Goal: Information Seeking & Learning: Find specific fact

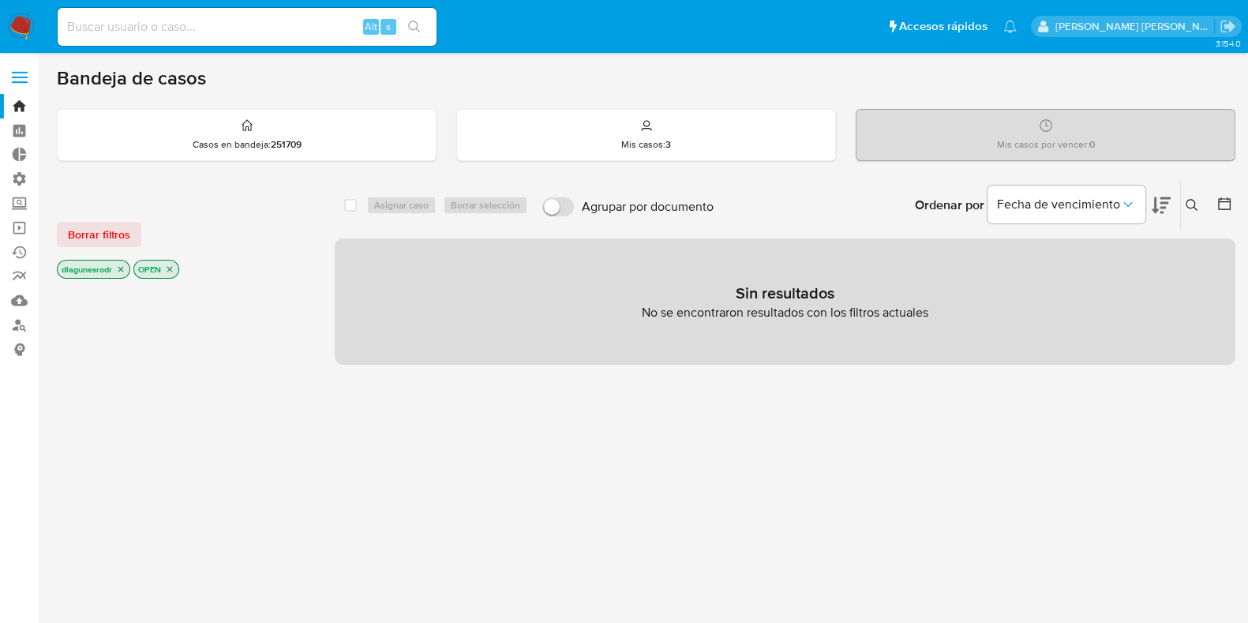
click at [202, 21] on input at bounding box center [247, 27] width 379 height 21
paste input "1086383861"
type input "1086383861"
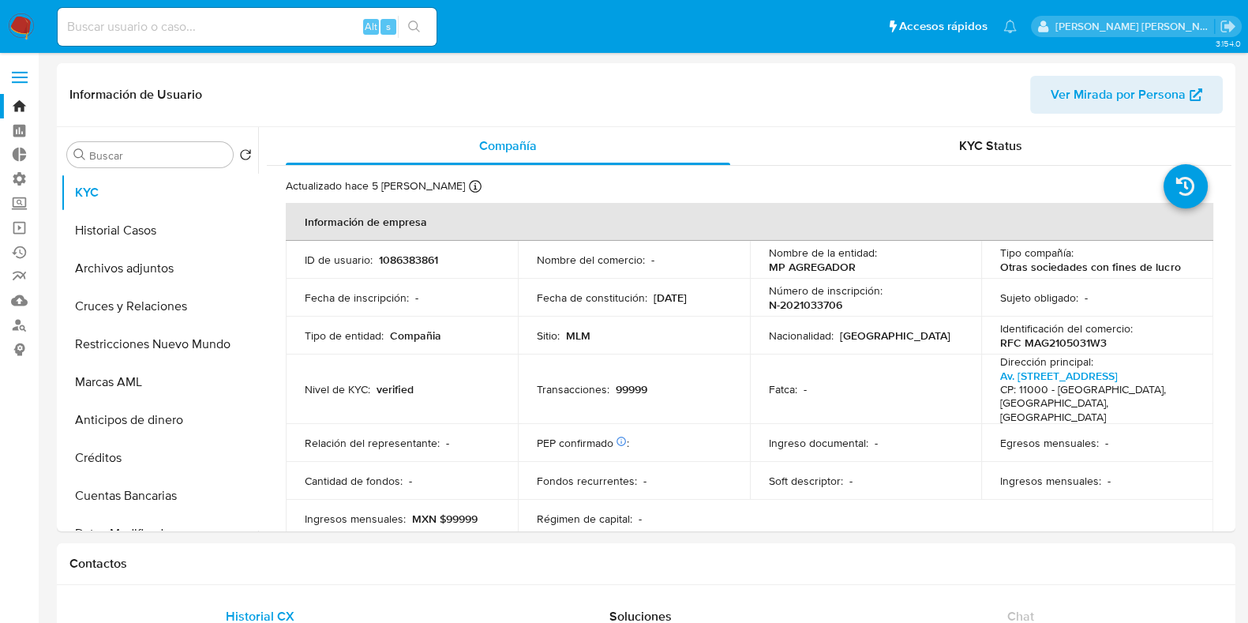
select select "10"
click at [1064, 344] on p "RFC MAG2105031W3" at bounding box center [1053, 343] width 107 height 14
copy p "MAG2105031W3"
click at [226, 22] on input at bounding box center [247, 27] width 379 height 21
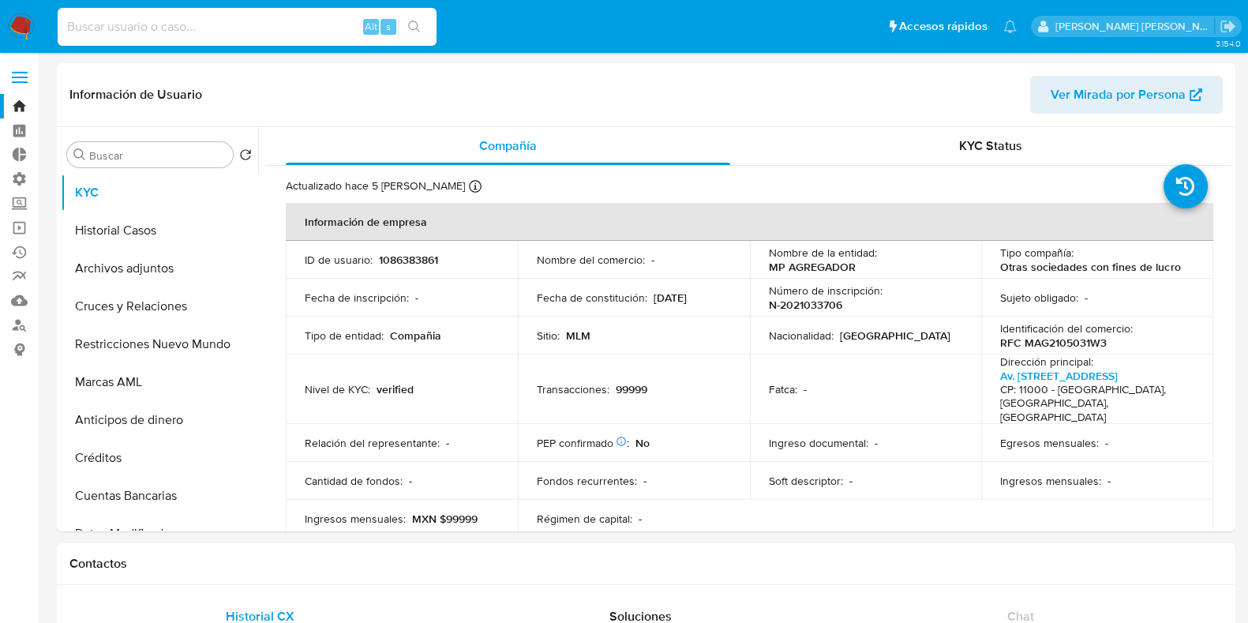
paste input "574451595"
type input "574451595"
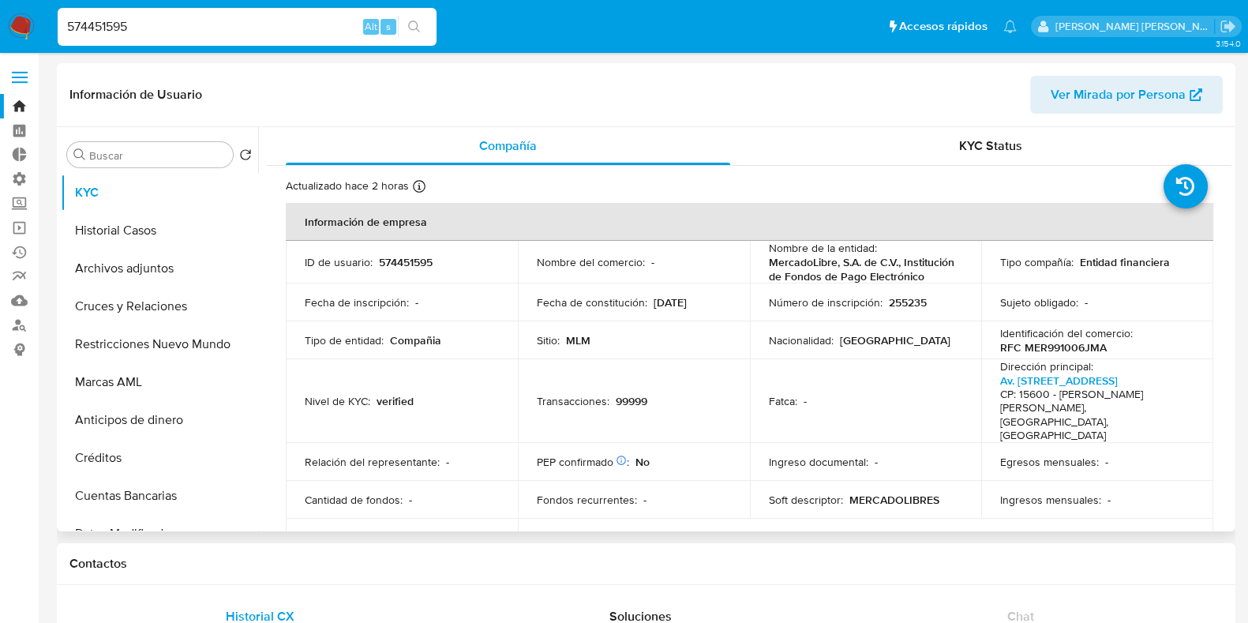
click at [1051, 354] on p "RFC MER991006JMA" at bounding box center [1053, 347] width 107 height 14
copy p "MER991006JMA"
select select "10"
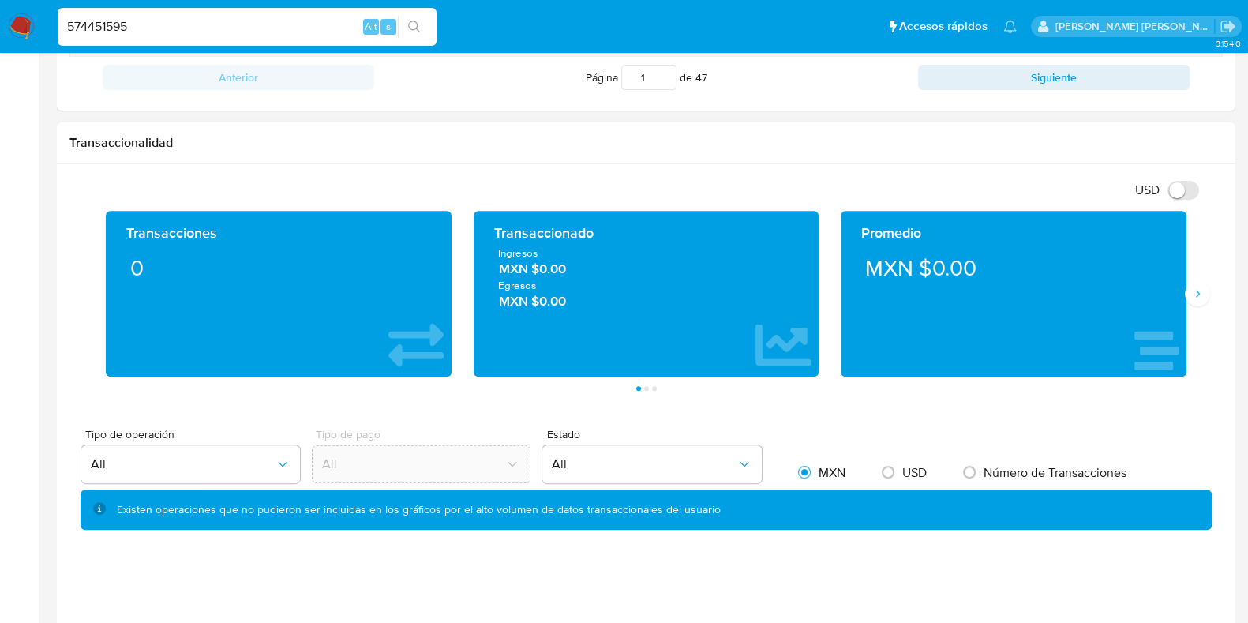
scroll to position [690, 0]
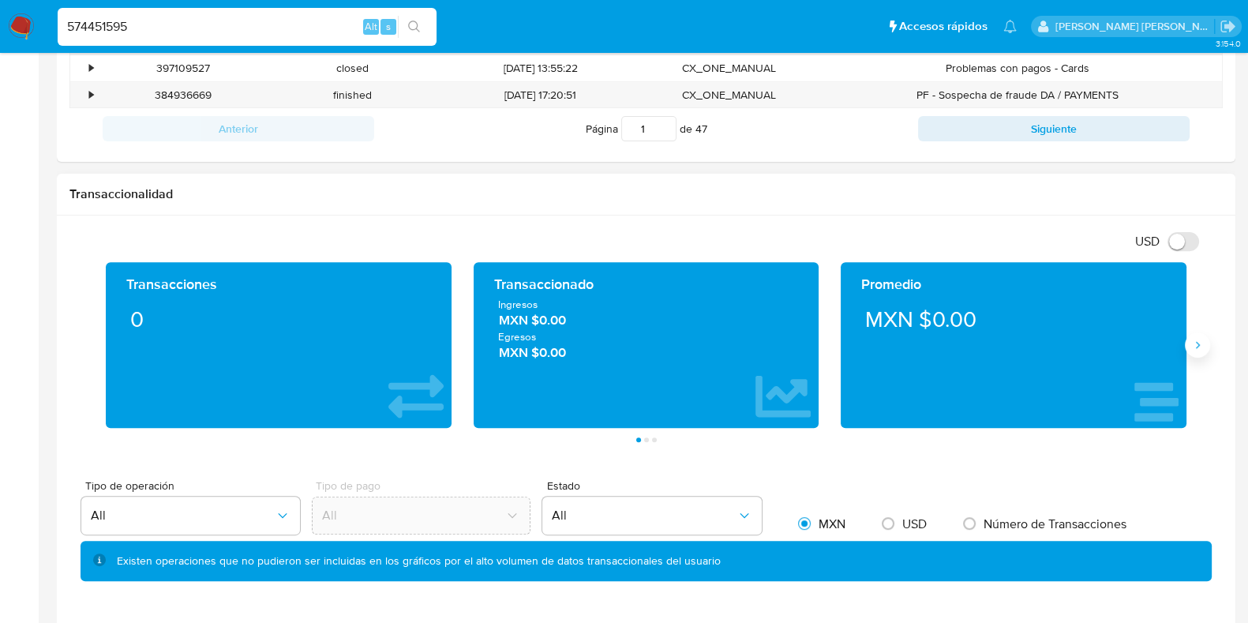
click at [1200, 342] on icon "Siguiente" at bounding box center [1197, 345] width 13 height 13
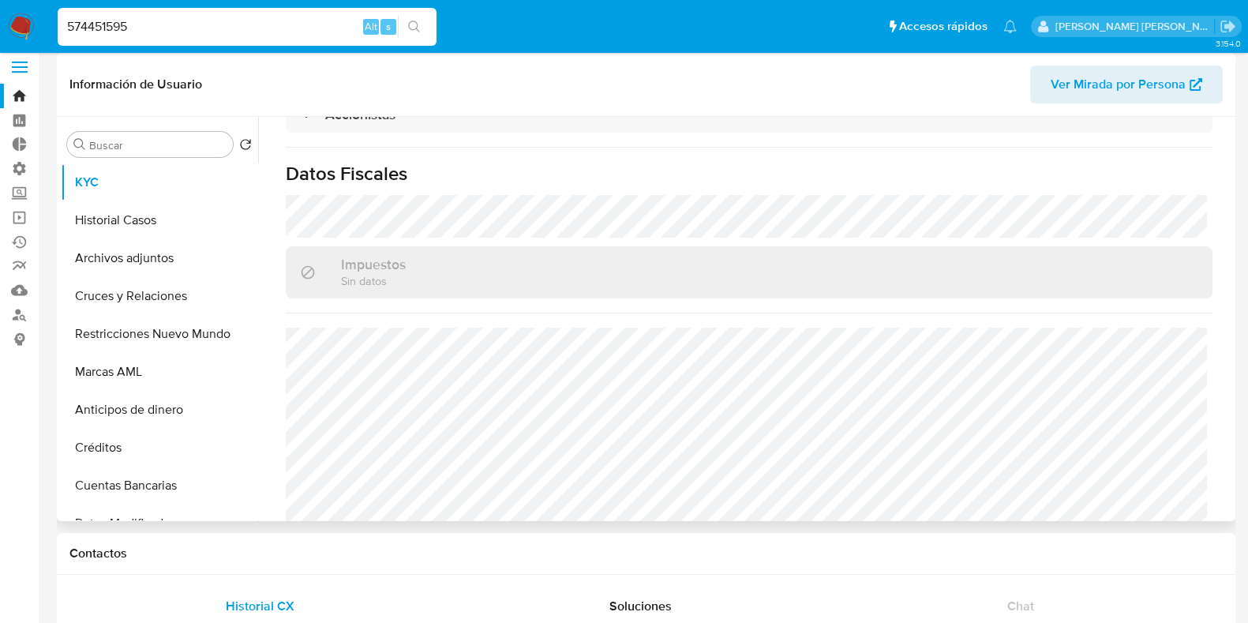
scroll to position [0, 0]
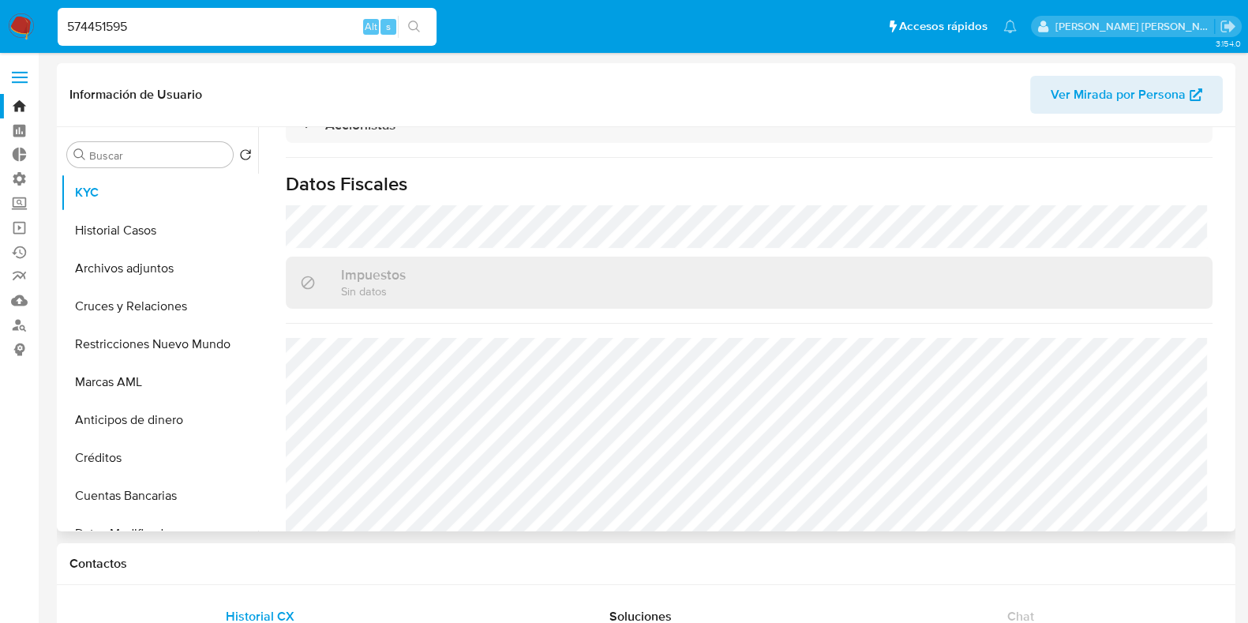
click at [1145, 96] on span "Ver Mirada por Persona" at bounding box center [1118, 95] width 135 height 38
click at [106, 23] on input "574451595" at bounding box center [247, 27] width 379 height 21
paste input "1779807373"
type input "1779807373"
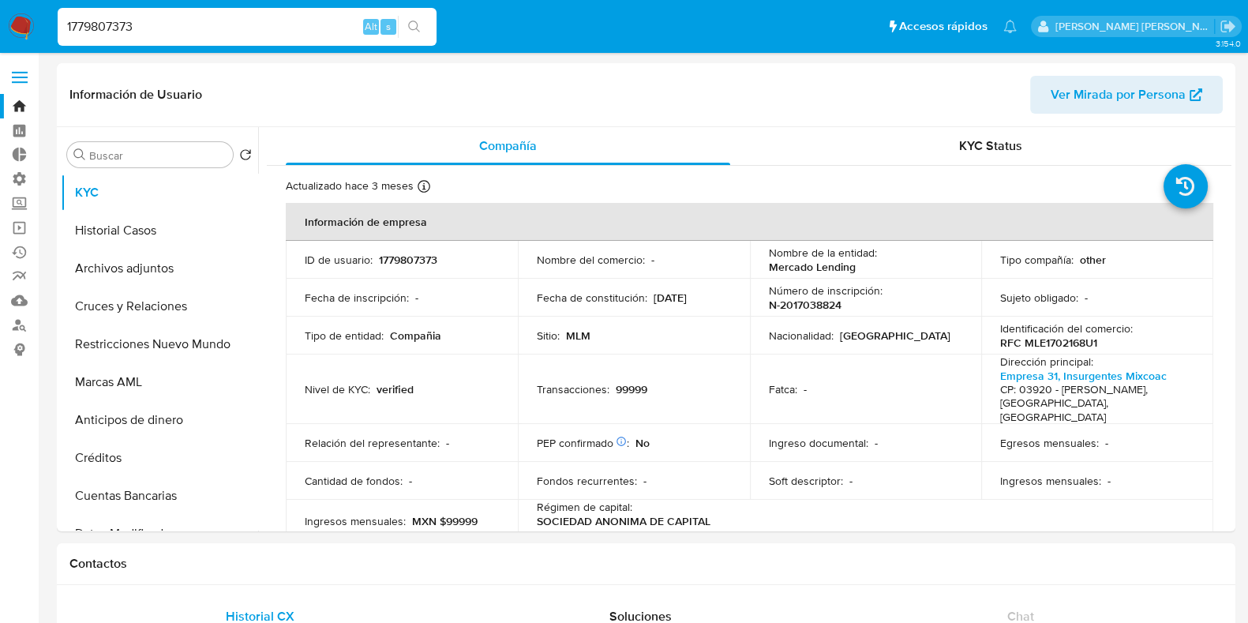
scroll to position [98, 0]
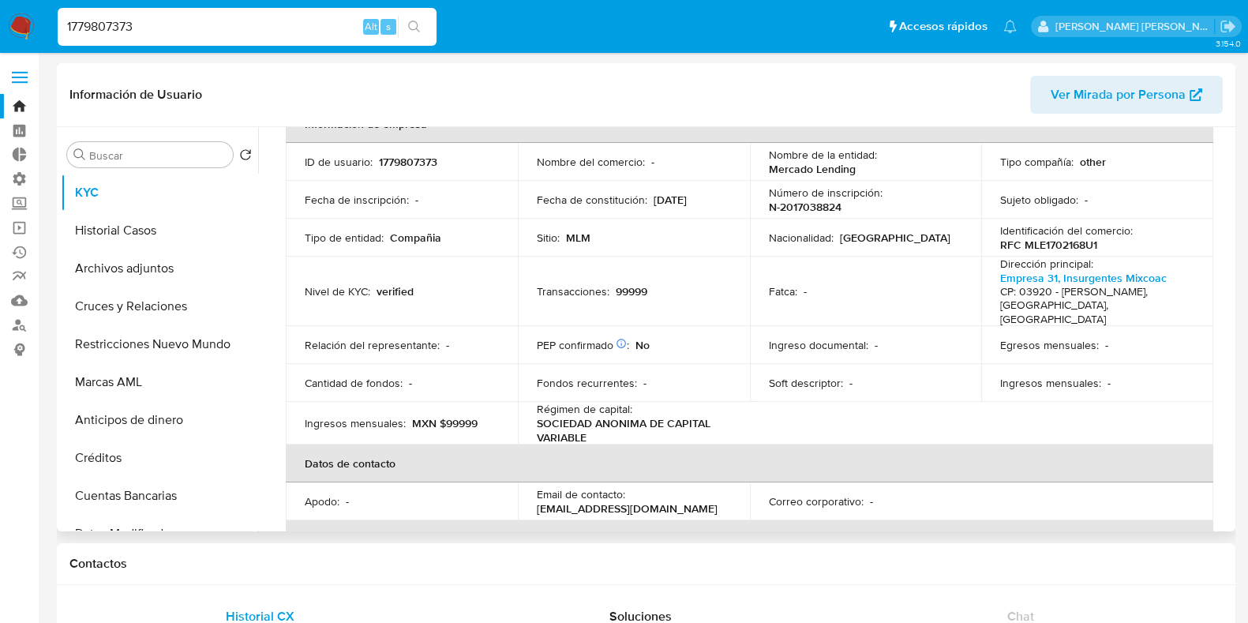
click at [1048, 242] on p "RFC MLE1702168U1" at bounding box center [1048, 245] width 97 height 14
copy p "MLE1702168U1"
select select "10"
click at [1116, 96] on span "Ver Mirada por Persona" at bounding box center [1118, 95] width 135 height 38
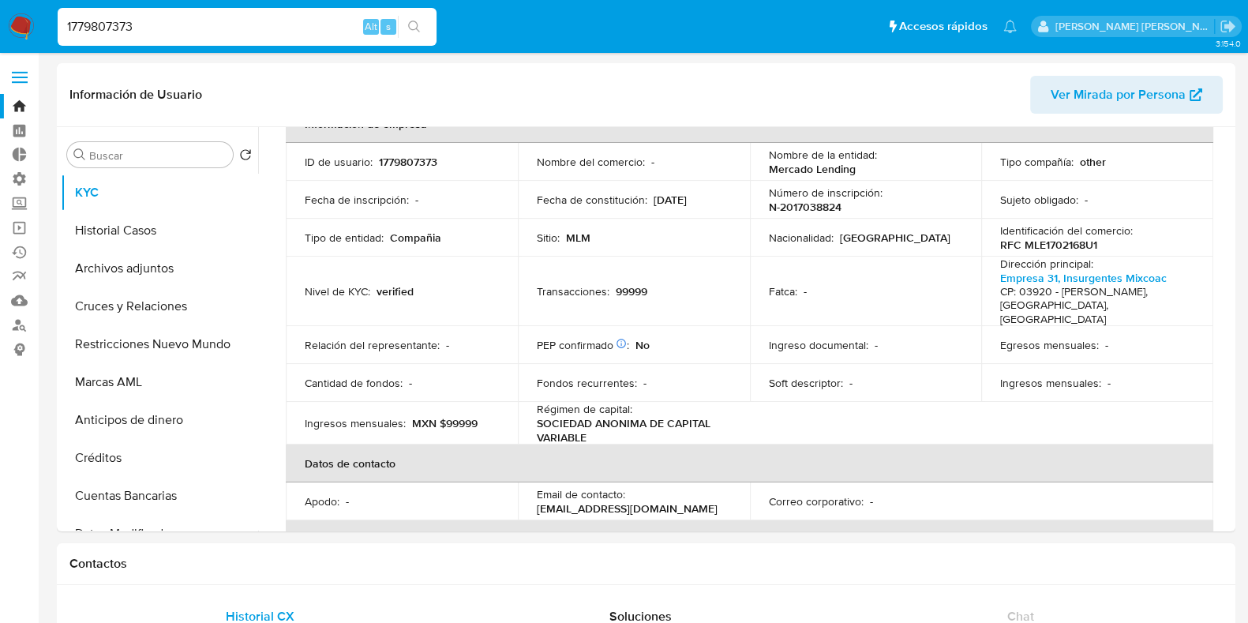
click at [116, 26] on input "1779807373" at bounding box center [247, 27] width 379 height 21
drag, startPoint x: 116, startPoint y: 26, endPoint x: 116, endPoint y: 37, distance: 11.1
click at [117, 28] on input "1779807373" at bounding box center [247, 27] width 379 height 21
paste input "070871048"
type input "1070871048"
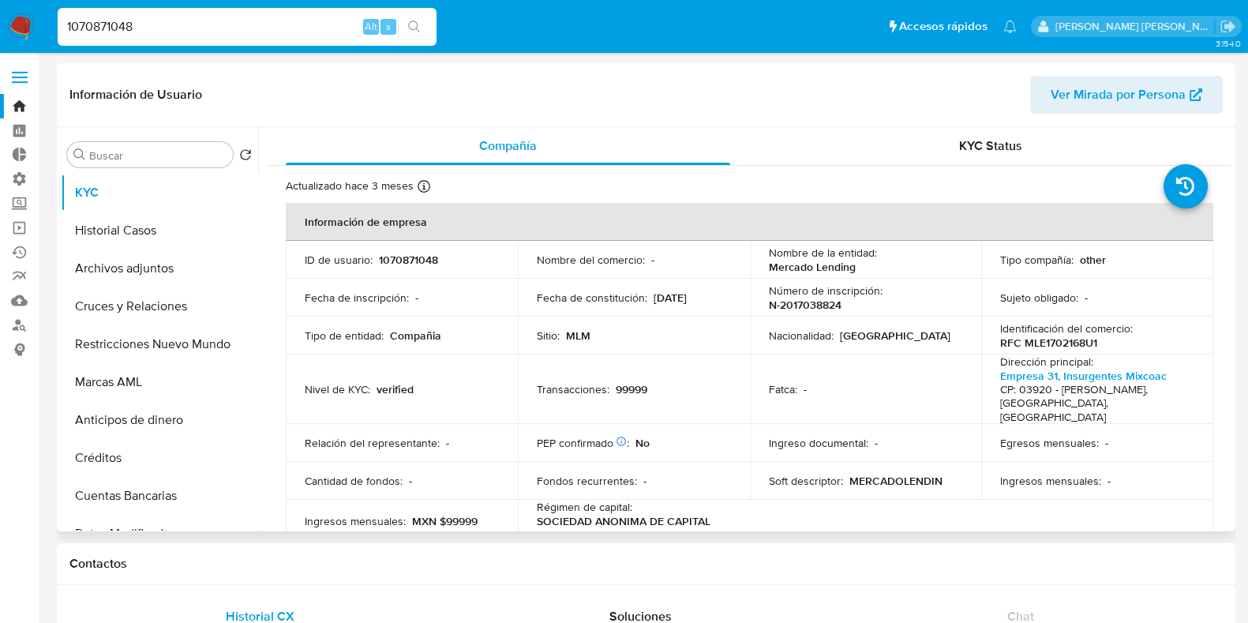
click at [1061, 339] on p "RFC MLE1702168U1" at bounding box center [1048, 343] width 97 height 14
copy p "MLE1702168U1"
select select "10"
click at [116, 21] on input "1070871048" at bounding box center [247, 27] width 379 height 21
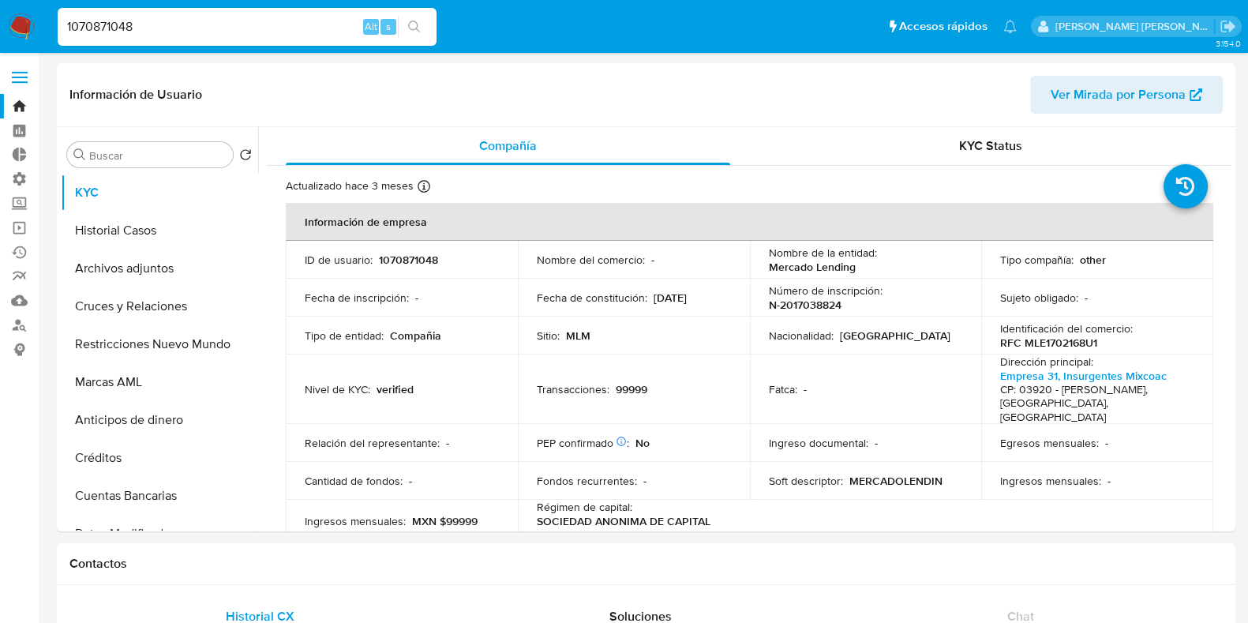
click at [116, 21] on input "1070871048" at bounding box center [247, 27] width 379 height 21
paste input "56"
type input "1070871056"
select select "10"
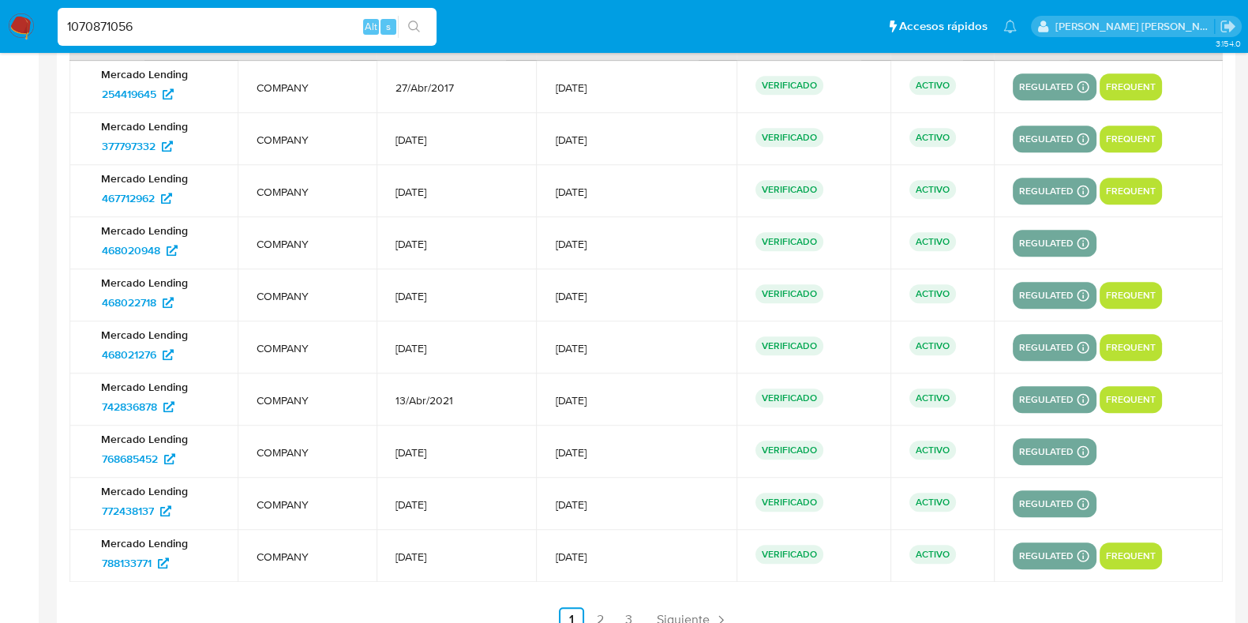
scroll to position [2029, 0]
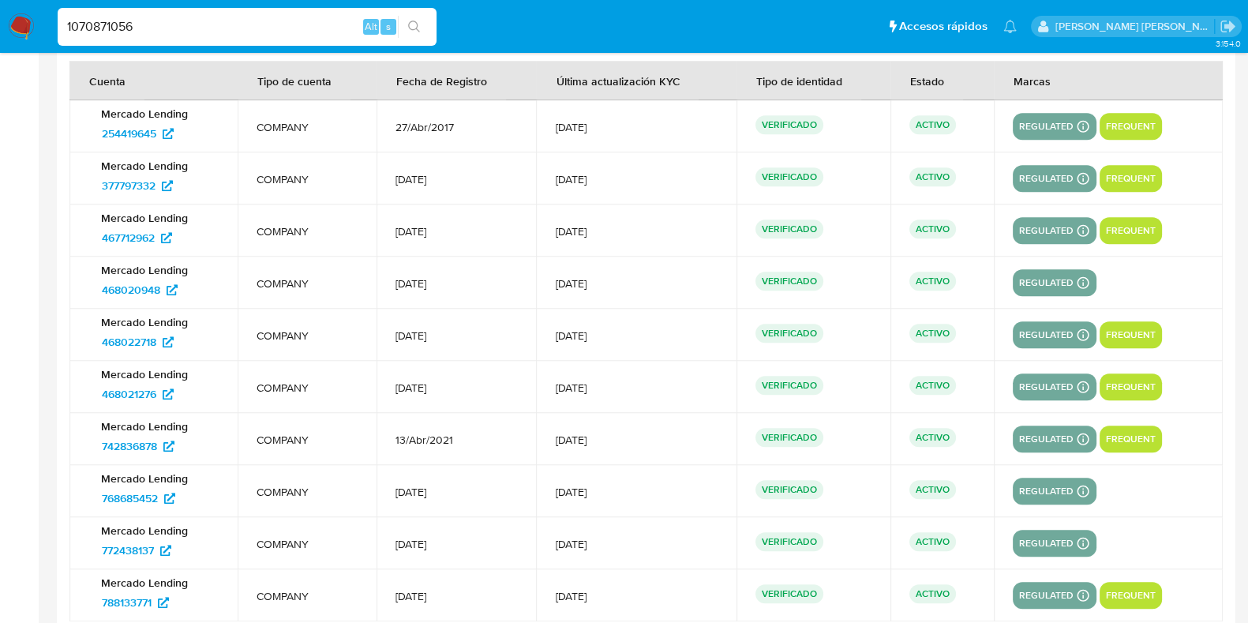
click at [108, 19] on input "1070871056" at bounding box center [247, 27] width 379 height 21
paste input "779809301"
type input "1779809301"
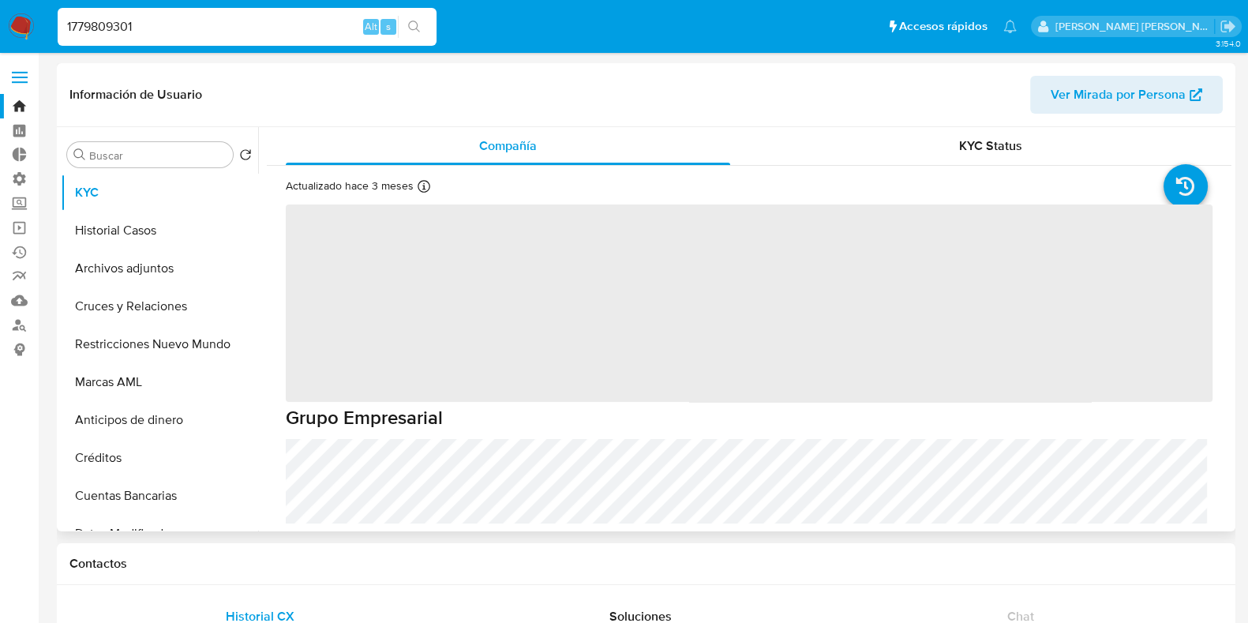
select select "10"
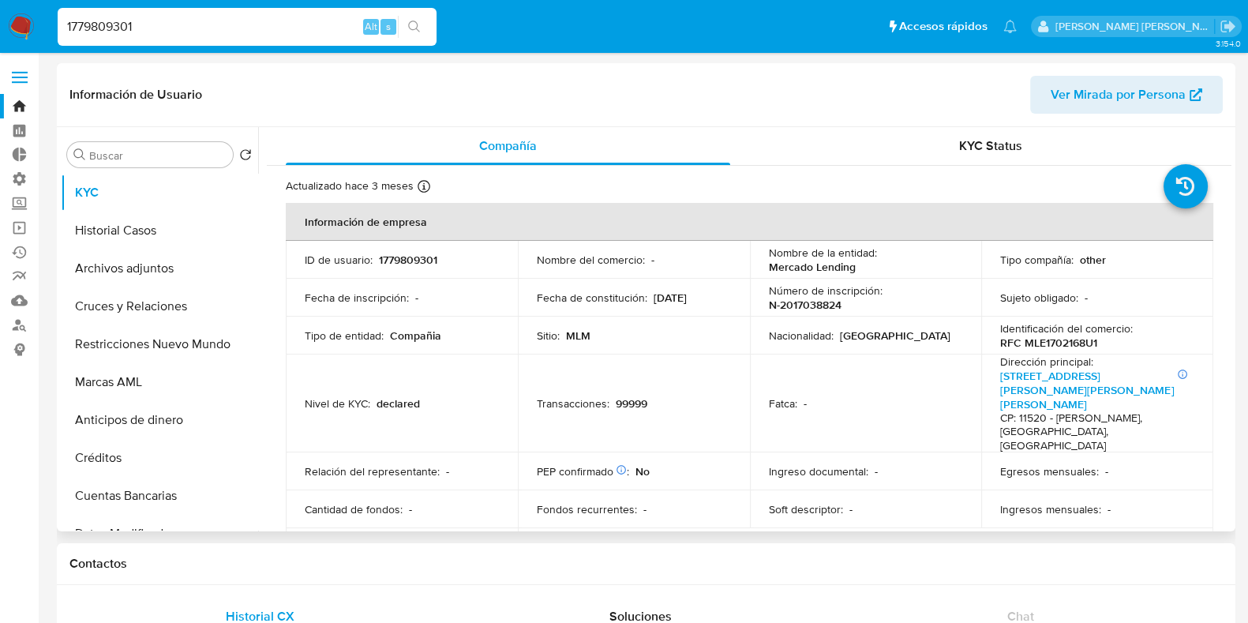
click at [121, 28] on input "1779809301" at bounding box center [247, 27] width 379 height 21
click at [122, 27] on input "1779809301" at bounding box center [247, 27] width 379 height 21
paste input "240639859"
type input "1240639859"
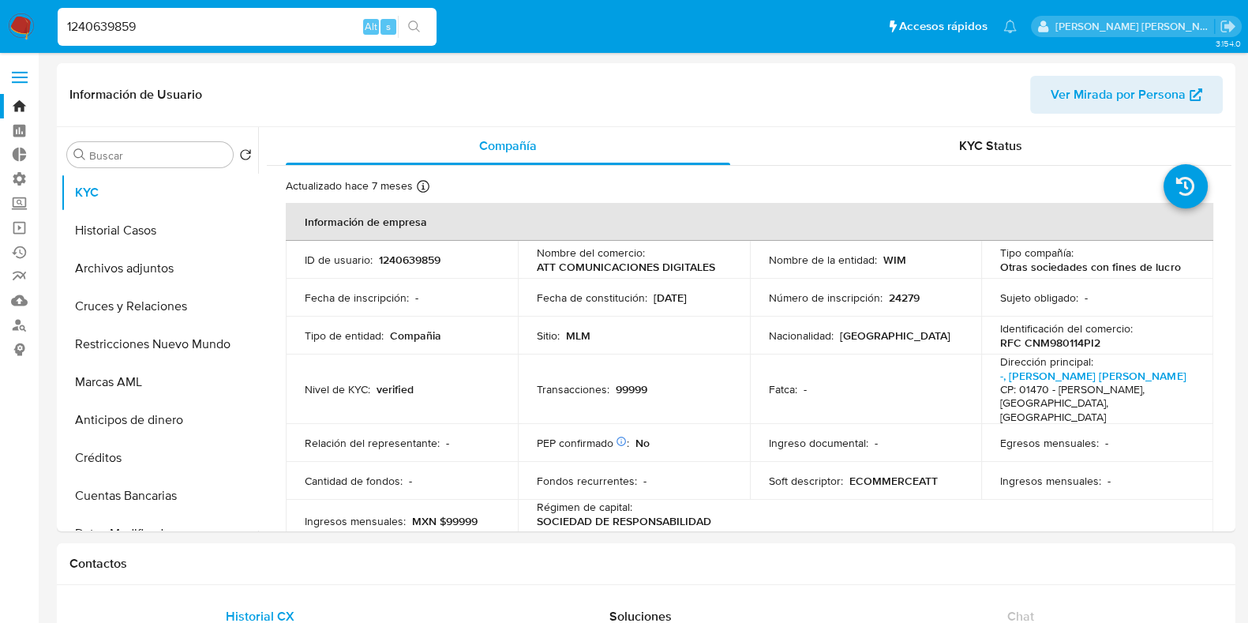
select select "10"
click at [1056, 340] on p "RFC CNM980114PI2" at bounding box center [1050, 343] width 100 height 14
copy p "CNM980114PI2"
click at [1084, 92] on span "Ver Mirada por Persona" at bounding box center [1118, 95] width 135 height 38
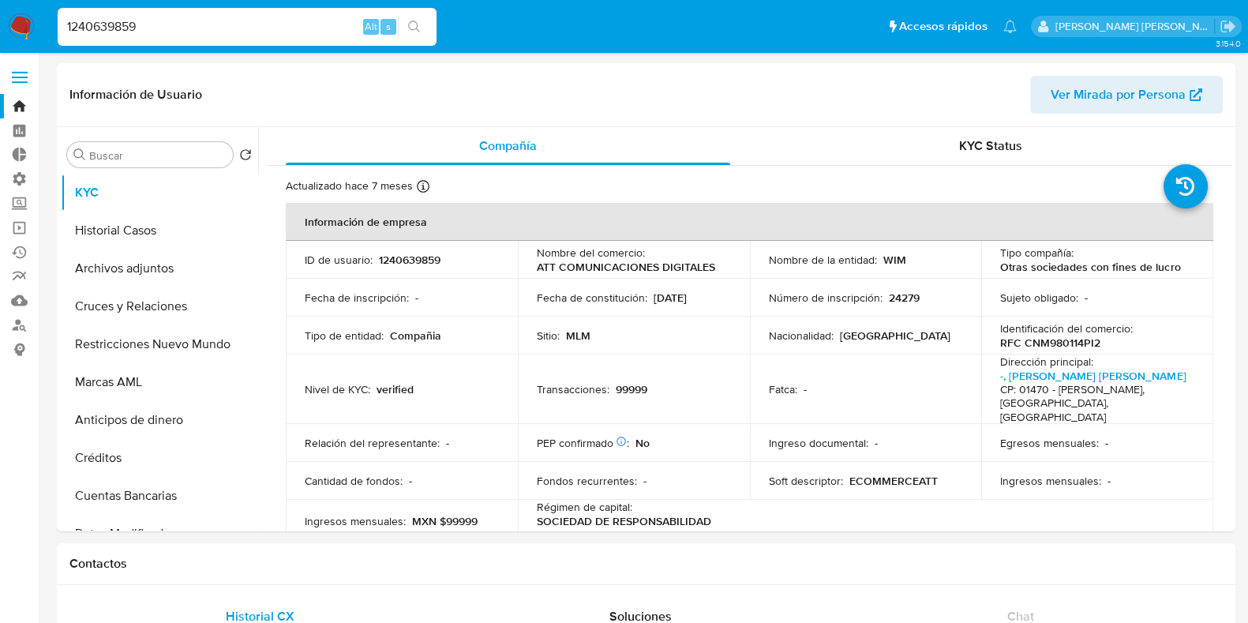
click at [116, 25] on input "1240639859" at bounding box center [247, 27] width 379 height 21
paste input "470532895"
type input "470532895"
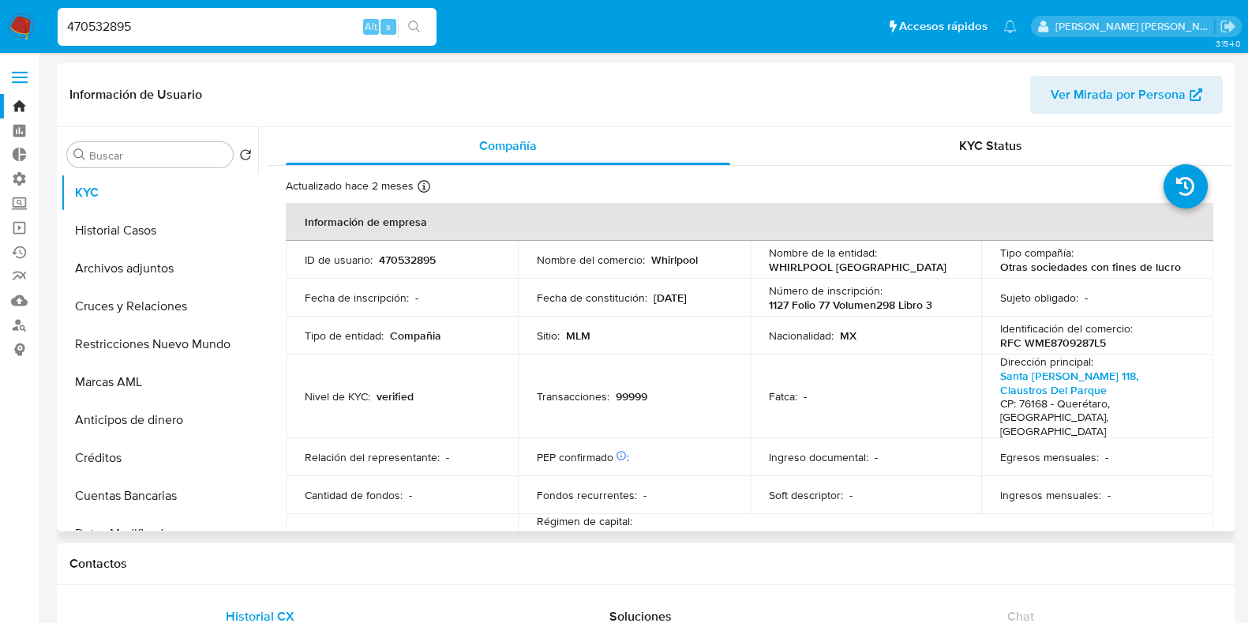
select select "10"
click at [1047, 342] on p "RFC WME8709287L5" at bounding box center [1053, 343] width 106 height 14
copy p "WME8709287L5"
click at [141, 28] on input "470532895" at bounding box center [247, 27] width 379 height 21
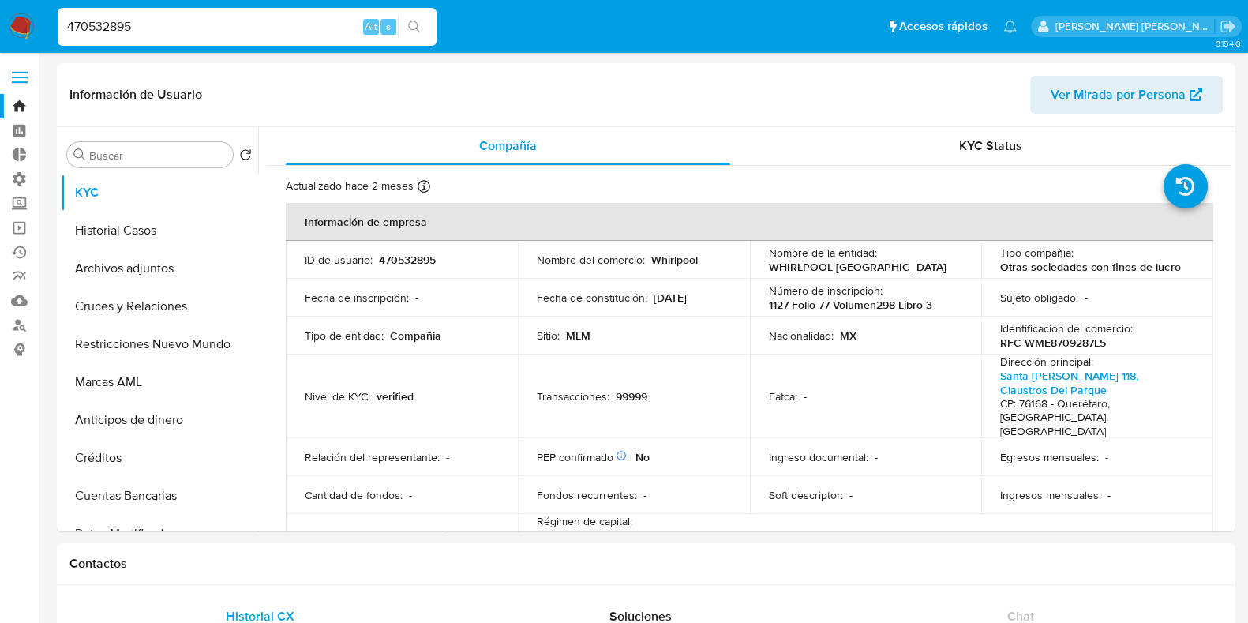
click at [140, 28] on input "470532895" at bounding box center [247, 27] width 379 height 21
paste input "1124840262"
type input "1124840262"
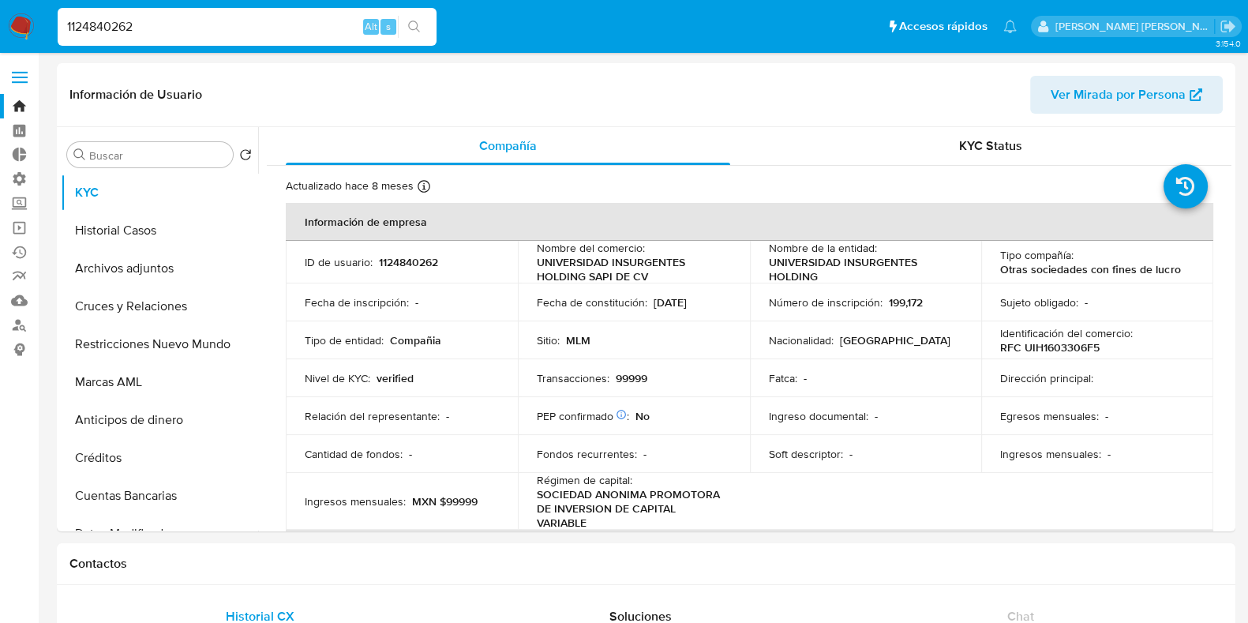
select select "10"
click at [1065, 345] on p "RFC UIH1603306F5" at bounding box center [1049, 347] width 99 height 14
click at [1066, 345] on p "RFC UIH1603306F5" at bounding box center [1049, 347] width 99 height 14
copy p "UIH1603306F5"
click at [108, 17] on input "1124840262" at bounding box center [247, 27] width 379 height 21
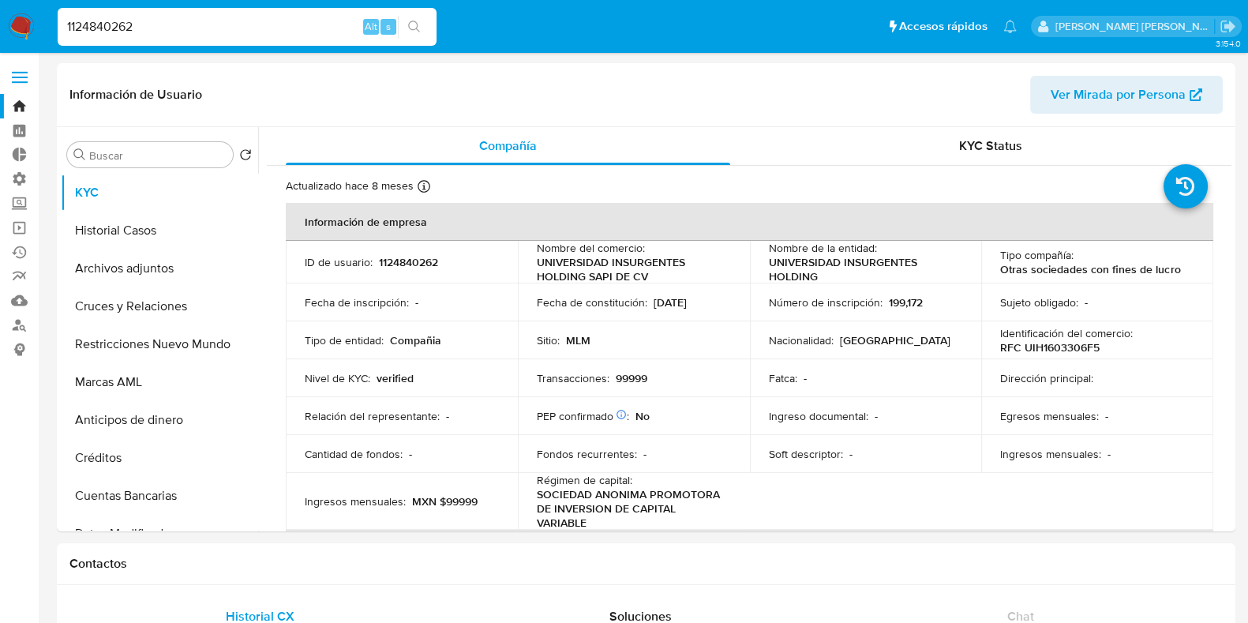
click at [110, 17] on input "1124840262" at bounding box center [247, 27] width 379 height 21
paste input "420515341"
type input "1420515341"
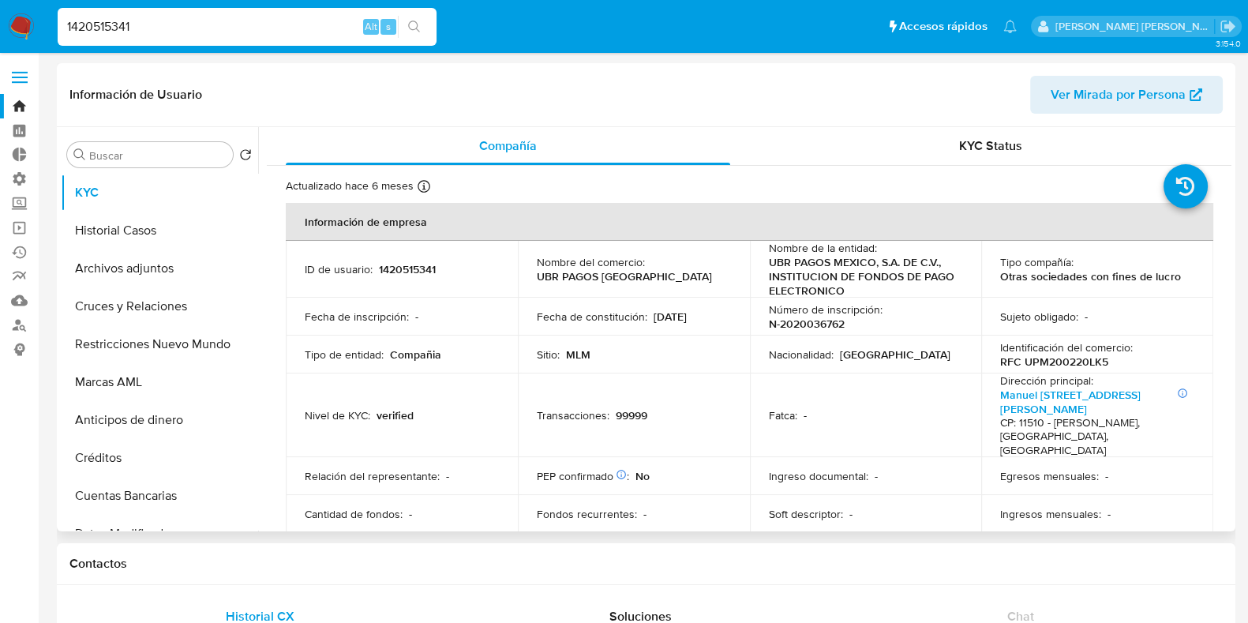
click at [1053, 361] on p "RFC UPM200220LK5" at bounding box center [1054, 361] width 108 height 14
copy p "UPM200220LK5"
select select "10"
click at [1093, 84] on span "Ver Mirada por Persona" at bounding box center [1118, 95] width 135 height 38
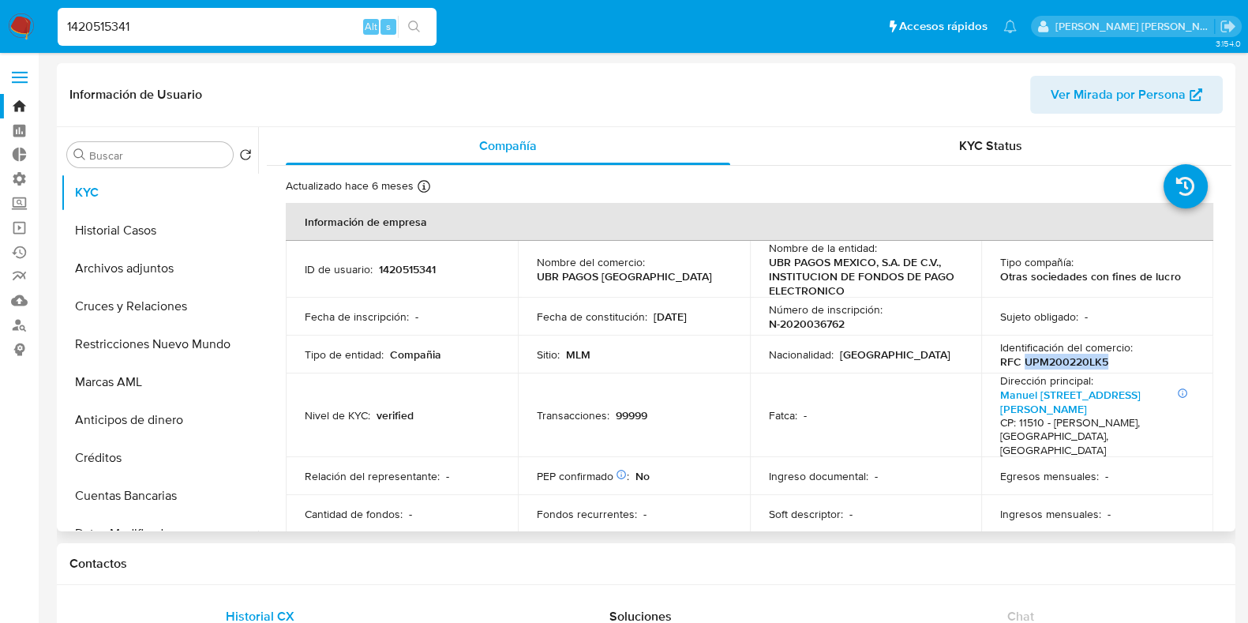
click at [1067, 362] on p "RFC UPM200220LK5" at bounding box center [1054, 361] width 108 height 14
click at [103, 26] on input "1420515341" at bounding box center [247, 27] width 379 height 21
paste input "480258430"
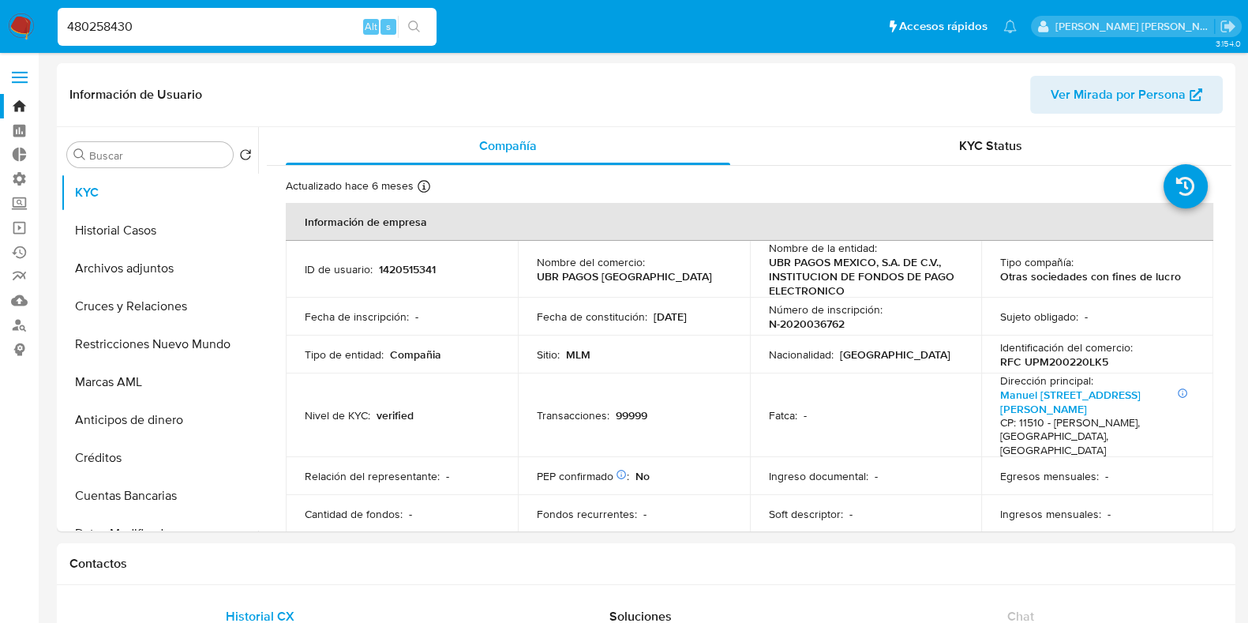
type input "480258430"
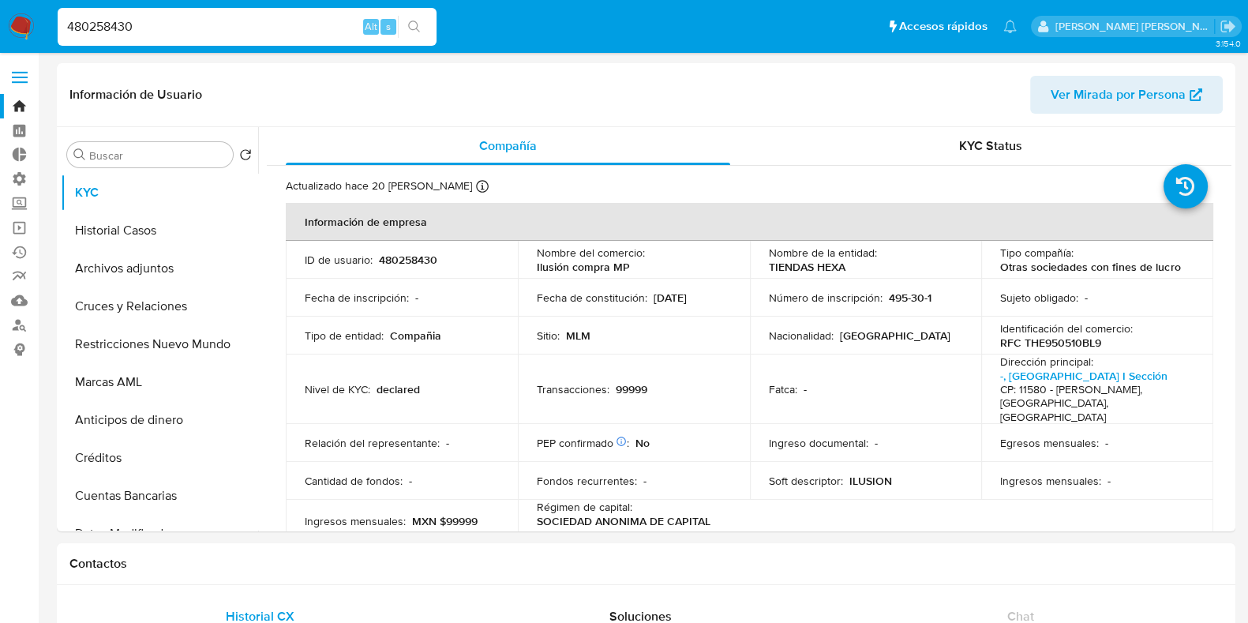
select select "10"
click at [1081, 341] on p "RFC THE950510BL9" at bounding box center [1050, 343] width 101 height 14
copy p "THE950510BL9"
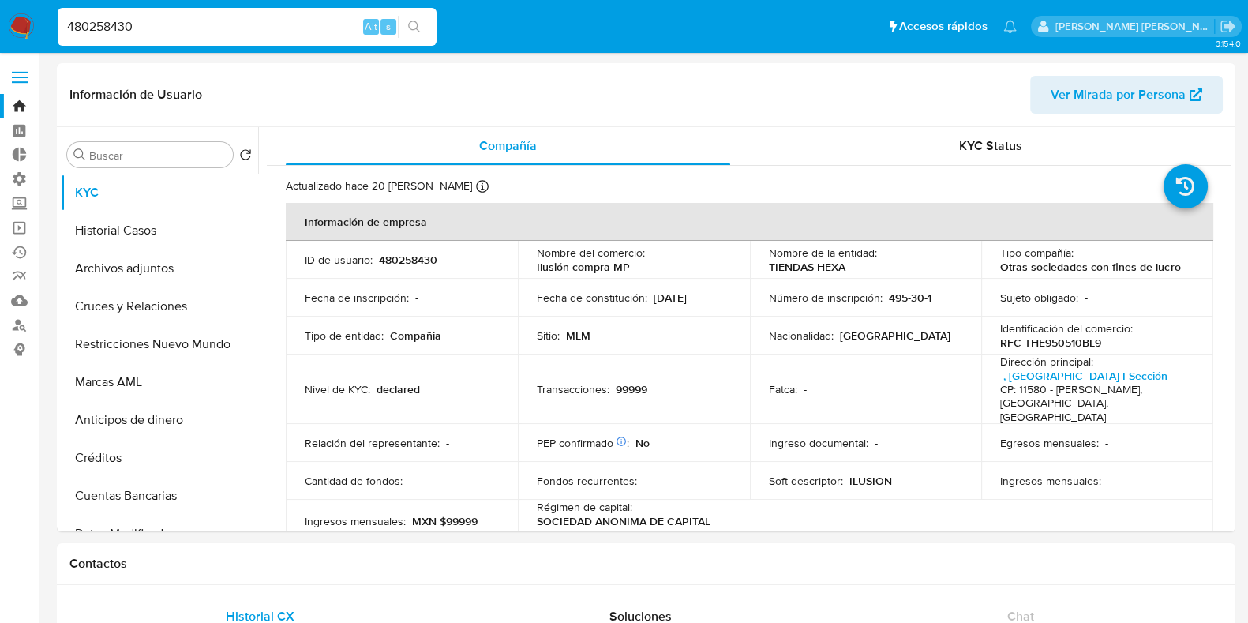
click at [118, 32] on input "480258430" at bounding box center [247, 27] width 379 height 21
paste input "2195310905"
type input "2195310905"
select select "10"
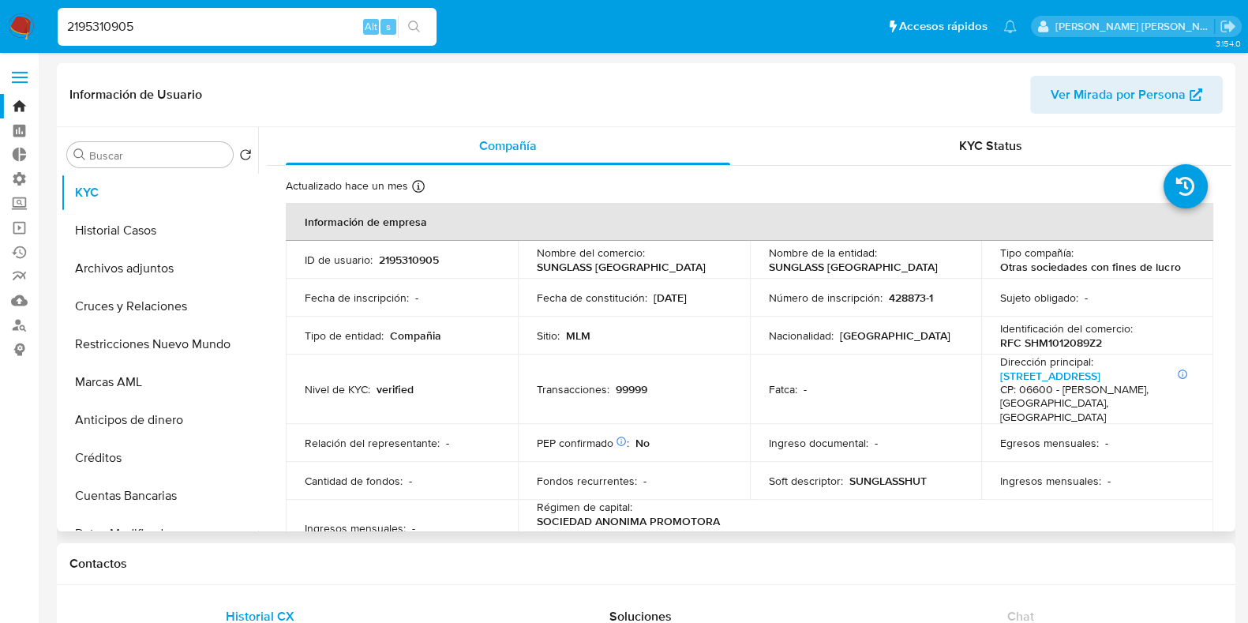
click at [1058, 340] on p "RFC SHM1012089Z2" at bounding box center [1051, 343] width 102 height 14
click at [1064, 344] on p "RFC SHM1012089Z2" at bounding box center [1051, 343] width 102 height 14
click at [81, 28] on input "2195310905" at bounding box center [247, 27] width 379 height 21
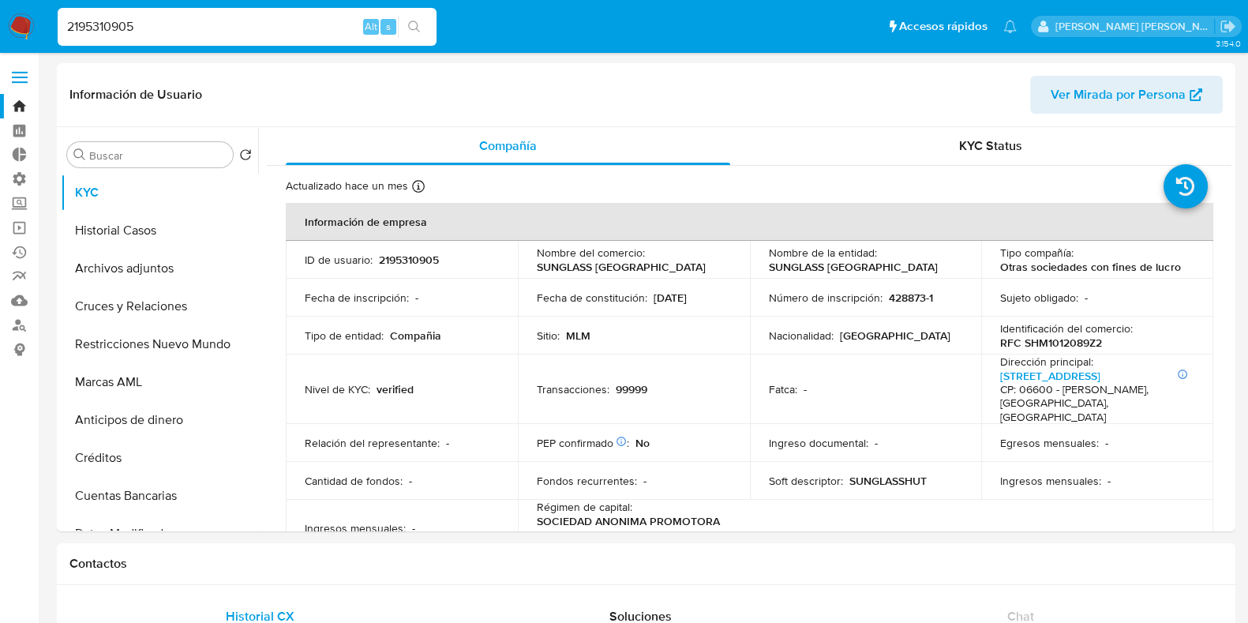
paste input "480258430"
type input "480258430"
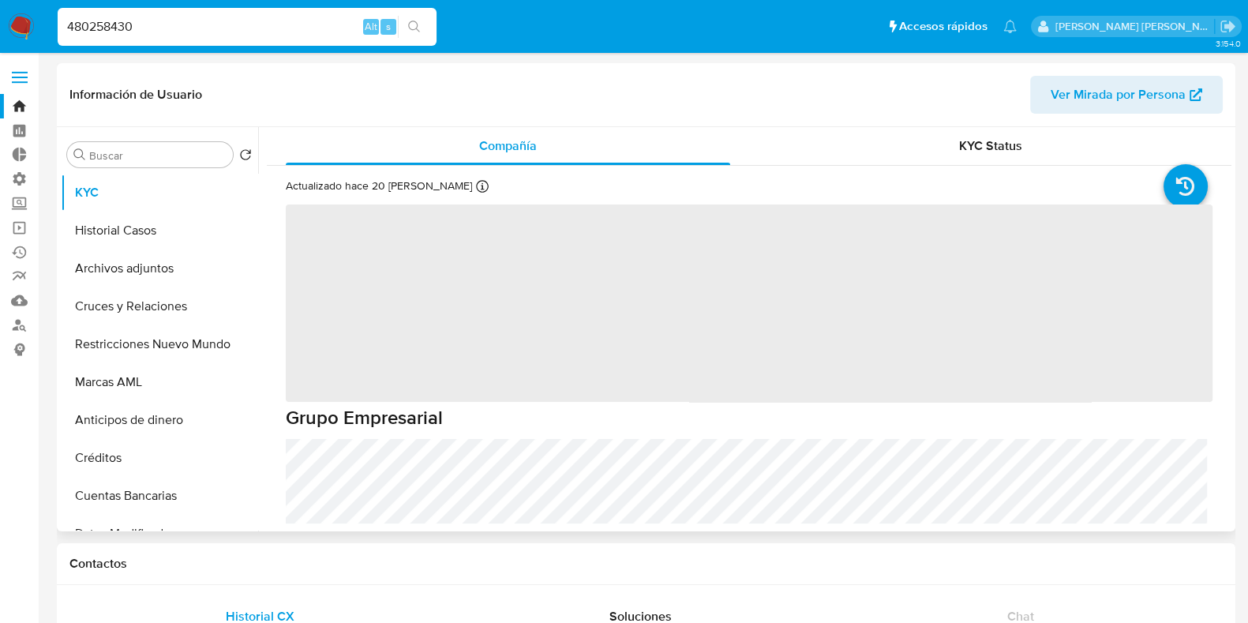
select select "10"
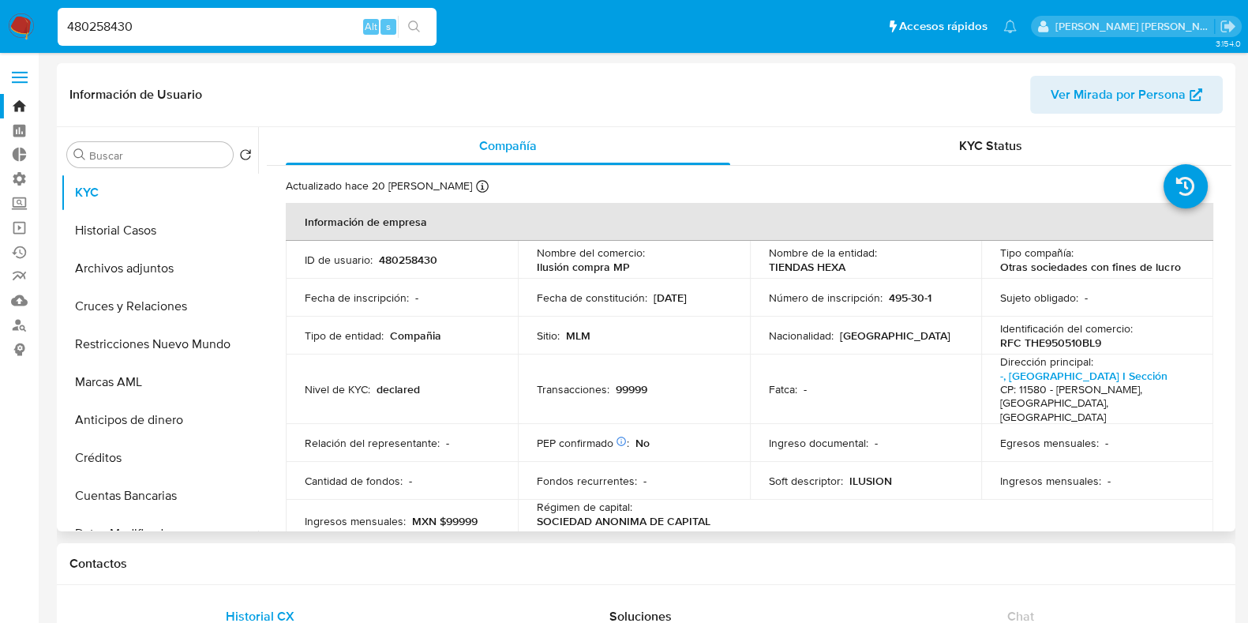
click at [1078, 339] on p "RFC THE950510BL9" at bounding box center [1050, 343] width 101 height 14
click at [117, 21] on input "480258430" at bounding box center [247, 27] width 379 height 21
paste input "1342233825"
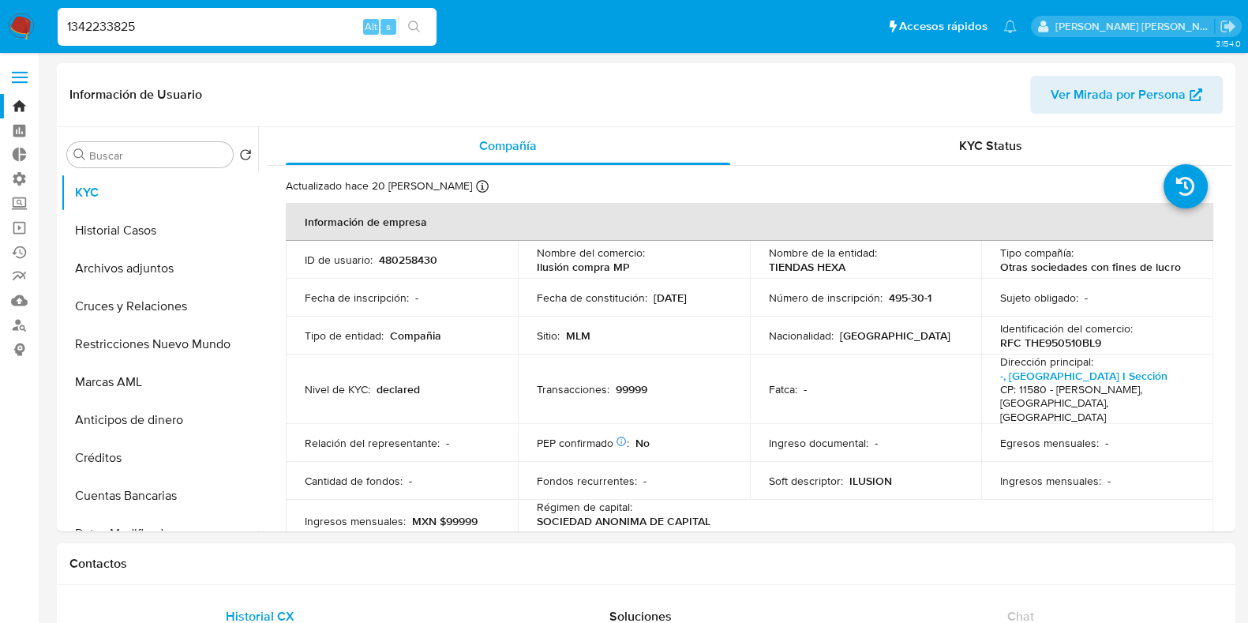
type input "1342233825"
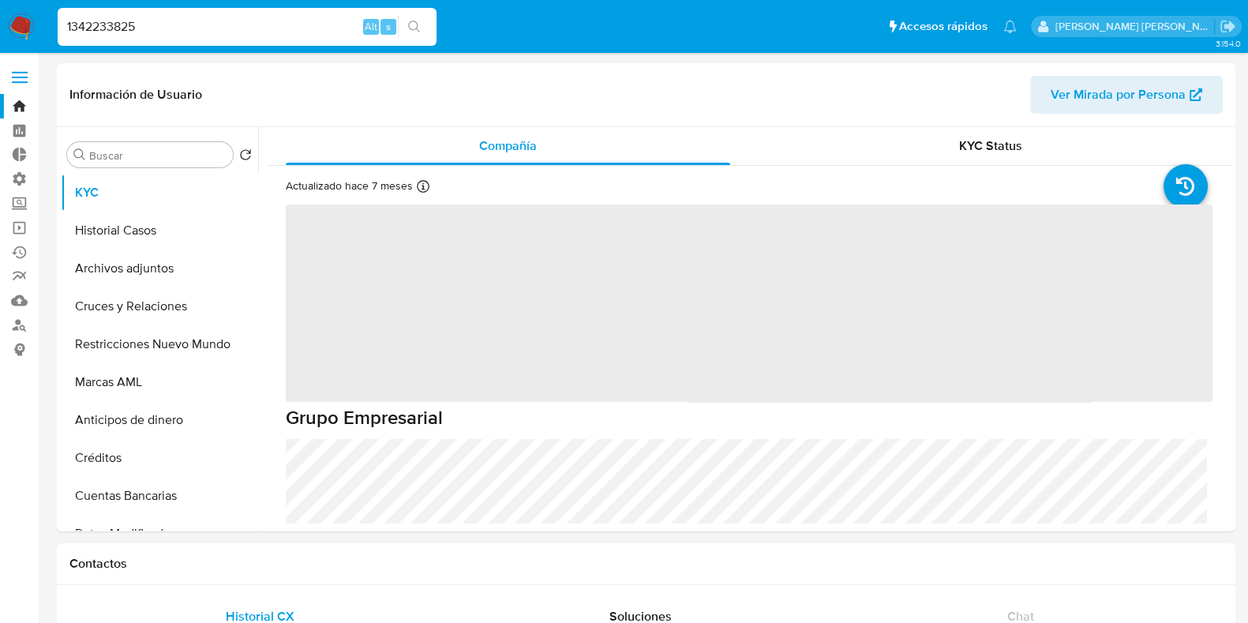
select select "10"
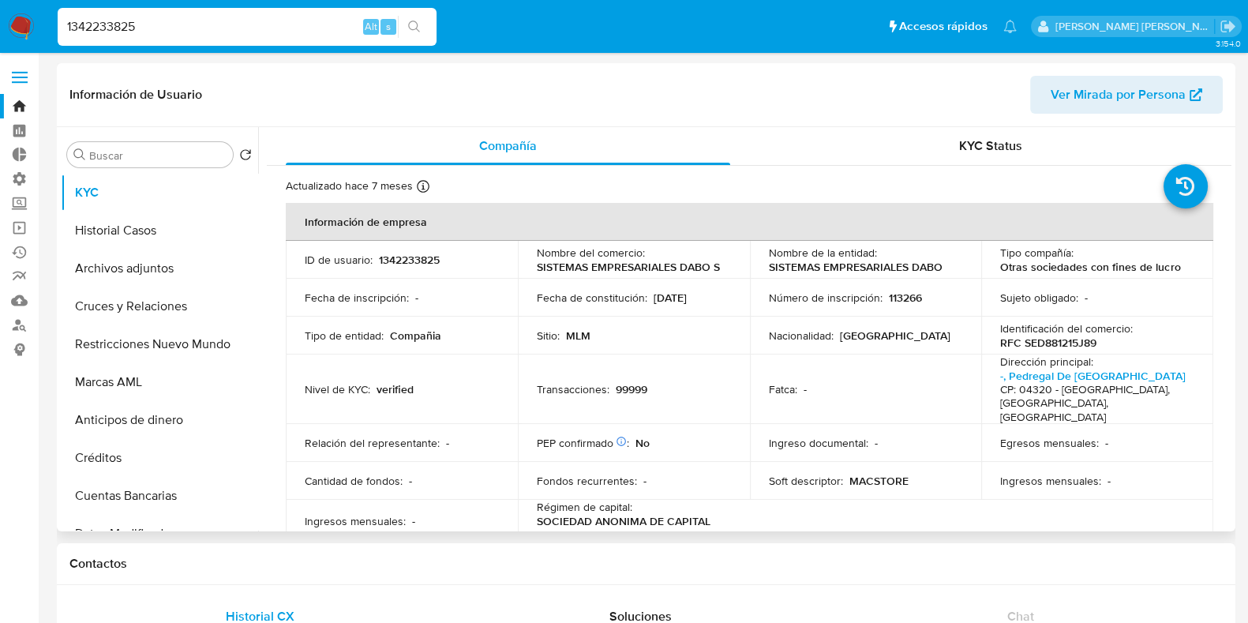
click at [1066, 343] on p "RFC SED881215J89" at bounding box center [1048, 343] width 96 height 14
click at [114, 21] on input "1342233825" at bounding box center [247, 27] width 379 height 21
click at [113, 21] on input "1342233825" at bounding box center [247, 27] width 379 height 21
paste input "17254226"
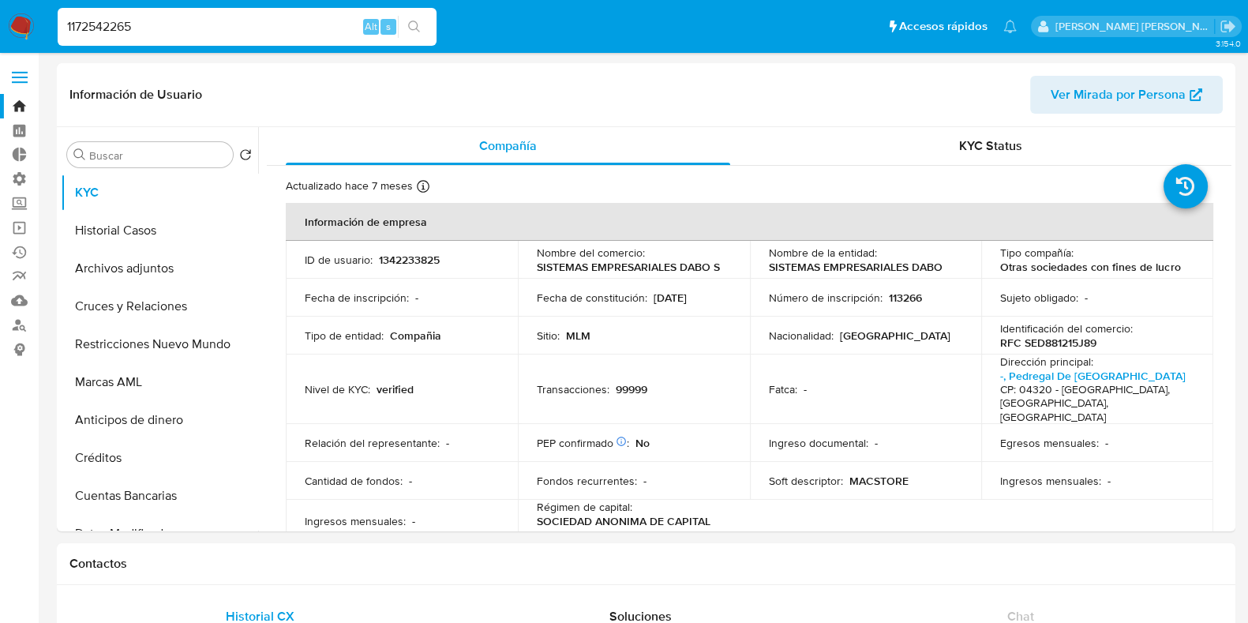
type input "1172542265"
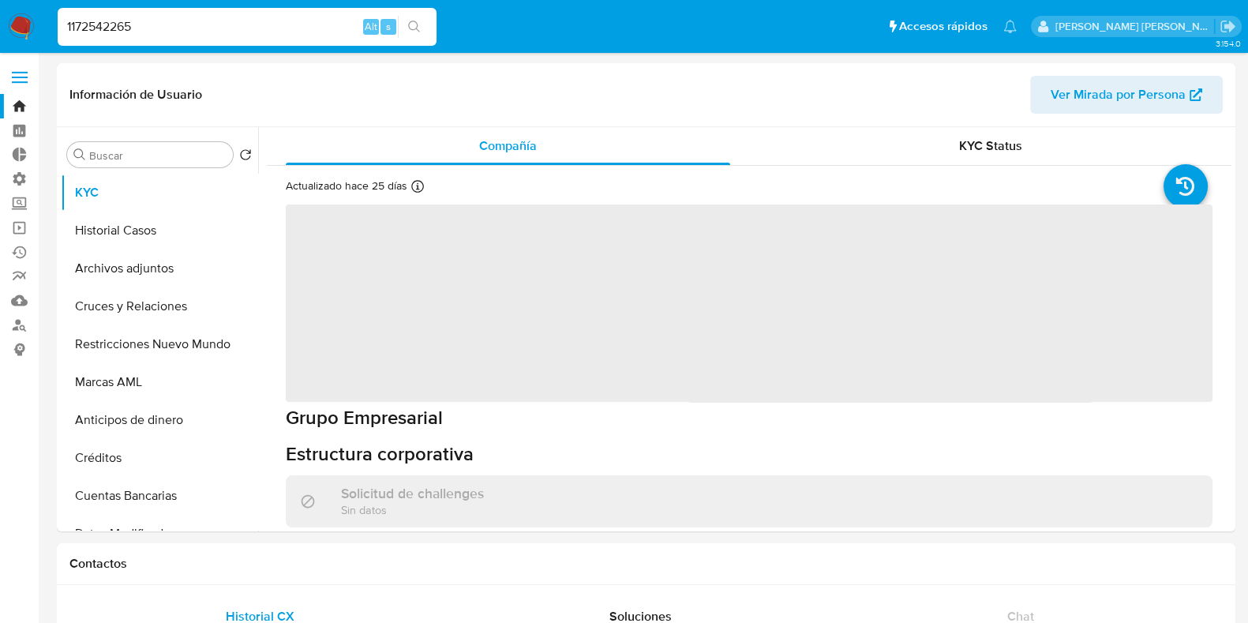
select select "10"
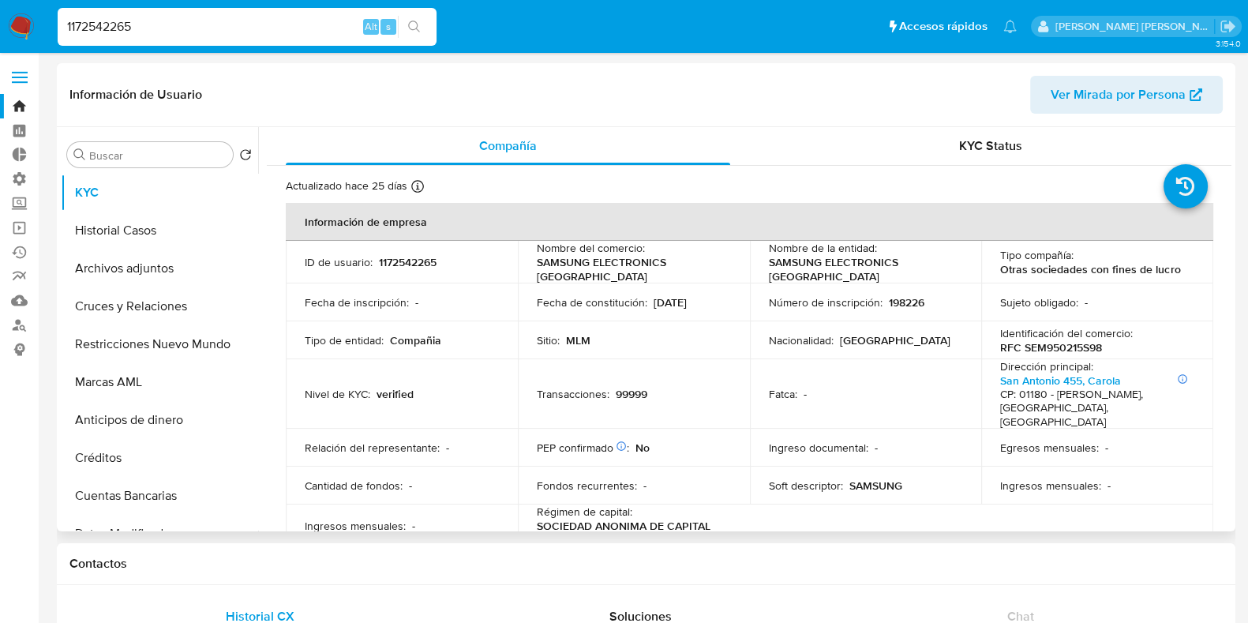
click at [1083, 343] on p "RFC SEM950215S98" at bounding box center [1051, 347] width 102 height 14
click at [115, 28] on input "1172542265" at bounding box center [247, 27] width 379 height 21
paste input "38151579"
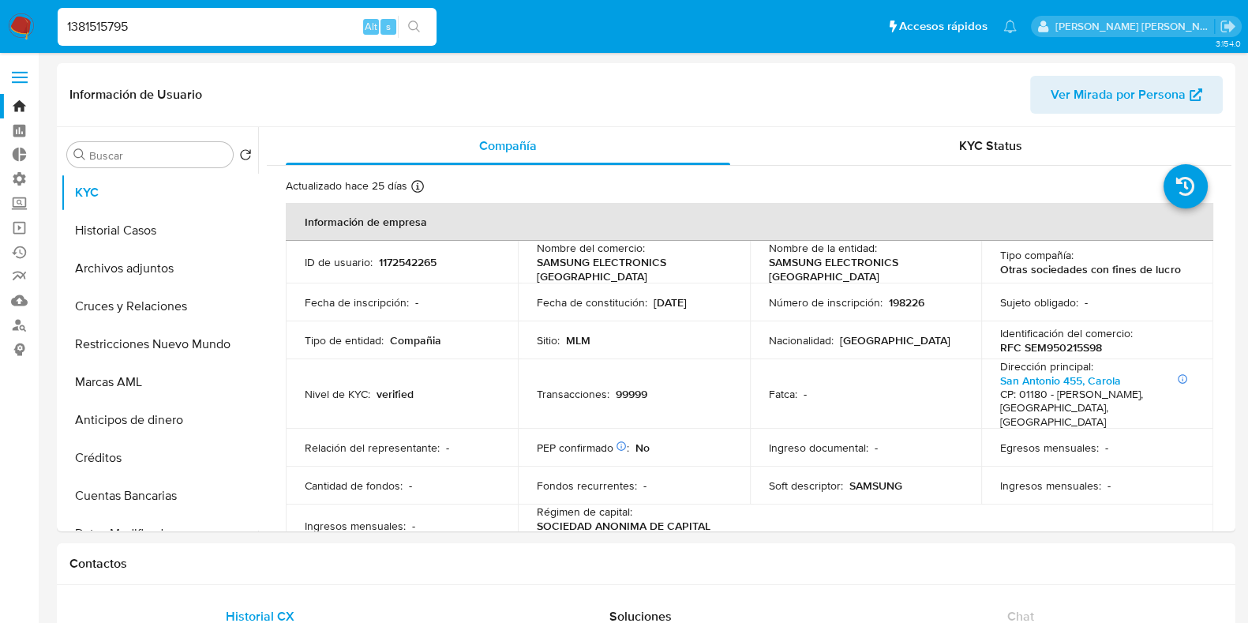
type input "1381515795"
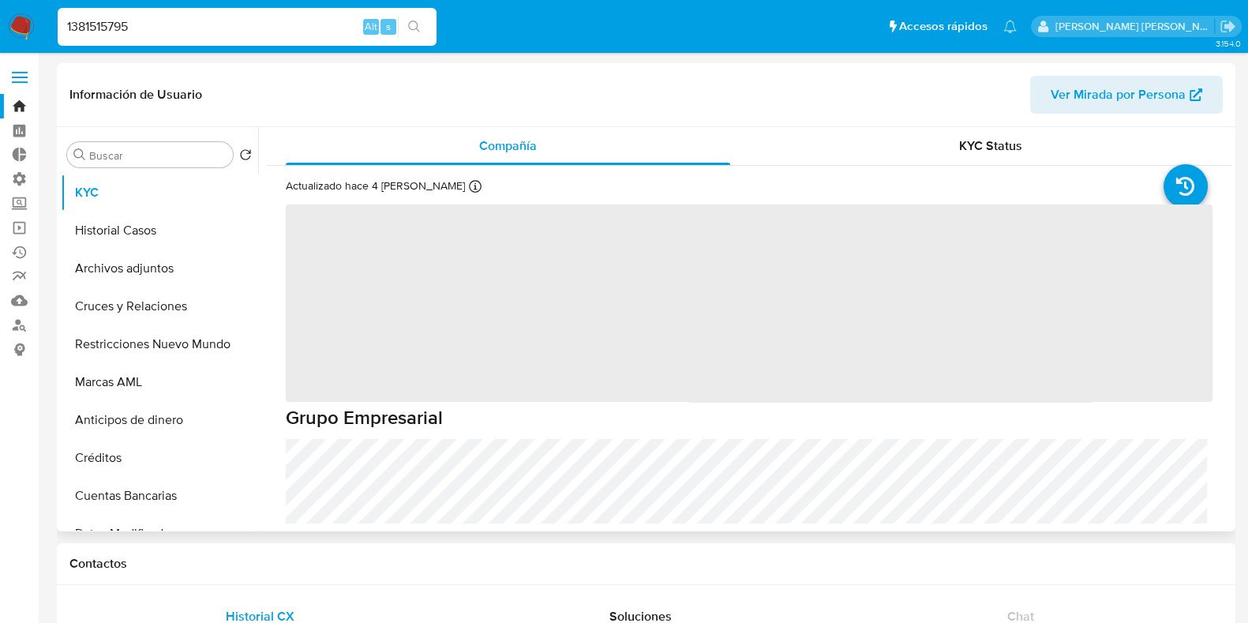
scroll to position [98, 0]
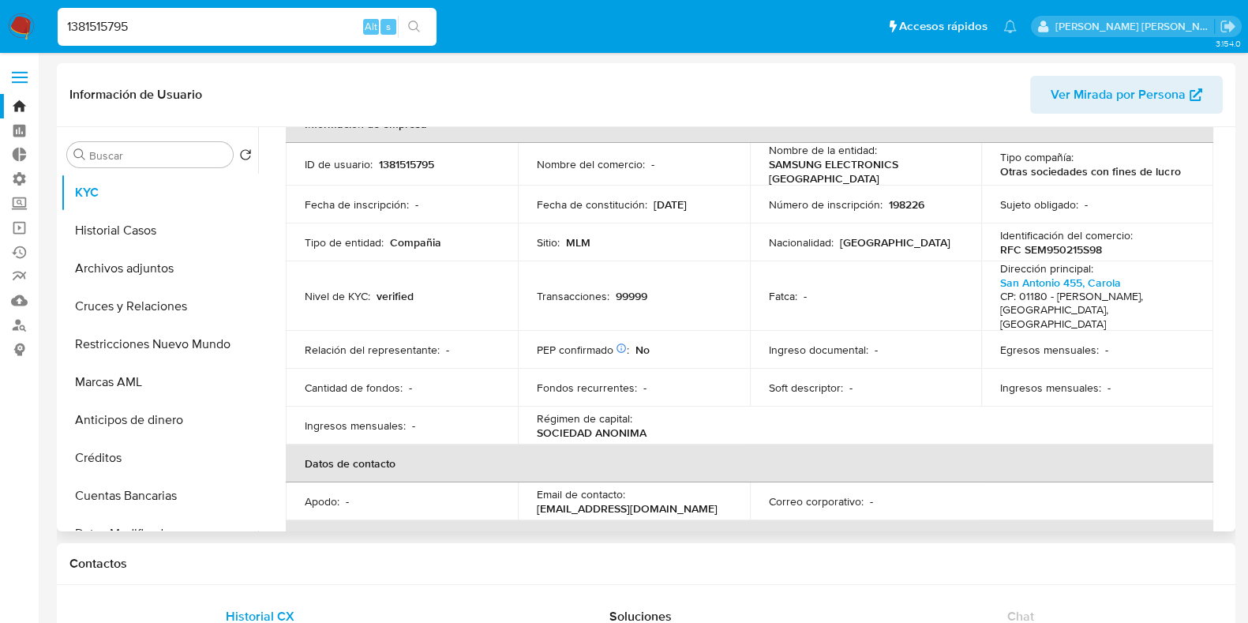
select select "10"
click at [107, 28] on input "1381515795" at bounding box center [247, 27] width 379 height 21
paste input "687903243"
type input "687903243"
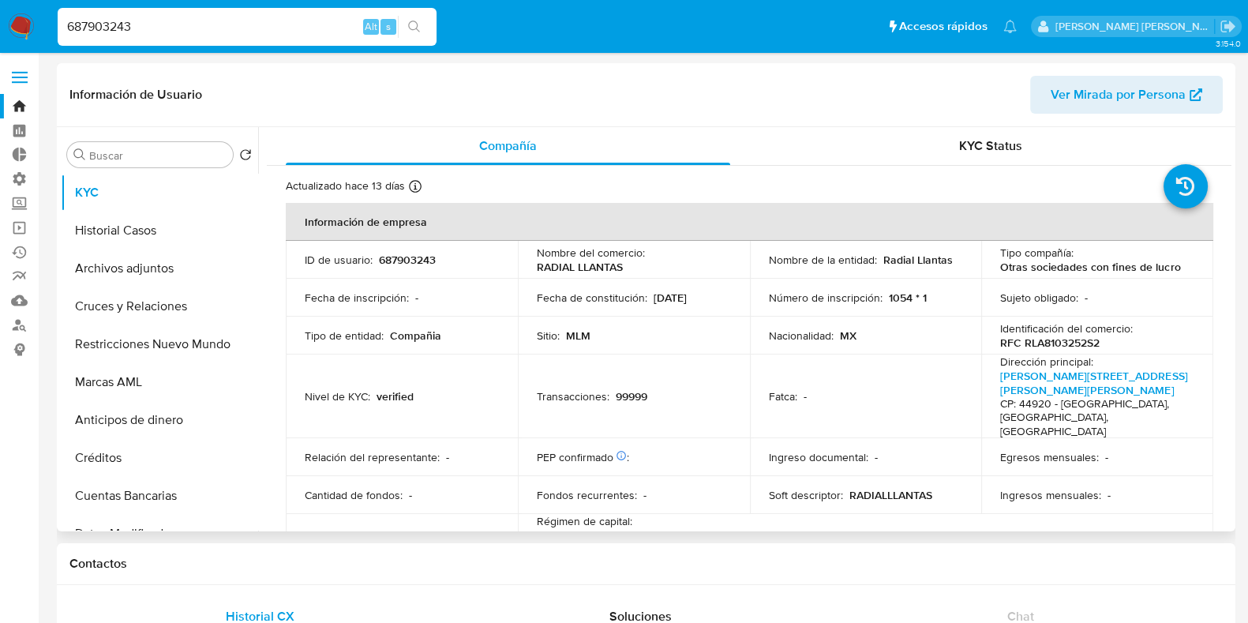
select select "10"
click at [1059, 344] on p "RFC RLA8103252S2" at bounding box center [1049, 343] width 99 height 14
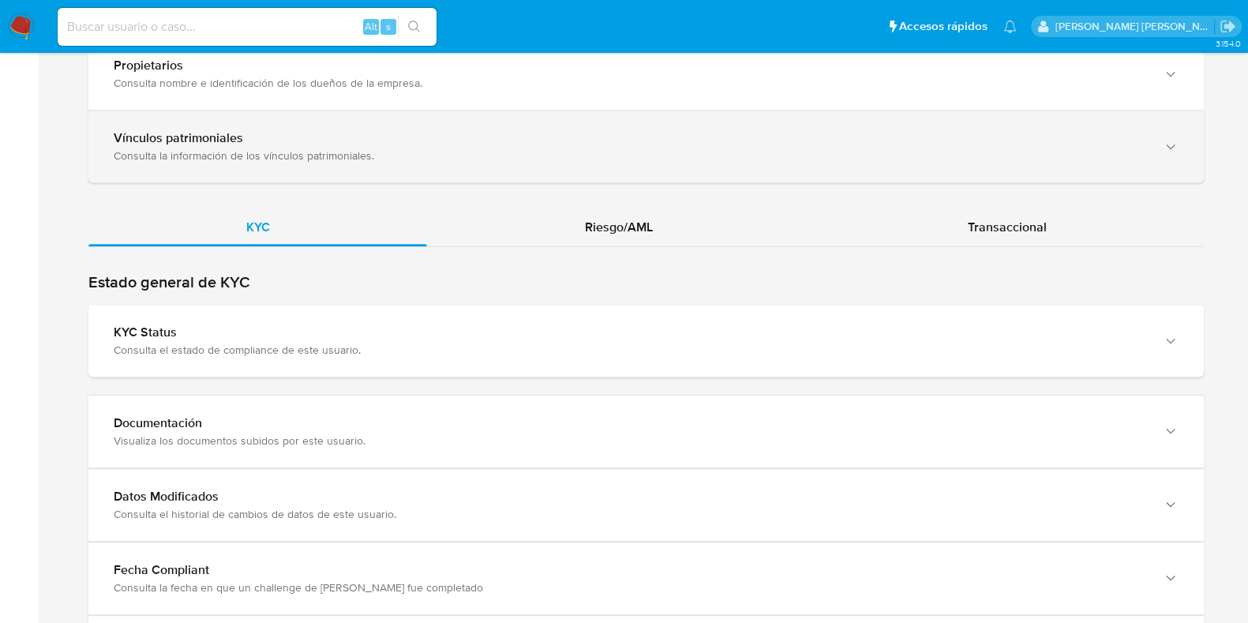
scroll to position [1622, 0]
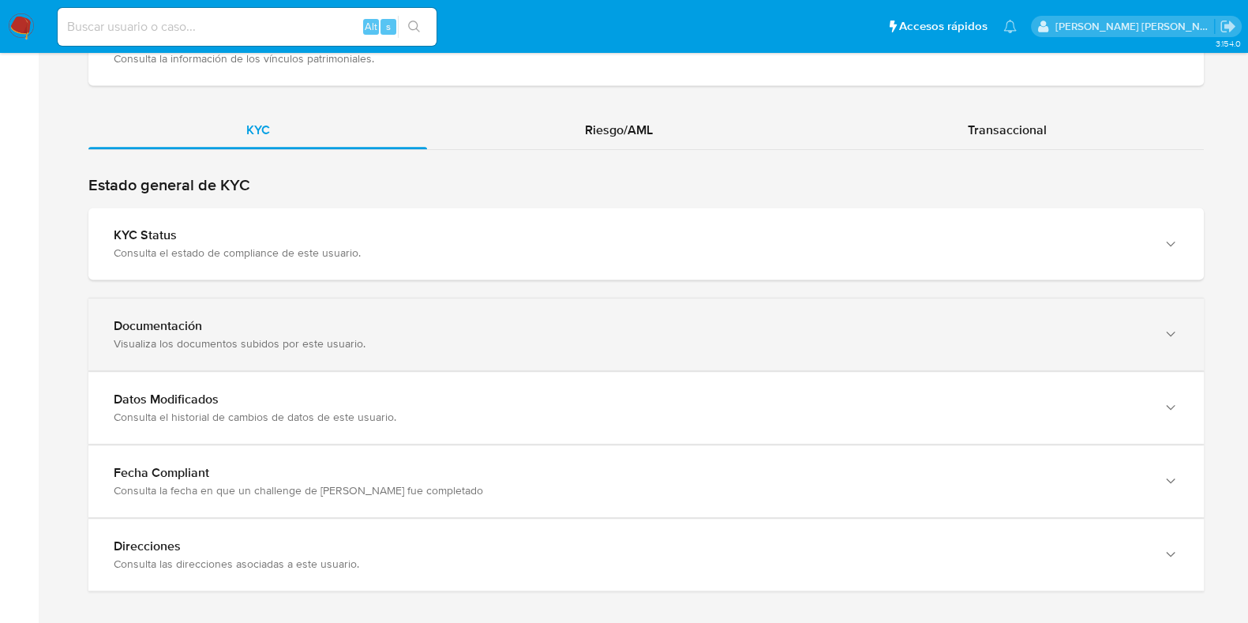
click at [343, 318] on div "Documentación" at bounding box center [630, 326] width 1033 height 16
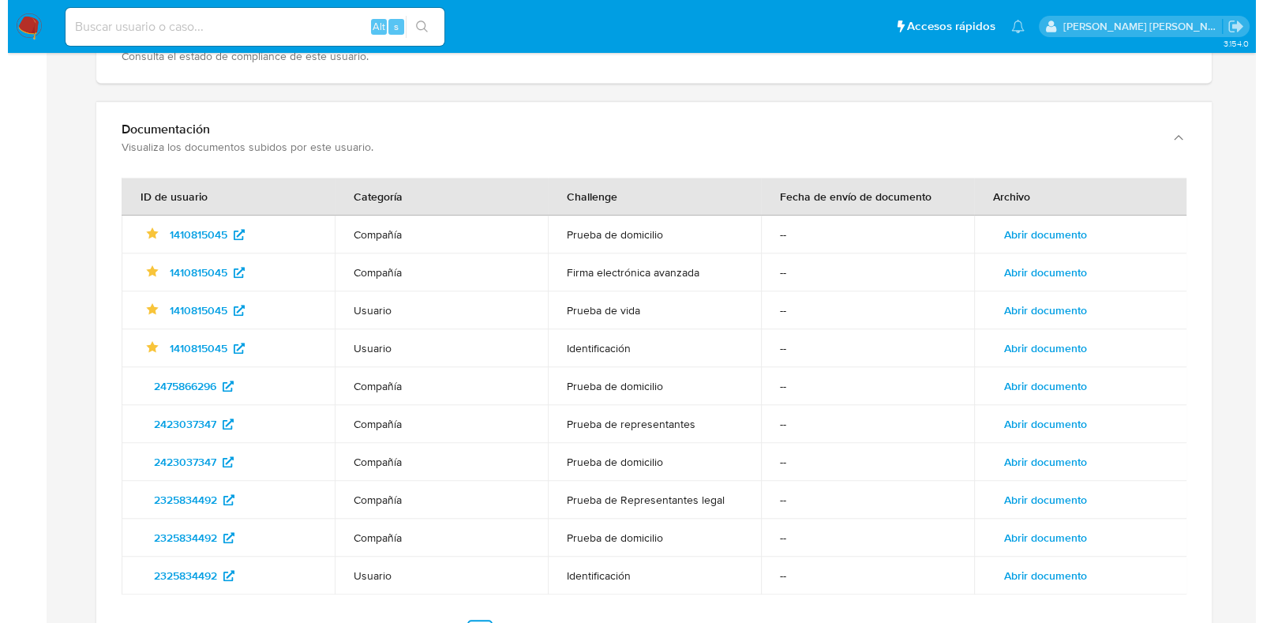
scroll to position [1820, 0]
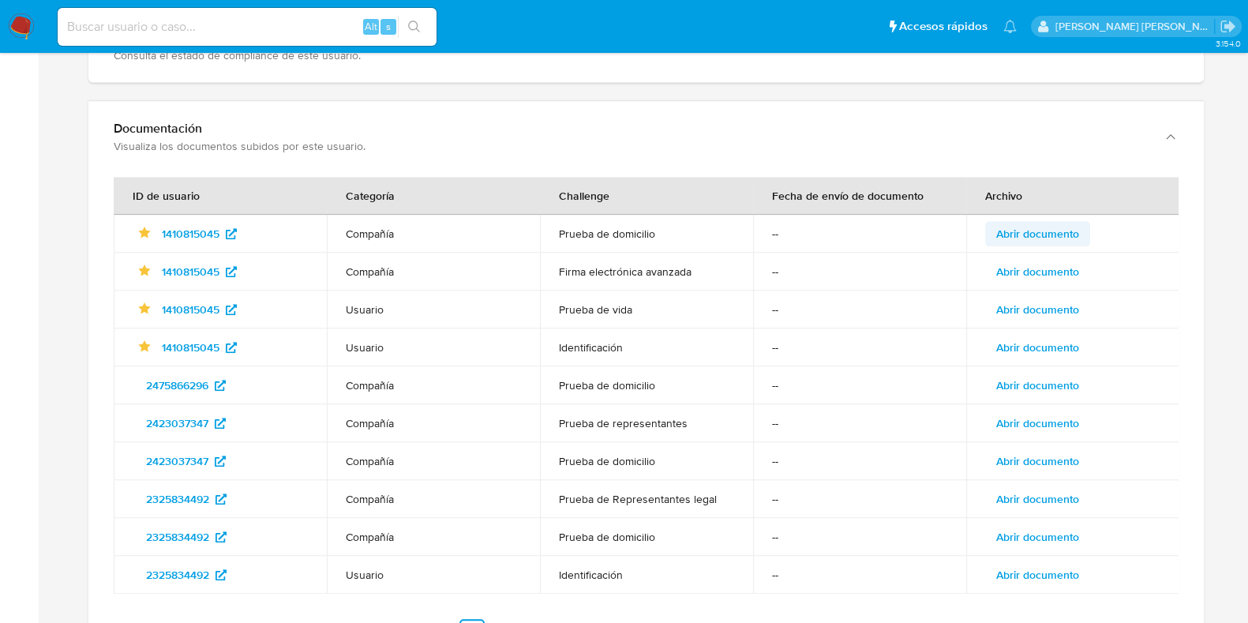
click at [1022, 223] on span "Abrir documento" at bounding box center [1037, 234] width 83 height 22
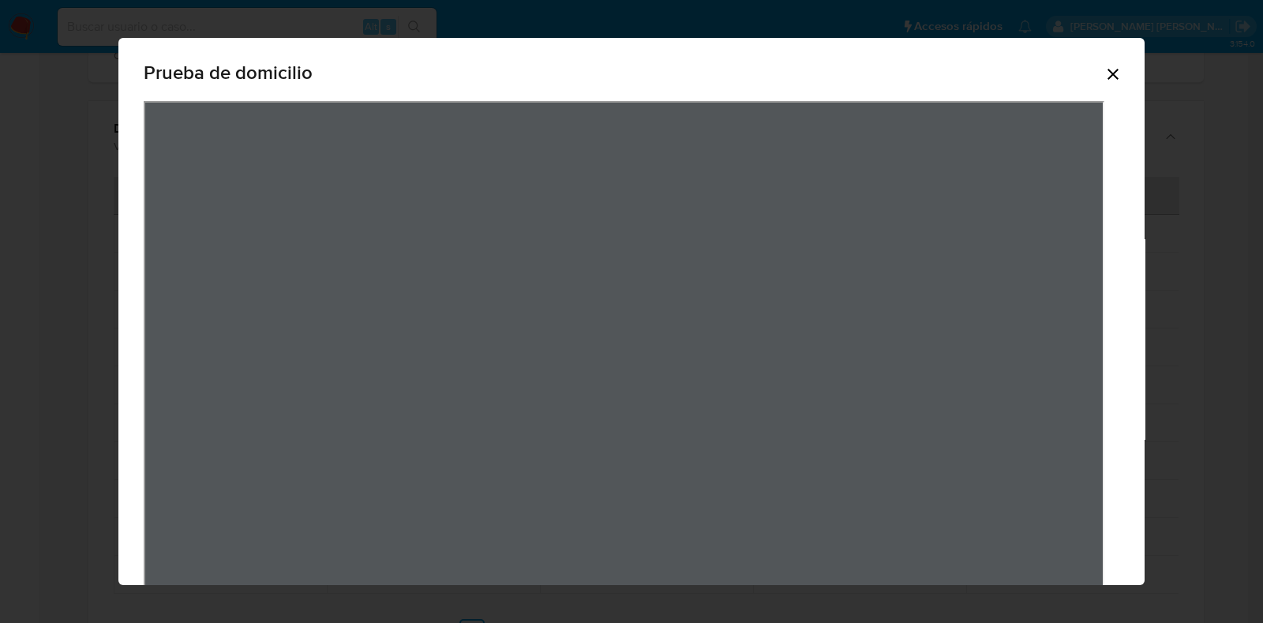
click at [1104, 82] on icon "Cerrar" at bounding box center [1113, 74] width 19 height 19
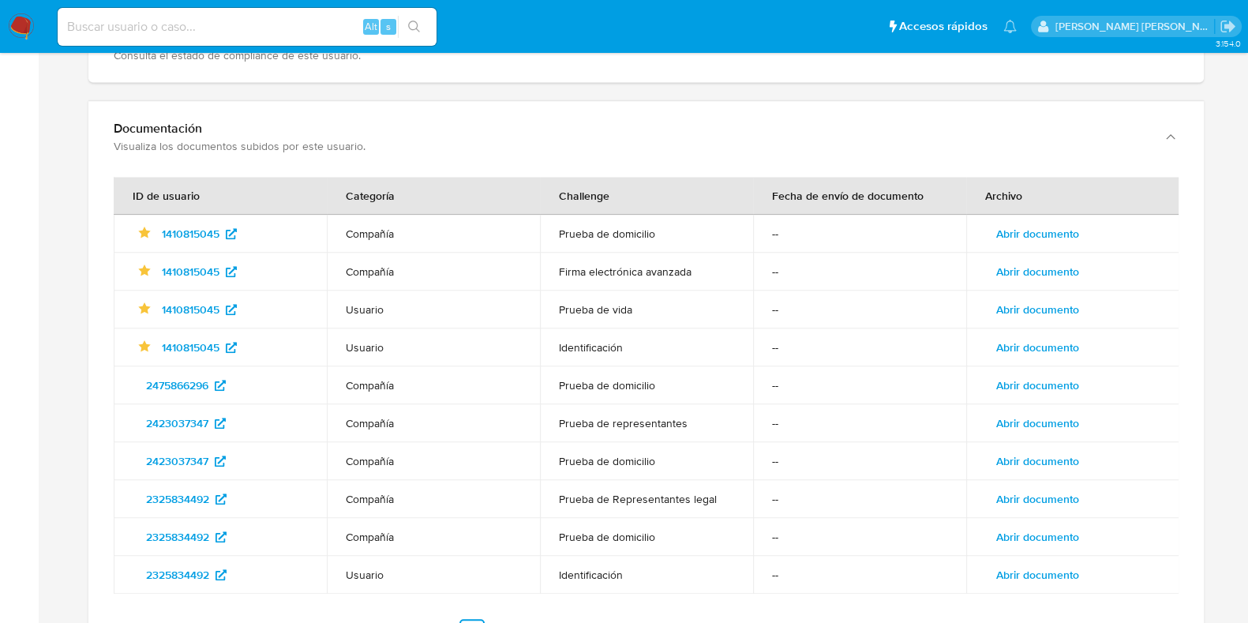
click at [1052, 298] on span "Abrir documento" at bounding box center [1037, 309] width 83 height 22
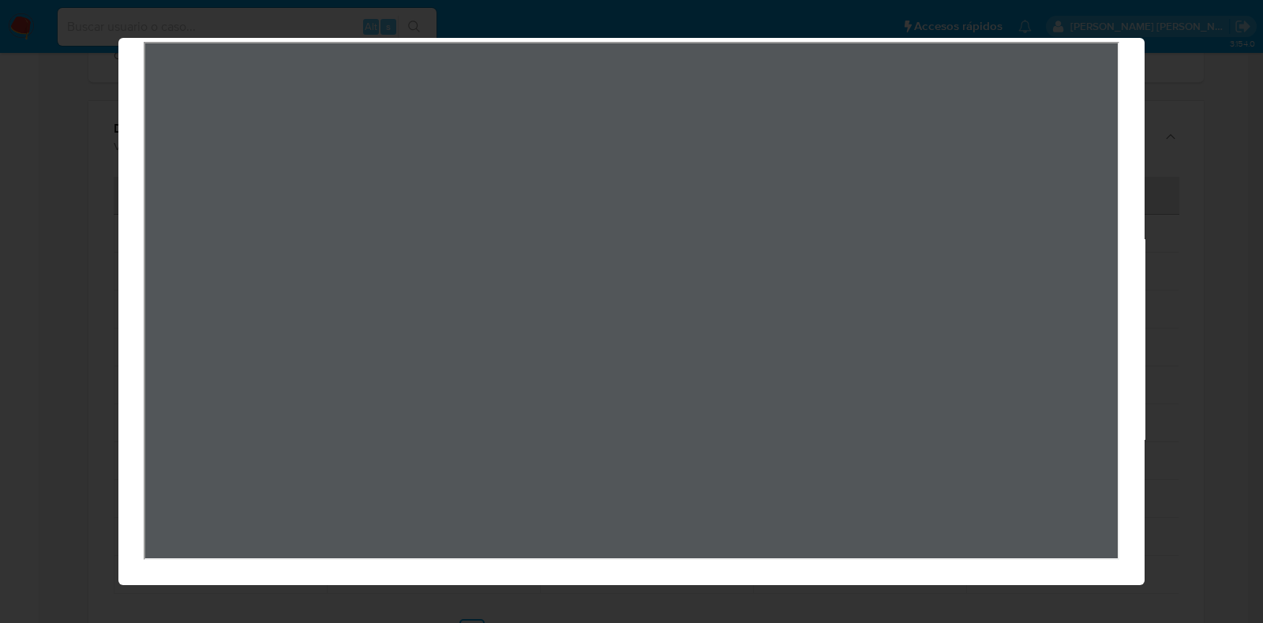
scroll to position [69, 0]
click at [1200, 186] on div "Prueba de vida" at bounding box center [631, 311] width 1263 height 623
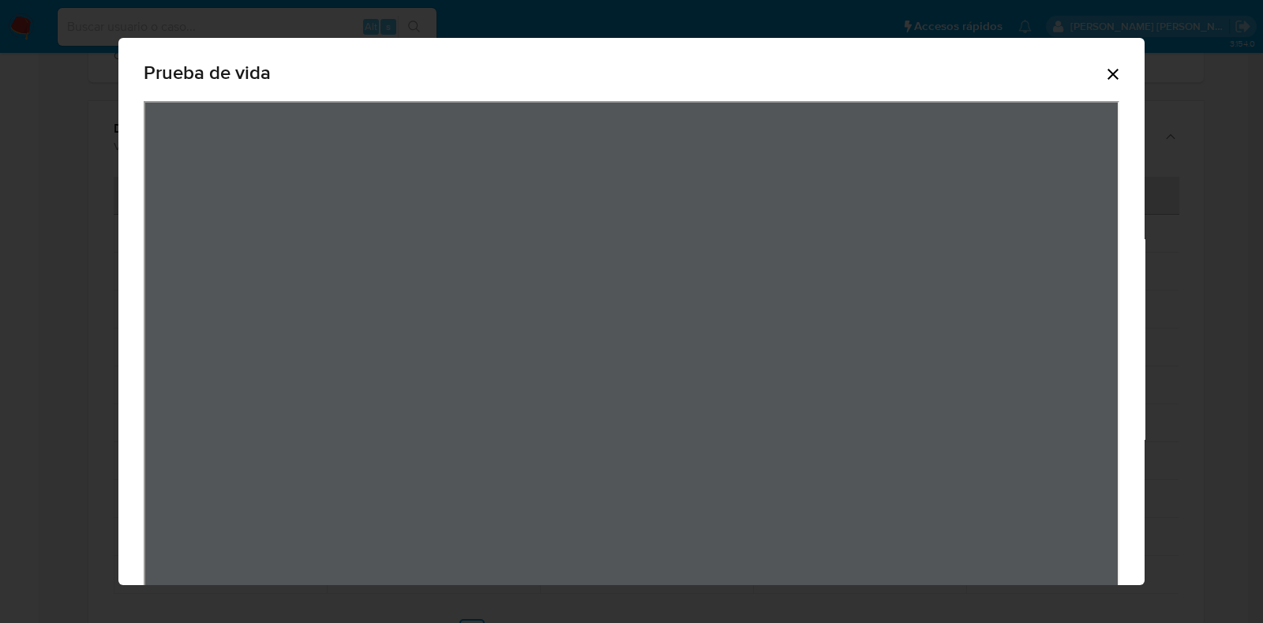
click at [1108, 76] on div "Prueba de vida" at bounding box center [631, 341] width 1026 height 606
click at [1104, 69] on icon "Cerrar" at bounding box center [1113, 74] width 19 height 19
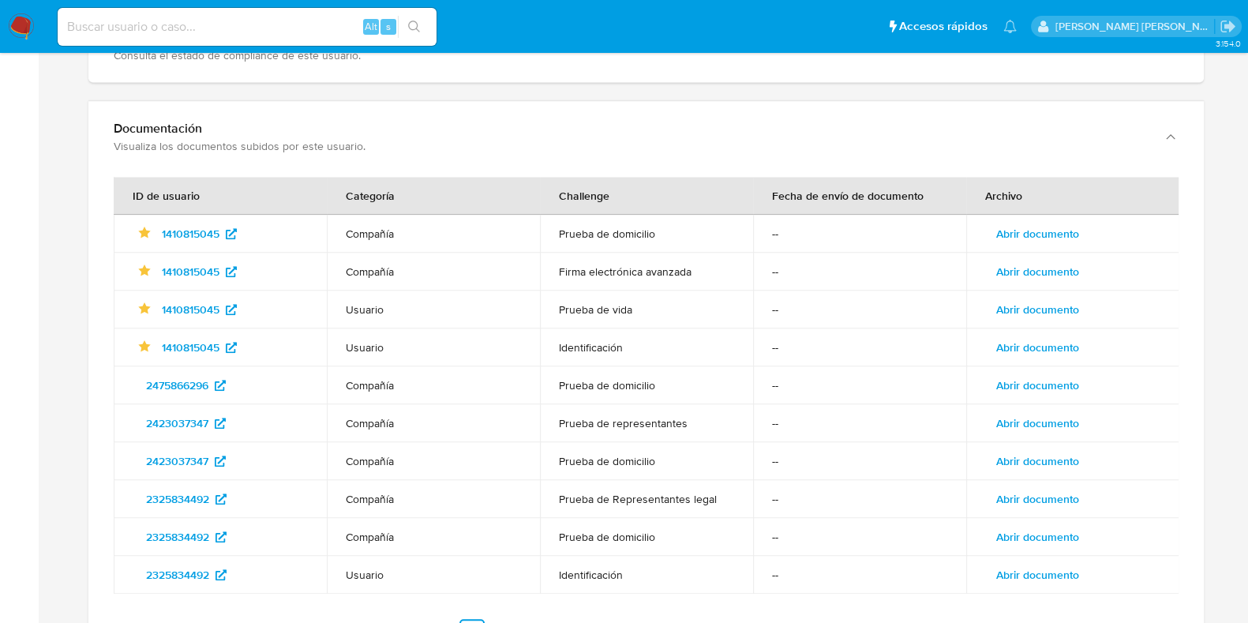
click at [1030, 298] on span "Abrir documento" at bounding box center [1037, 309] width 83 height 22
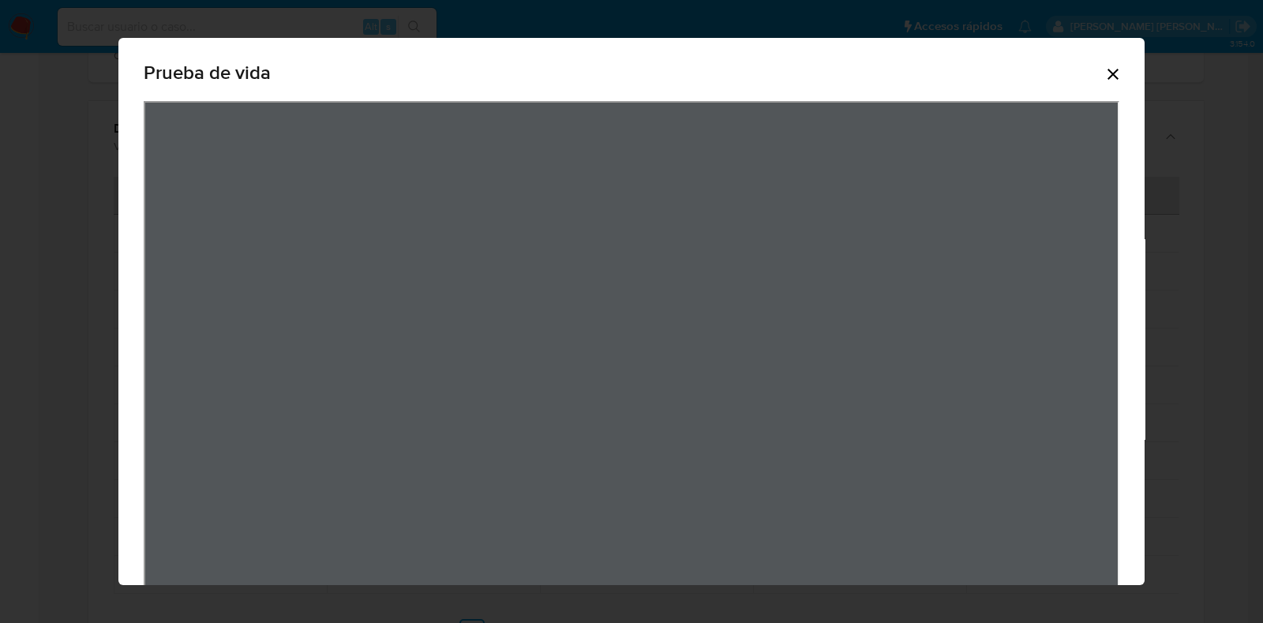
click at [1104, 71] on icon "Cerrar" at bounding box center [1113, 74] width 19 height 19
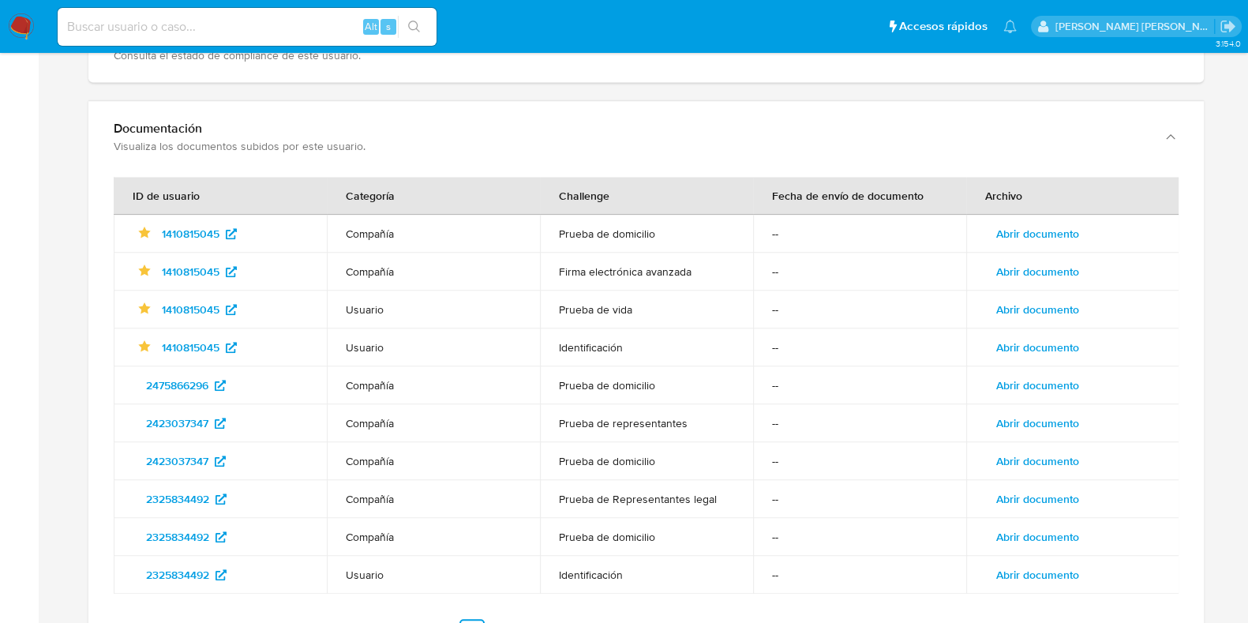
click at [1038, 298] on span "Abrir documento" at bounding box center [1037, 309] width 83 height 22
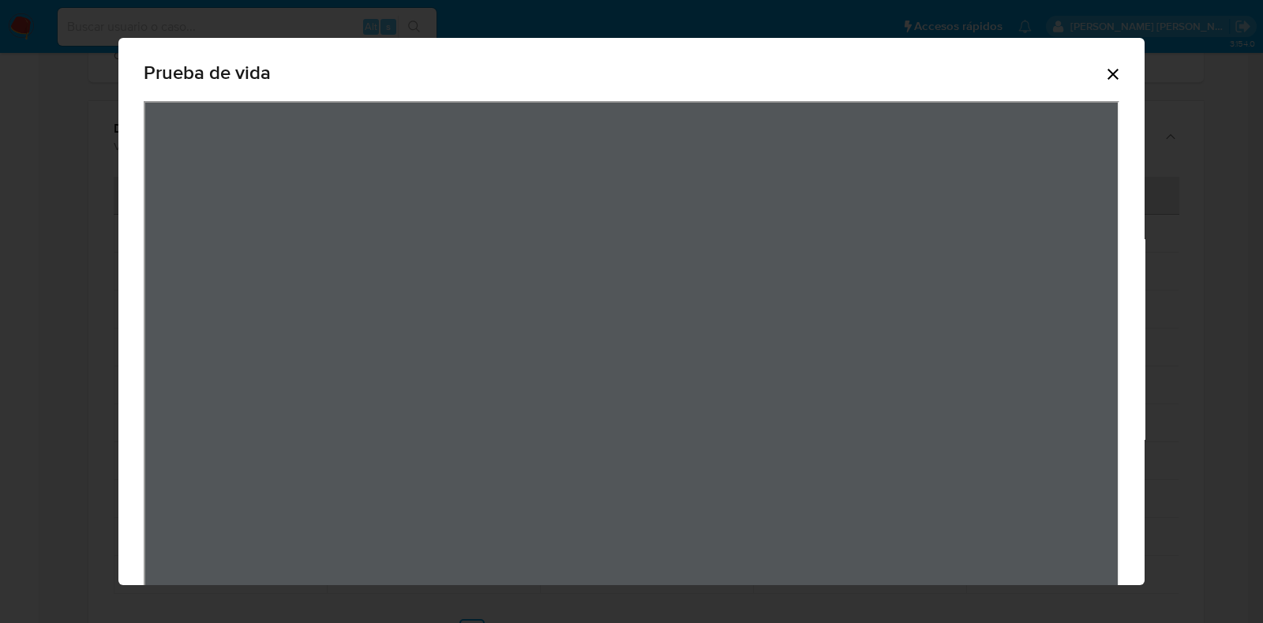
click at [1104, 74] on icon "Cerrar" at bounding box center [1113, 74] width 19 height 19
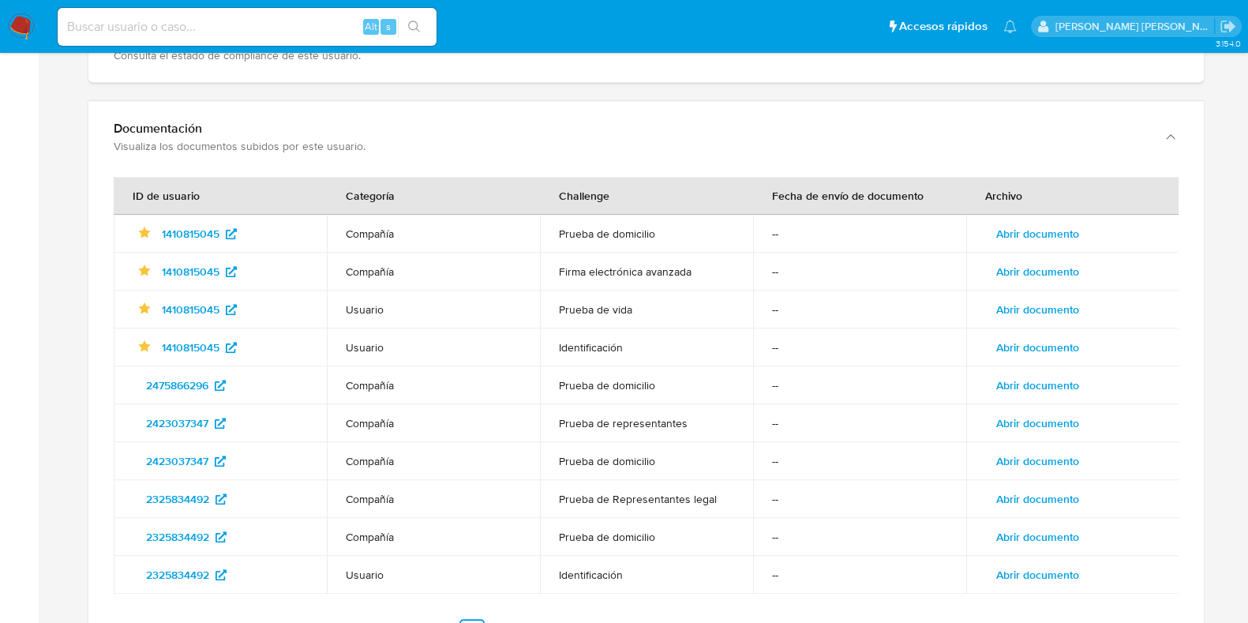
click at [1070, 336] on span "Abrir documento" at bounding box center [1037, 347] width 83 height 22
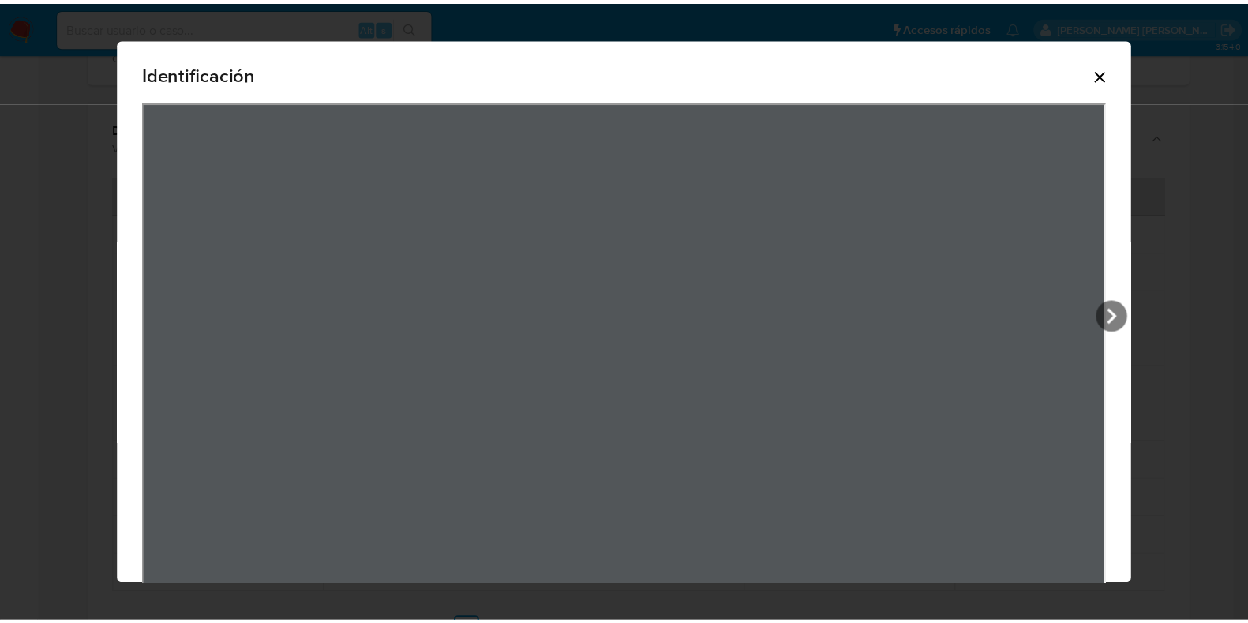
scroll to position [148, 0]
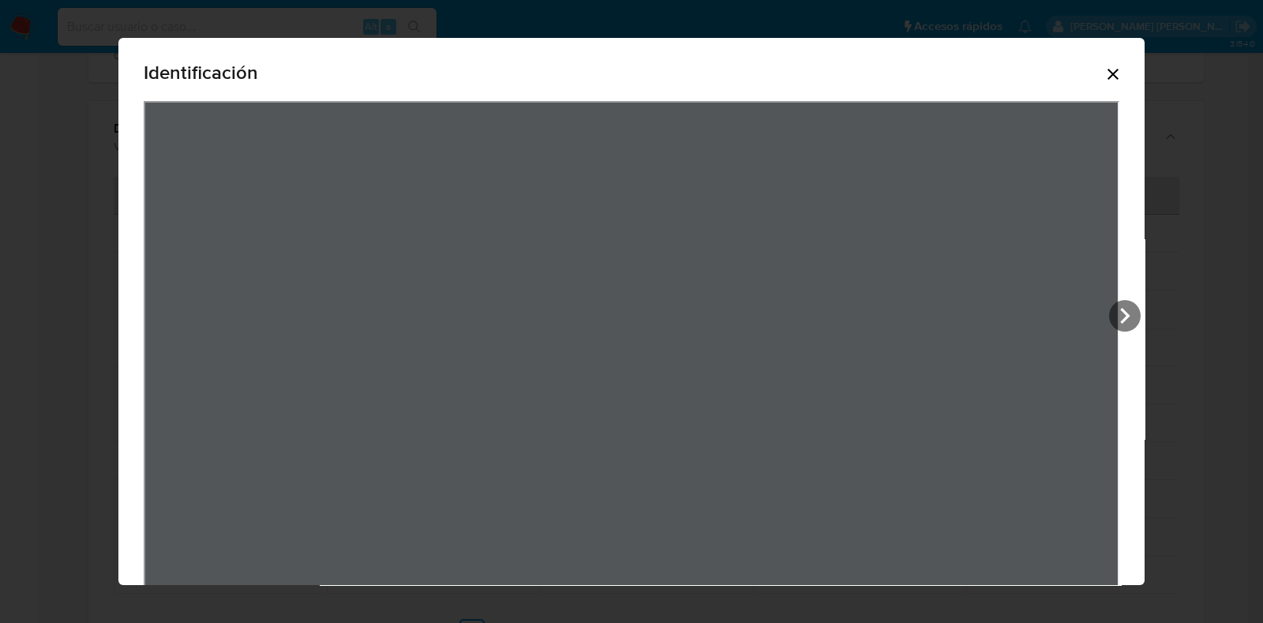
click at [1104, 73] on icon "Cerrar" at bounding box center [1113, 74] width 19 height 19
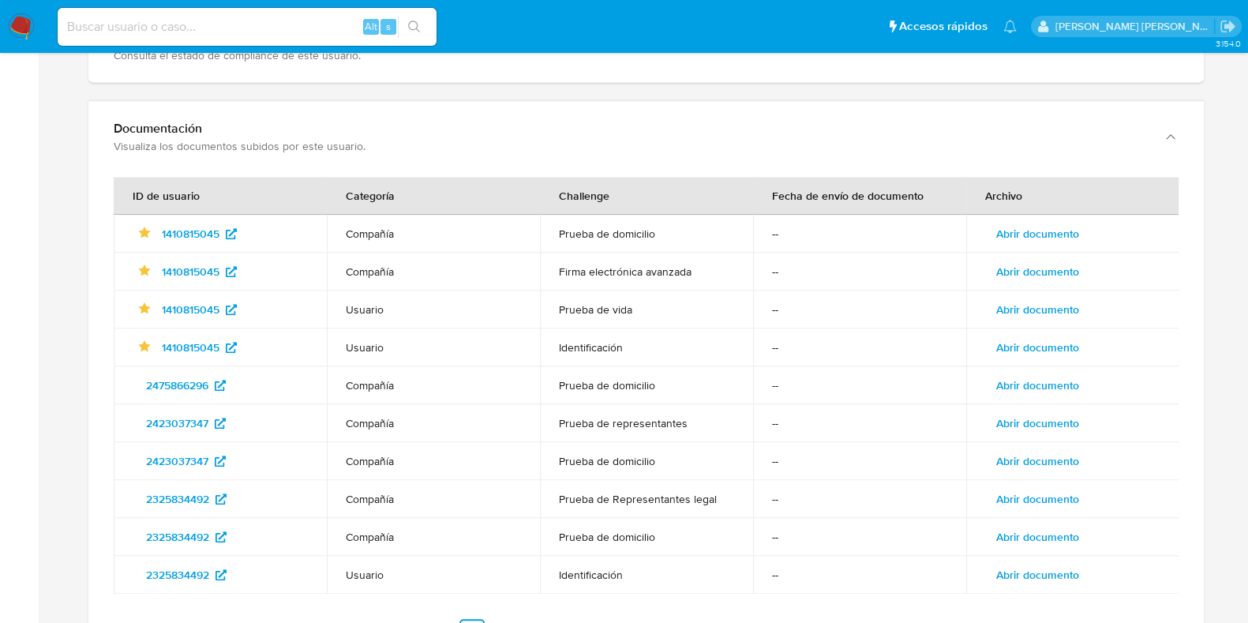
scroll to position [2118, 0]
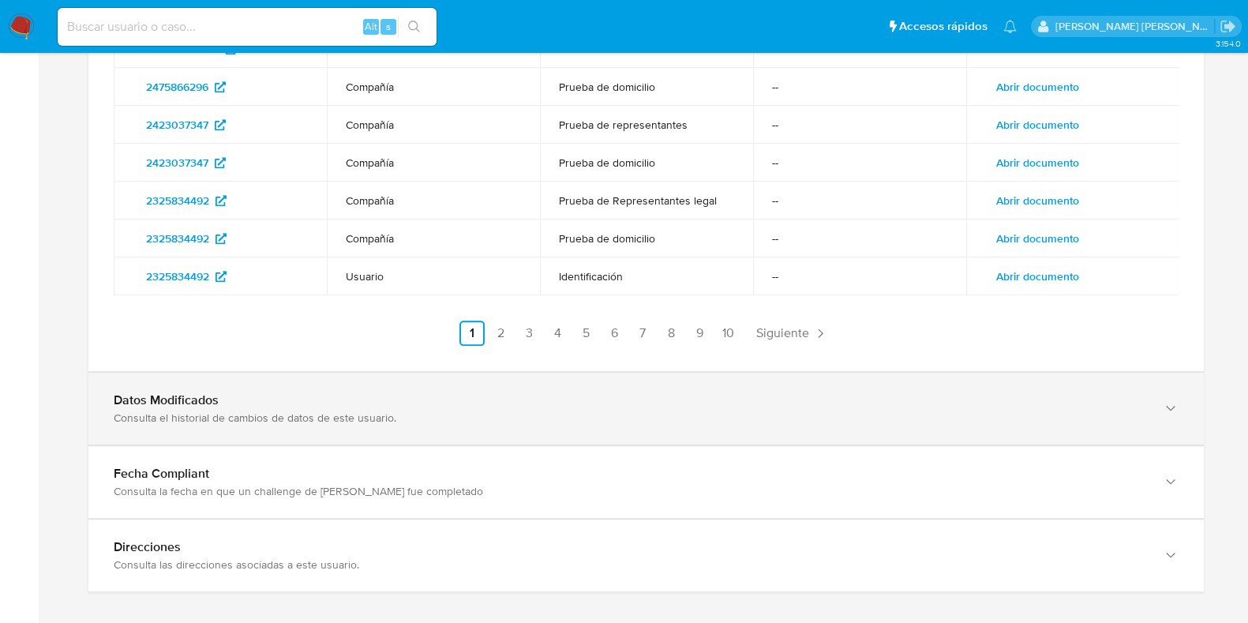
click at [197, 411] on div "Consulta el historial de cambios de datos de este usuario." at bounding box center [630, 418] width 1033 height 14
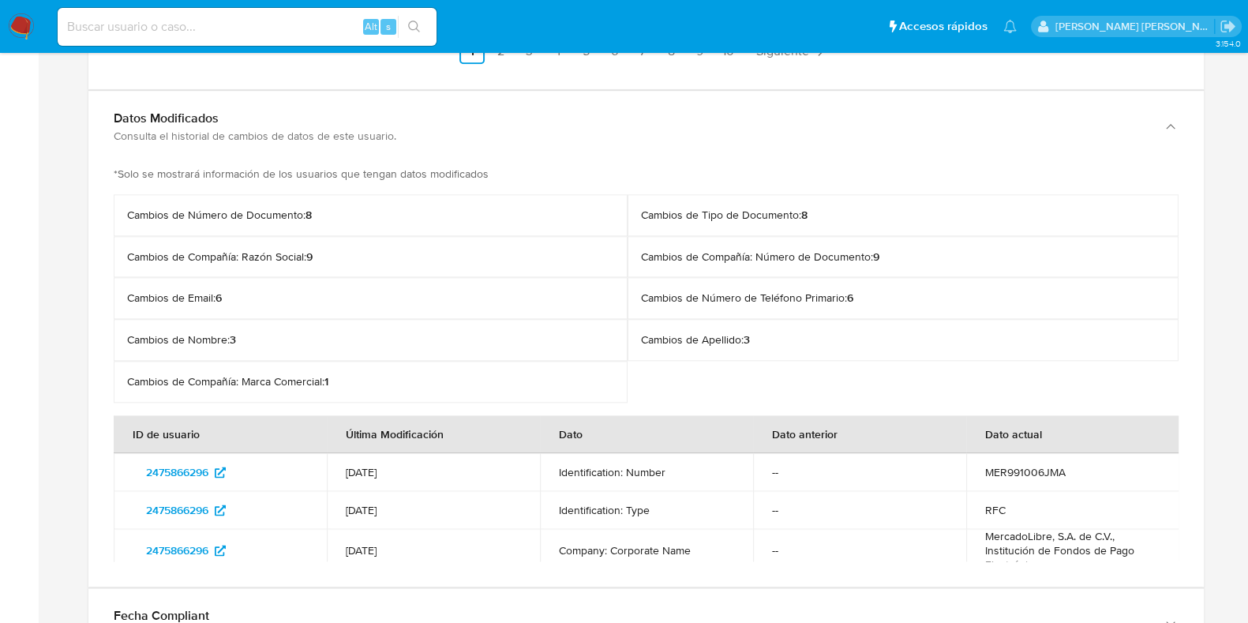
scroll to position [2414, 0]
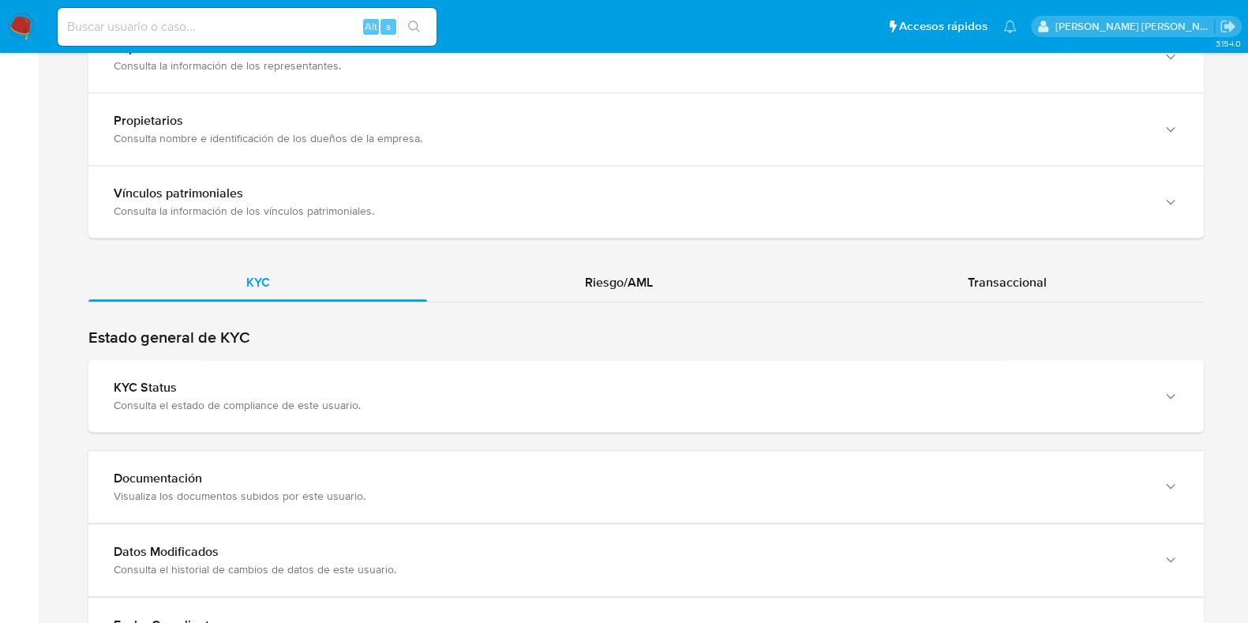
scroll to position [1480, 0]
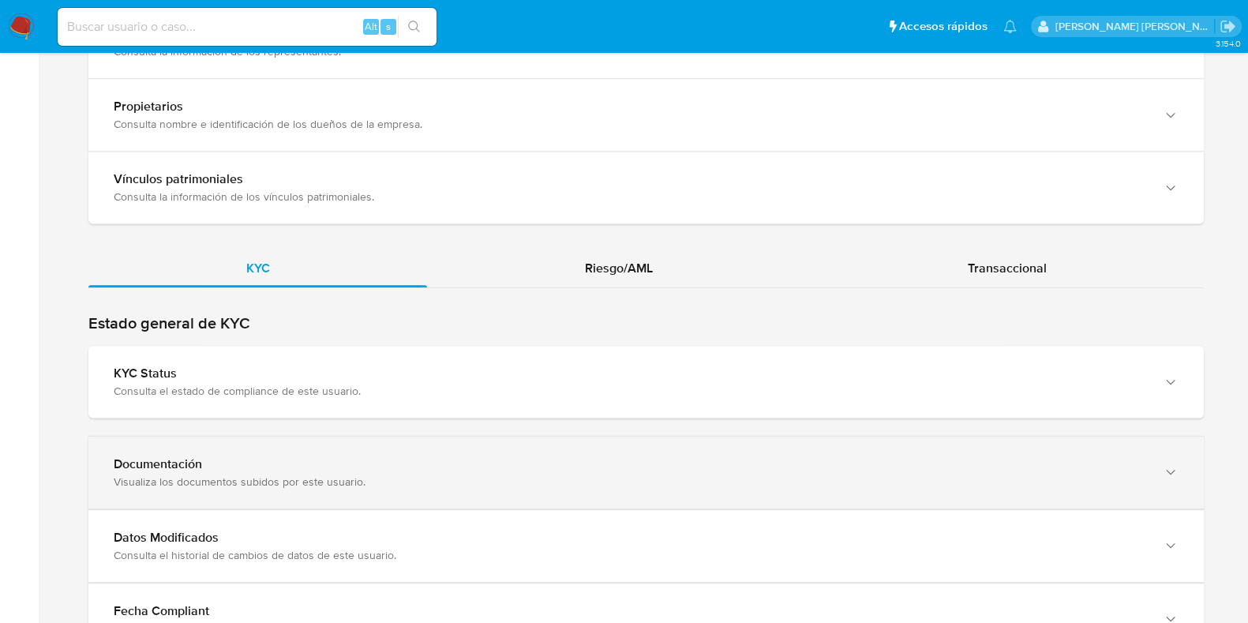
click at [186, 456] on div "Documentación" at bounding box center [630, 464] width 1033 height 16
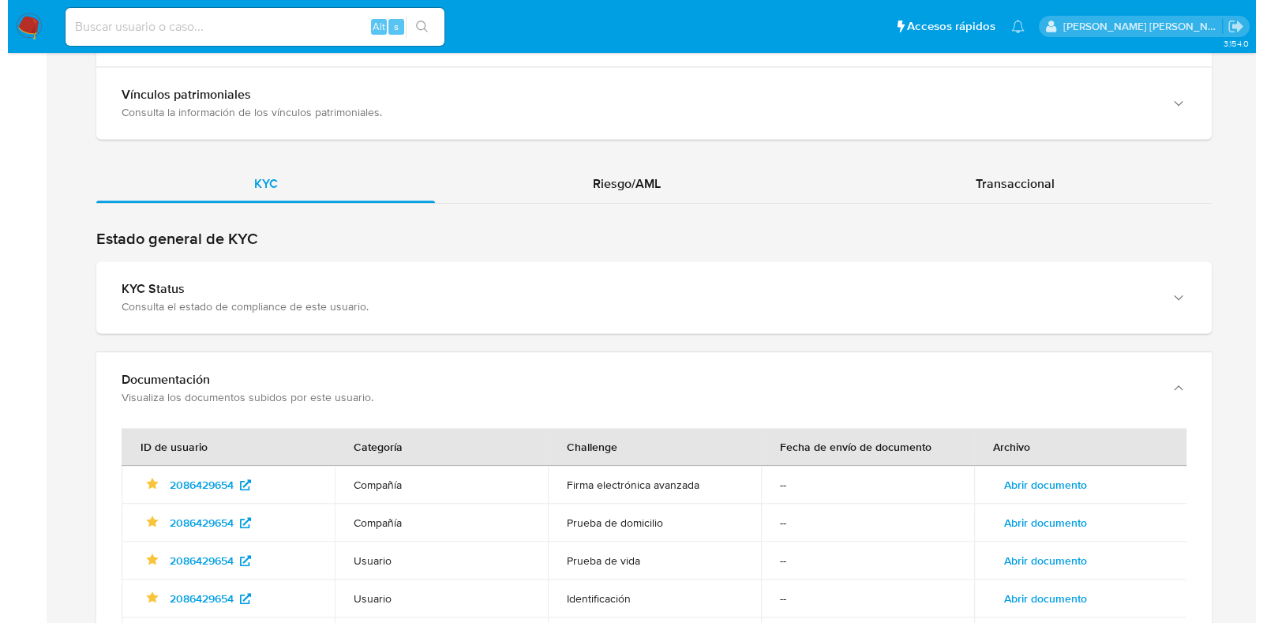
scroll to position [1776, 0]
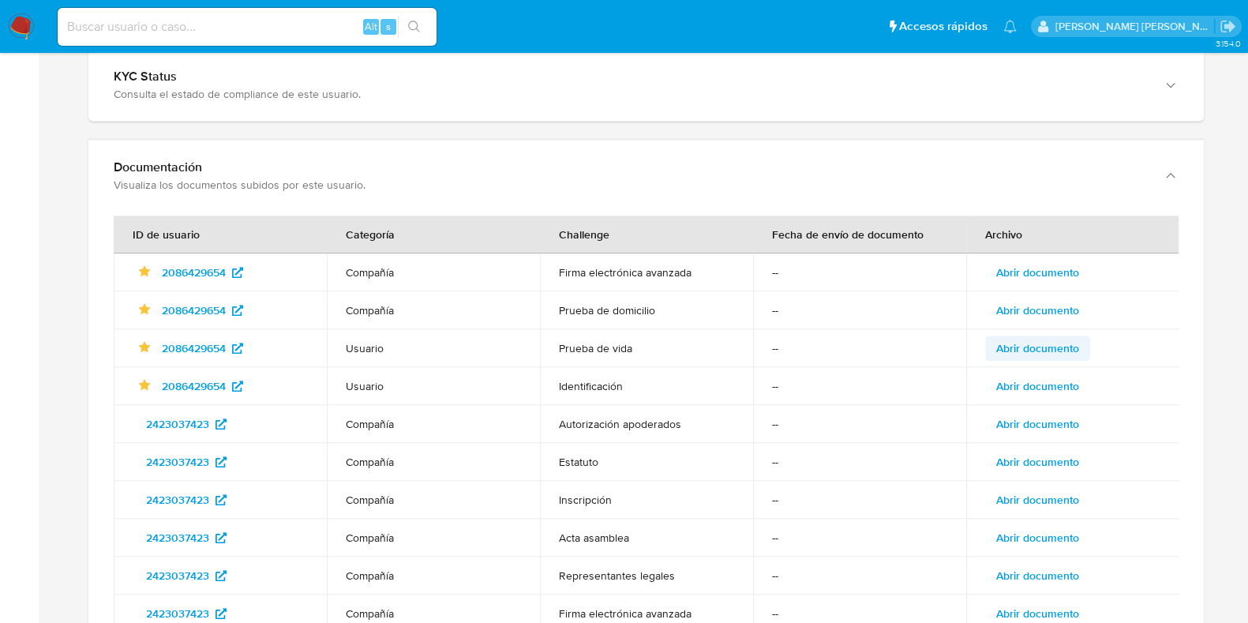
click at [1027, 337] on span "Abrir documento" at bounding box center [1037, 348] width 83 height 22
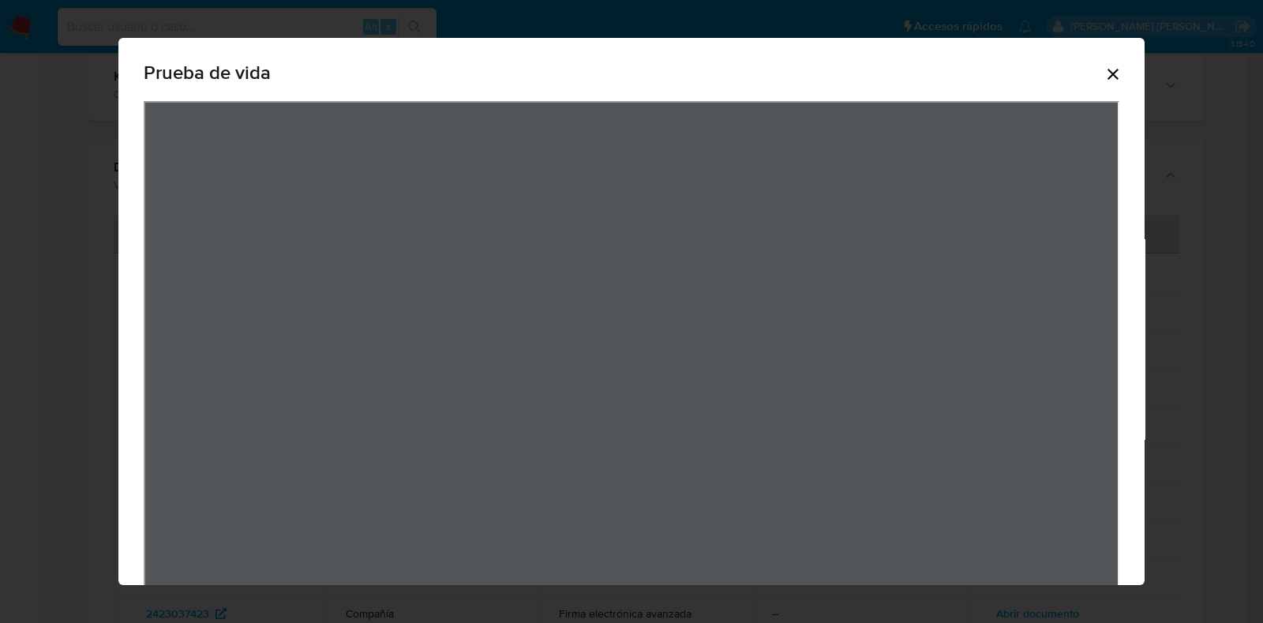
click at [1104, 79] on icon "Cerrar" at bounding box center [1113, 74] width 19 height 19
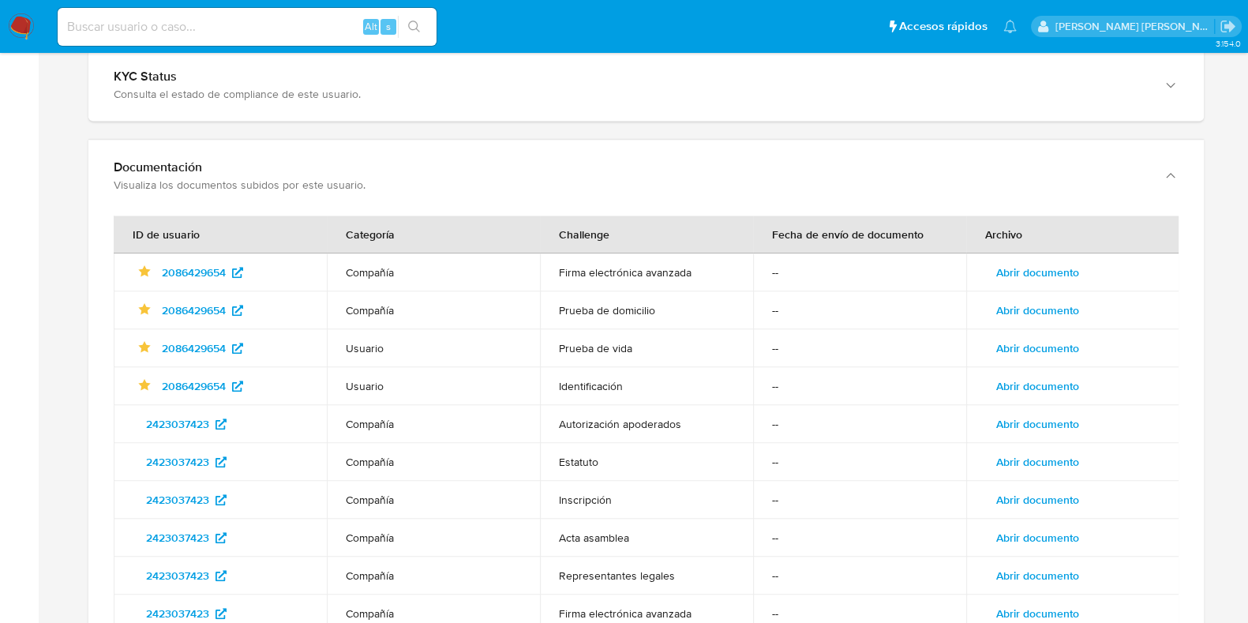
click at [1025, 261] on span "Abrir documento" at bounding box center [1037, 272] width 83 height 22
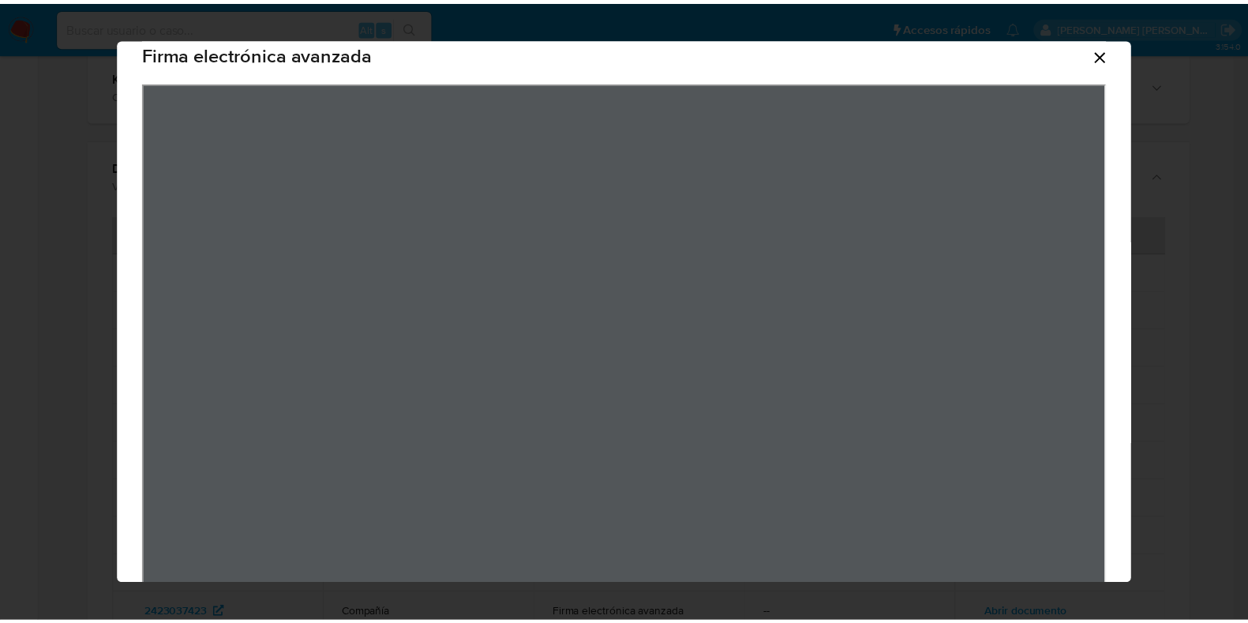
scroll to position [0, 0]
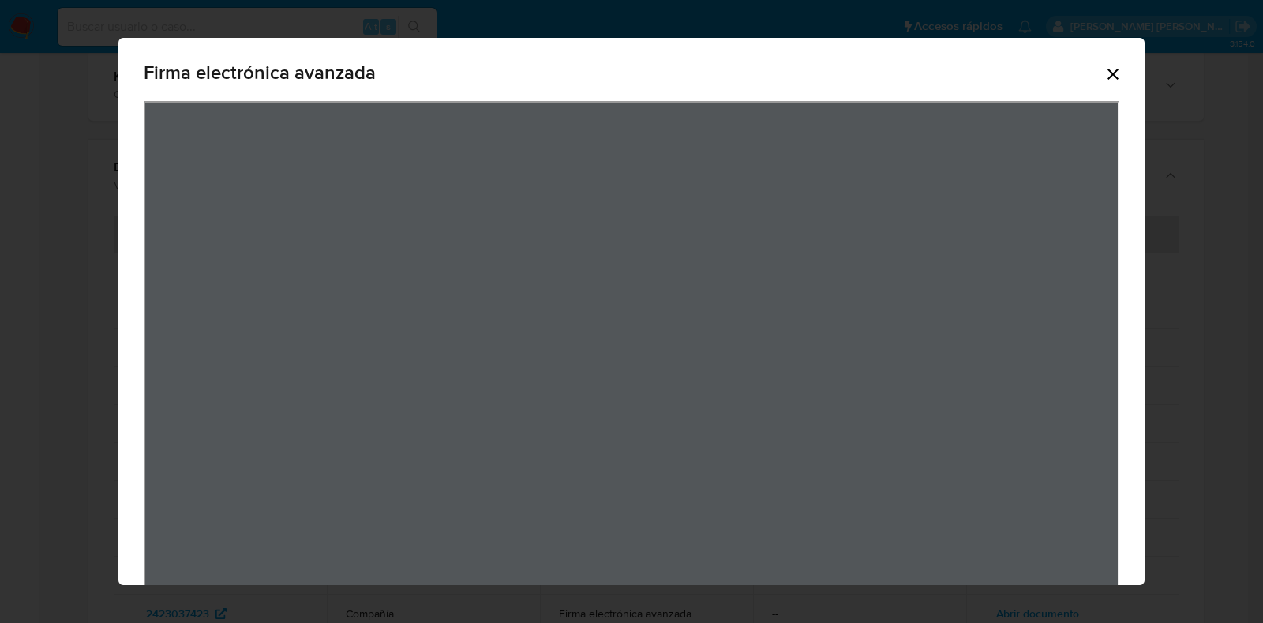
click at [1104, 65] on icon "Cerrar" at bounding box center [1113, 74] width 19 height 19
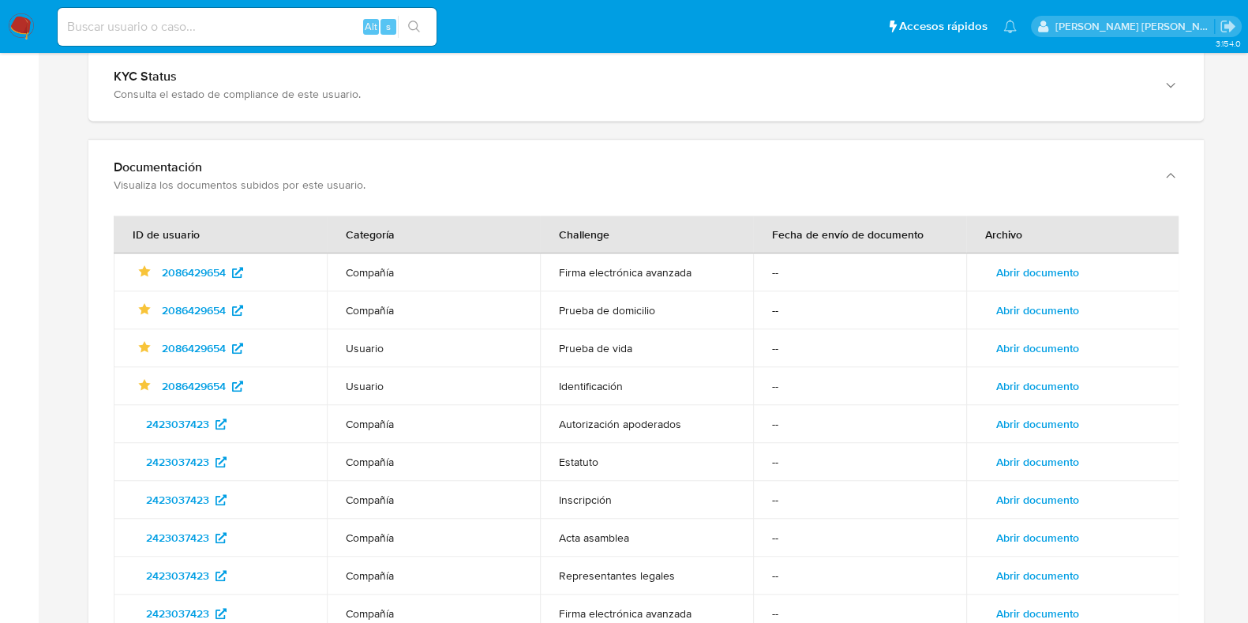
click at [1034, 299] on span "Abrir documento" at bounding box center [1037, 310] width 83 height 22
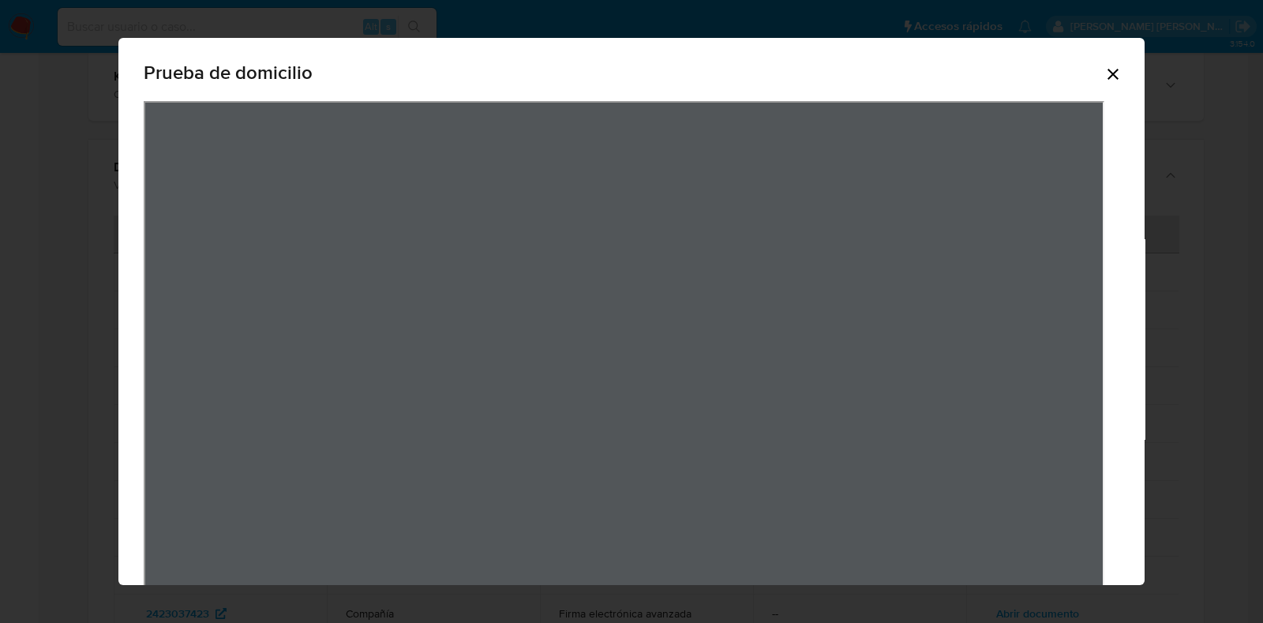
click at [1104, 73] on icon "Cerrar" at bounding box center [1113, 74] width 19 height 19
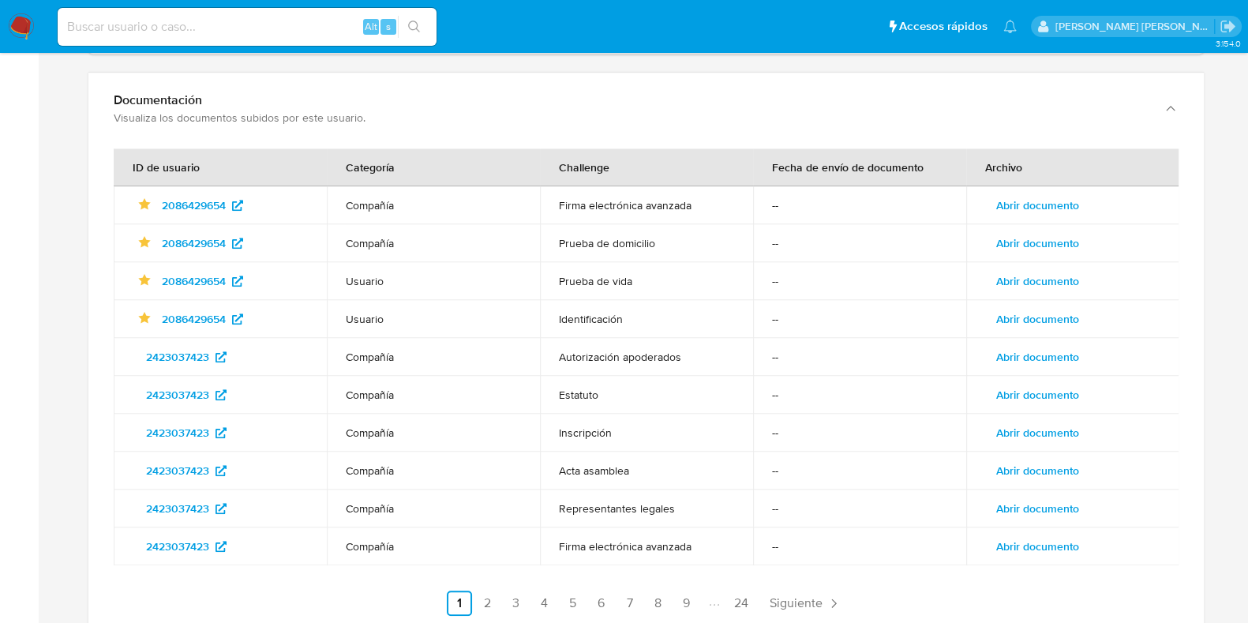
scroll to position [1875, 0]
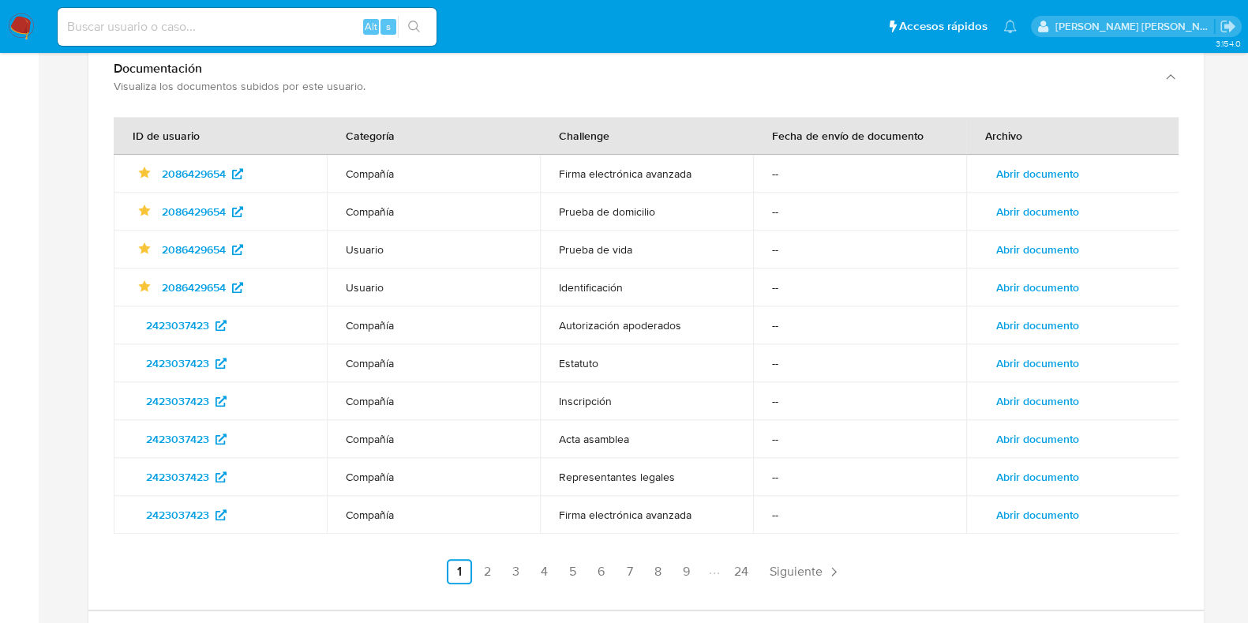
click at [1055, 317] on span "Abrir documento" at bounding box center [1037, 325] width 83 height 22
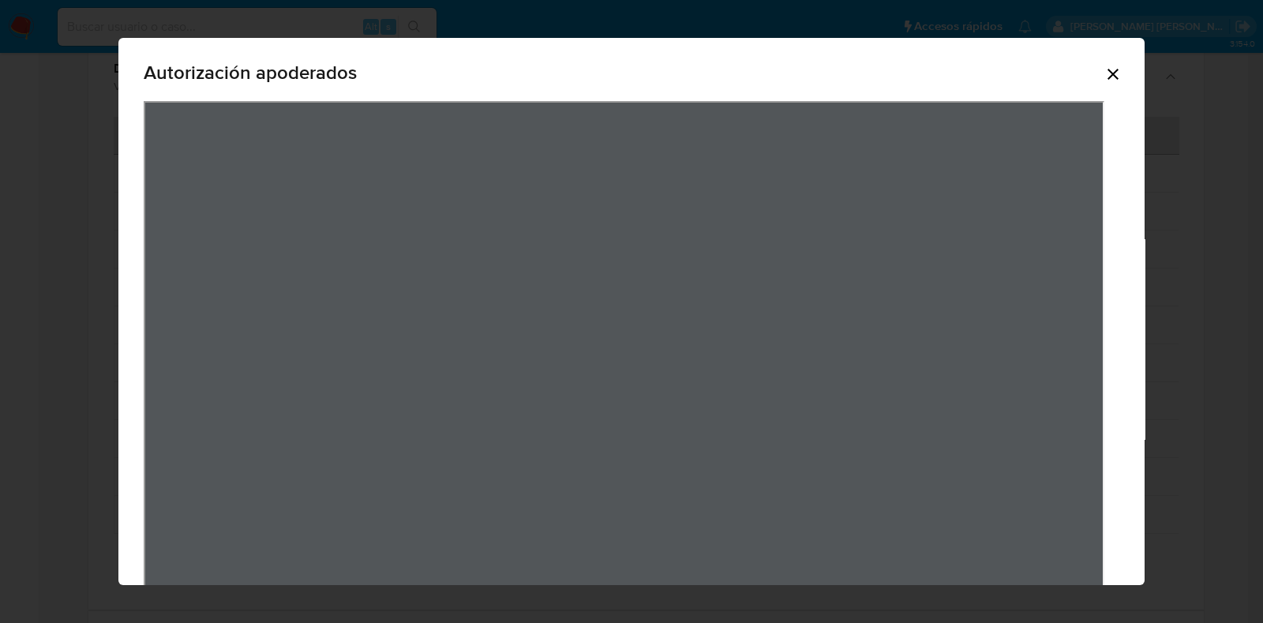
click at [1104, 73] on icon "Cerrar" at bounding box center [1113, 74] width 19 height 19
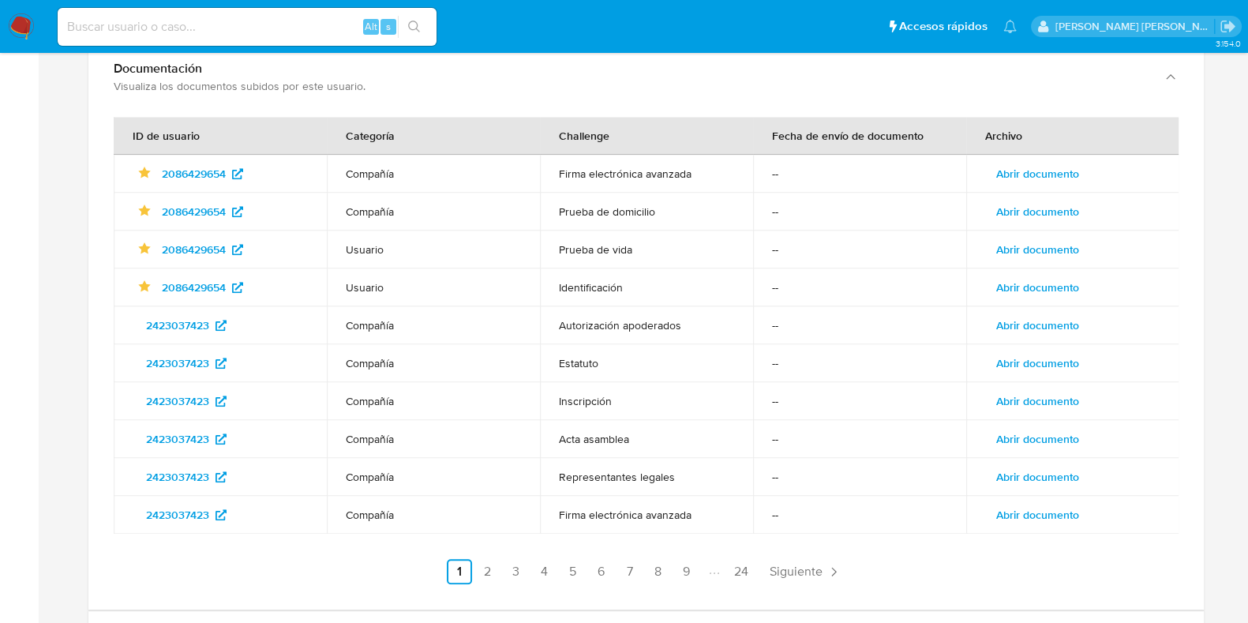
click at [1056, 238] on span "Abrir documento" at bounding box center [1037, 249] width 83 height 22
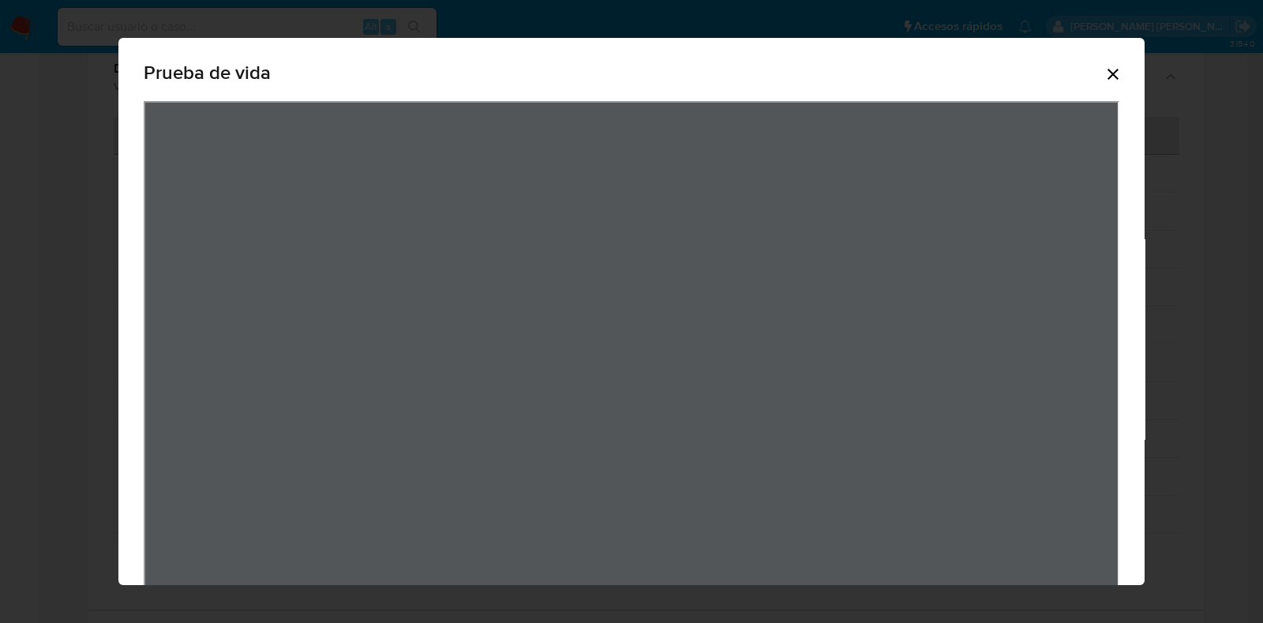
click at [1104, 77] on icon "Cerrar" at bounding box center [1113, 74] width 19 height 19
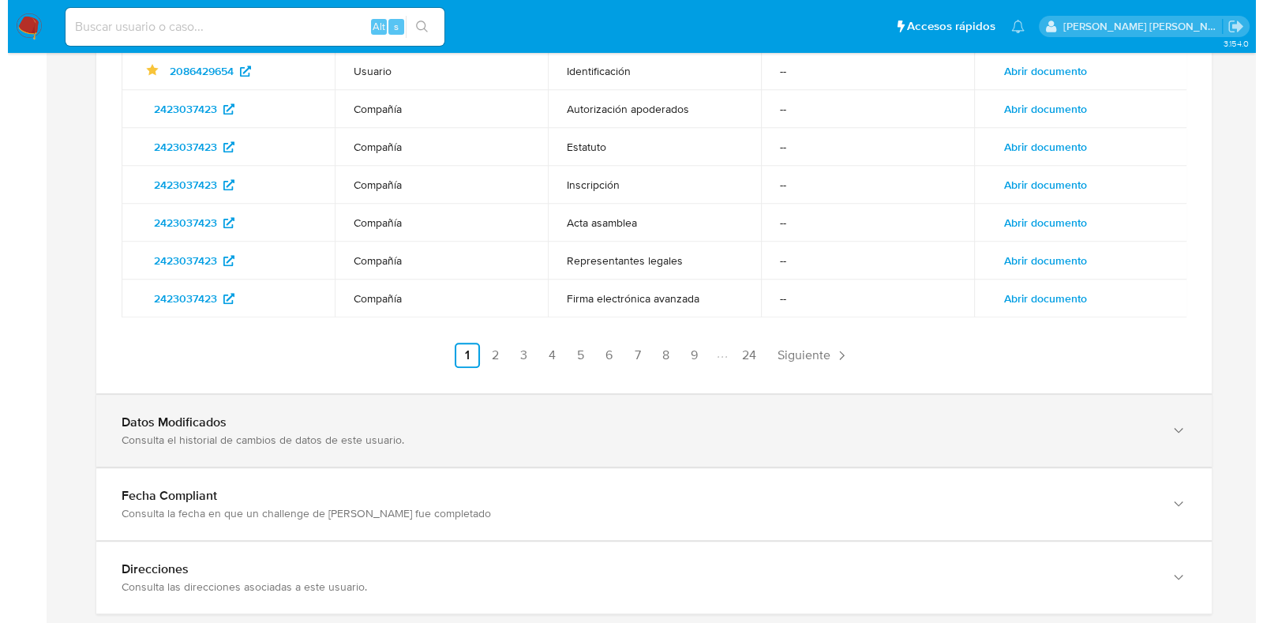
scroll to position [2113, 0]
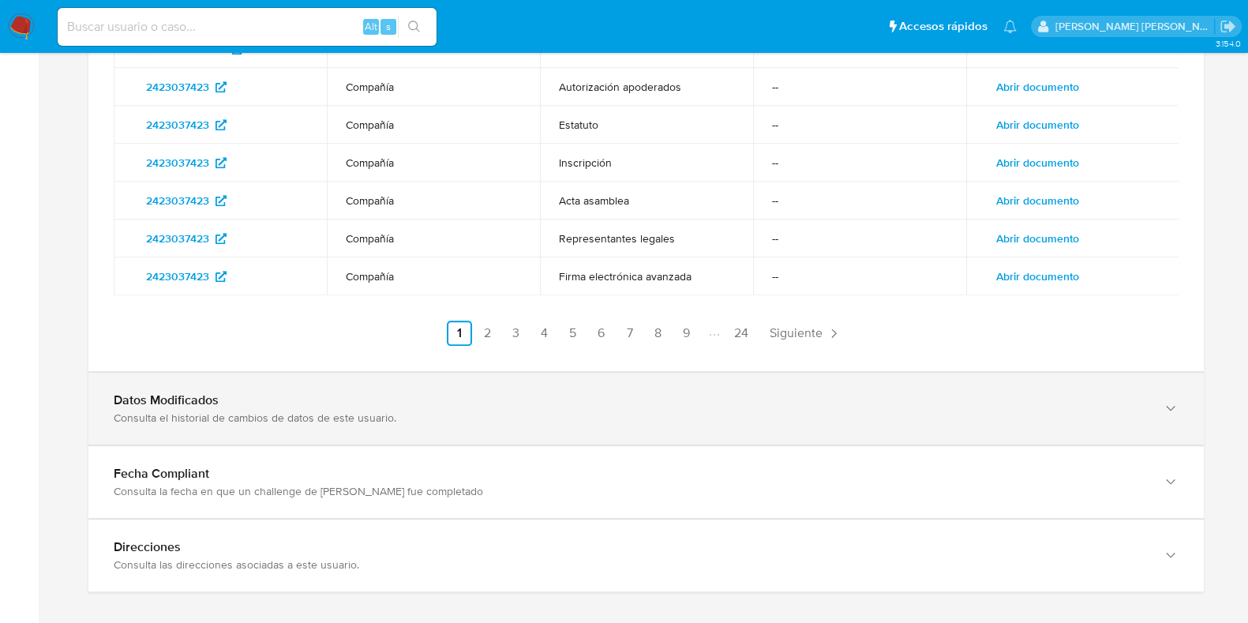
click at [163, 411] on div "Consulta el historial de cambios de datos de este usuario." at bounding box center [630, 418] width 1033 height 14
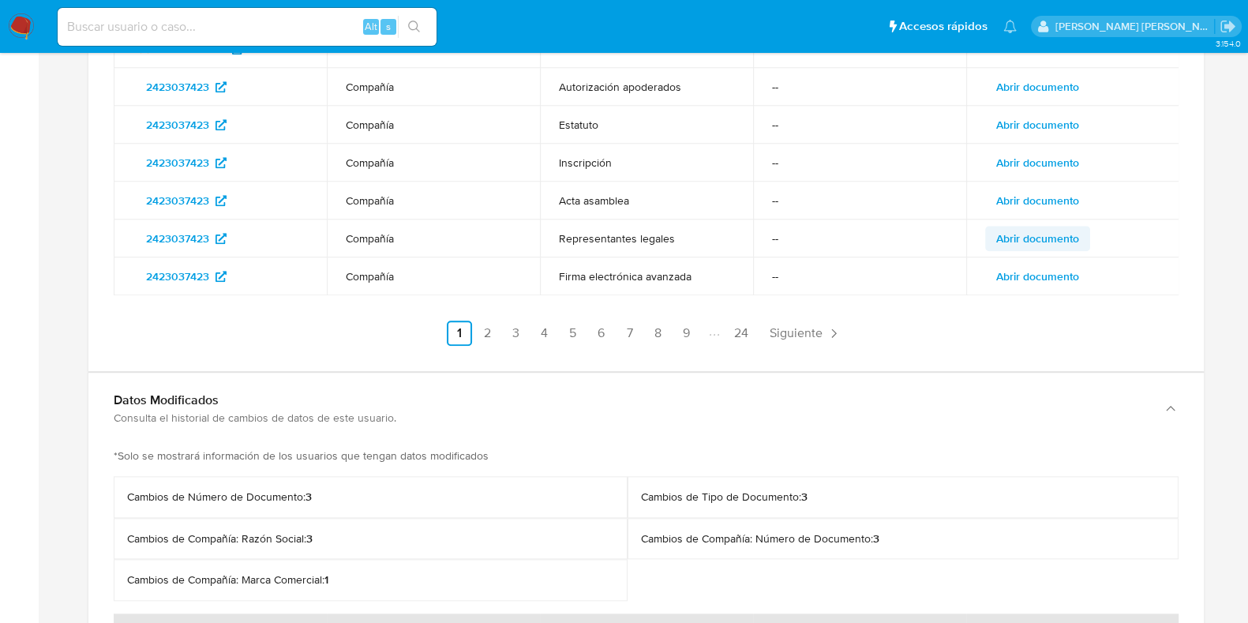
click at [1036, 227] on span "Abrir documento" at bounding box center [1037, 238] width 83 height 22
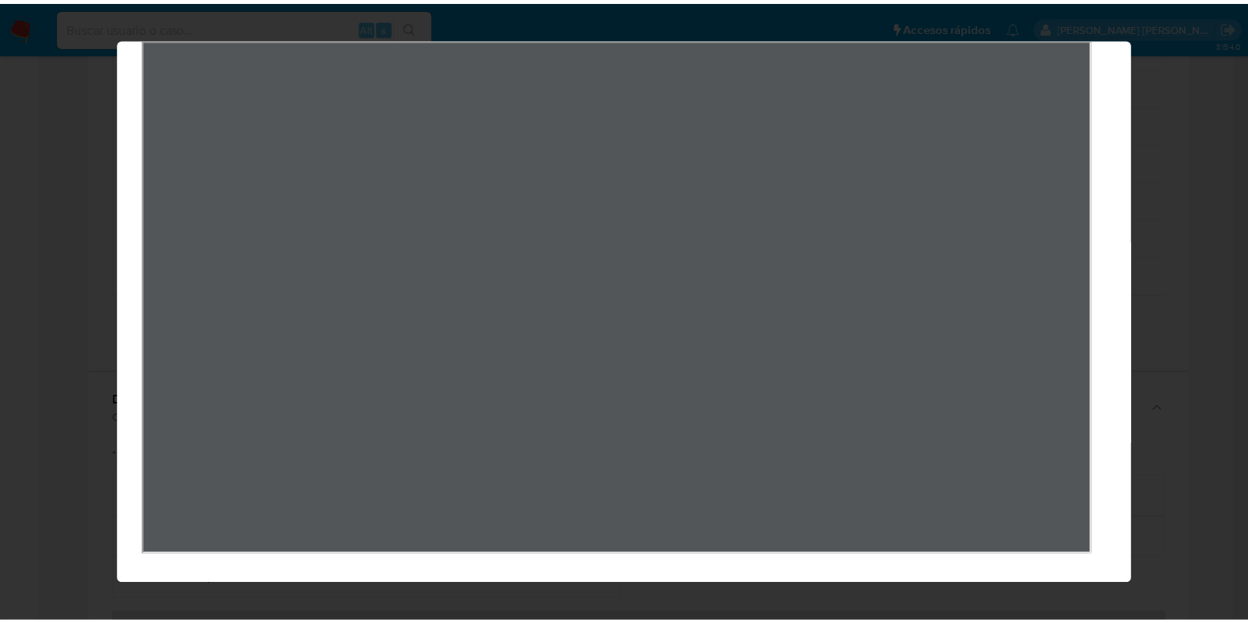
scroll to position [0, 0]
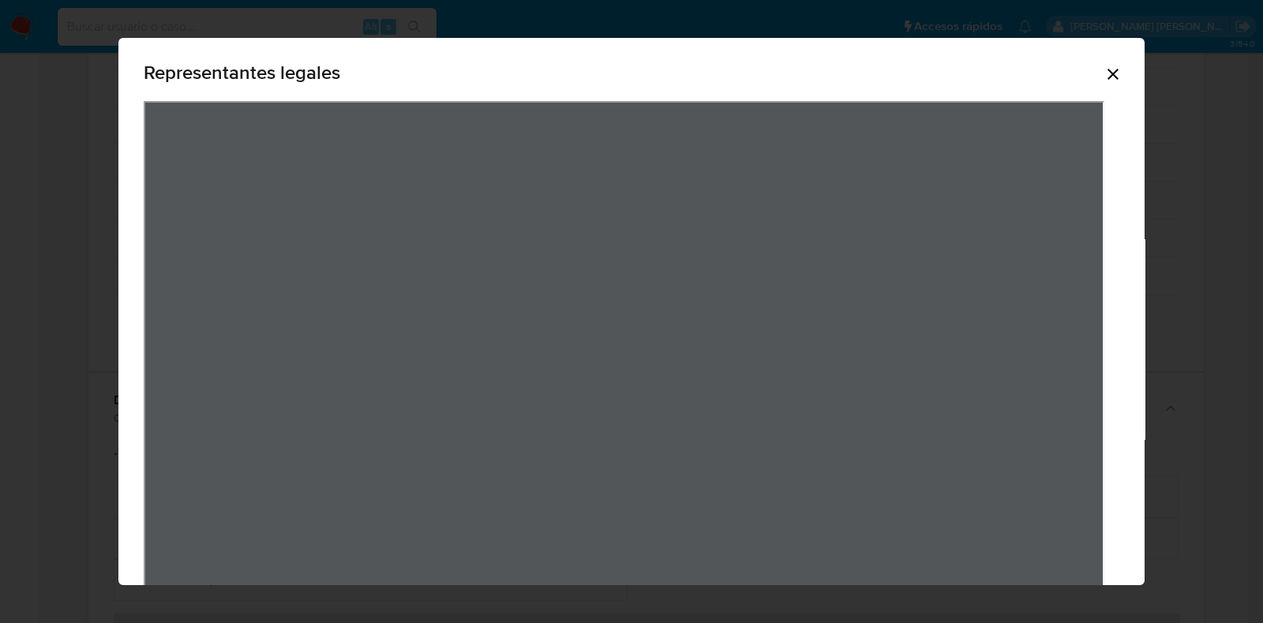
click at [1104, 69] on icon "Cerrar" at bounding box center [1113, 74] width 19 height 19
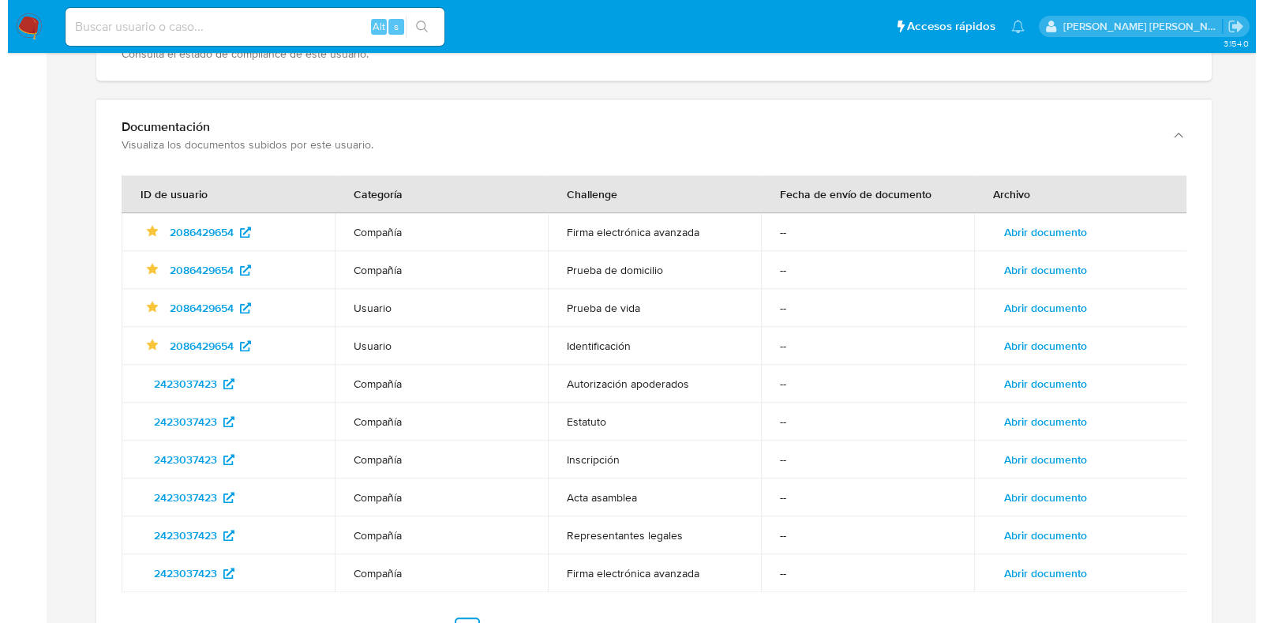
scroll to position [1817, 0]
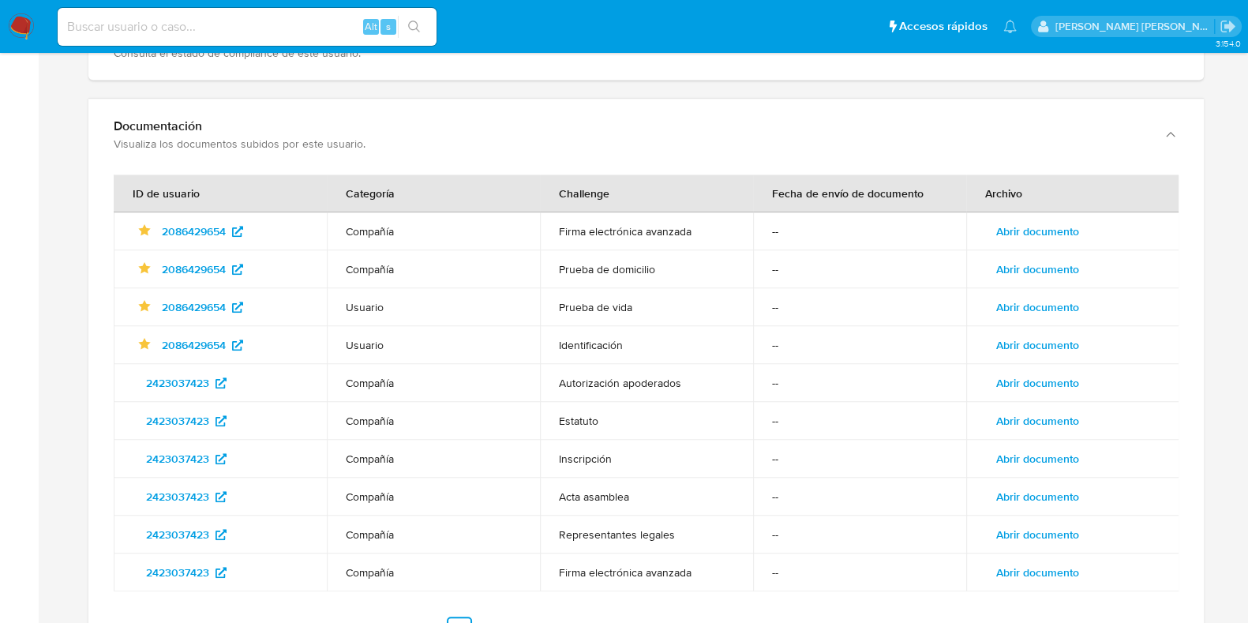
click at [1008, 220] on span "Abrir documento" at bounding box center [1037, 231] width 83 height 22
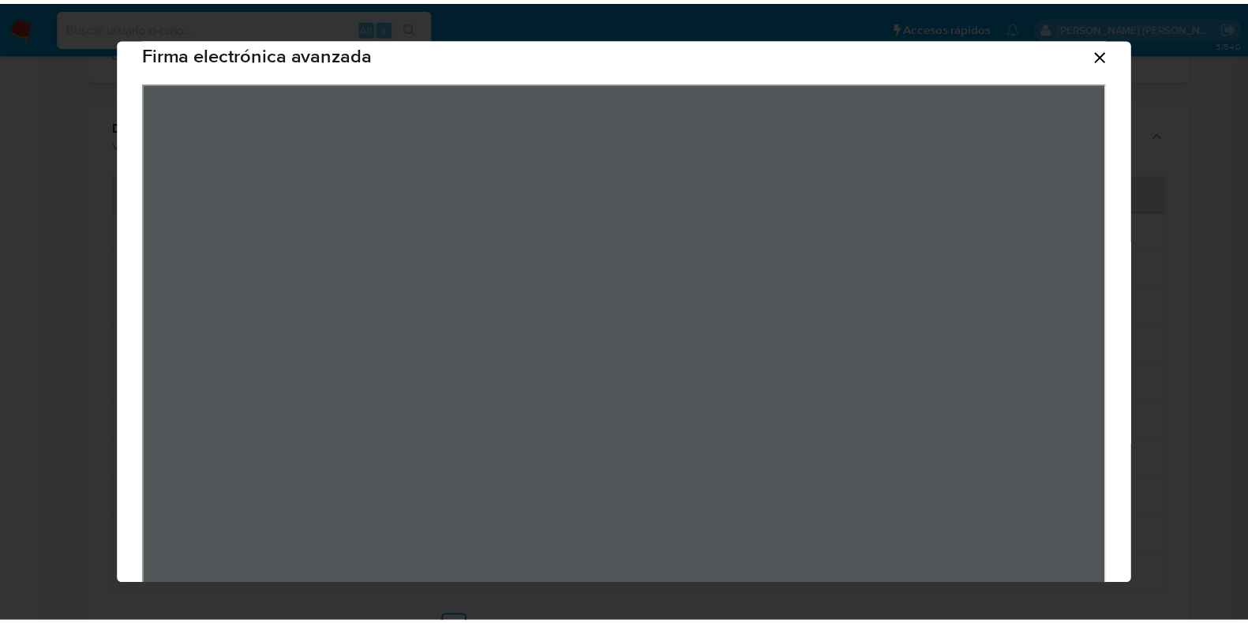
scroll to position [0, 0]
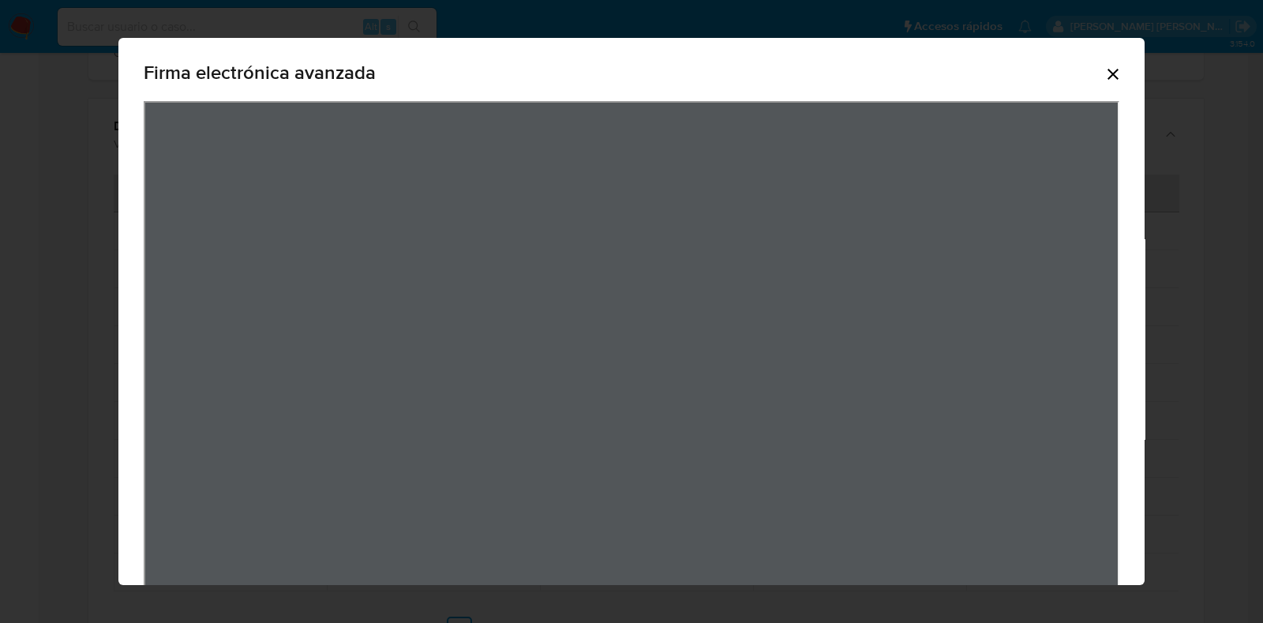
click at [1104, 71] on icon "Cerrar" at bounding box center [1113, 74] width 19 height 19
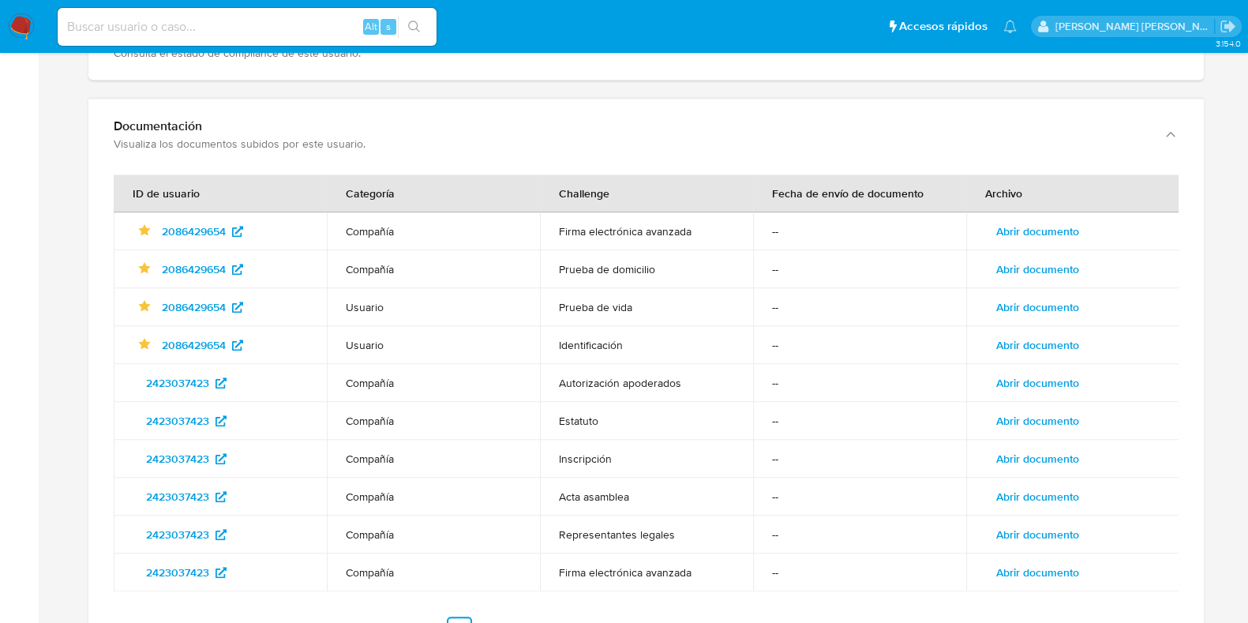
click at [1030, 258] on span "Abrir documento" at bounding box center [1037, 269] width 83 height 22
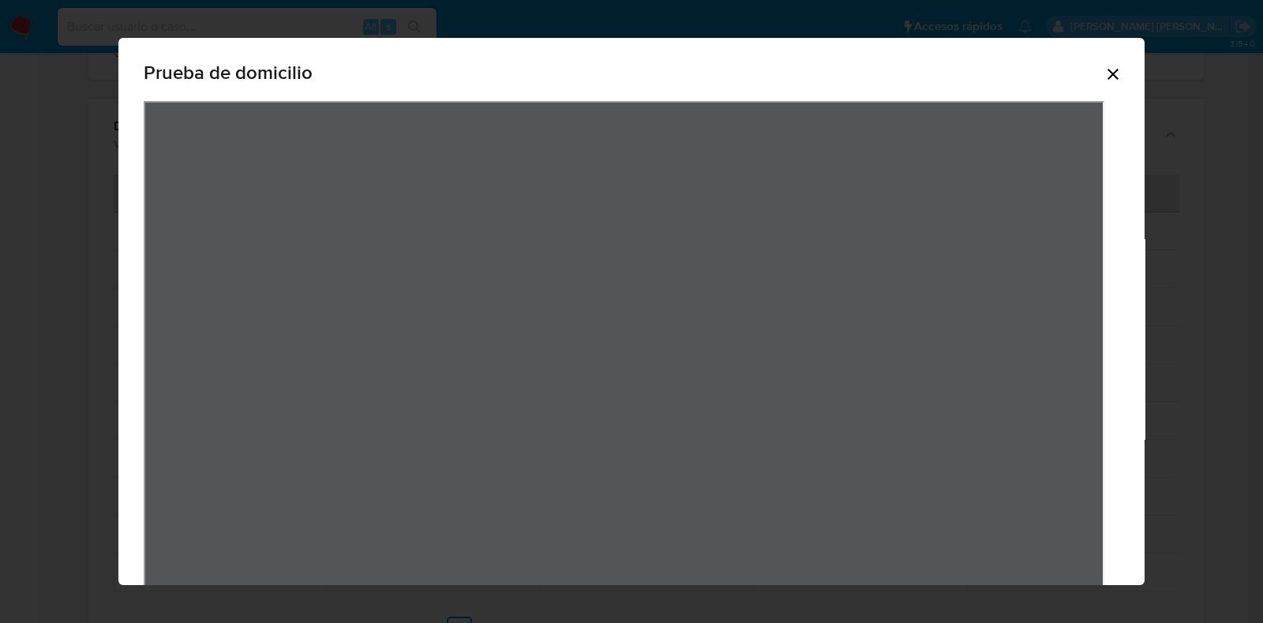
click at [1104, 74] on icon "Cerrar" at bounding box center [1113, 74] width 19 height 19
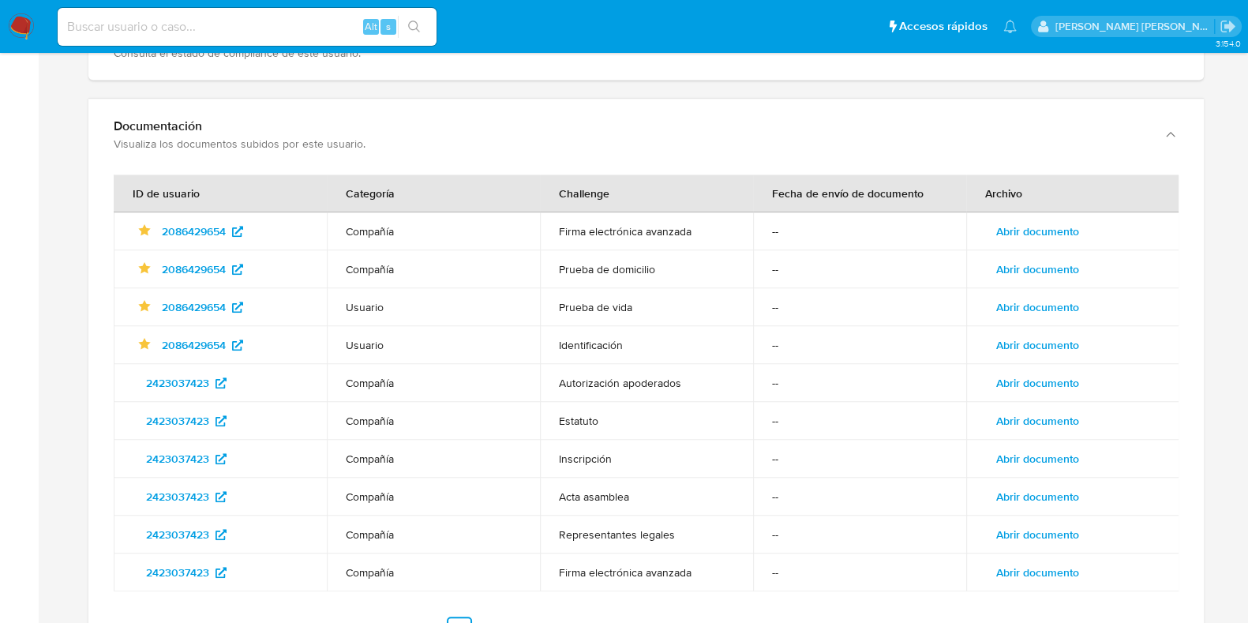
click at [1018, 410] on span "Abrir documento" at bounding box center [1037, 421] width 83 height 22
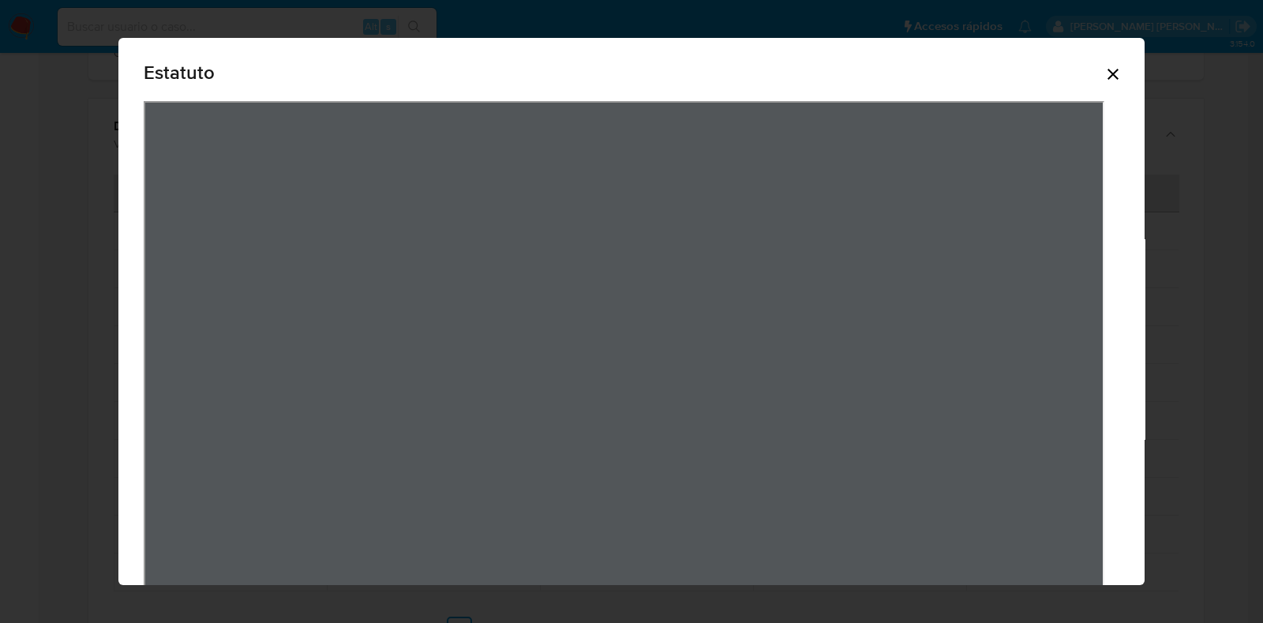
click at [1104, 73] on icon "Cerrar" at bounding box center [1113, 74] width 19 height 19
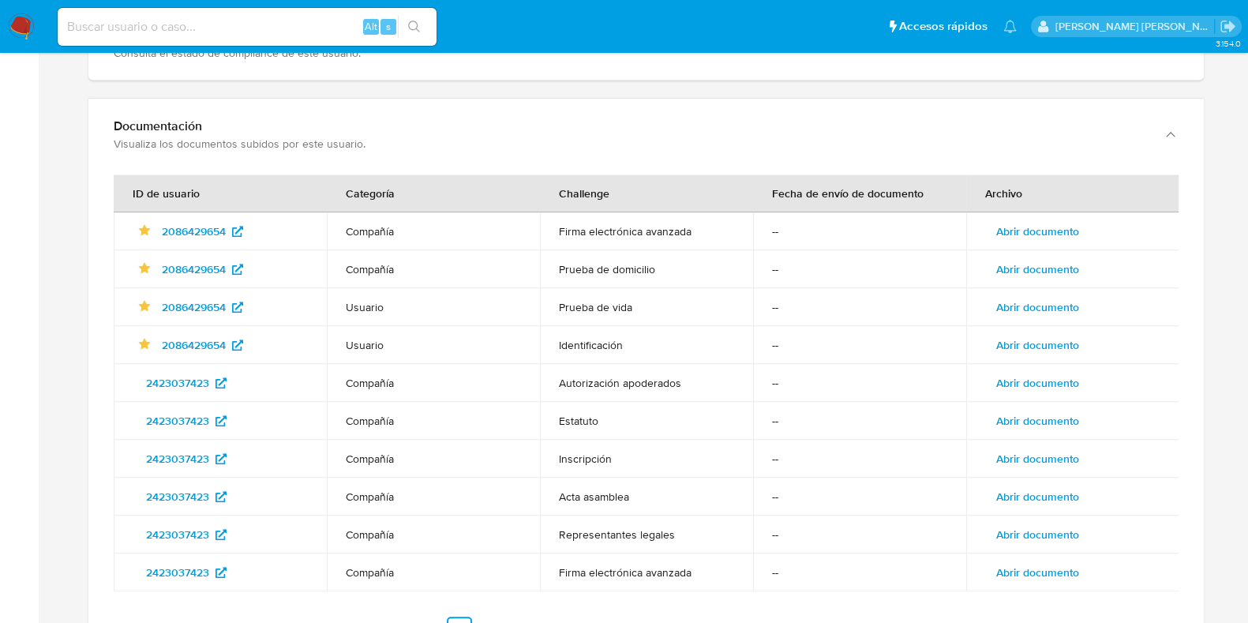
click at [1011, 486] on span "Abrir documento" at bounding box center [1037, 497] width 83 height 22
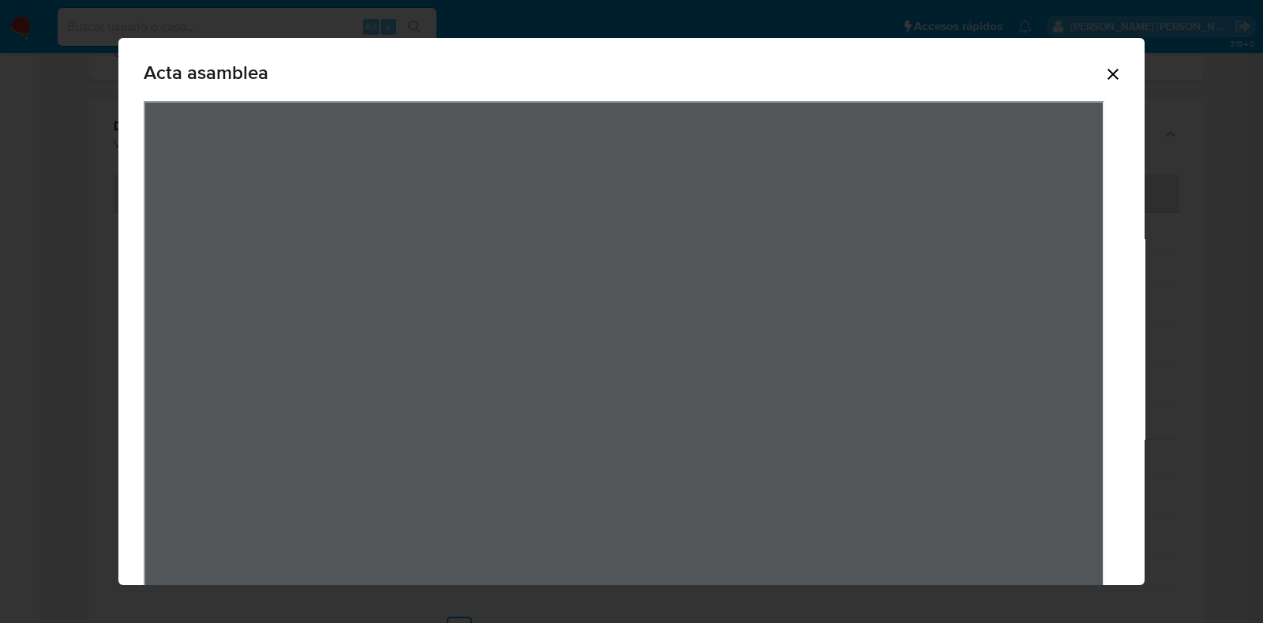
click at [1105, 77] on icon "Cerrar" at bounding box center [1113, 74] width 19 height 19
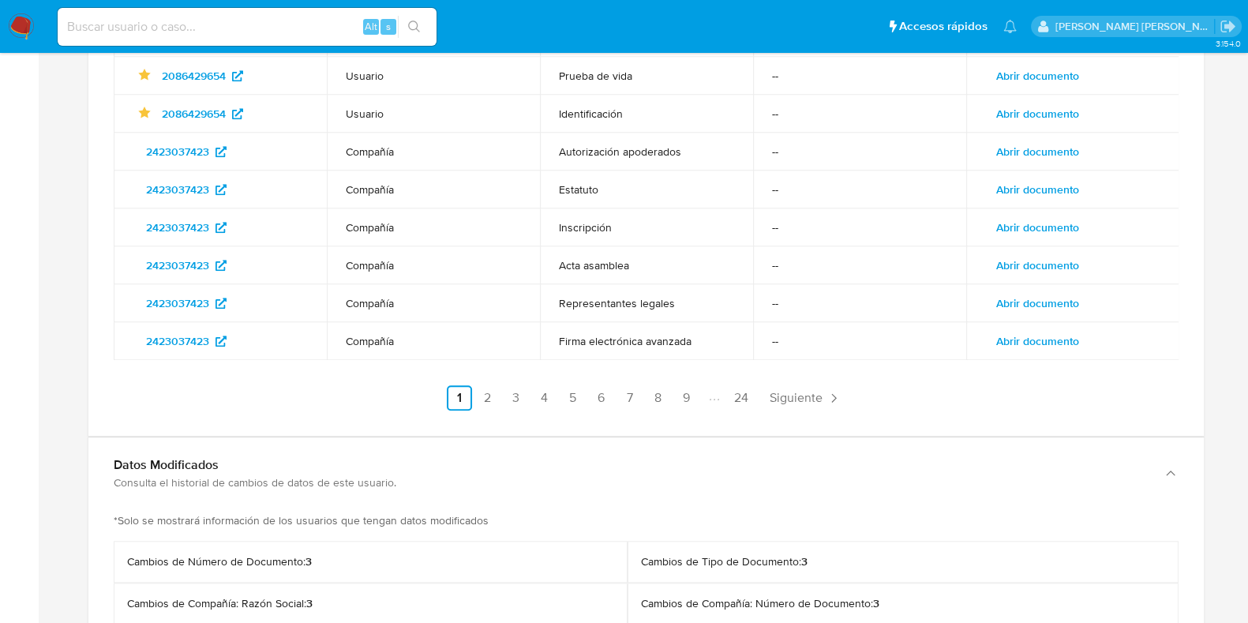
scroll to position [2113, 0]
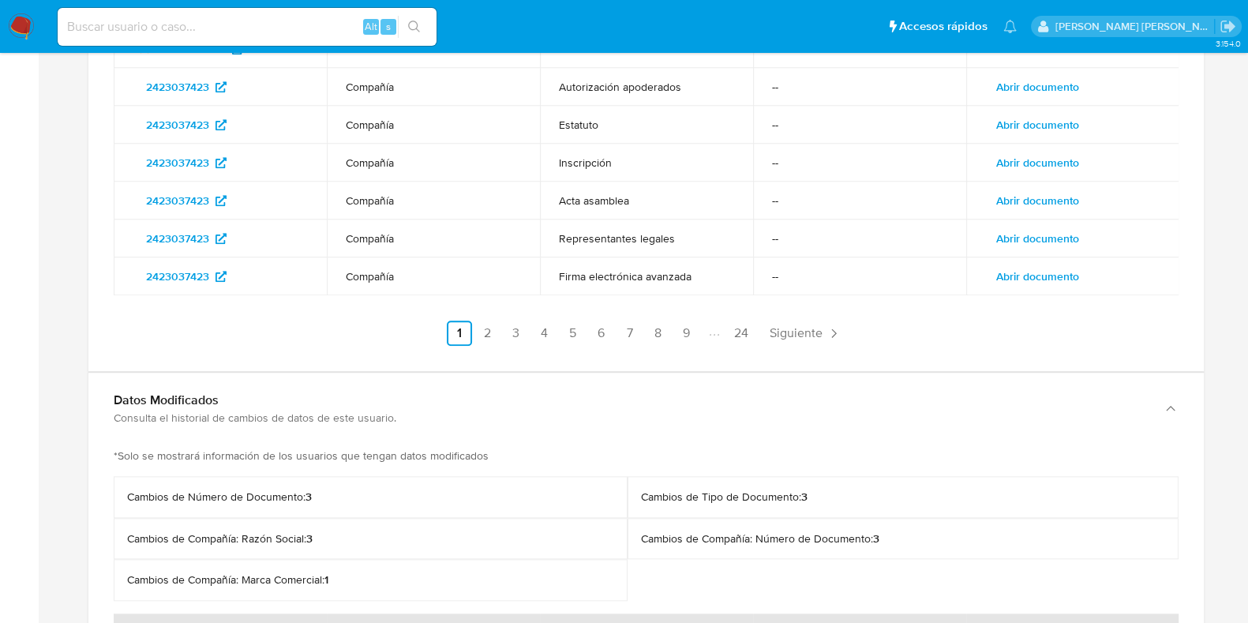
click at [1042, 227] on span "Abrir documento" at bounding box center [1037, 238] width 83 height 22
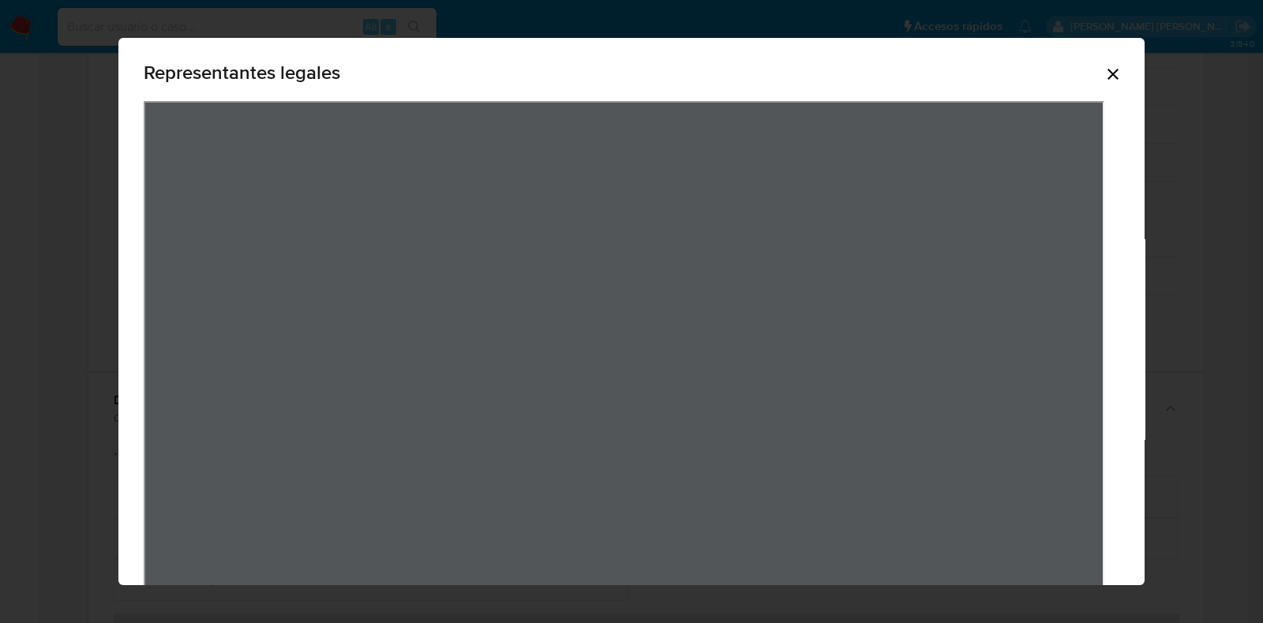
click at [1108, 77] on icon "Cerrar" at bounding box center [1113, 74] width 11 height 11
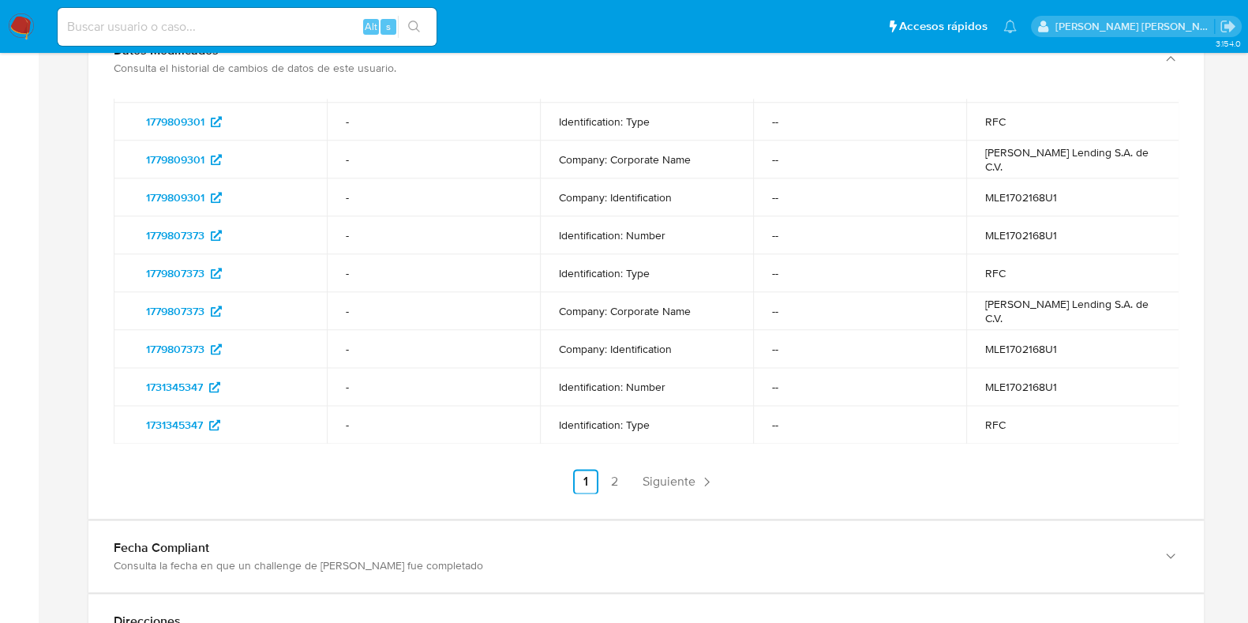
scroll to position [2537, 0]
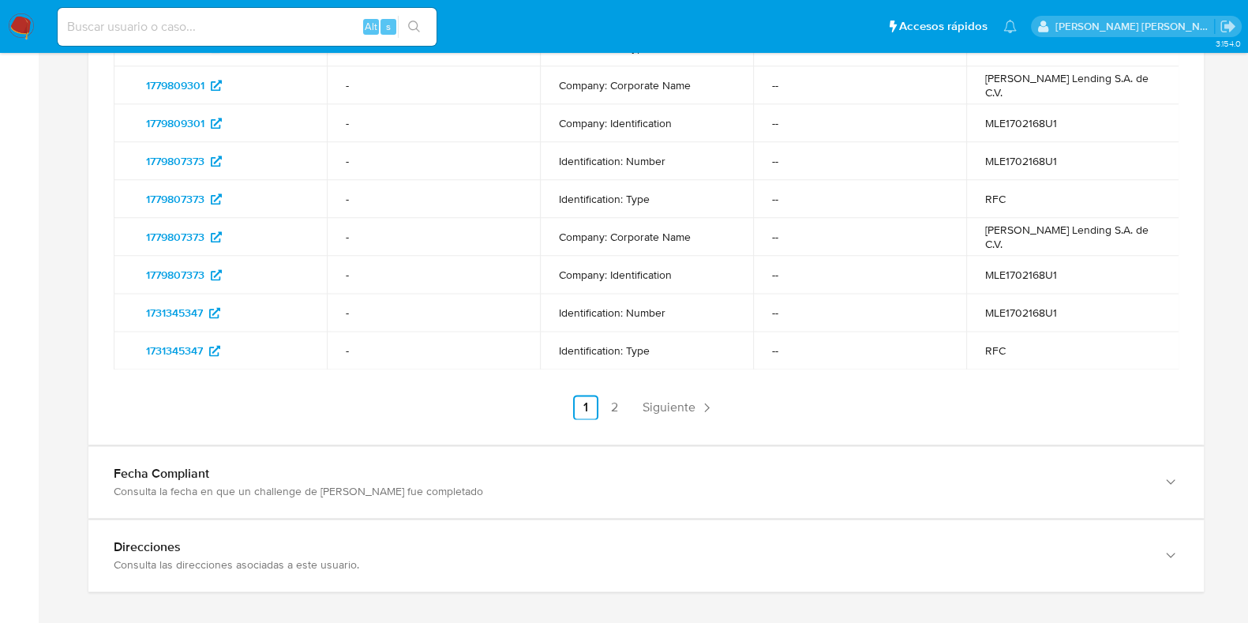
click at [246, 34] on input at bounding box center [247, 27] width 379 height 21
paste input "377797332"
type input "377797332"
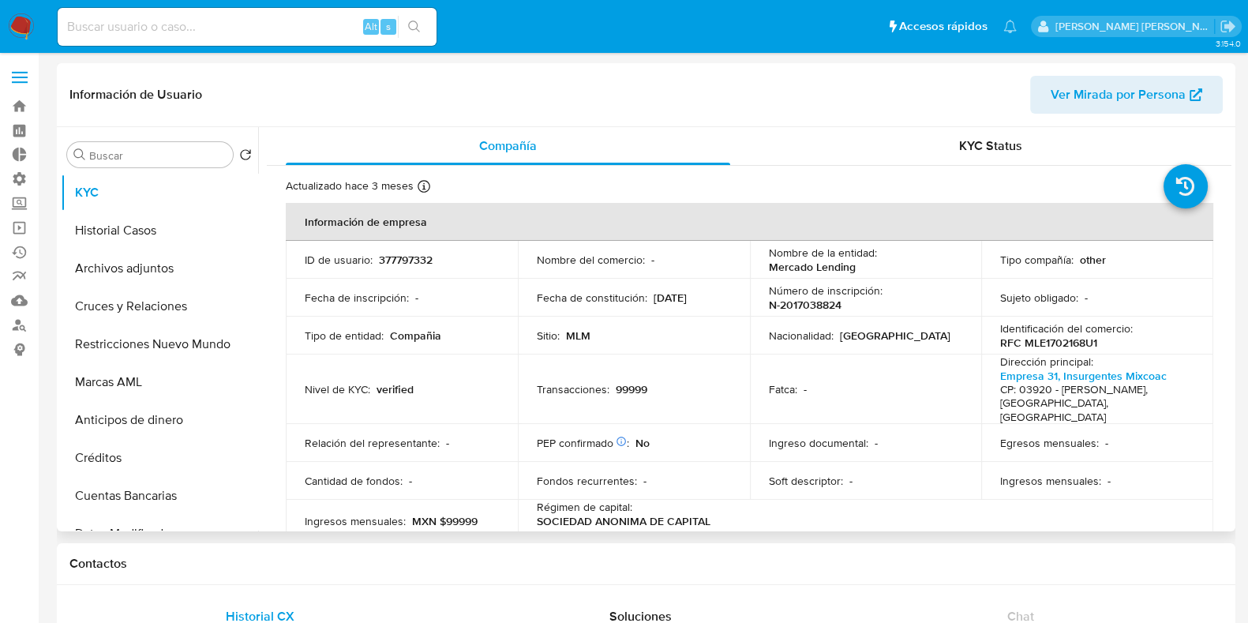
select select "10"
click at [209, 25] on input at bounding box center [247, 27] width 379 height 21
paste input "377797332"
click at [94, 27] on input "377797332" at bounding box center [247, 27] width 379 height 21
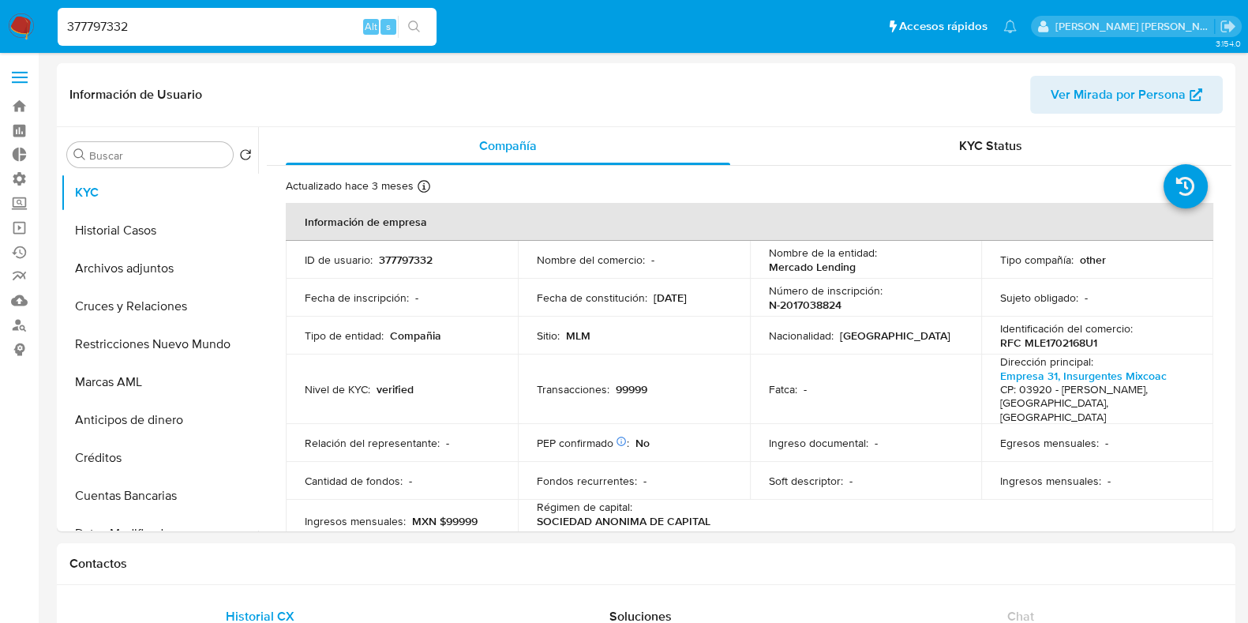
paste input "788133780"
type input "788133780"
select select "10"
click at [93, 21] on input "788133780" at bounding box center [247, 27] width 379 height 21
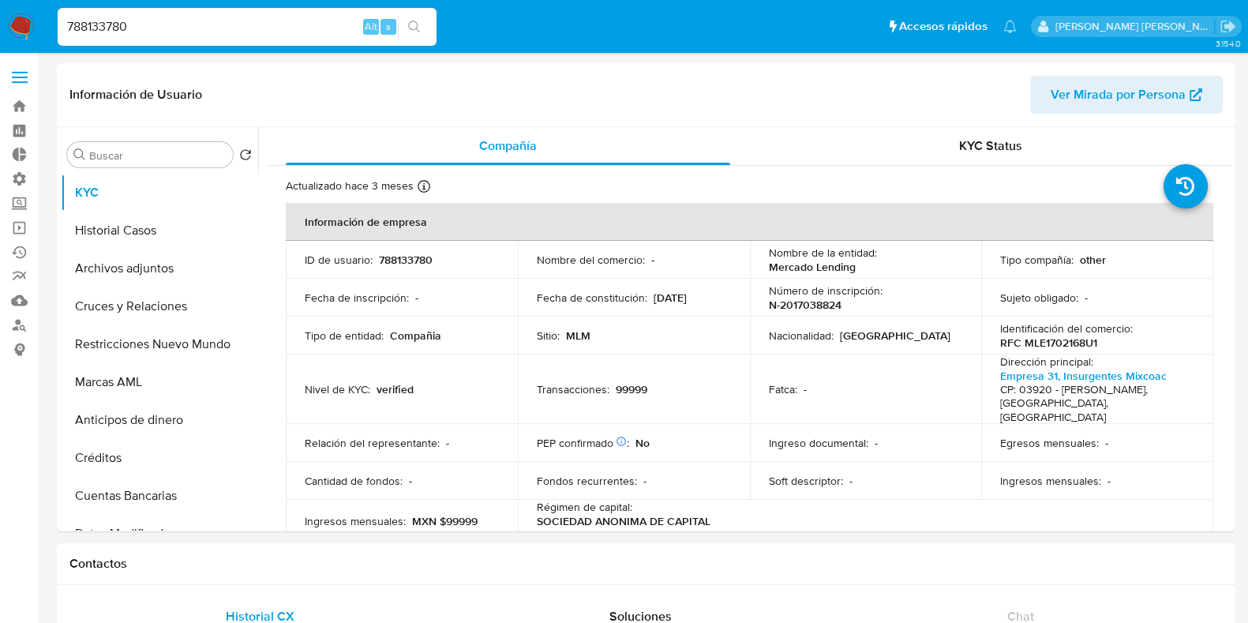
paste input "548390723"
type input "548390723"
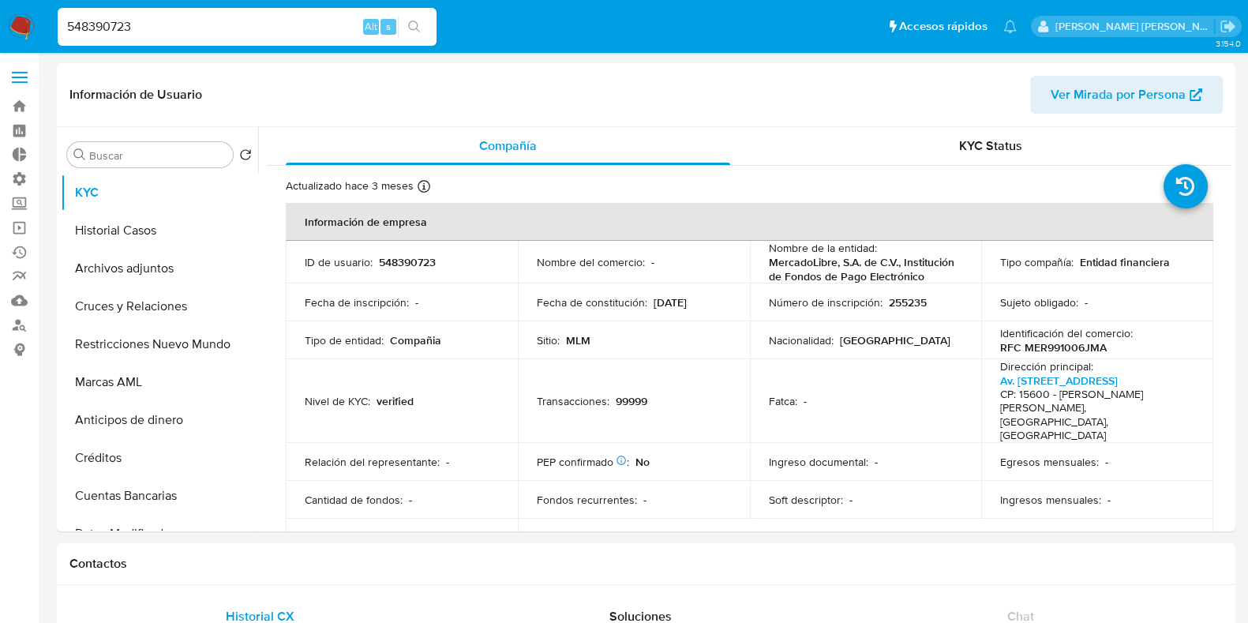
select select "10"
click at [99, 33] on input "548390723" at bounding box center [247, 27] width 379 height 21
paste input "1070871056"
type input "1070871056"
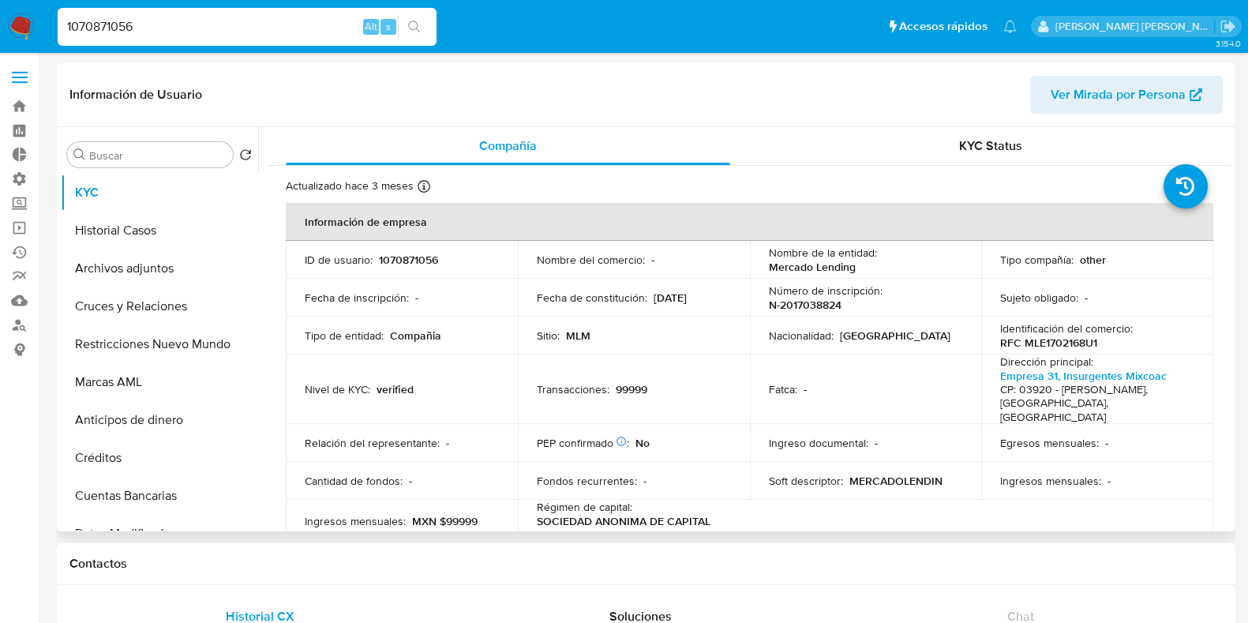
select select "10"
click at [1077, 103] on span "Ver Mirada por Persona" at bounding box center [1118, 95] width 135 height 38
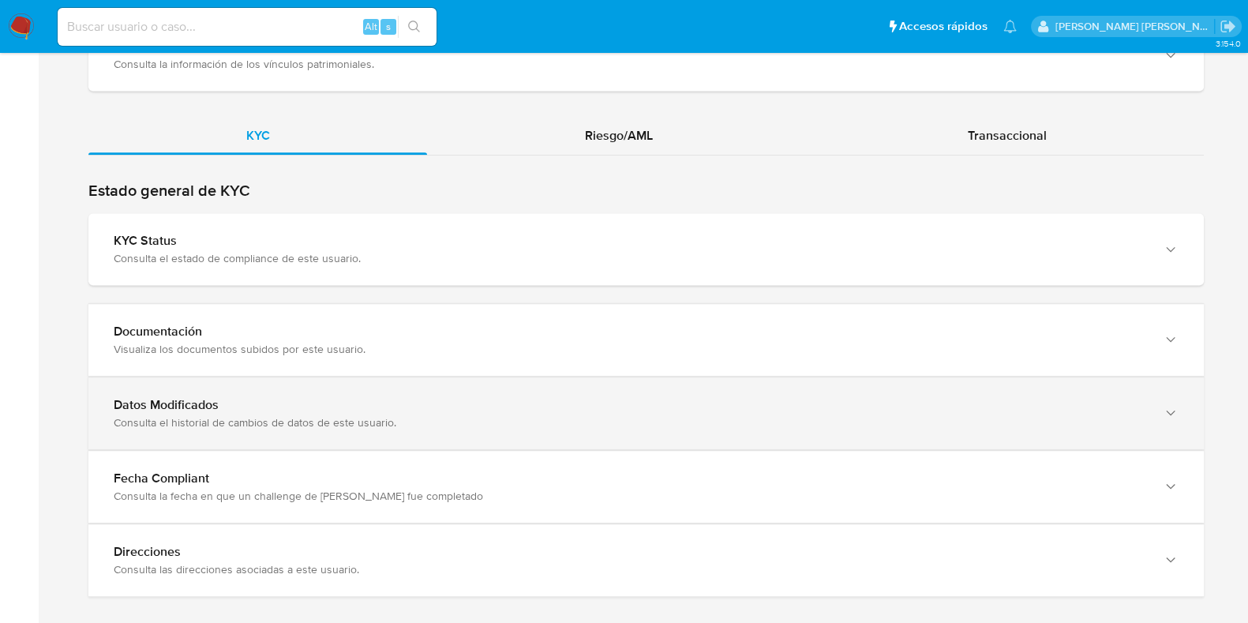
scroll to position [1618, 0]
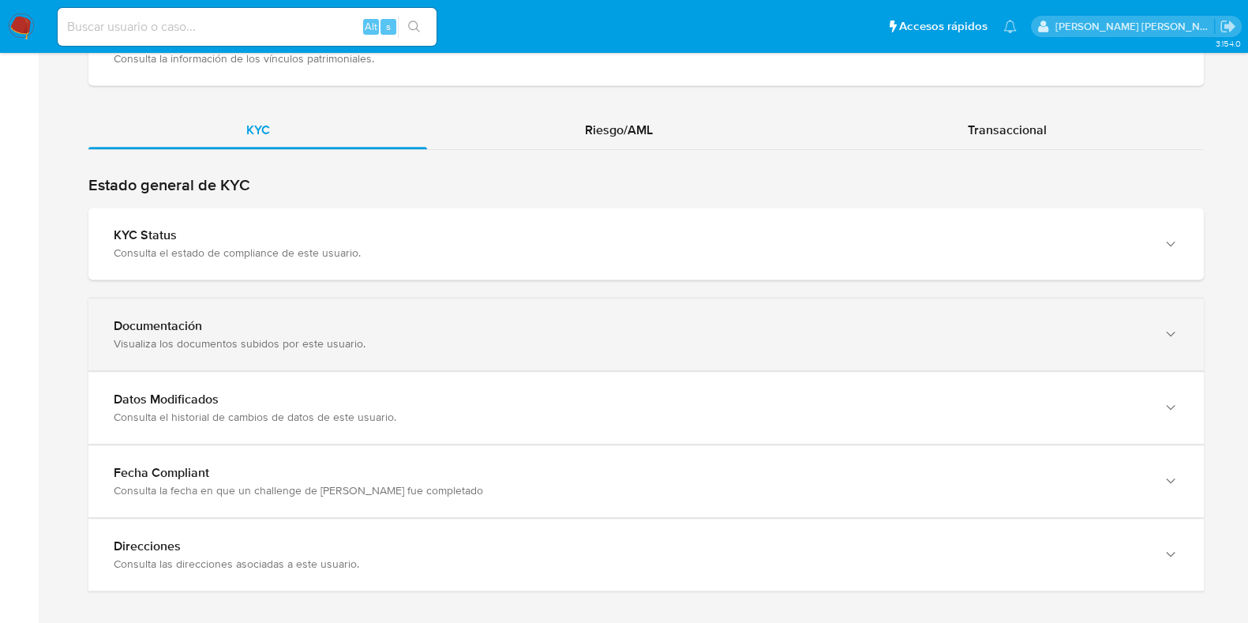
click at [387, 336] on div "Visualiza los documentos subidos por este usuario." at bounding box center [630, 343] width 1033 height 14
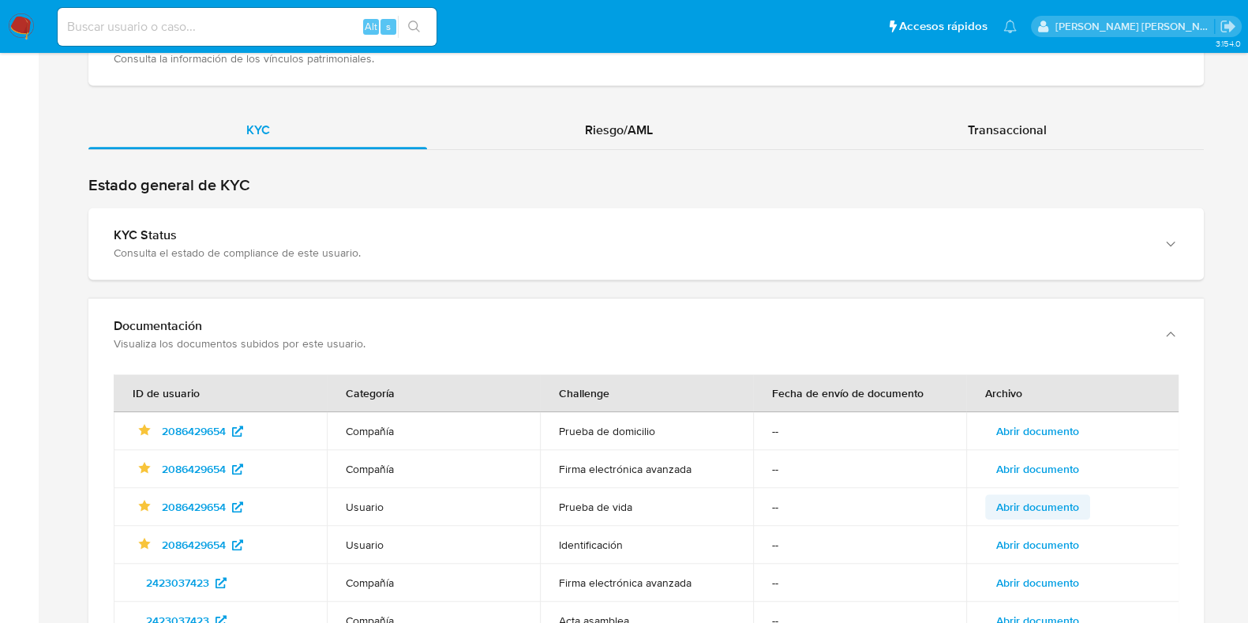
click at [1042, 496] on span "Abrir documento" at bounding box center [1037, 507] width 83 height 22
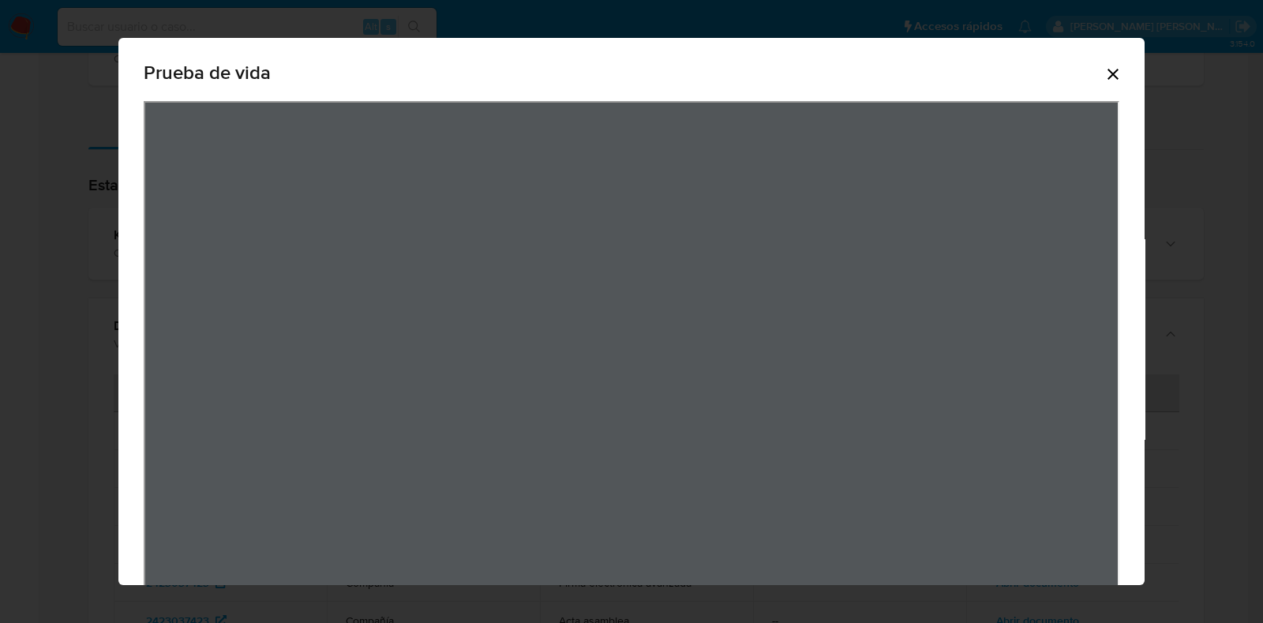
click at [1108, 76] on icon "Cerrar" at bounding box center [1113, 74] width 11 height 11
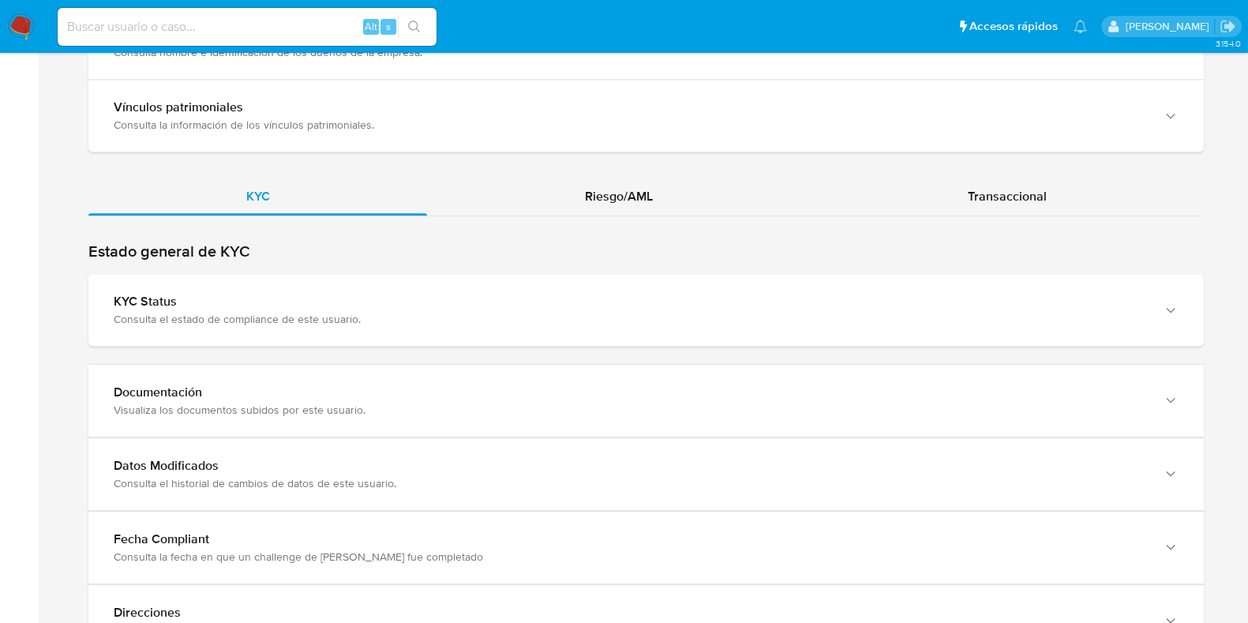
scroll to position [1578, 0]
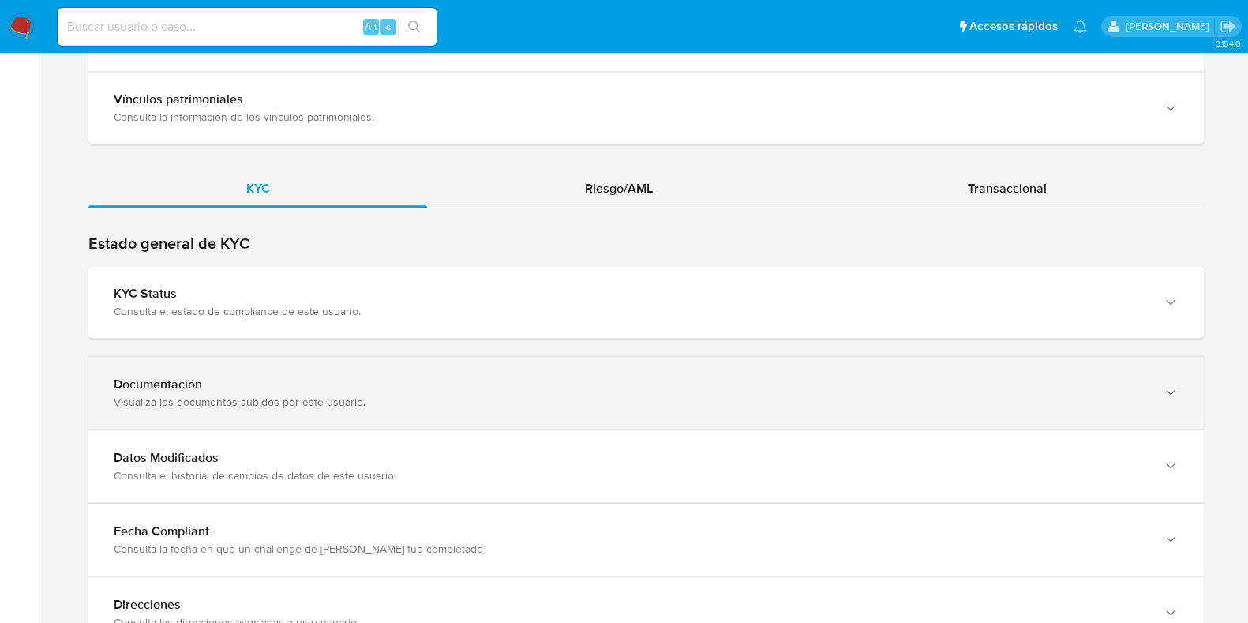
click at [403, 395] on div "Visualiza los documentos subidos por este usuario." at bounding box center [630, 402] width 1033 height 14
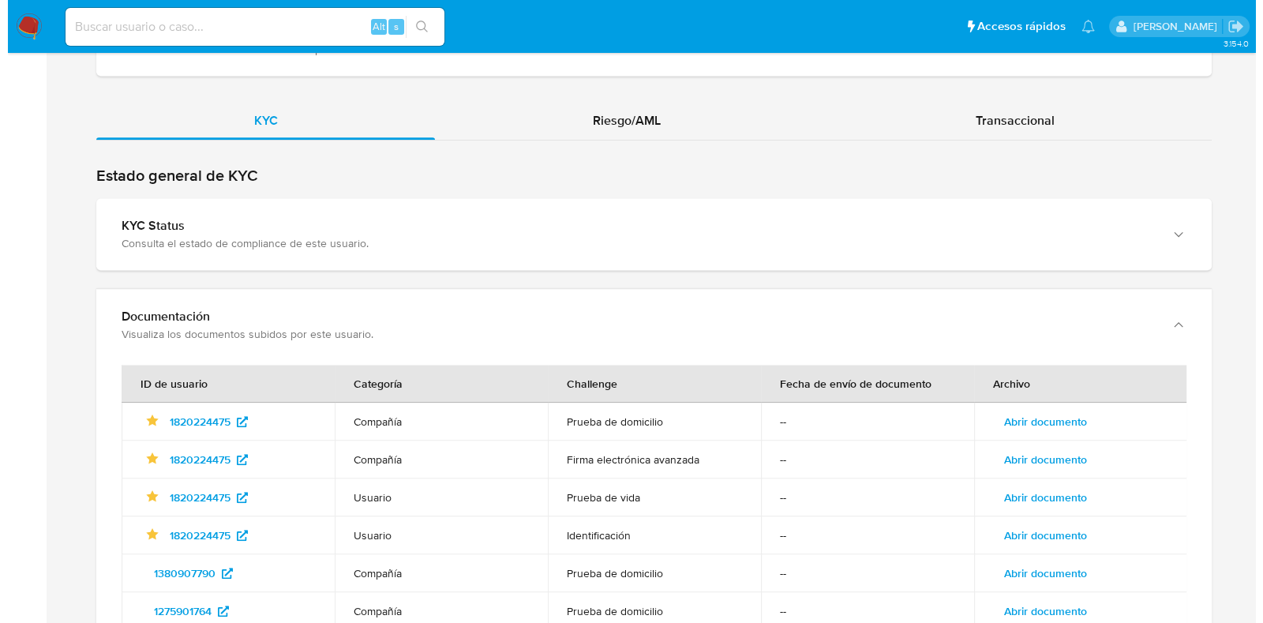
scroll to position [1678, 0]
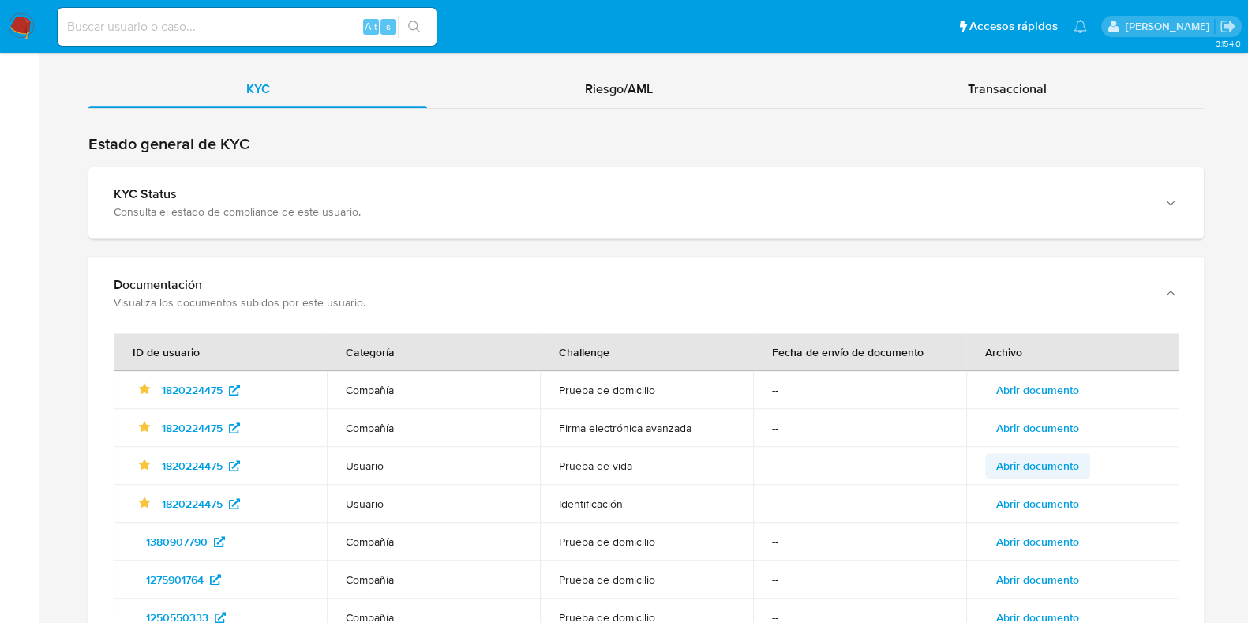
click at [1050, 455] on span "Abrir documento" at bounding box center [1037, 466] width 83 height 22
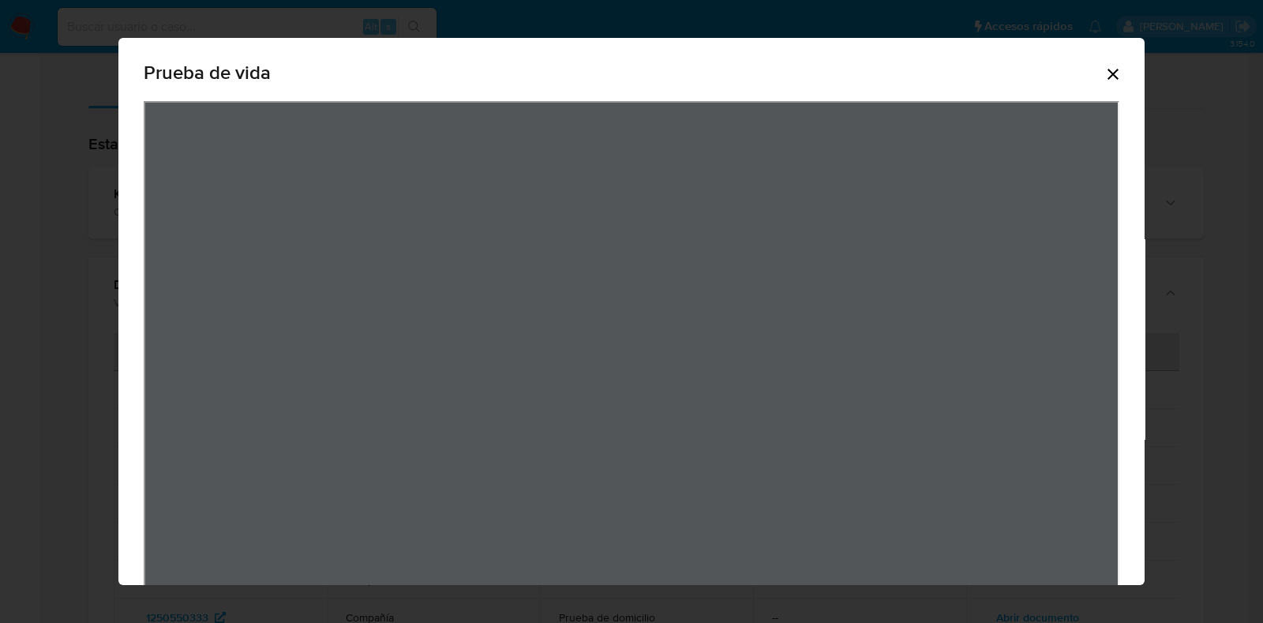
scroll to position [51, 0]
click at [1104, 81] on icon "Cerrar" at bounding box center [1113, 74] width 19 height 19
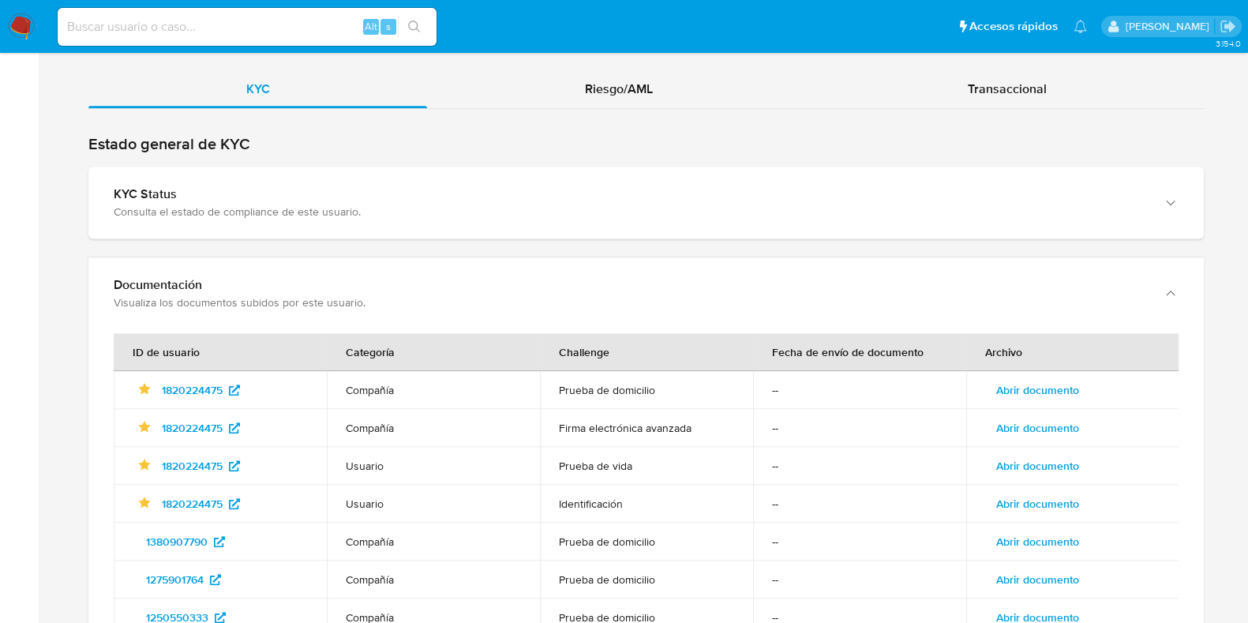
click at [1022, 493] on span "Abrir documento" at bounding box center [1037, 504] width 83 height 22
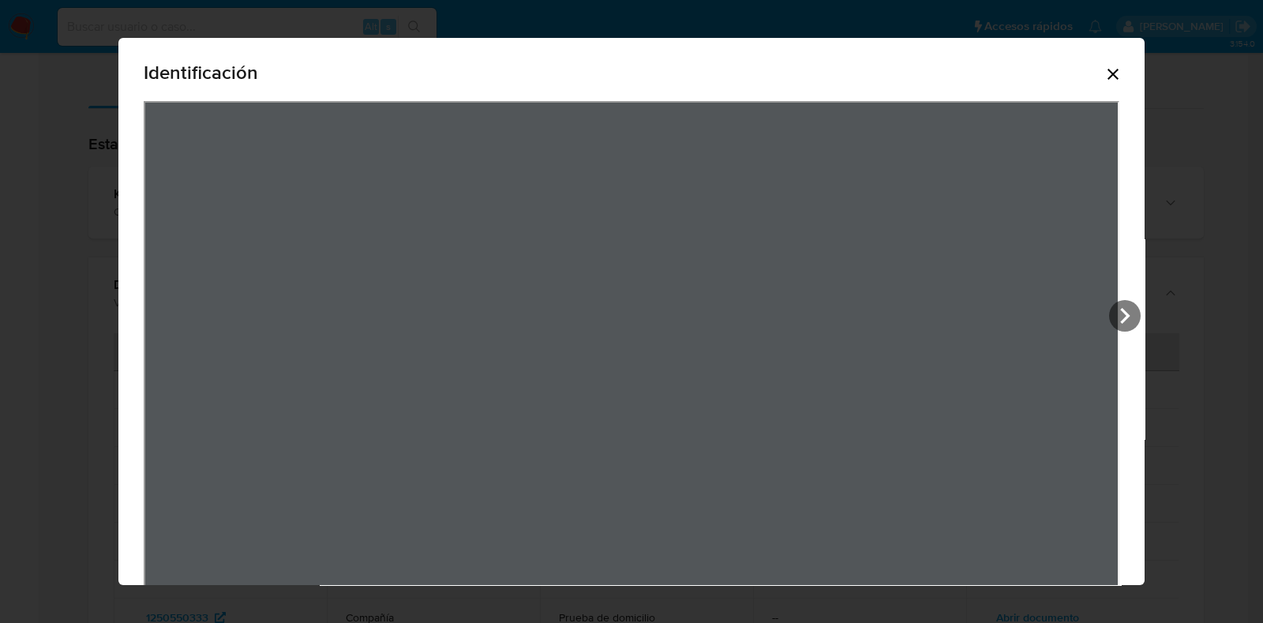
click at [1104, 68] on icon "Cerrar" at bounding box center [1113, 74] width 19 height 19
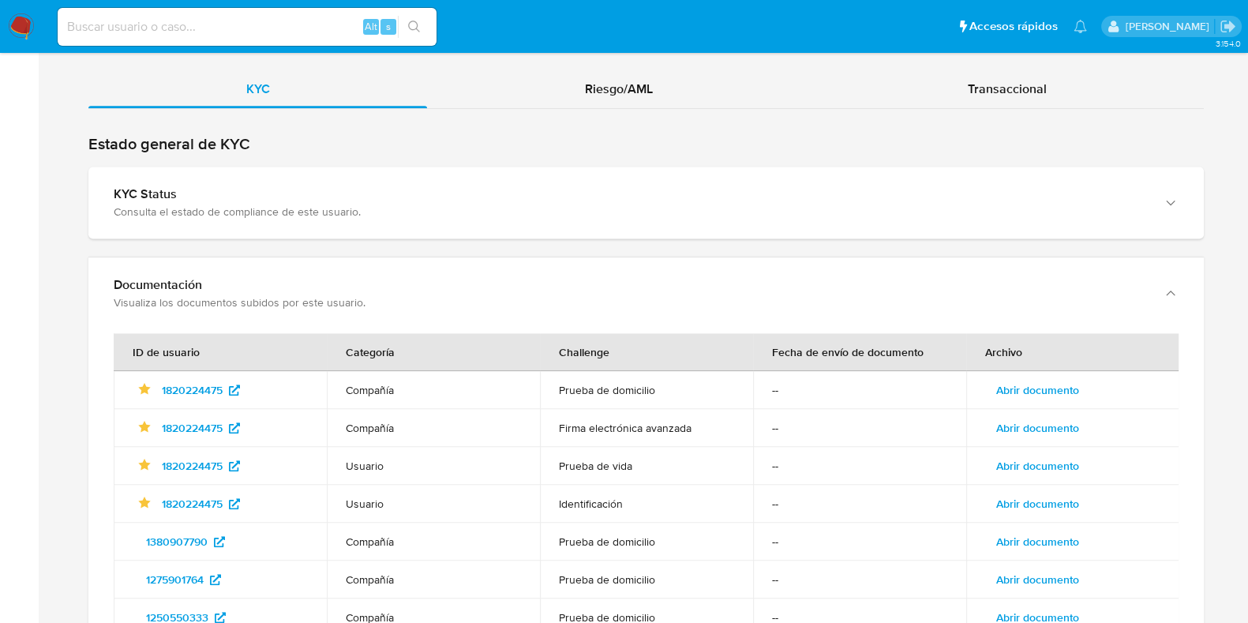
click at [1044, 417] on span "Abrir documento" at bounding box center [1037, 428] width 83 height 22
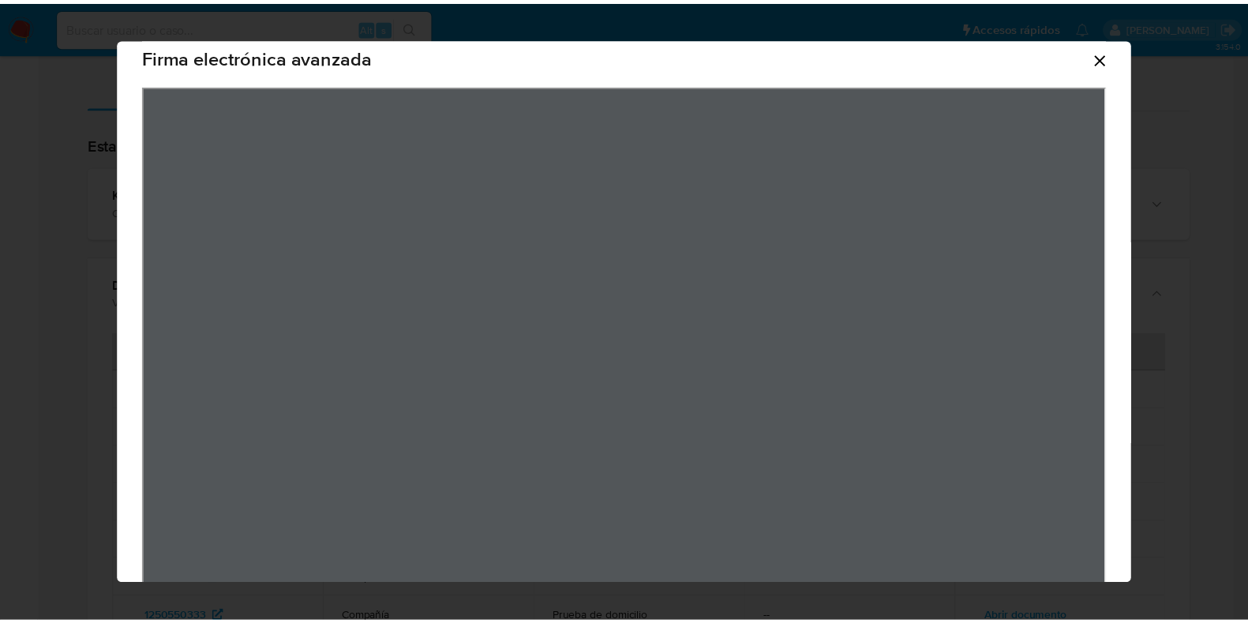
scroll to position [0, 0]
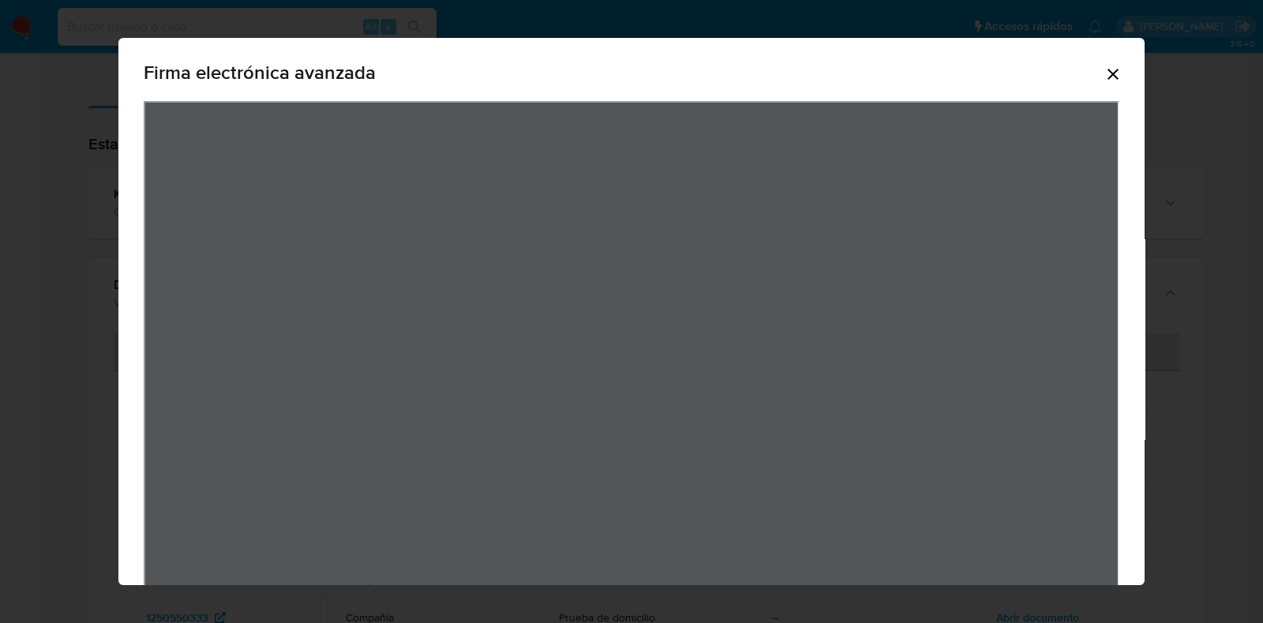
click at [1104, 69] on icon "Cerrar" at bounding box center [1113, 74] width 19 height 19
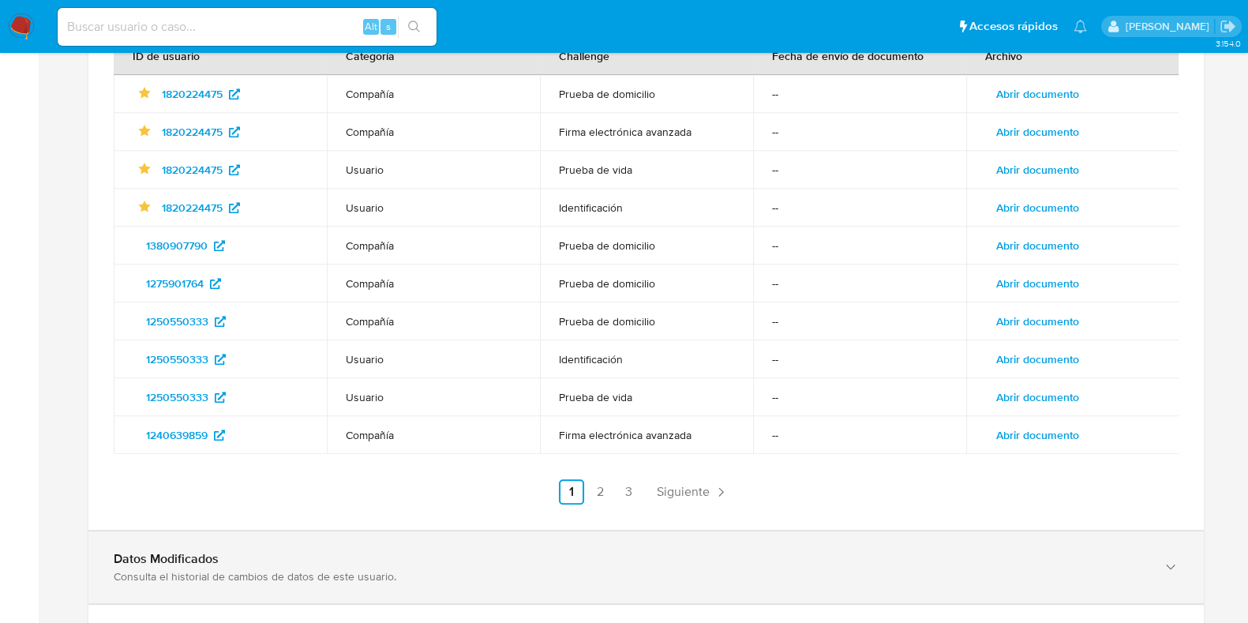
scroll to position [2118, 0]
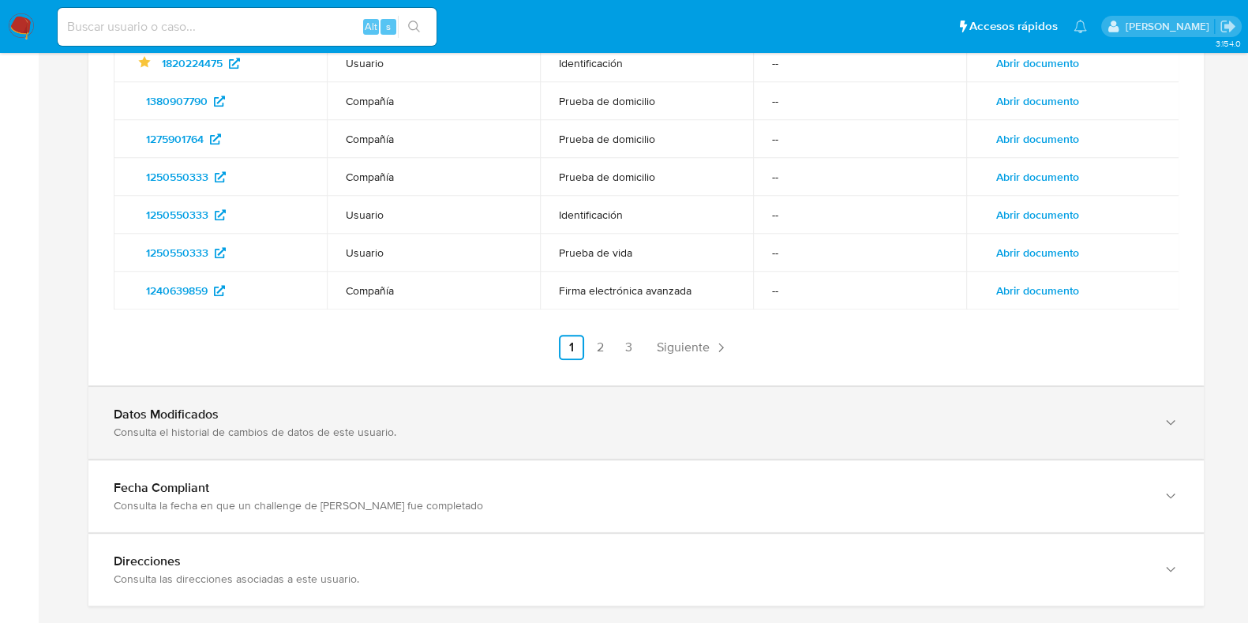
click at [213, 407] on div "Datos Modificados" at bounding box center [630, 415] width 1033 height 16
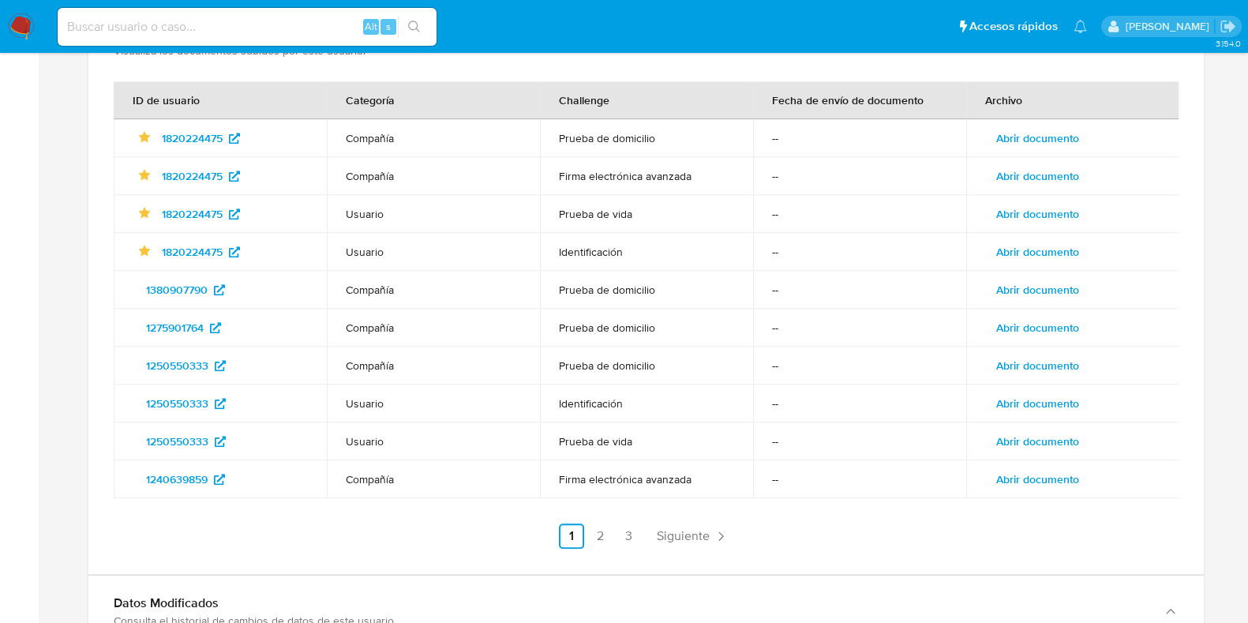
scroll to position [1921, 0]
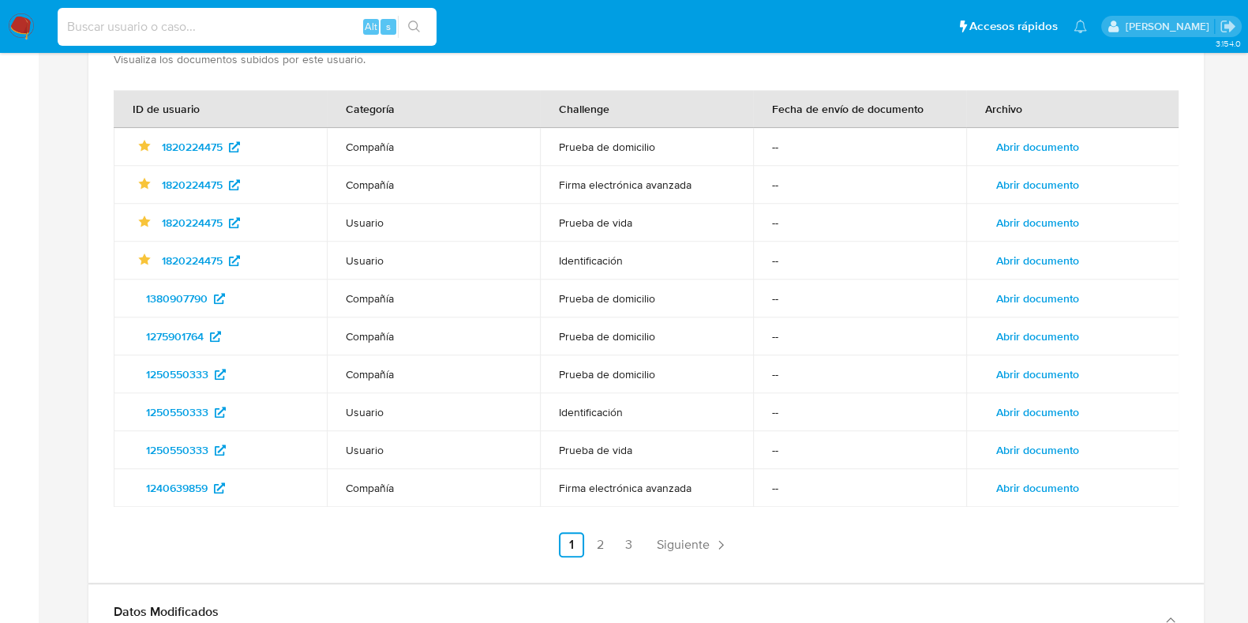
click at [201, 21] on input at bounding box center [247, 27] width 379 height 21
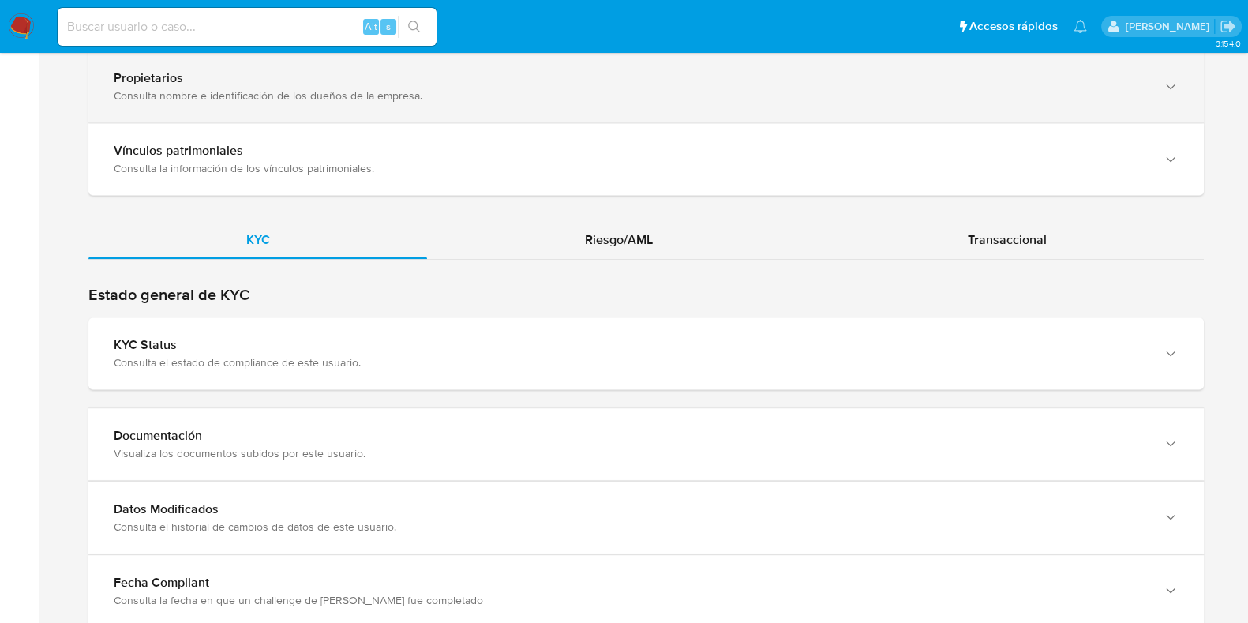
scroll to position [1578, 0]
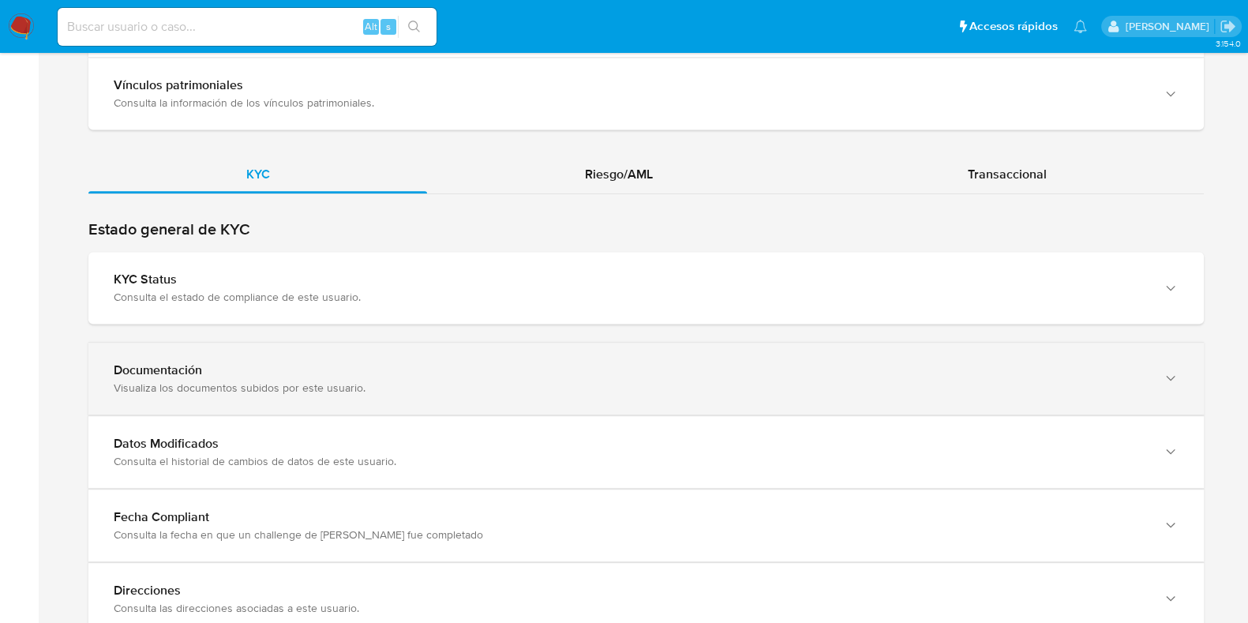
click at [863, 392] on div "Documentación Visualiza los documentos subidos por este usuario." at bounding box center [646, 379] width 1116 height 72
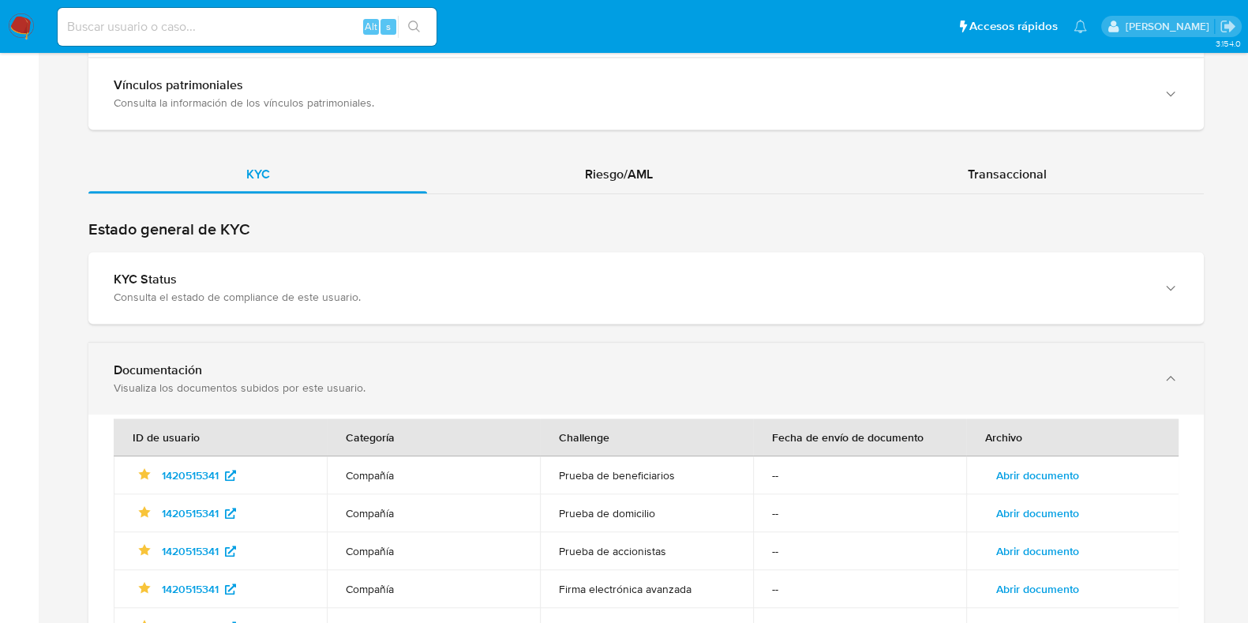
scroll to position [1678, 0]
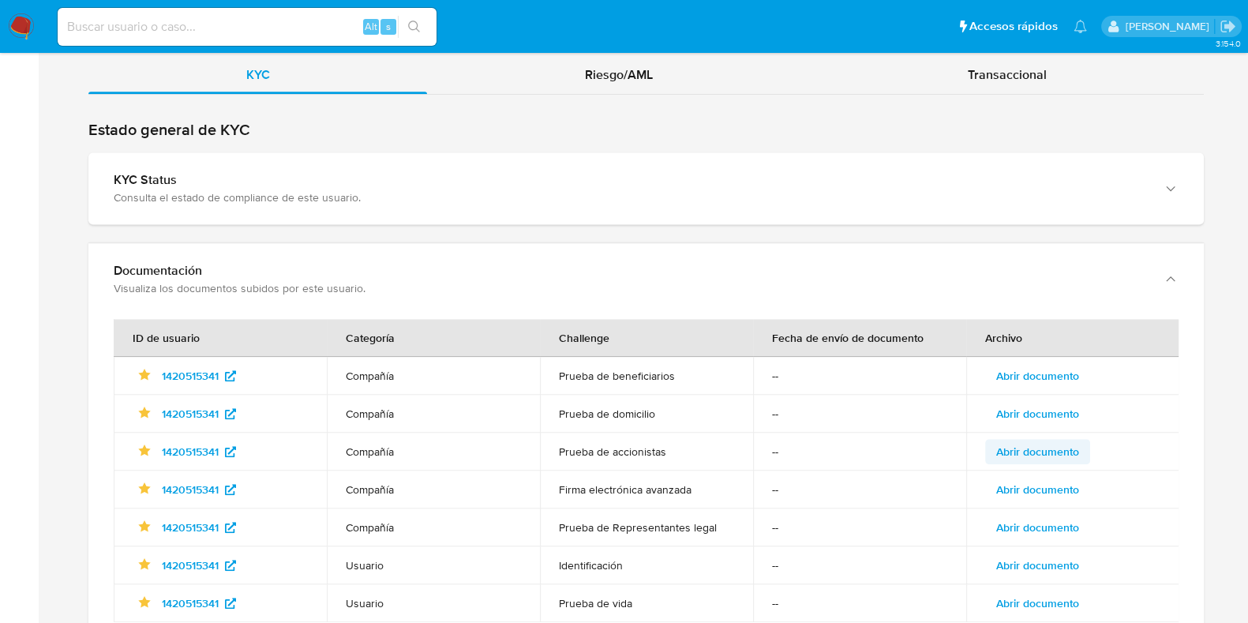
click at [1055, 451] on span "Abrir documento" at bounding box center [1037, 452] width 83 height 22
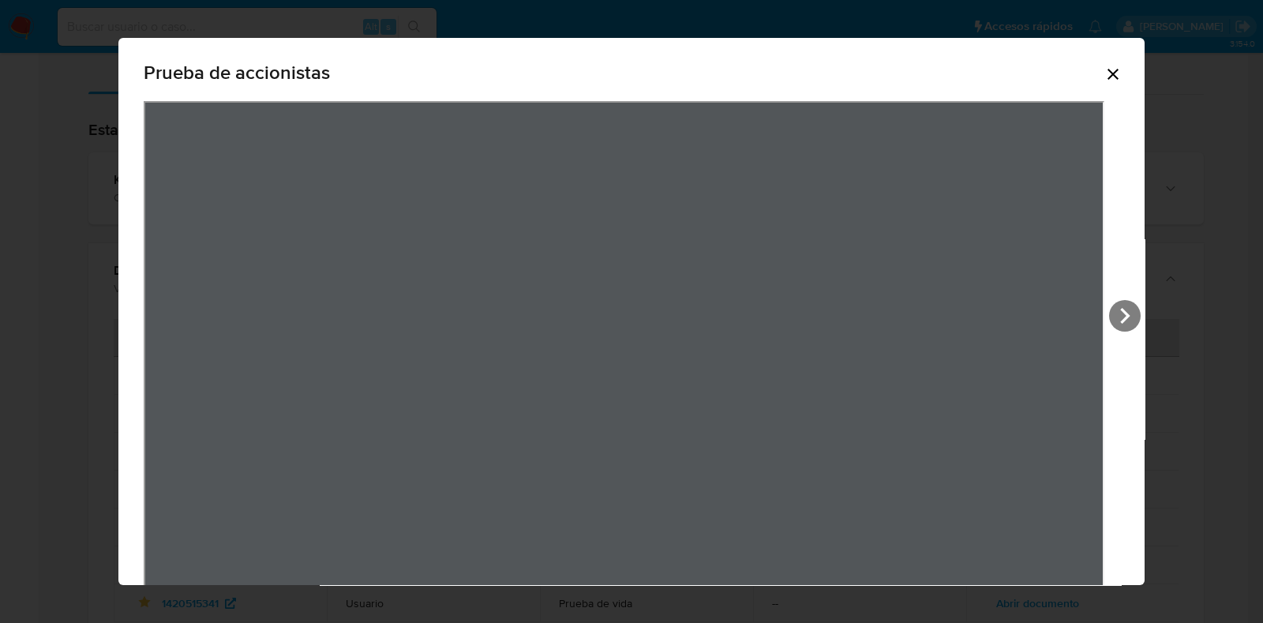
click at [1105, 82] on icon "Cerrar" at bounding box center [1113, 74] width 19 height 19
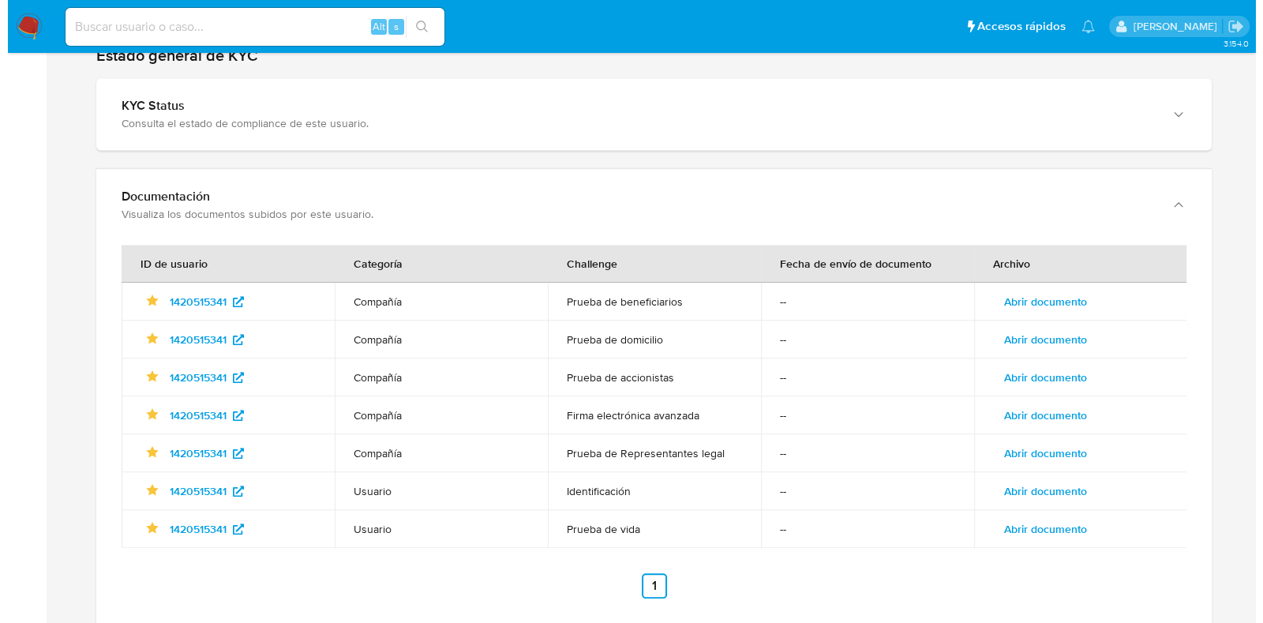
scroll to position [1776, 0]
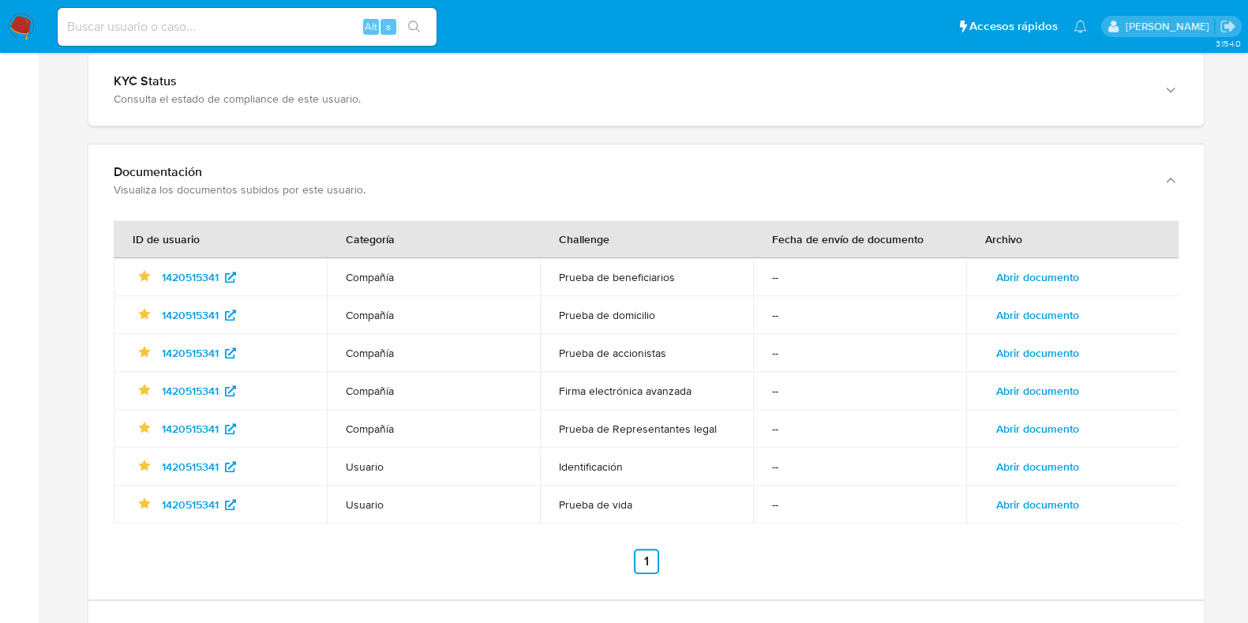
click at [1058, 469] on span "Abrir documento" at bounding box center [1037, 467] width 83 height 22
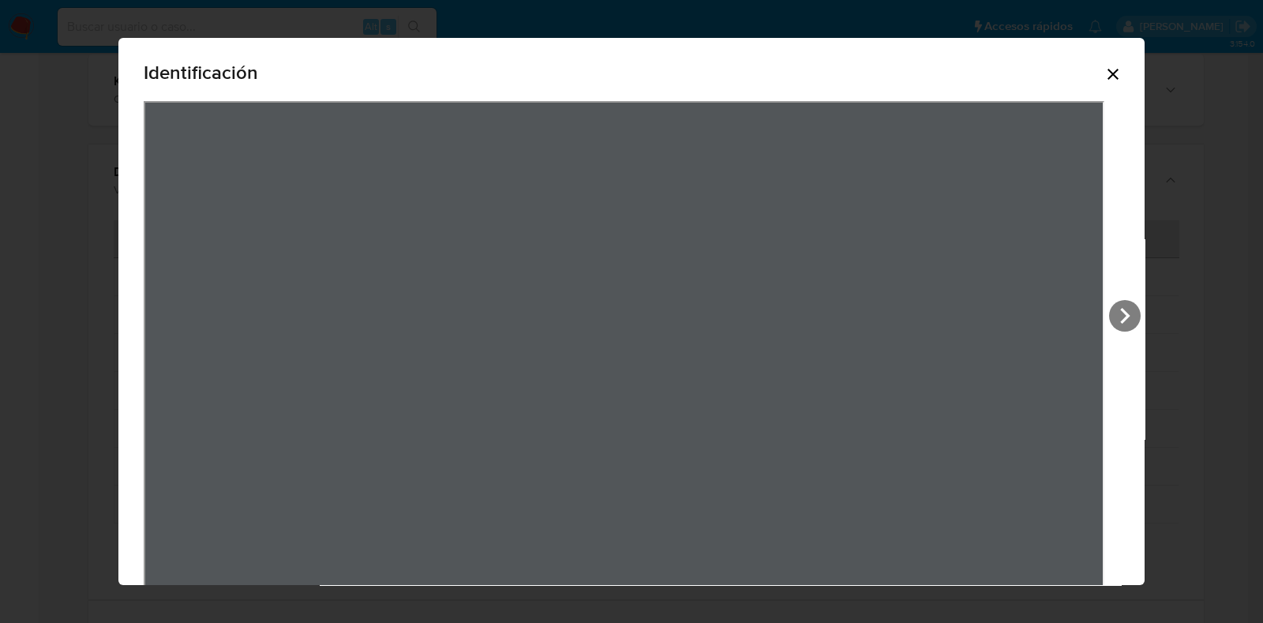
click at [1104, 71] on icon "Cerrar" at bounding box center [1113, 74] width 19 height 19
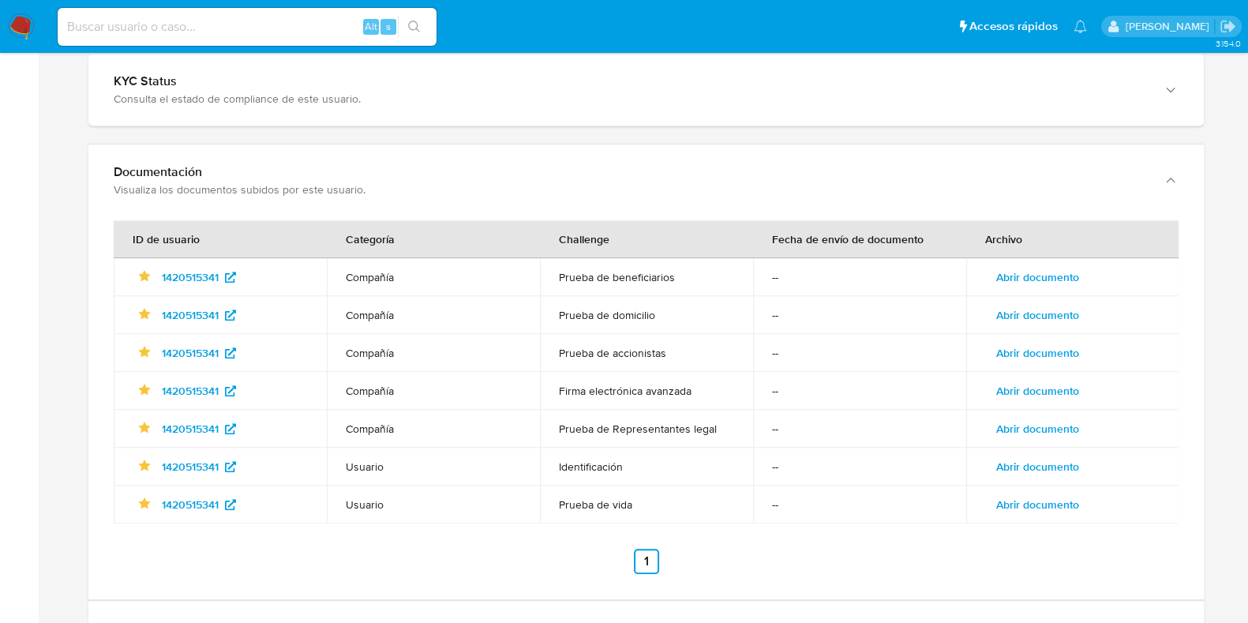
click at [1053, 499] on span "Abrir documento" at bounding box center [1037, 504] width 83 height 22
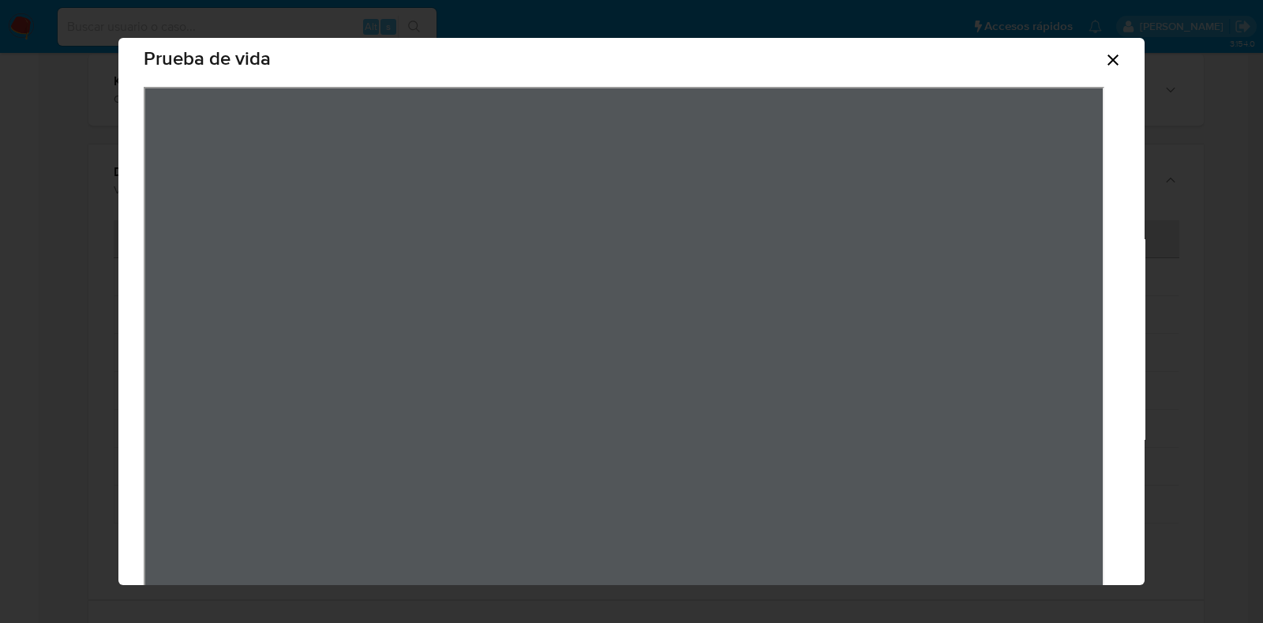
scroll to position [0, 0]
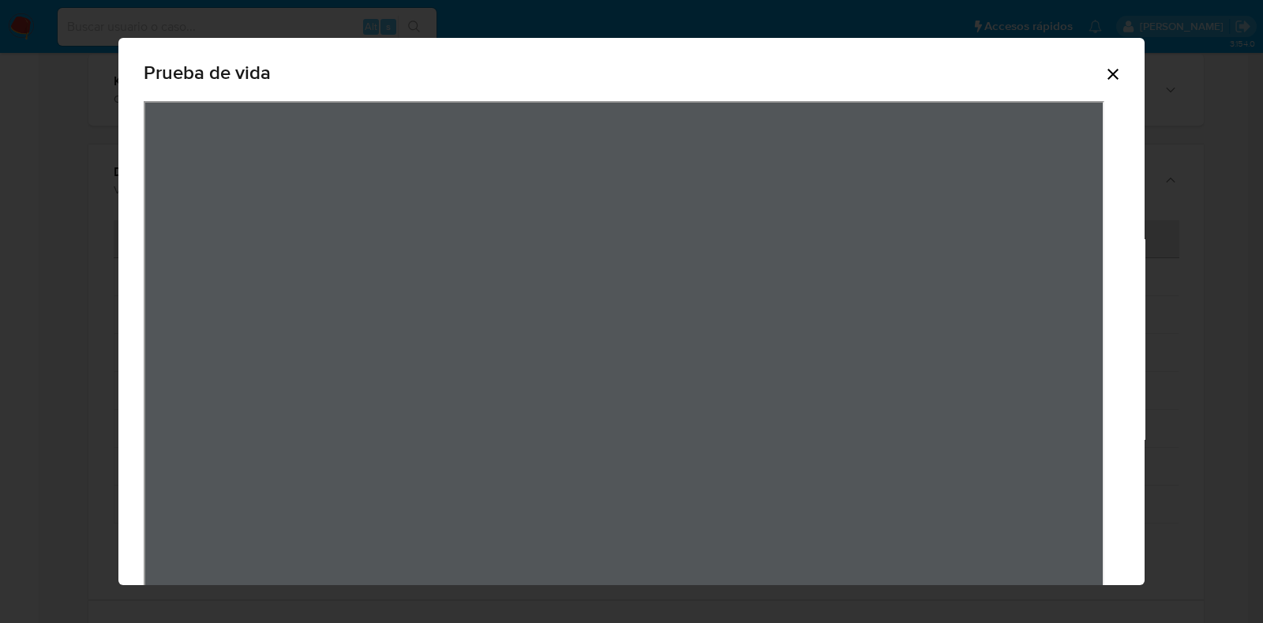
click at [1108, 76] on icon "Cerrar" at bounding box center [1113, 74] width 11 height 11
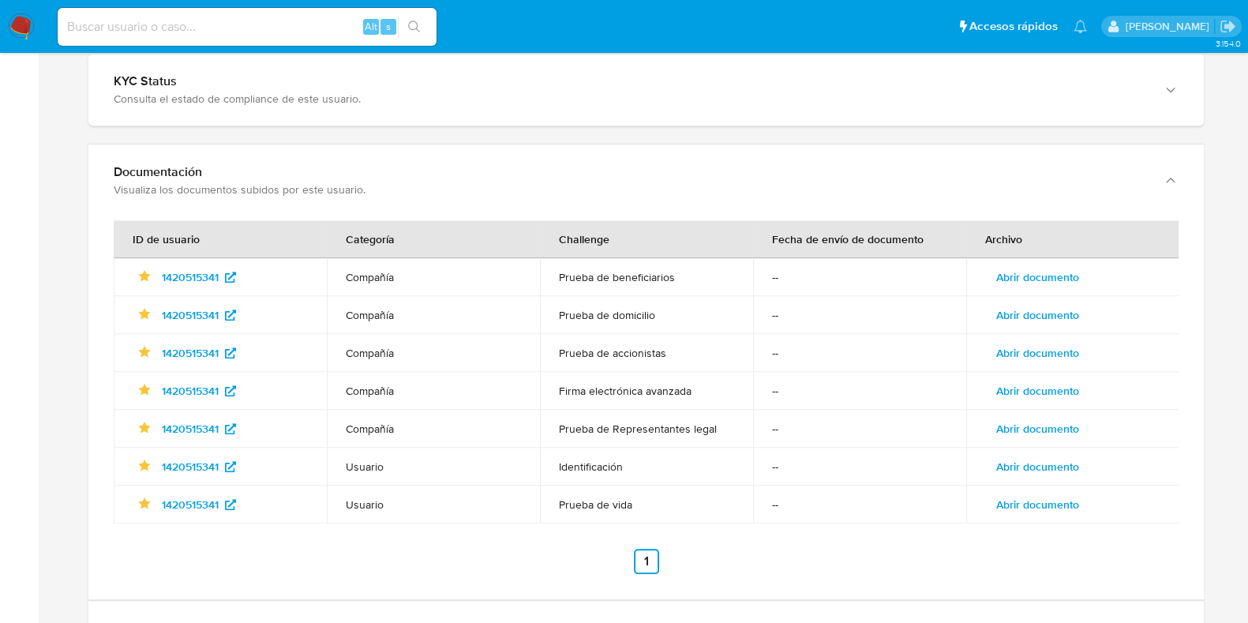
click at [1037, 314] on span "Abrir documento" at bounding box center [1037, 315] width 83 height 22
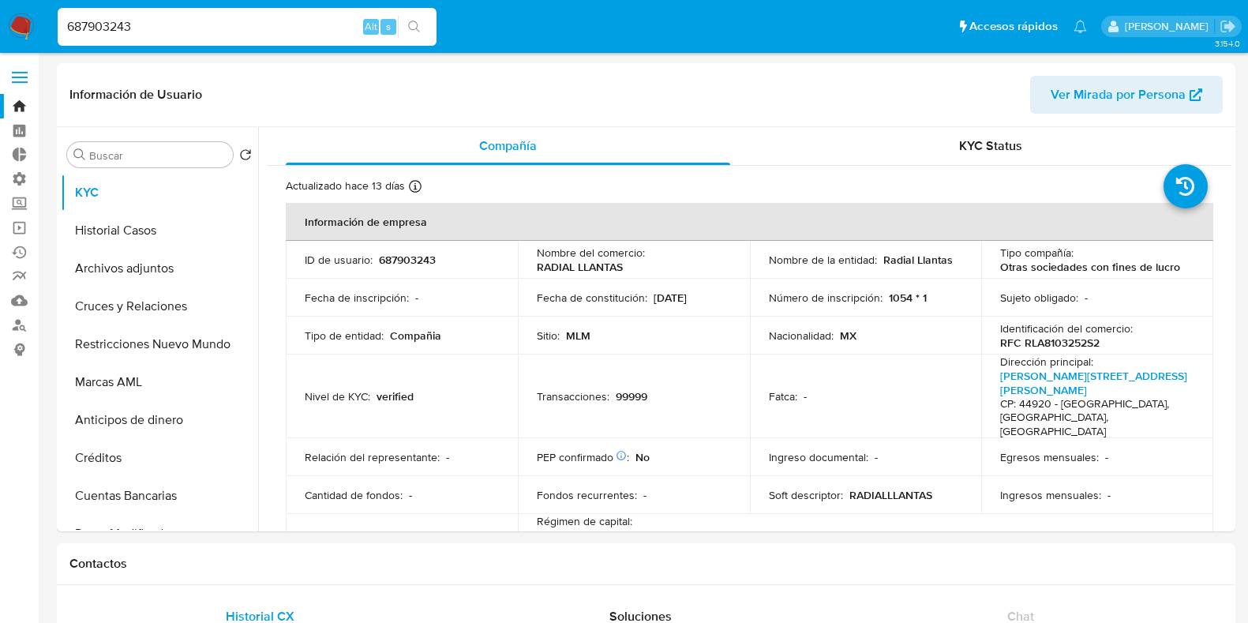
select select "10"
click at [1175, 97] on span "Ver Mirada por Persona" at bounding box center [1118, 95] width 135 height 38
click at [1054, 344] on p "RFC RLA8103252S2" at bounding box center [1049, 343] width 99 height 14
click at [111, 36] on input "687903243" at bounding box center [247, 27] width 379 height 21
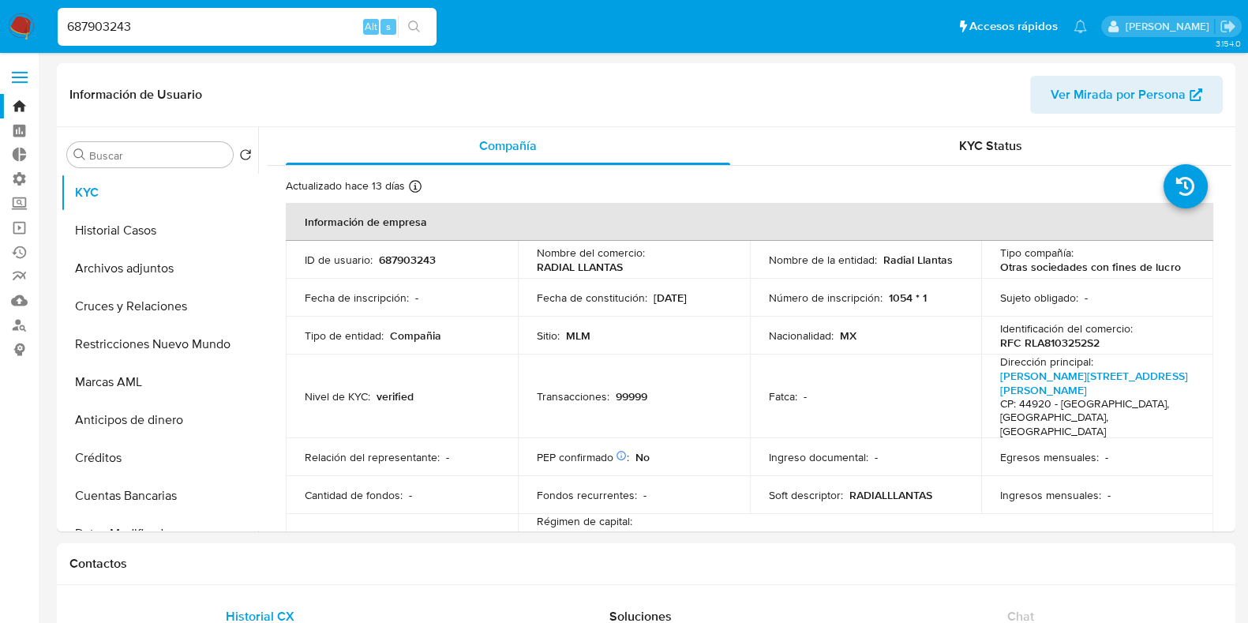
click at [111, 35] on input "687903243" at bounding box center [247, 27] width 379 height 21
paste input "1644474985"
type input "1644474985"
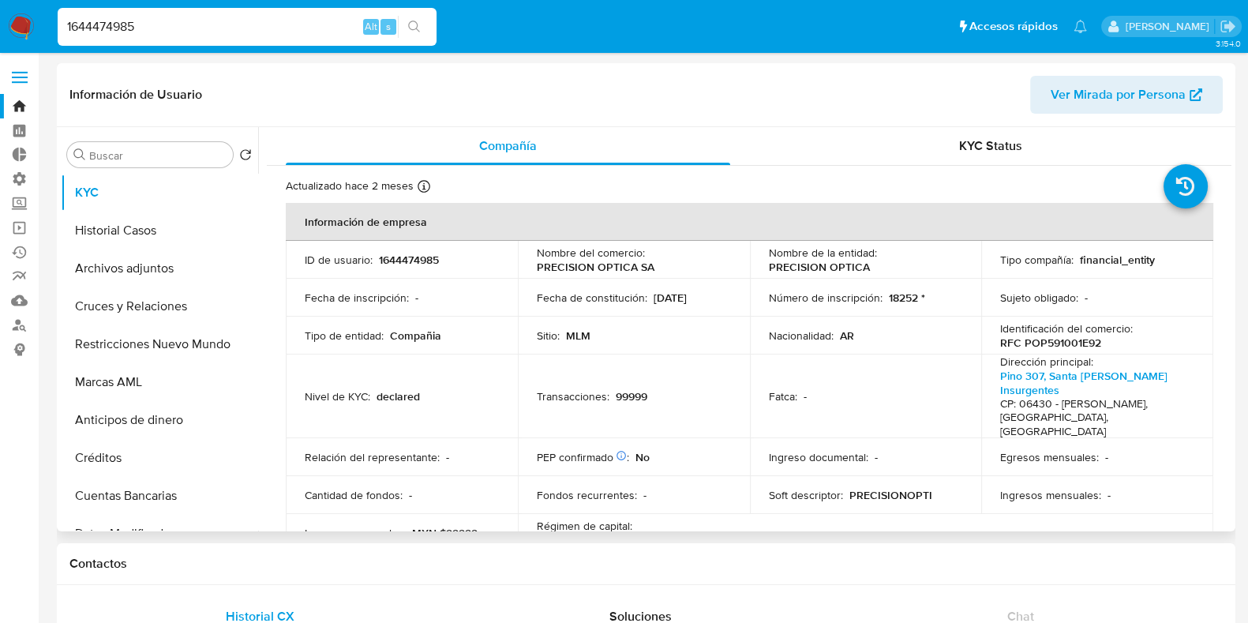
select select "10"
click at [1046, 340] on p "RFC POP591001E92" at bounding box center [1050, 343] width 101 height 14
copy p "POP591001E92"
click at [1101, 99] on span "Ver Mirada por Persona" at bounding box center [1118, 95] width 135 height 38
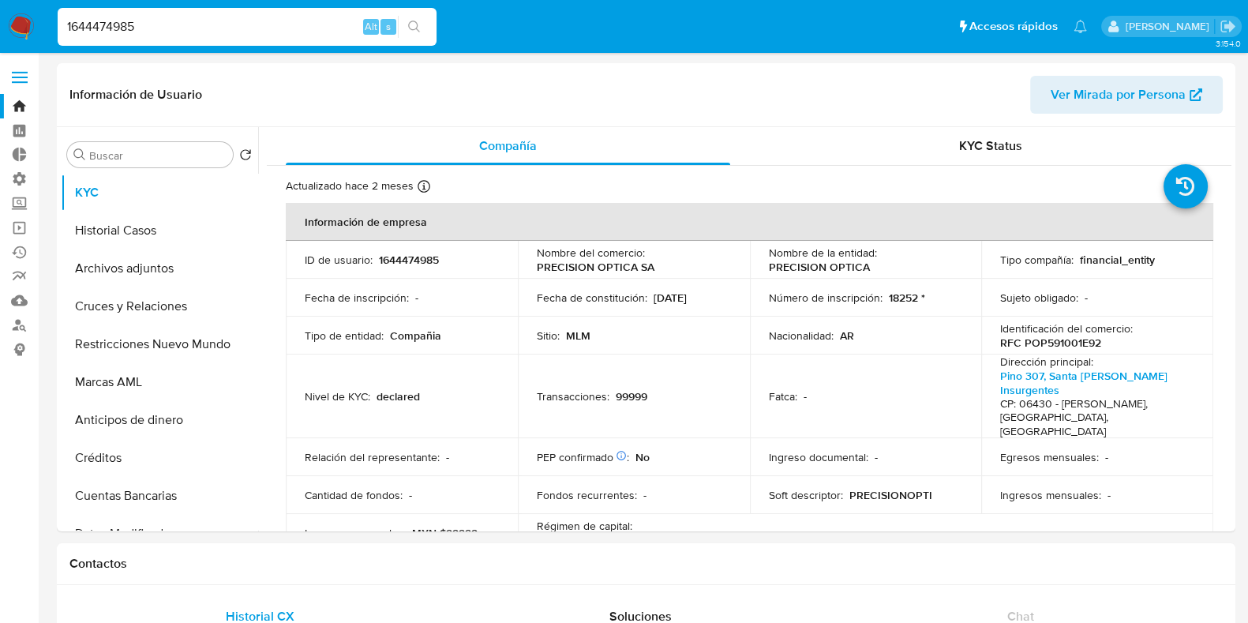
click at [88, 17] on input "1644474985" at bounding box center [247, 27] width 379 height 21
paste input "584960622"
type input "584960622"
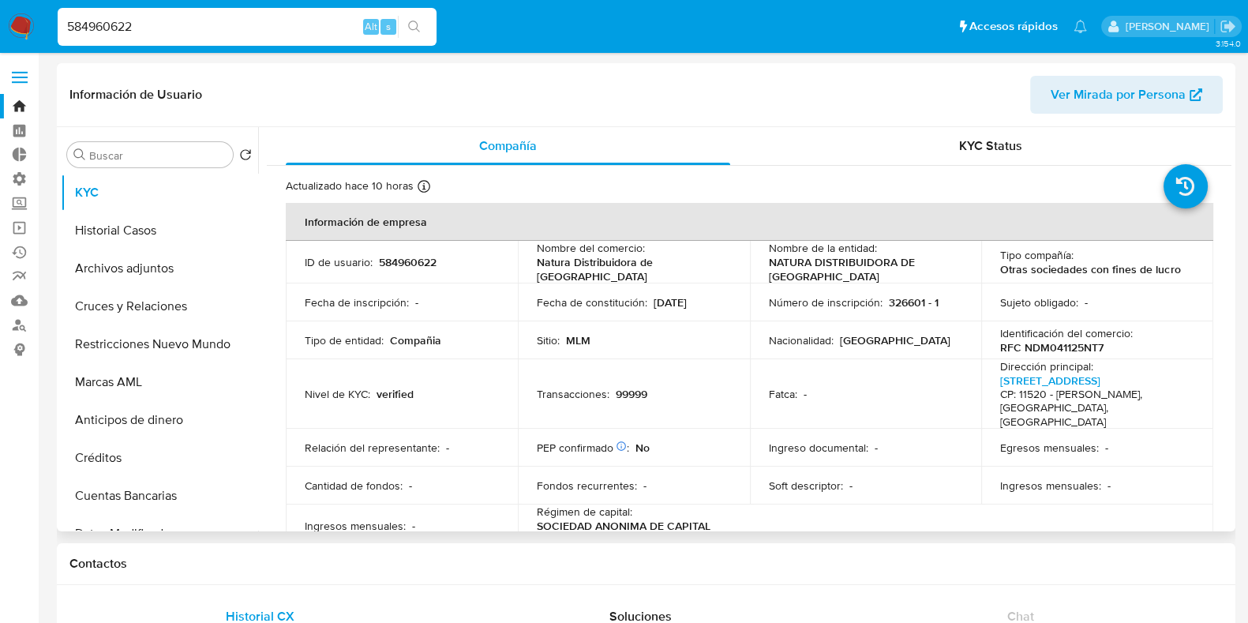
select select "10"
click at [1052, 345] on p "RFC NDM041125NT7" at bounding box center [1051, 347] width 103 height 14
copy p "NDM041125NT7"
click at [1105, 95] on span "Ver Mirada por Persona" at bounding box center [1118, 95] width 135 height 38
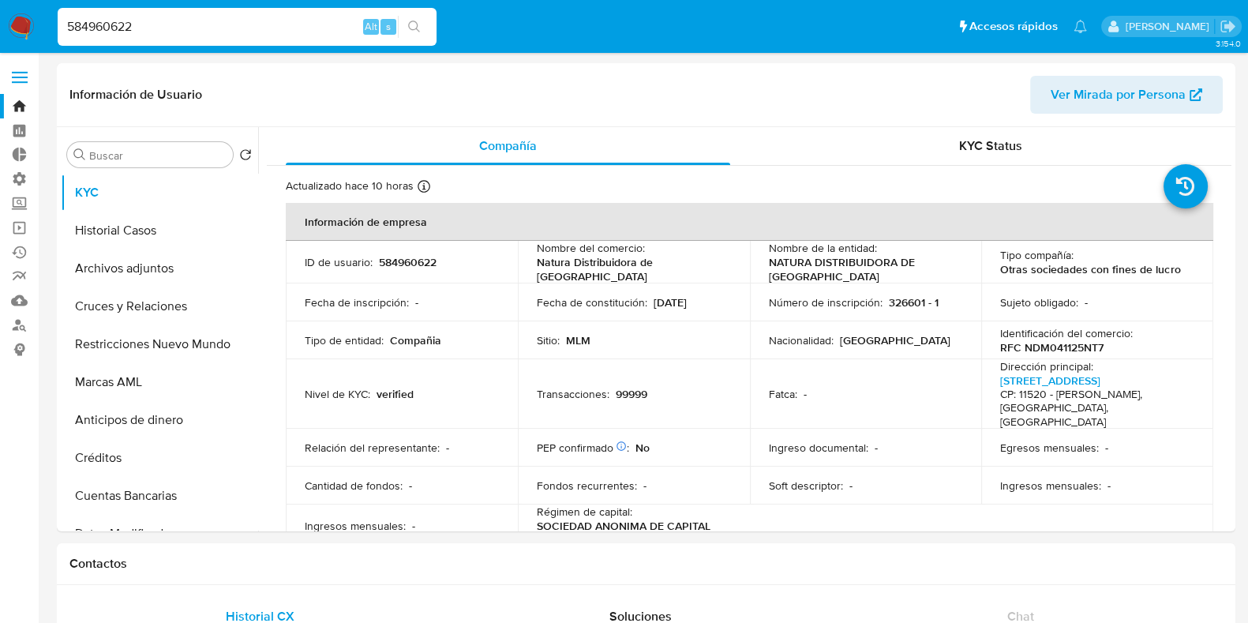
click at [98, 24] on input "584960622" at bounding box center [247, 27] width 379 height 21
paste input "1406645594"
type input "1406645594"
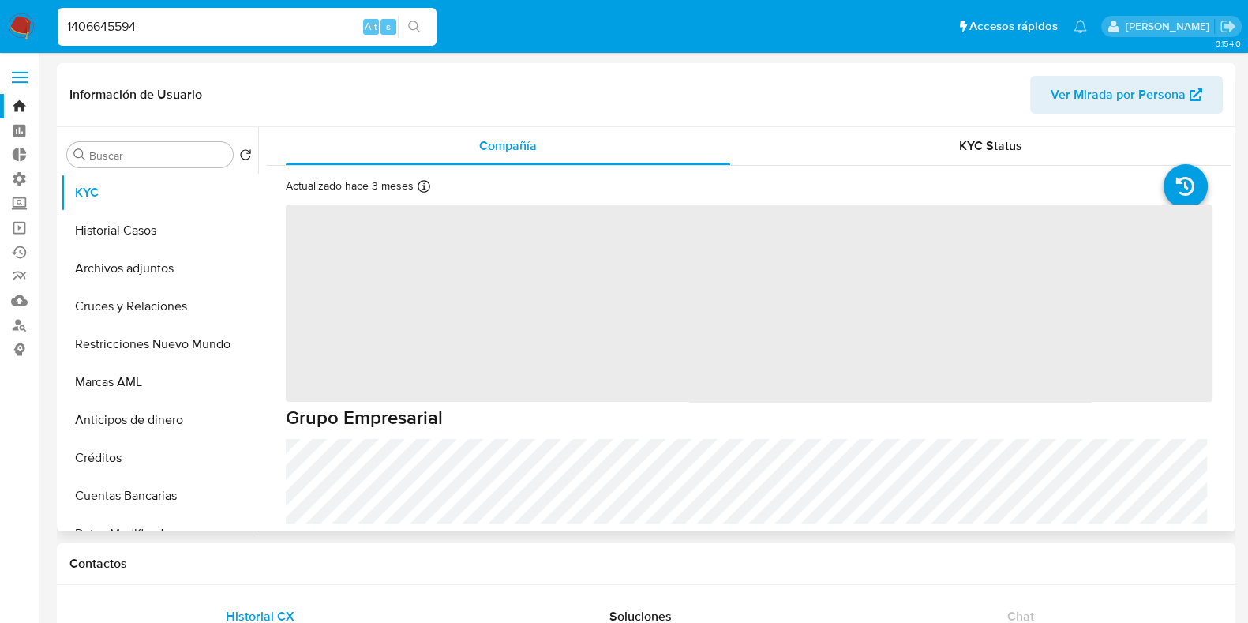
select select "10"
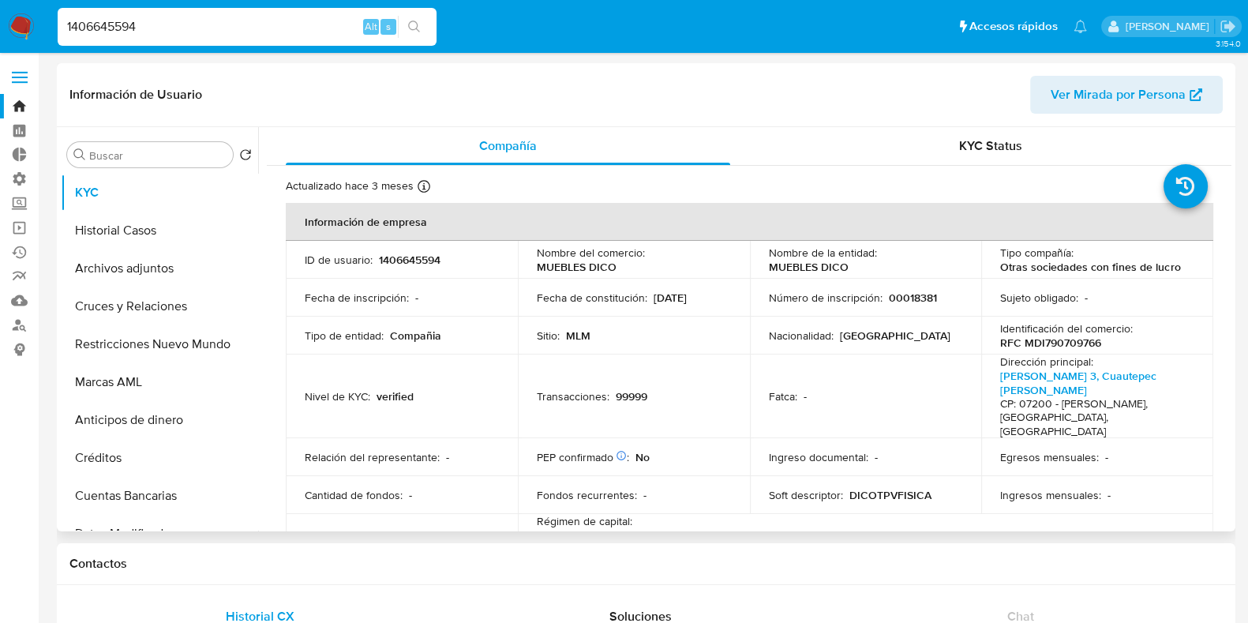
click at [1048, 343] on p "RFC MDI790709766" at bounding box center [1050, 343] width 101 height 14
copy p "MDI790709766"
click at [103, 29] on input "1406645594" at bounding box center [247, 27] width 379 height 21
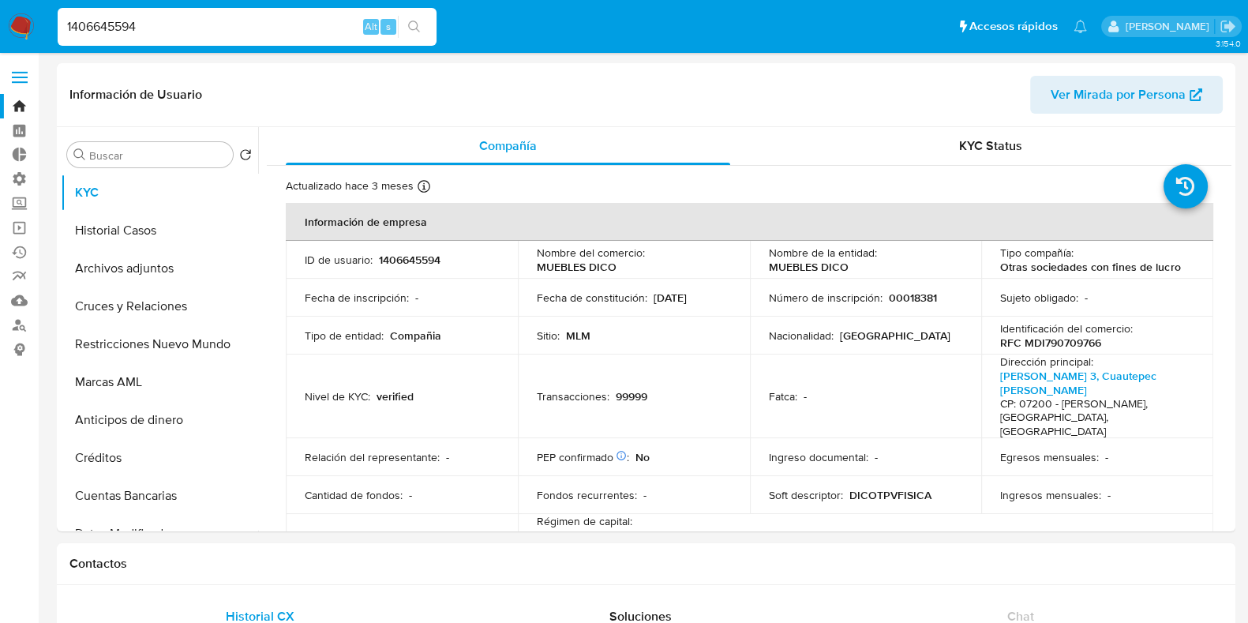
paste input "2027603342"
type input "2027603342"
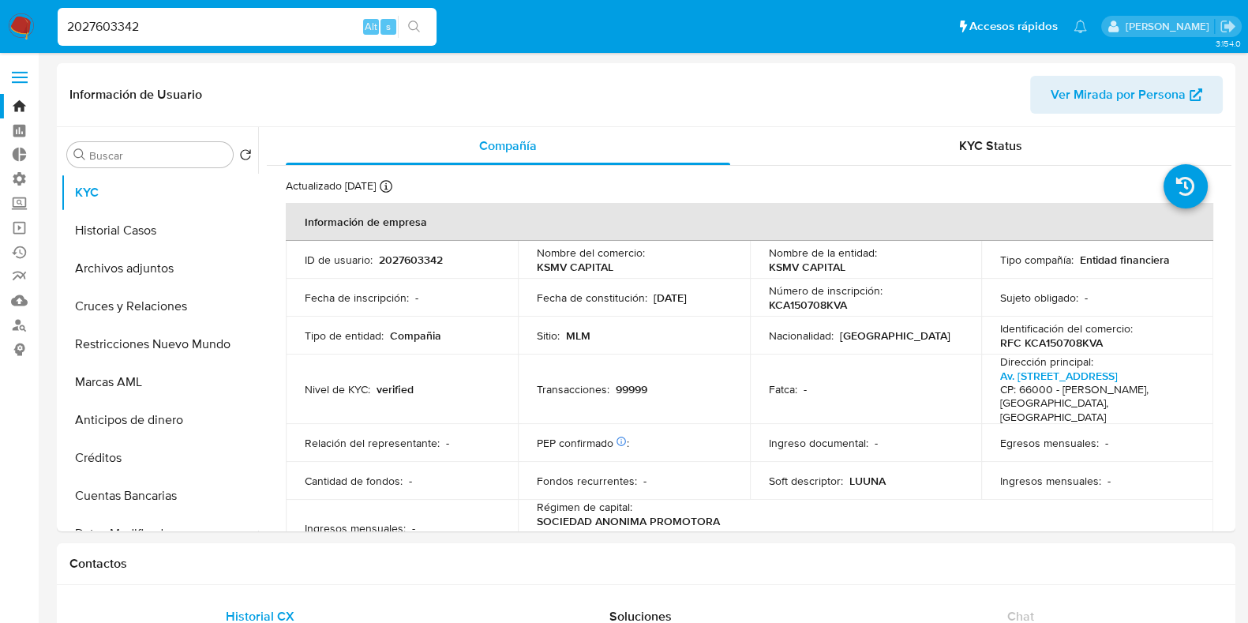
select select "10"
click at [1039, 343] on p "RFC KCA150708KVA" at bounding box center [1051, 343] width 103 height 14
copy p "KCA150708KVA"
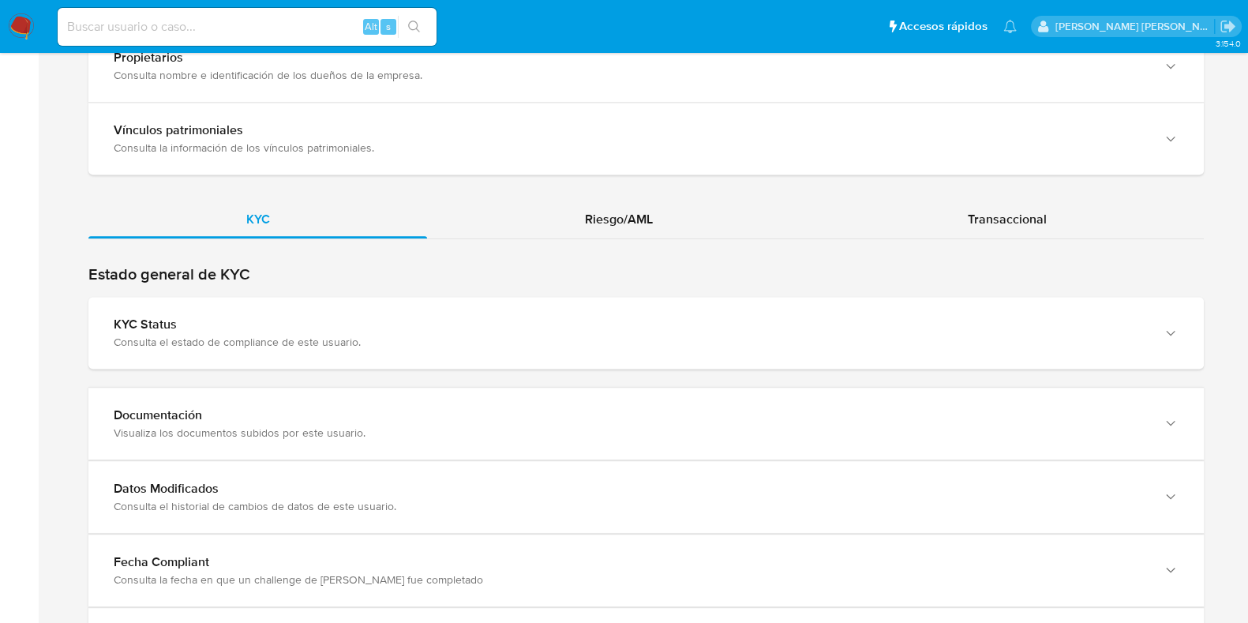
scroll to position [1578, 0]
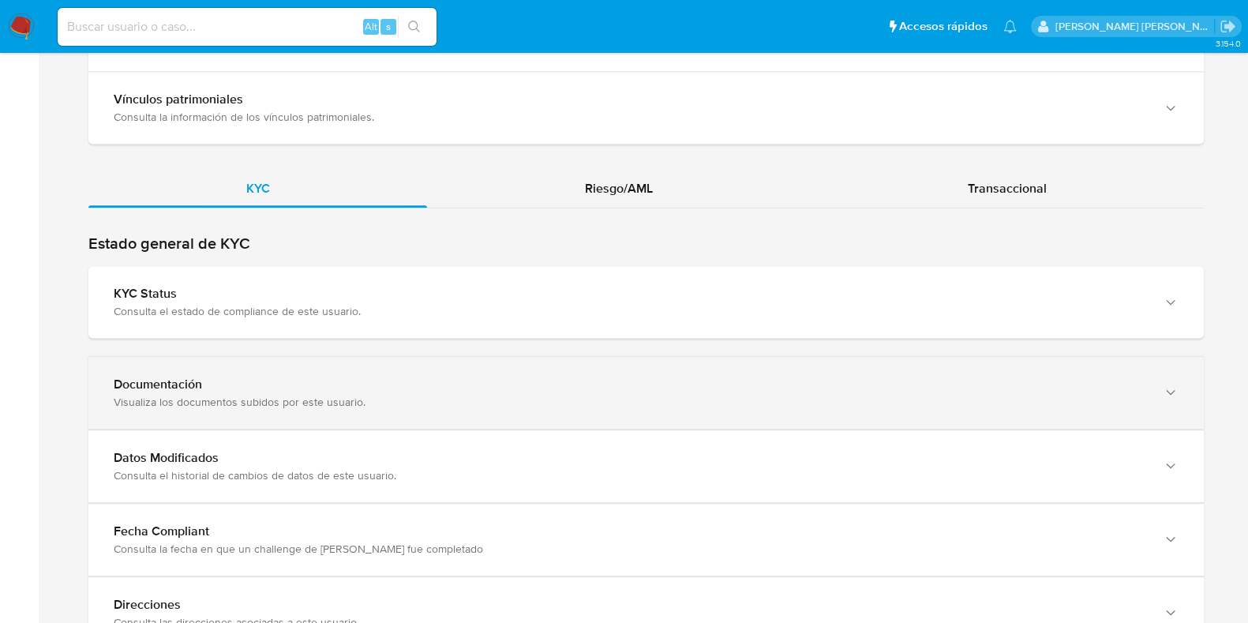
click at [766, 377] on div "Documentación" at bounding box center [630, 385] width 1033 height 16
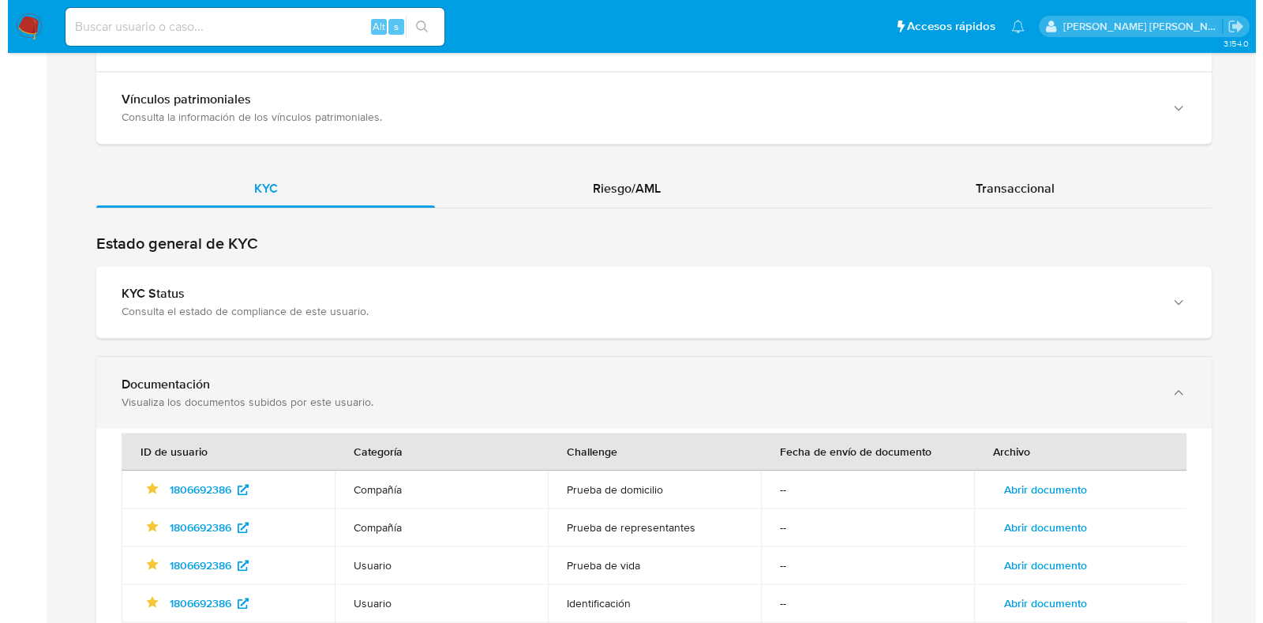
scroll to position [1776, 0]
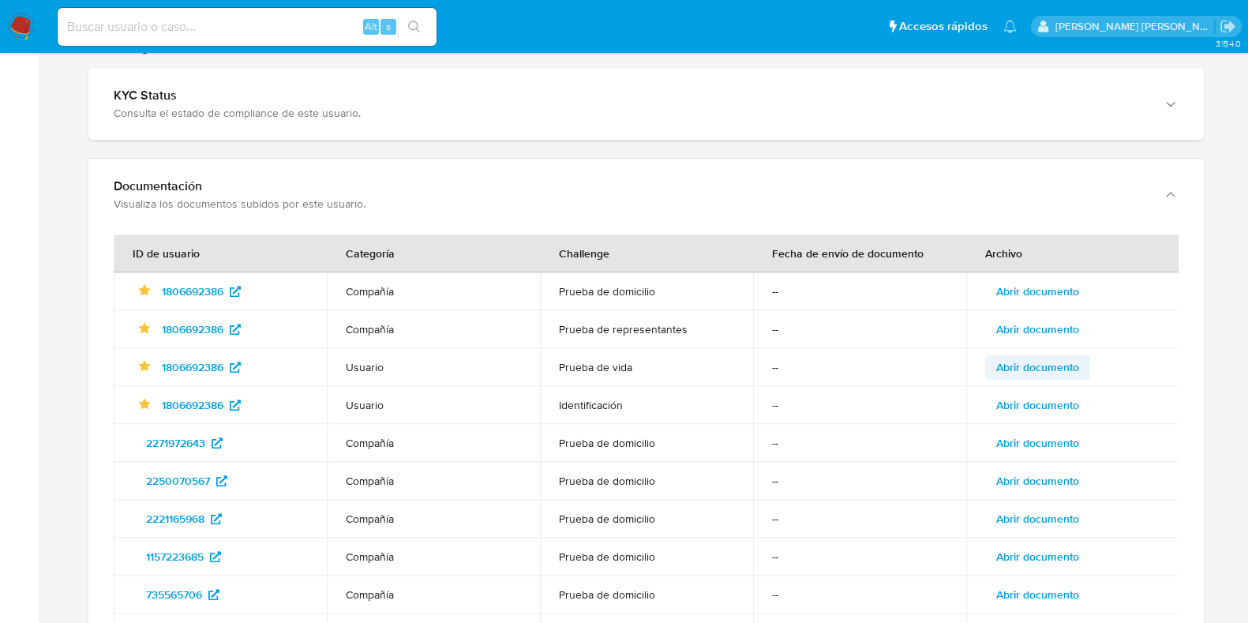
click at [1035, 356] on span "Abrir documento" at bounding box center [1037, 367] width 83 height 22
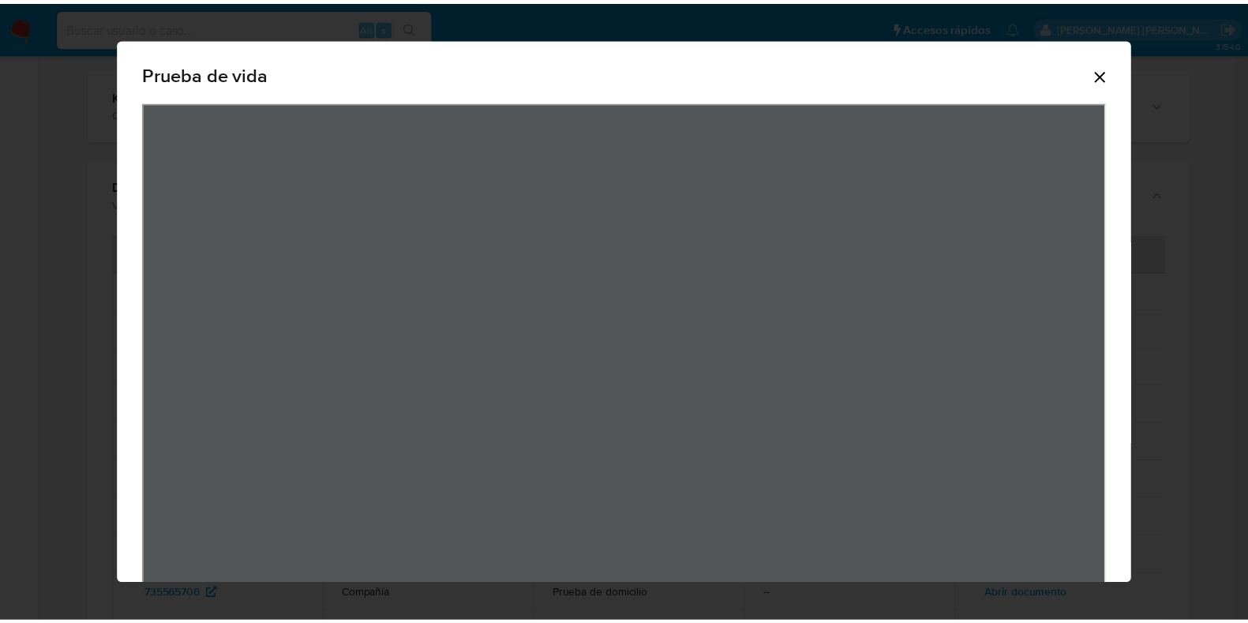
scroll to position [121, 0]
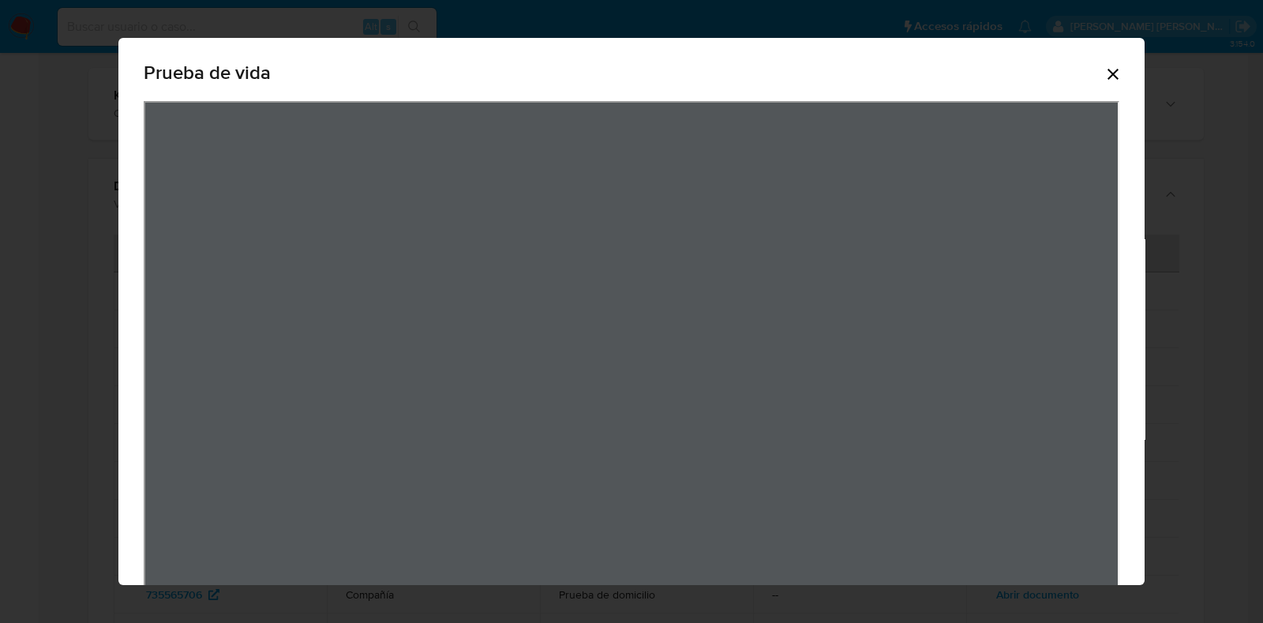
click at [1104, 78] on icon "Cerrar" at bounding box center [1113, 74] width 19 height 19
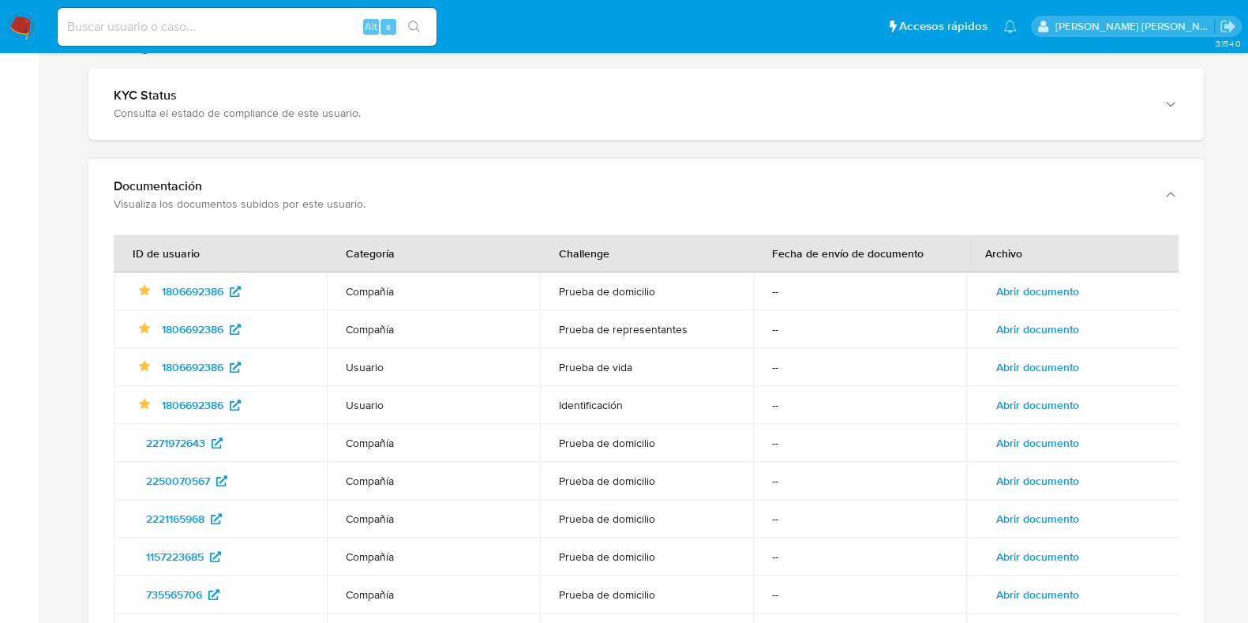
click at [1056, 394] on span "Abrir documento" at bounding box center [1037, 405] width 83 height 22
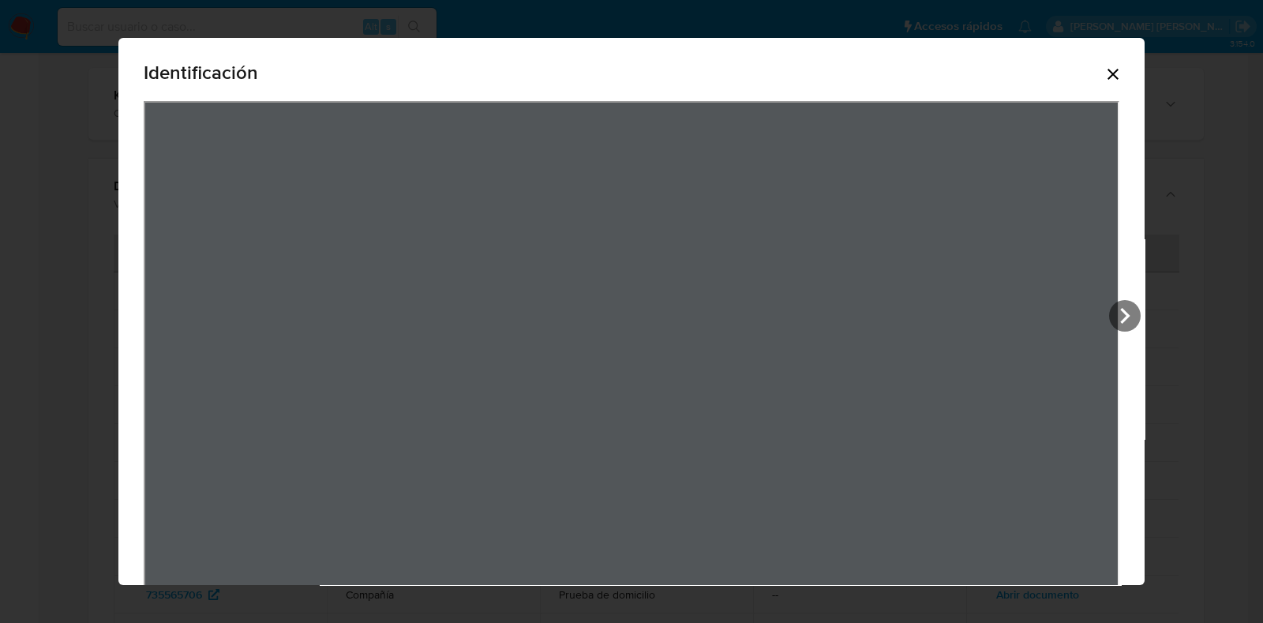
click at [1093, 84] on div "Identificación" at bounding box center [632, 76] width 976 height 51
click at [1110, 80] on div "Identificación" at bounding box center [631, 341] width 1026 height 606
click at [1104, 72] on icon "Cerrar" at bounding box center [1113, 74] width 19 height 19
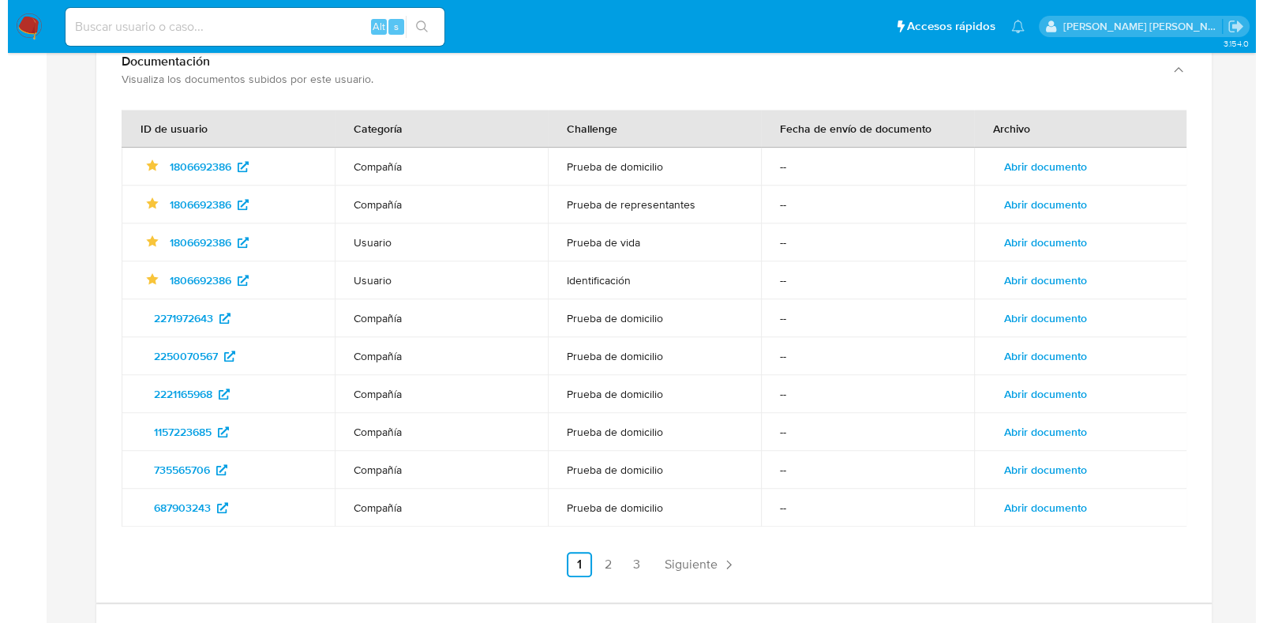
scroll to position [1875, 0]
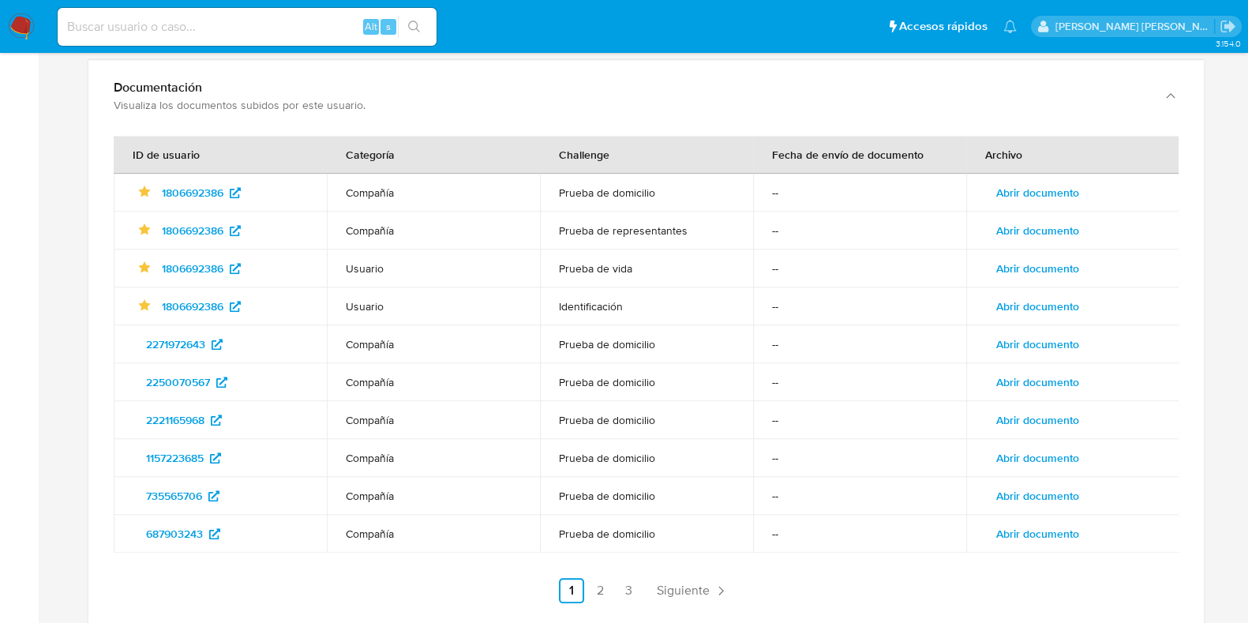
click at [1068, 219] on span "Abrir documento" at bounding box center [1037, 230] width 83 height 22
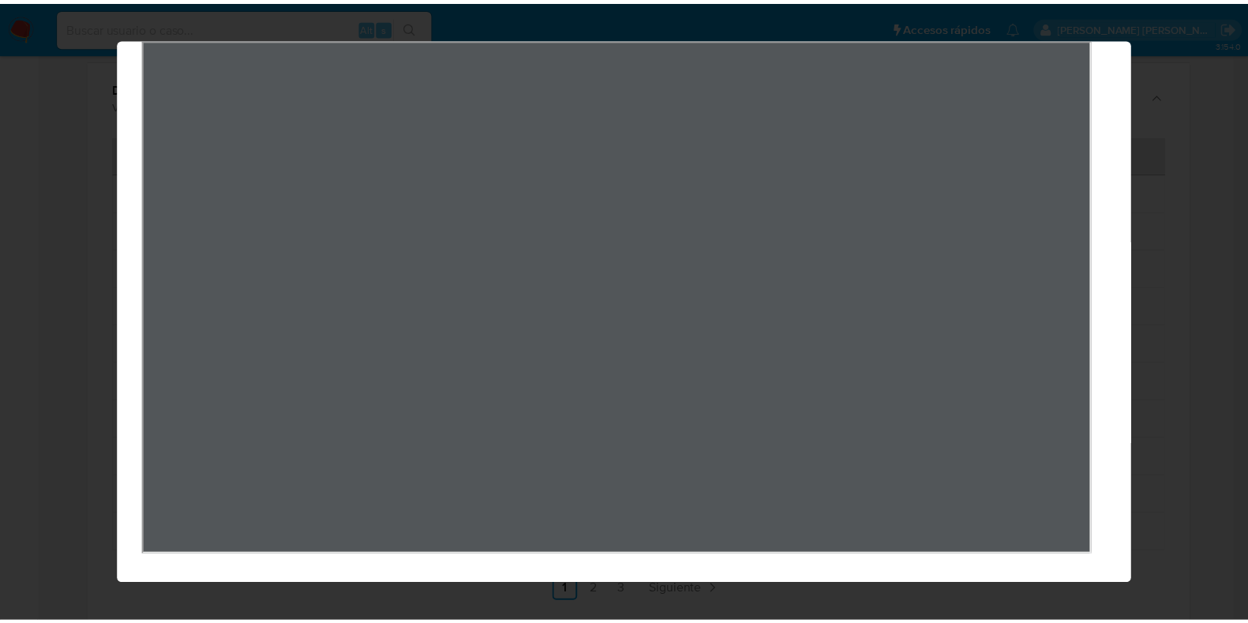
scroll to position [0, 0]
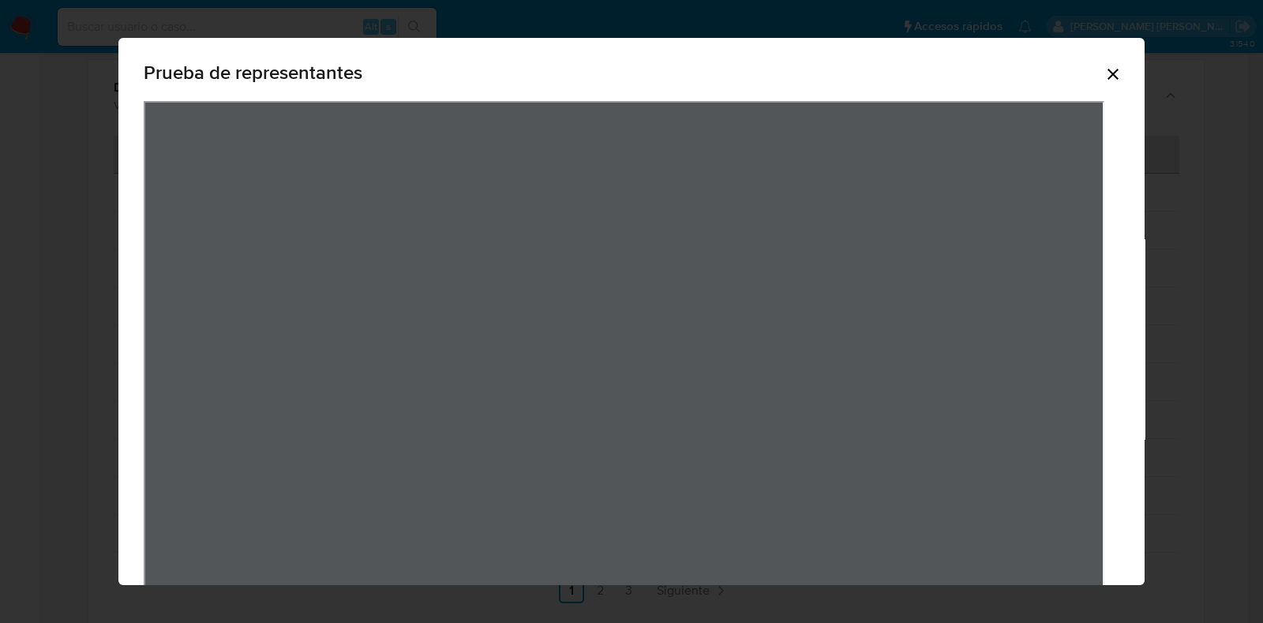
click at [1108, 77] on icon "Cerrar" at bounding box center [1113, 74] width 11 height 11
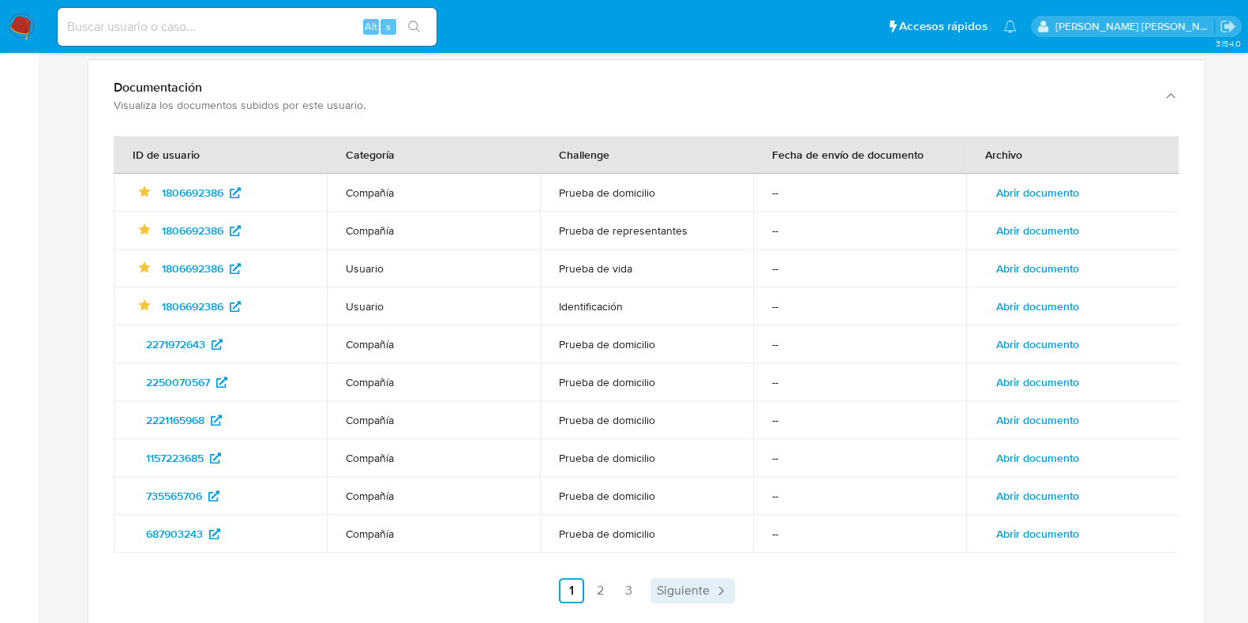
click at [700, 584] on span "Siguiente" at bounding box center [683, 590] width 53 height 13
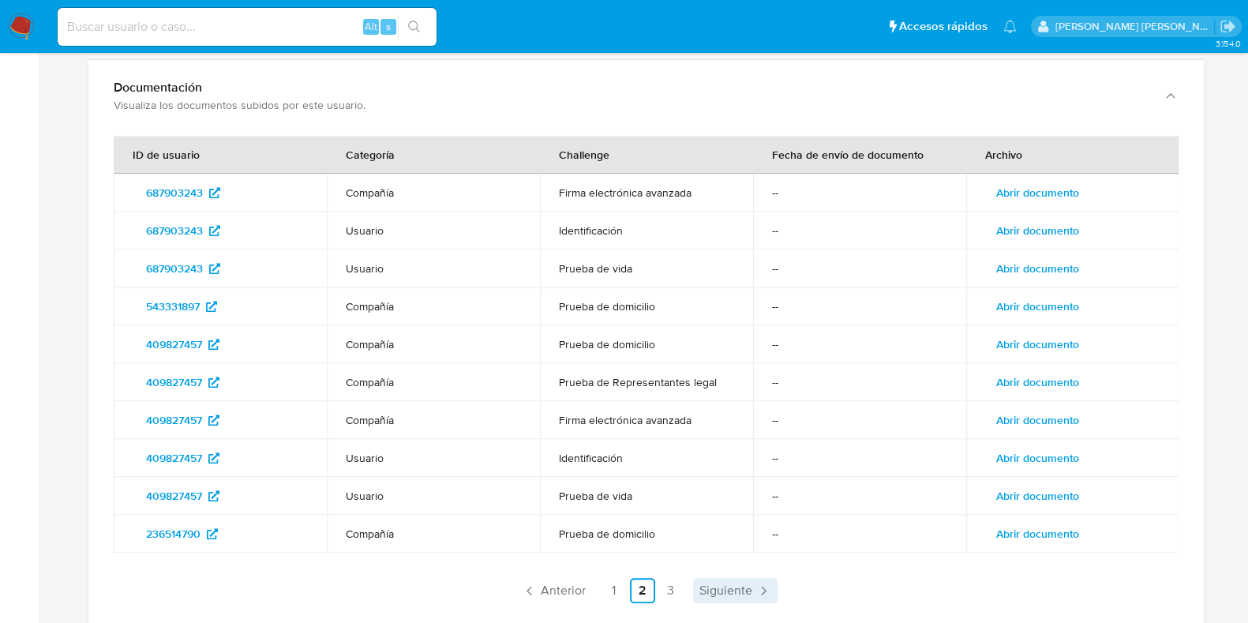
click at [748, 584] on span "Siguiente" at bounding box center [725, 590] width 53 height 13
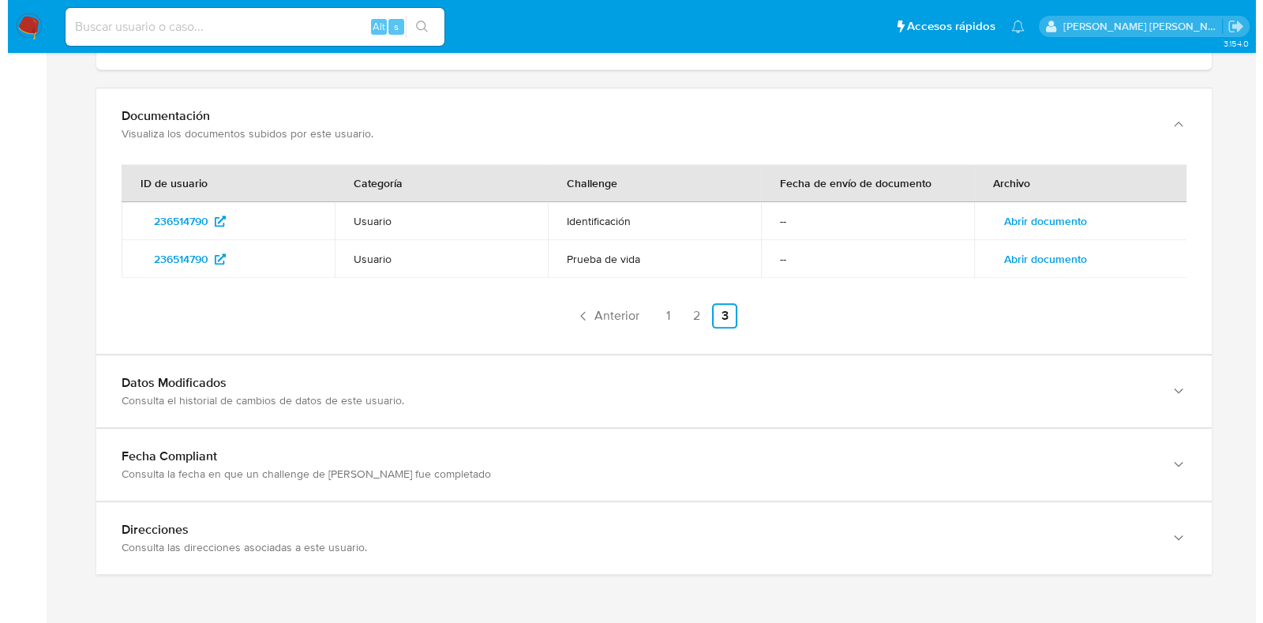
scroll to position [1810, 0]
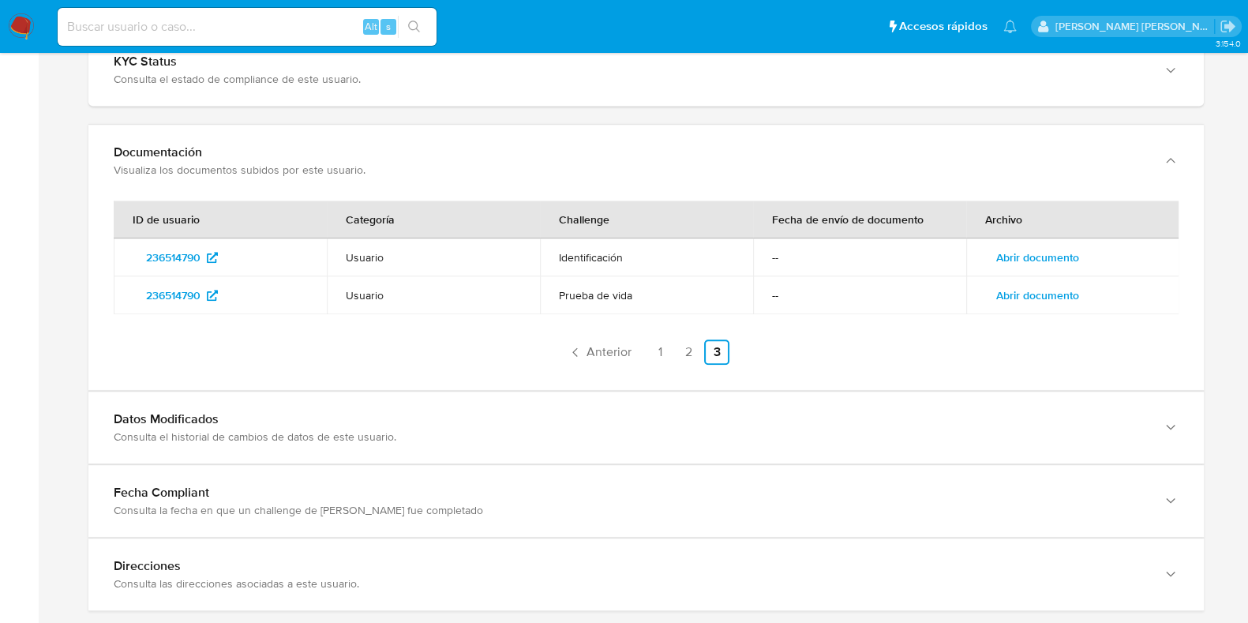
click at [1062, 284] on span "Abrir documento" at bounding box center [1037, 295] width 83 height 22
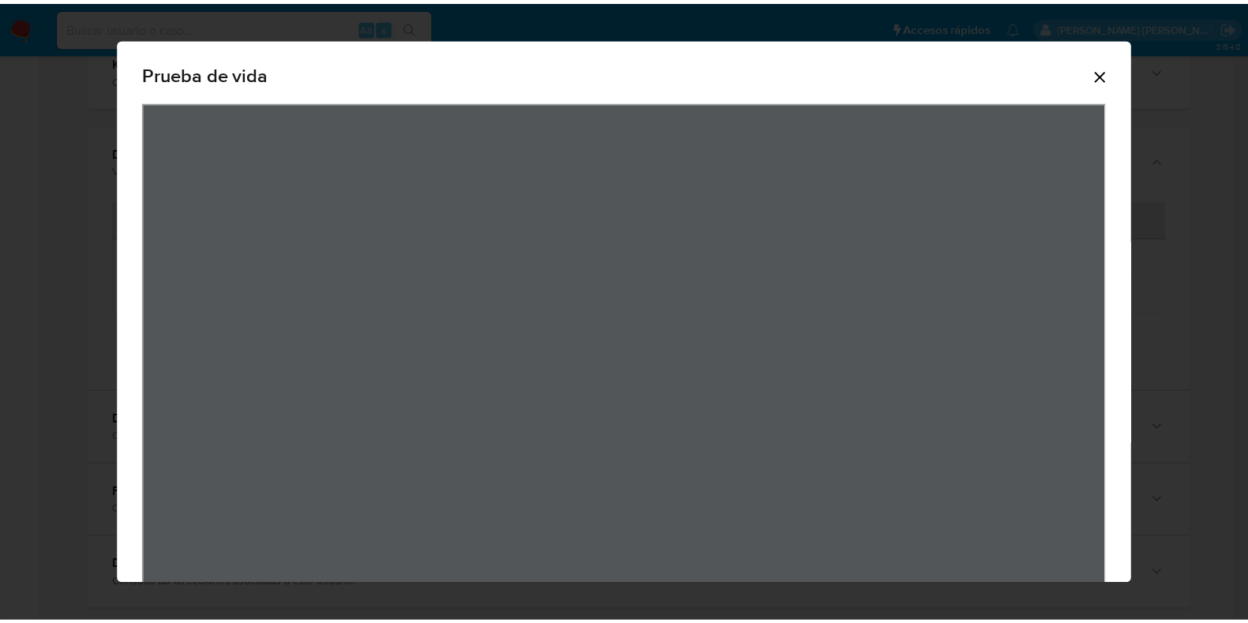
scroll to position [214, 0]
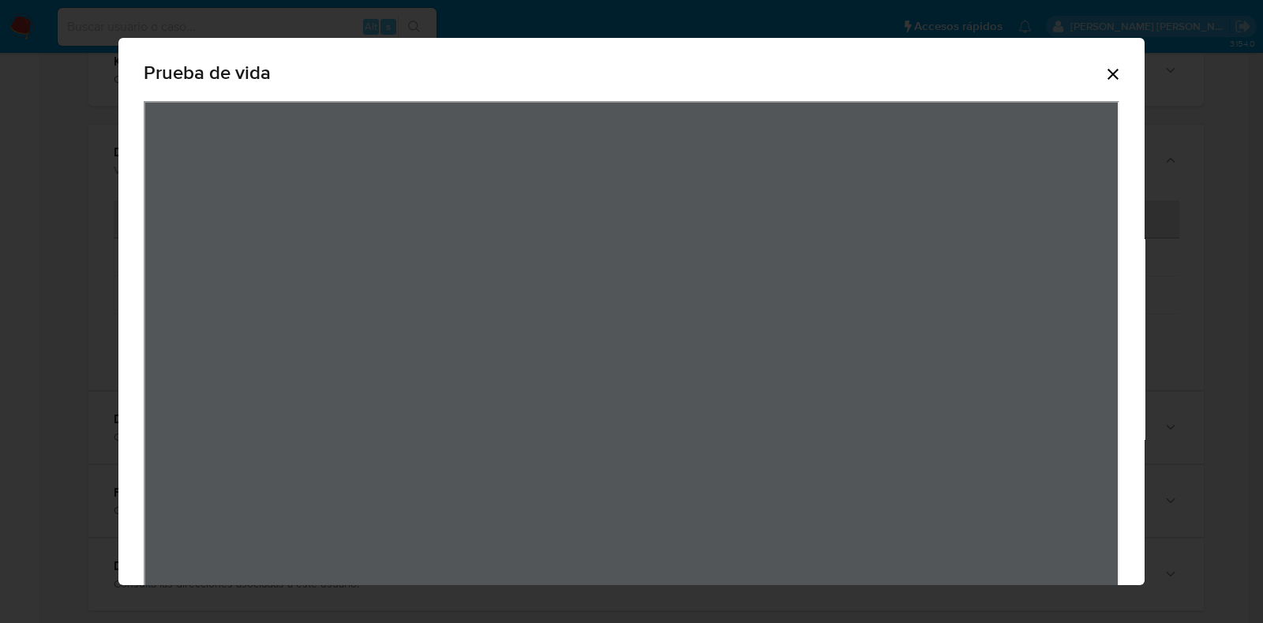
click at [1104, 80] on icon "Cerrar" at bounding box center [1113, 74] width 19 height 19
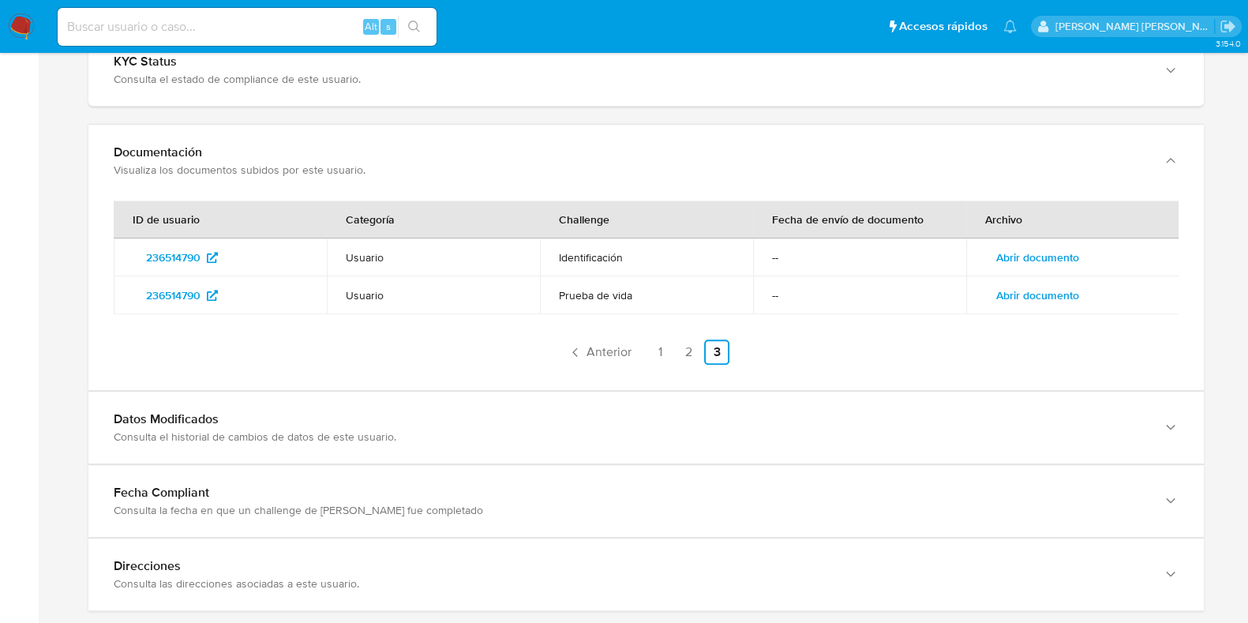
click at [1026, 246] on span "Abrir documento" at bounding box center [1037, 257] width 83 height 22
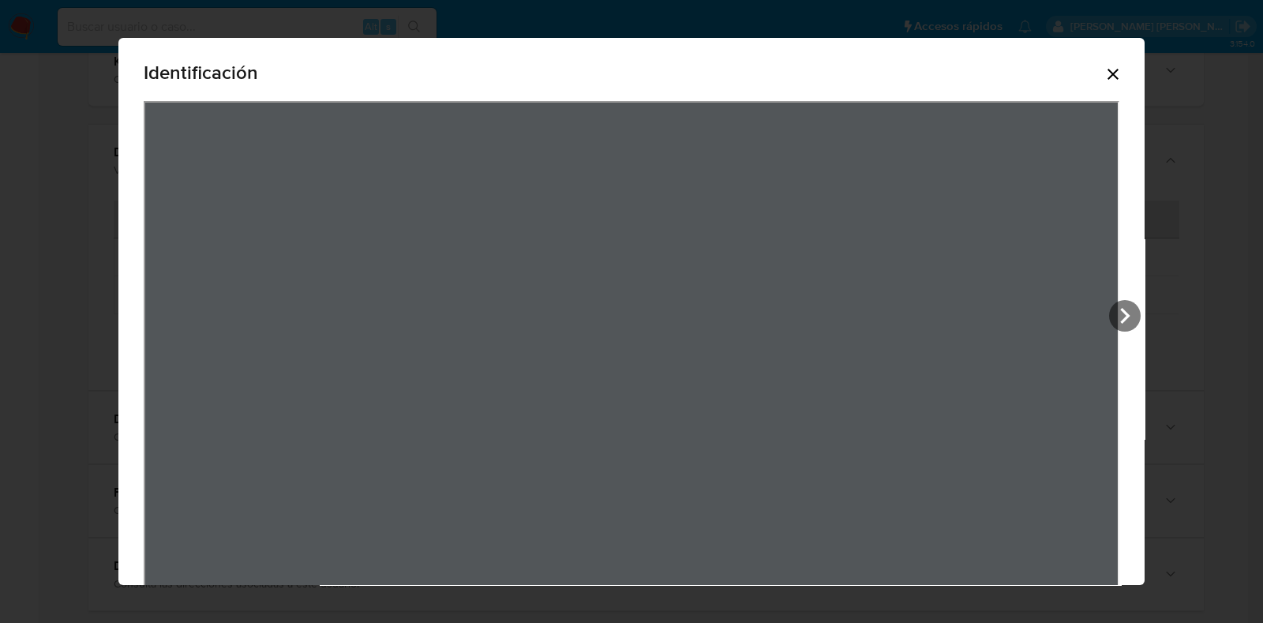
click at [1104, 74] on icon "Cerrar" at bounding box center [1113, 74] width 19 height 19
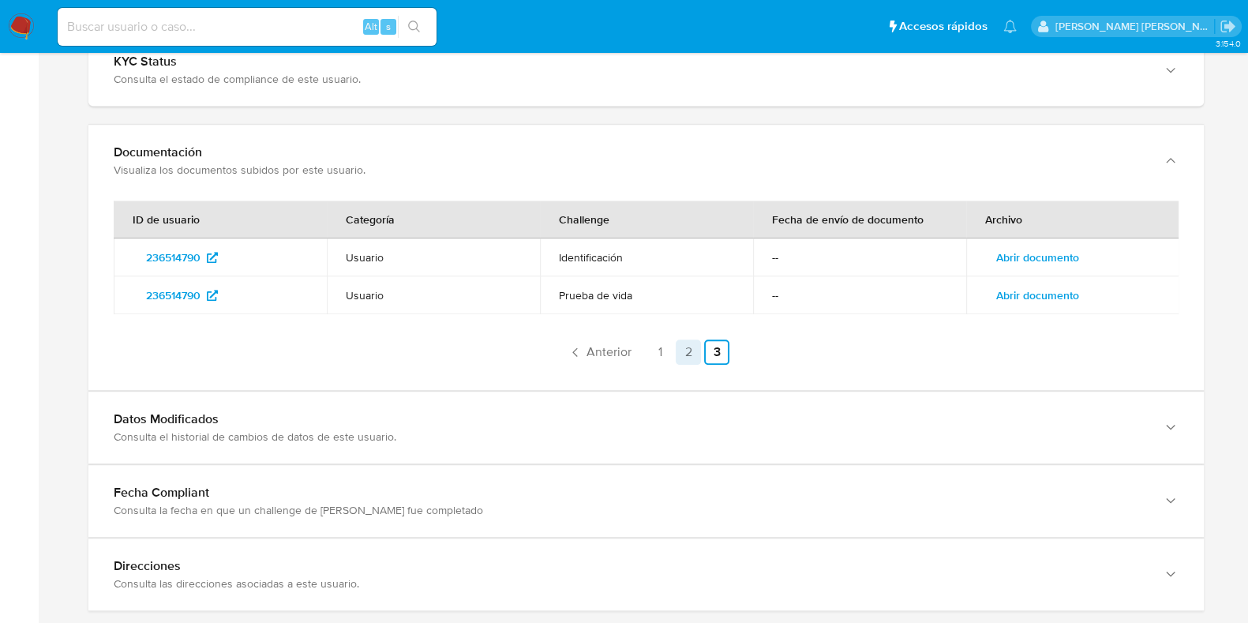
click at [694, 339] on link "2" at bounding box center [688, 351] width 25 height 25
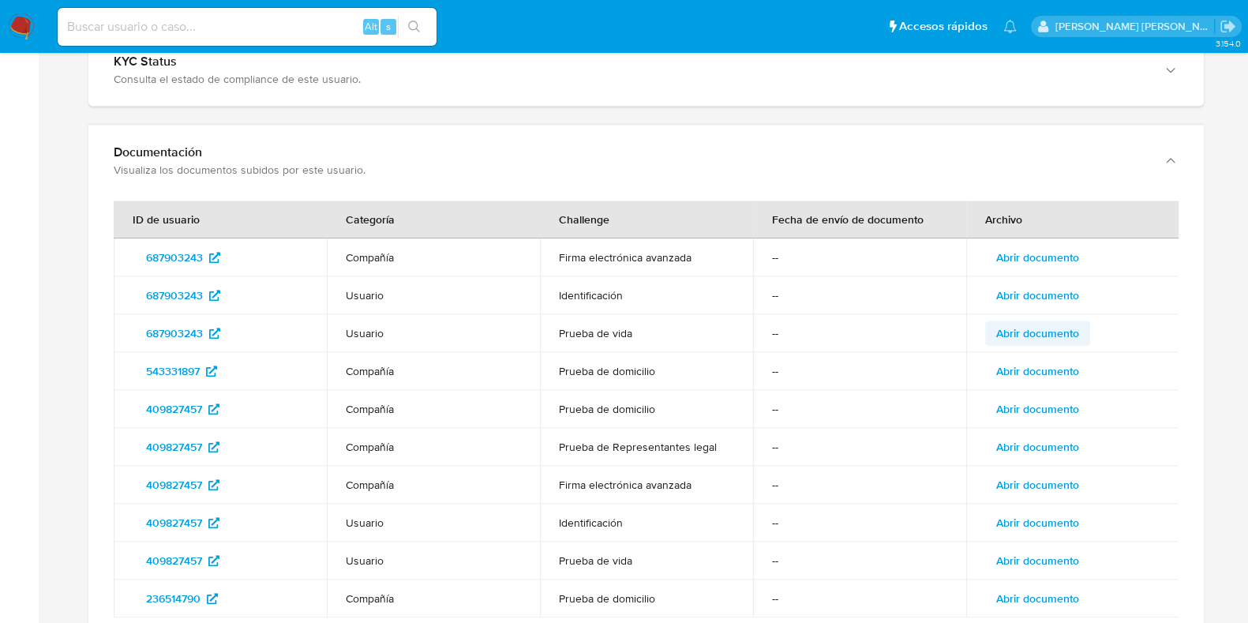
click at [1032, 322] on span "Abrir documento" at bounding box center [1037, 333] width 83 height 22
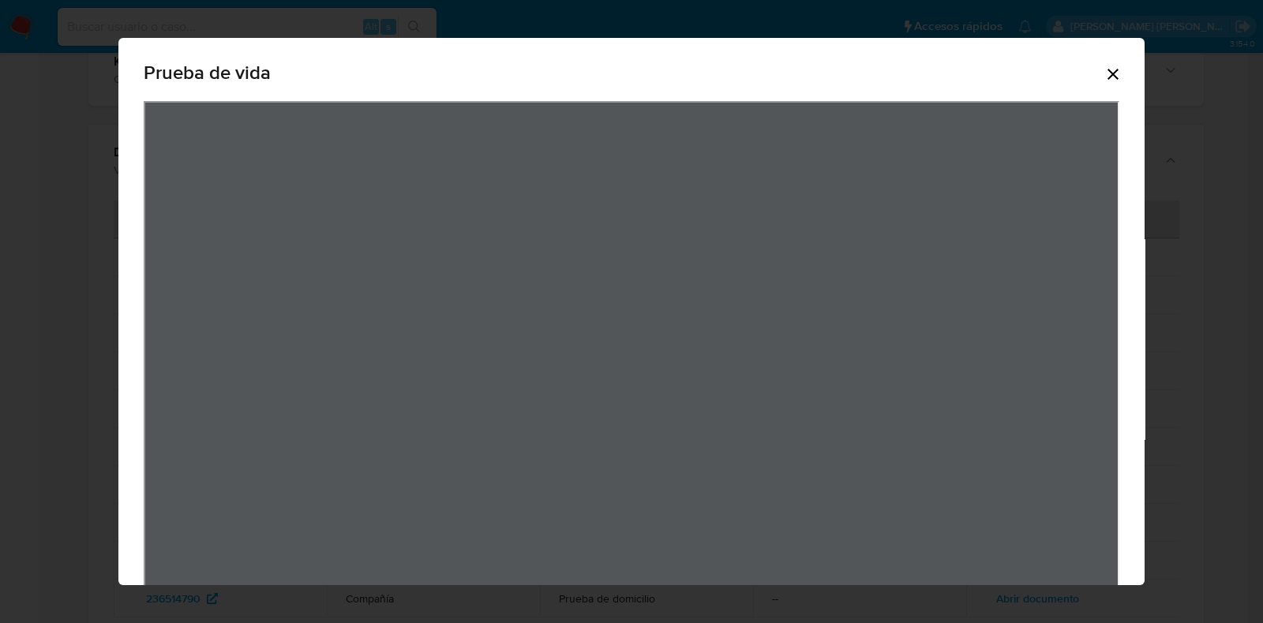
click at [1104, 69] on icon "Cerrar" at bounding box center [1113, 74] width 19 height 19
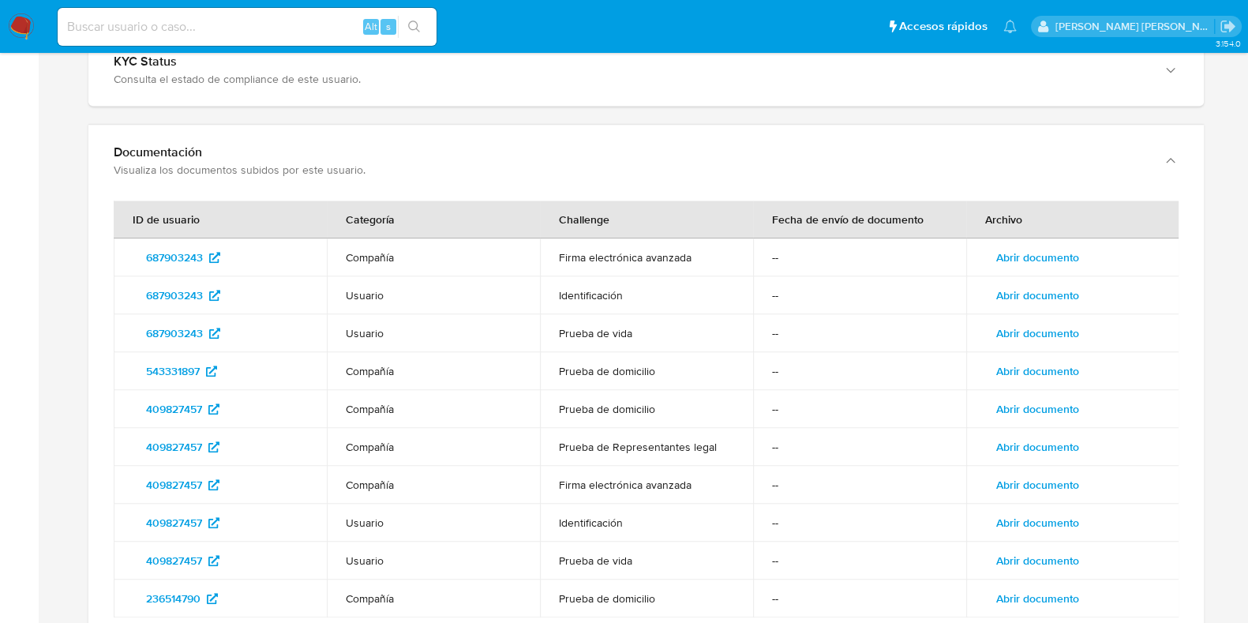
click at [1013, 284] on span "Abrir documento" at bounding box center [1037, 295] width 83 height 22
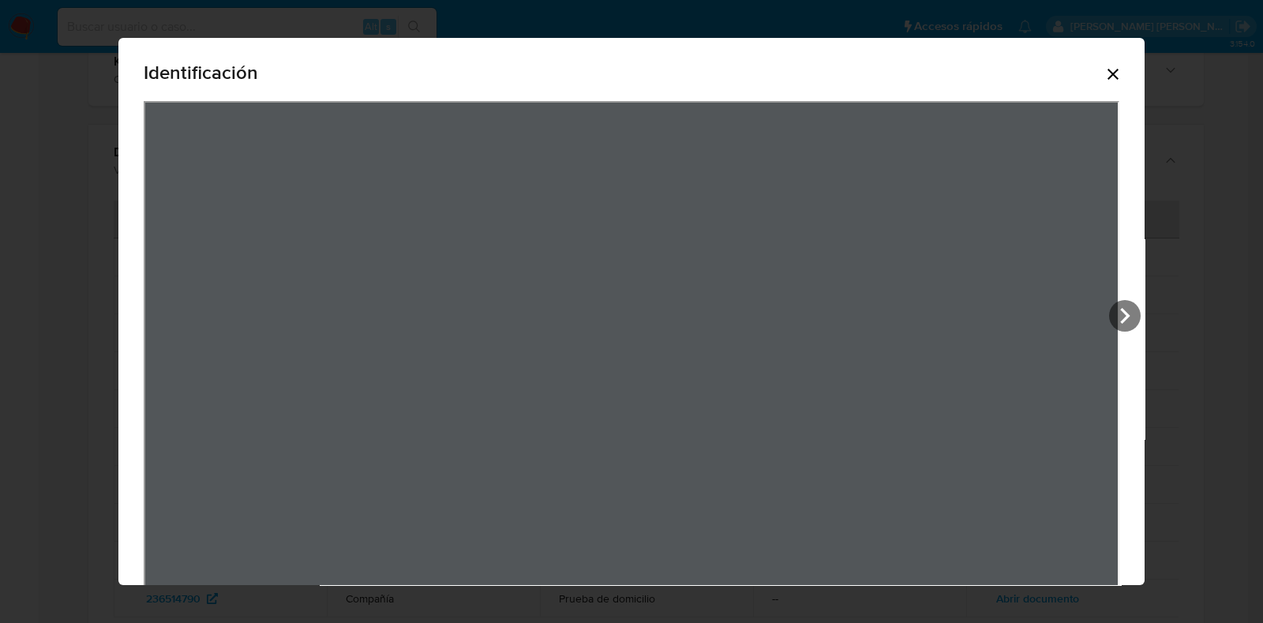
click at [1104, 69] on icon "Cerrar" at bounding box center [1113, 74] width 19 height 19
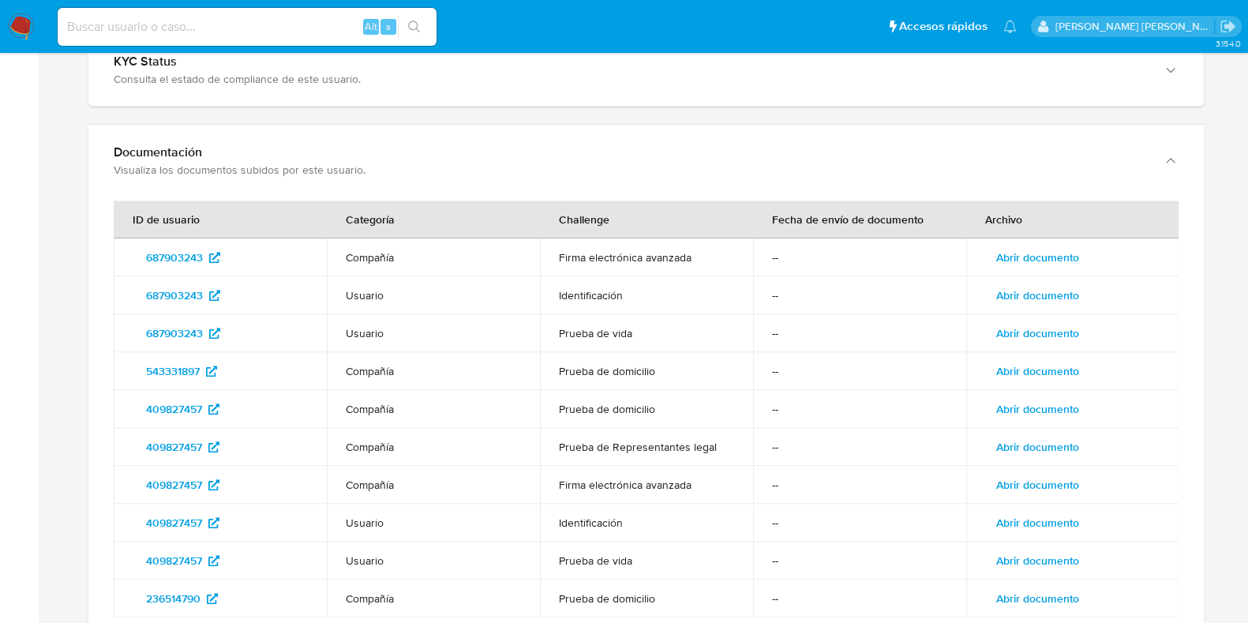
click at [1048, 512] on span "Abrir documento" at bounding box center [1037, 523] width 83 height 22
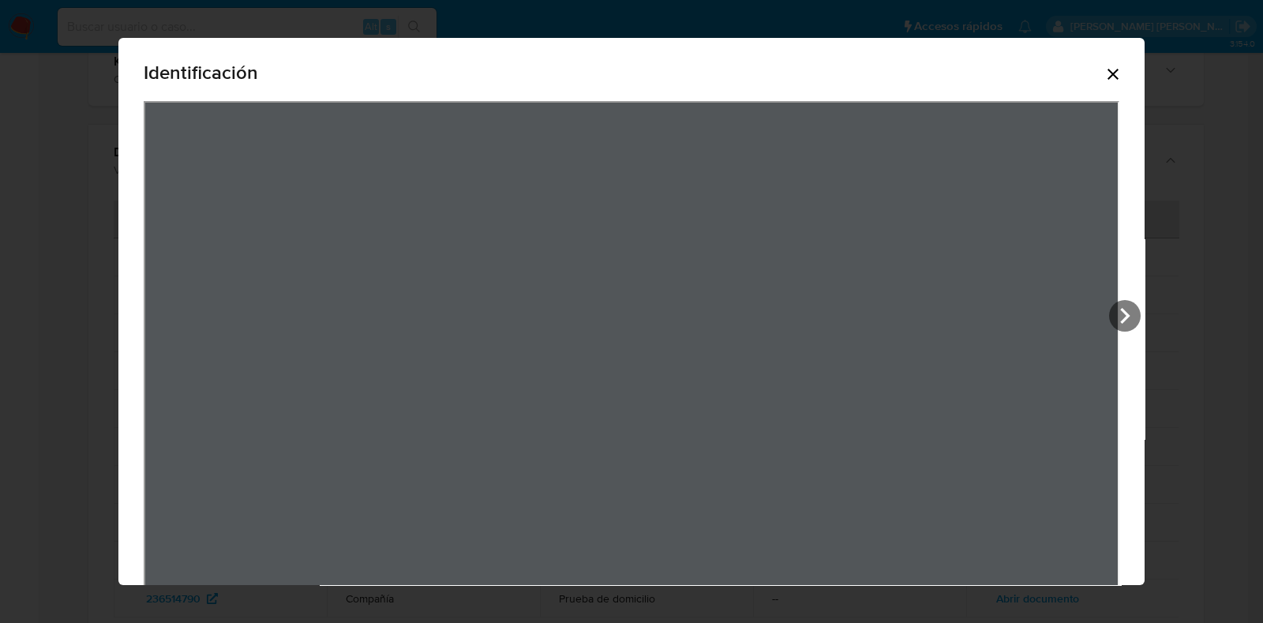
click at [1104, 69] on icon "Cerrar" at bounding box center [1113, 74] width 19 height 19
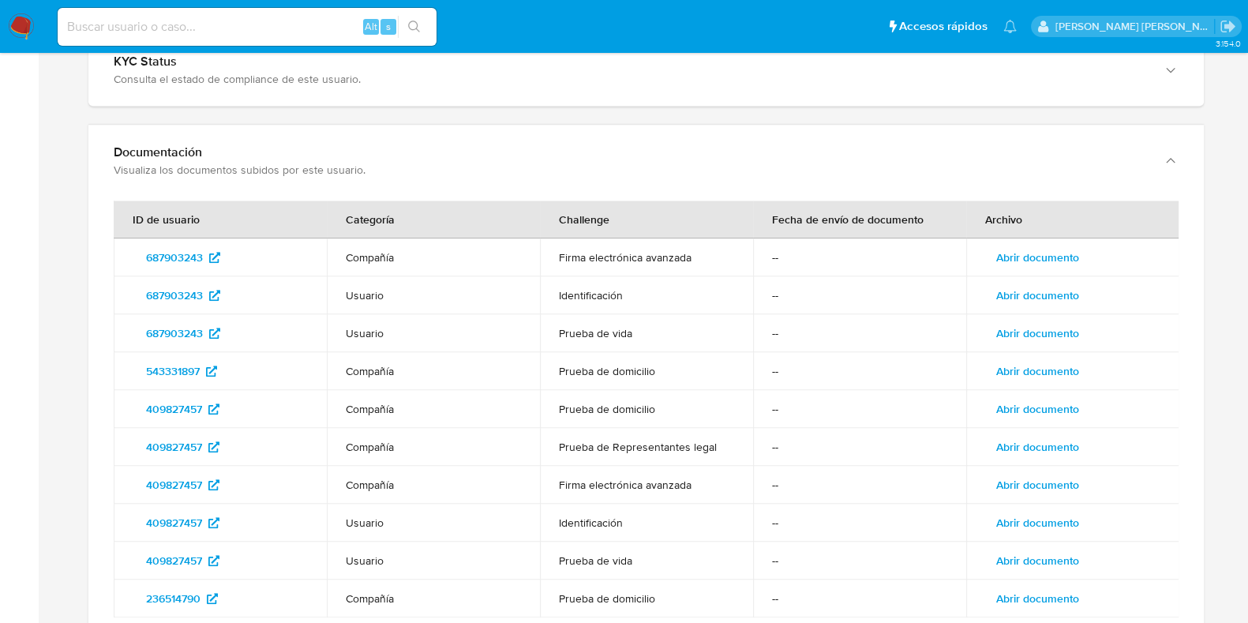
click at [1027, 549] on span "Abrir documento" at bounding box center [1037, 560] width 83 height 22
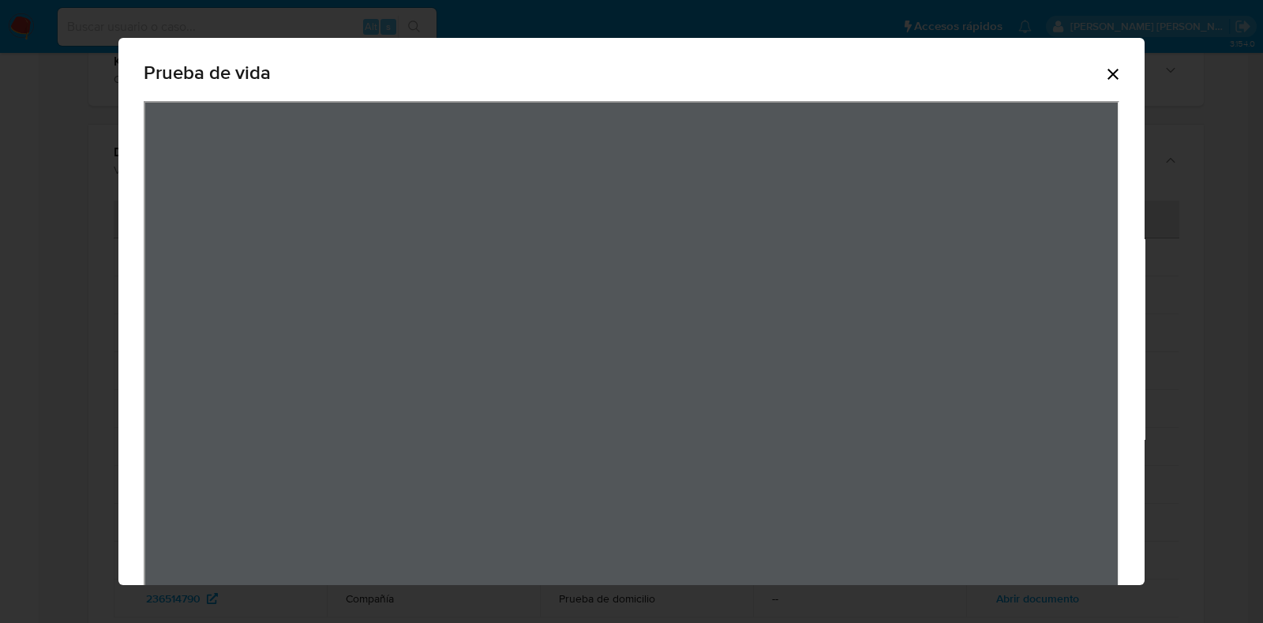
click at [1108, 67] on div "Prueba de vida" at bounding box center [631, 341] width 1026 height 606
click at [1108, 73] on icon "Cerrar" at bounding box center [1113, 74] width 11 height 11
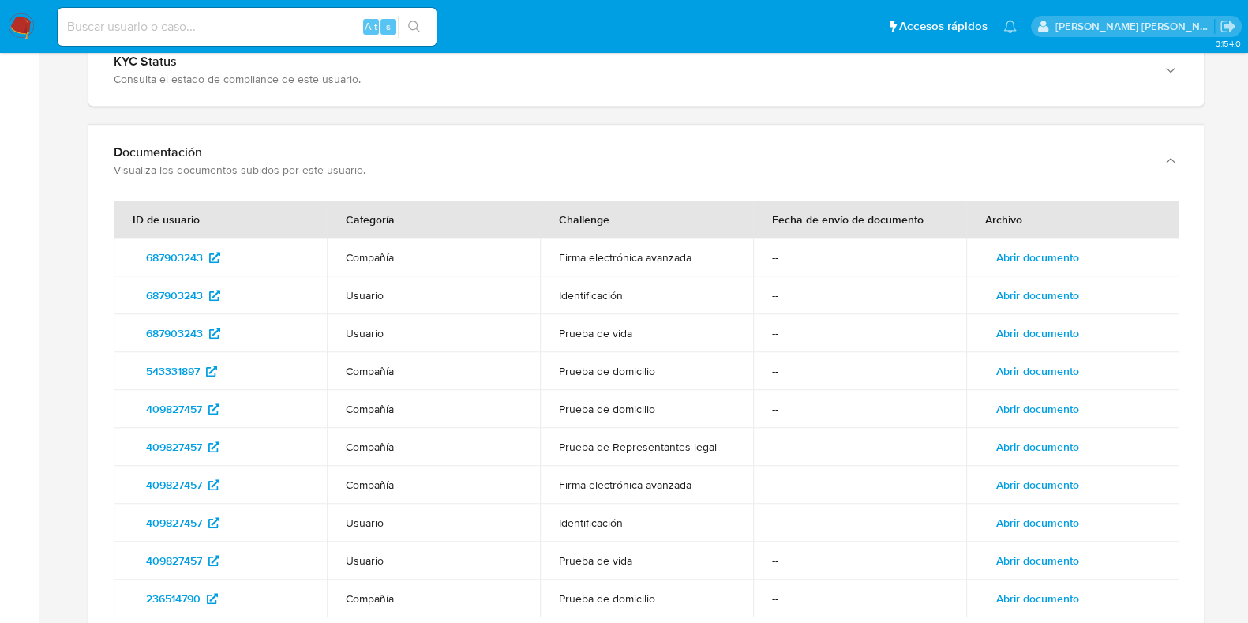
click at [1033, 466] on td "Abrir documento" at bounding box center [1072, 485] width 213 height 38
click at [1038, 474] on span "Abrir documento" at bounding box center [1037, 485] width 83 height 22
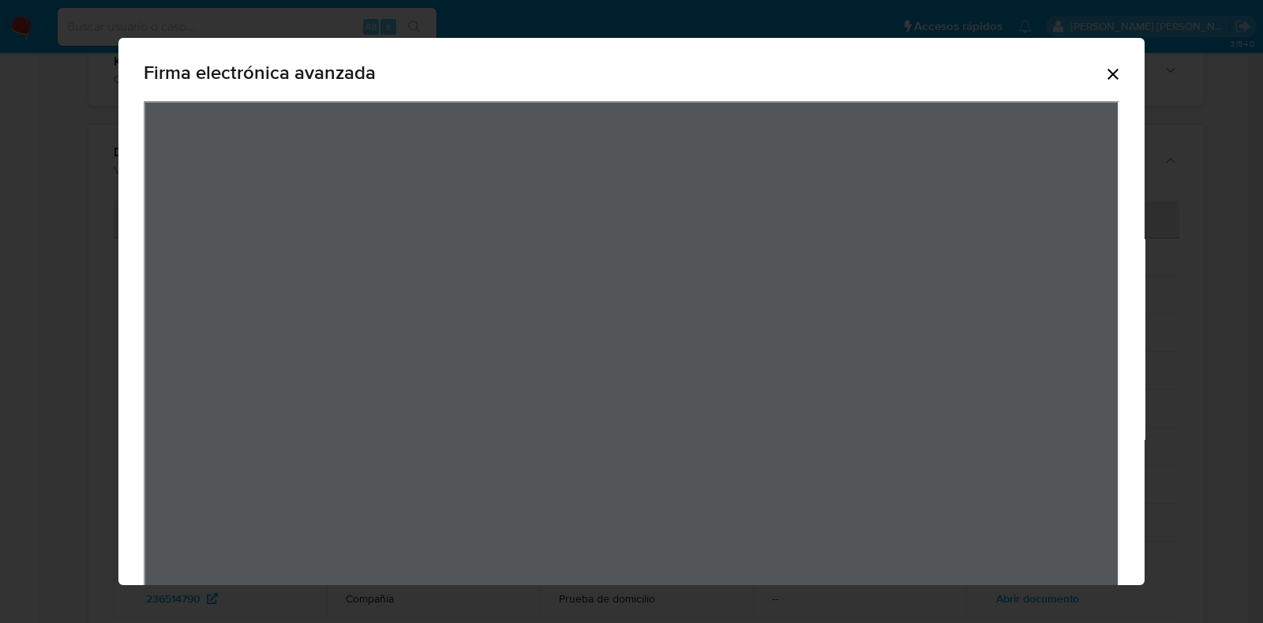
click at [1104, 73] on icon "Cerrar" at bounding box center [1113, 74] width 19 height 19
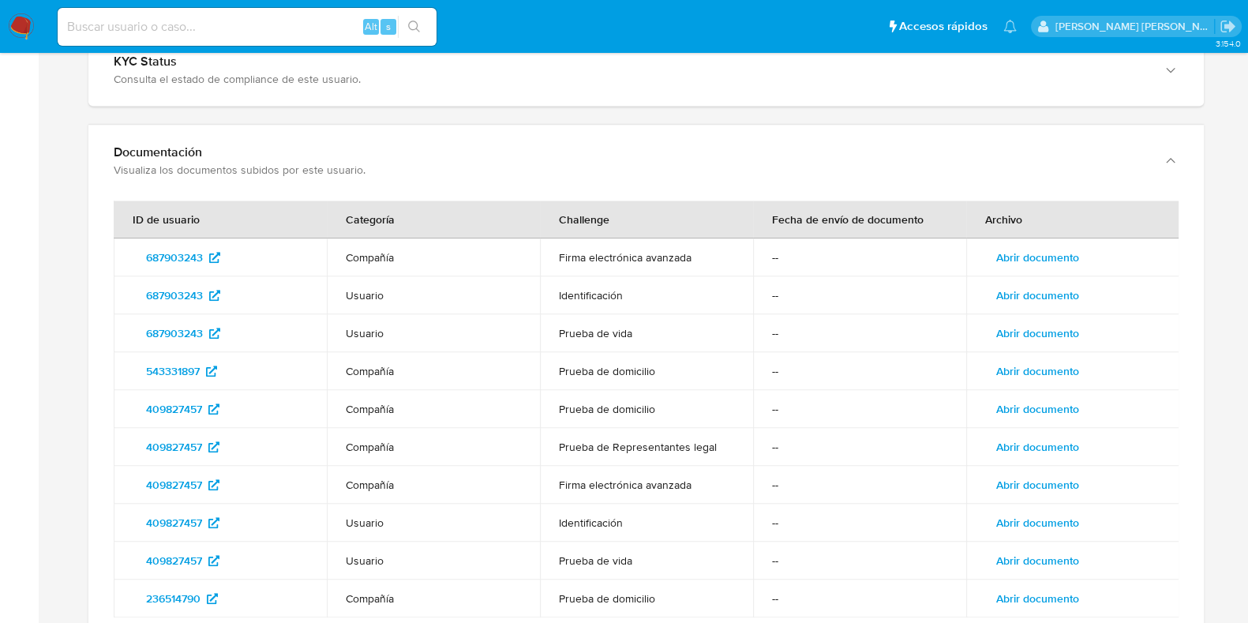
scroll to position [1909, 0]
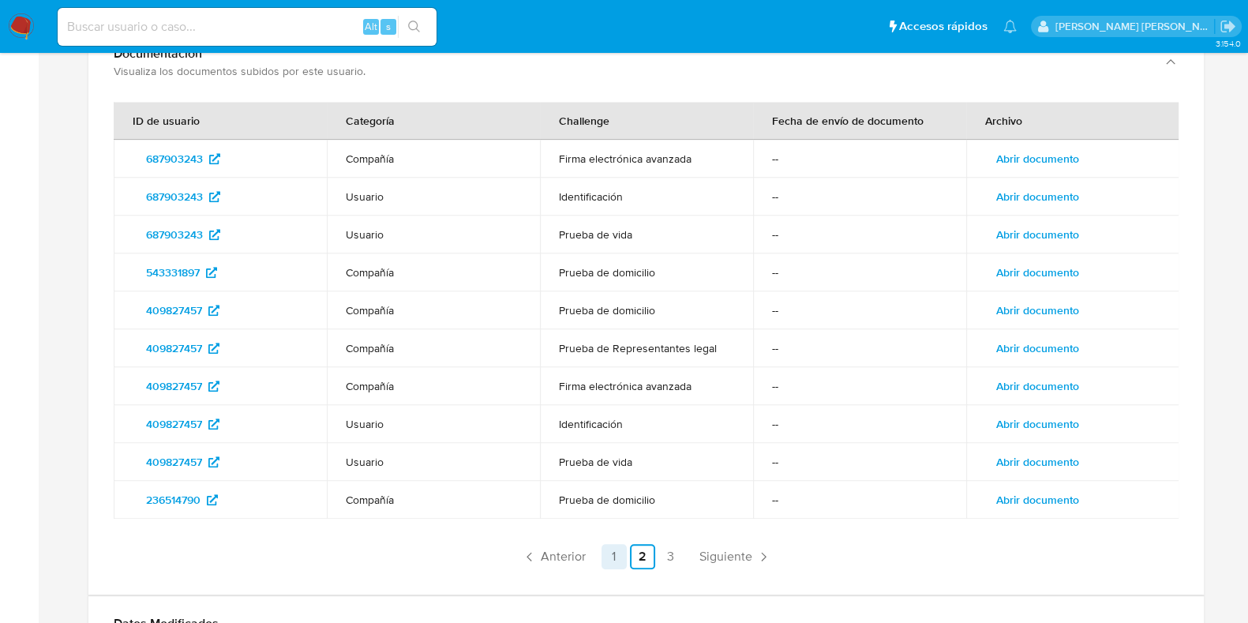
click at [621, 544] on link "1" at bounding box center [614, 556] width 25 height 25
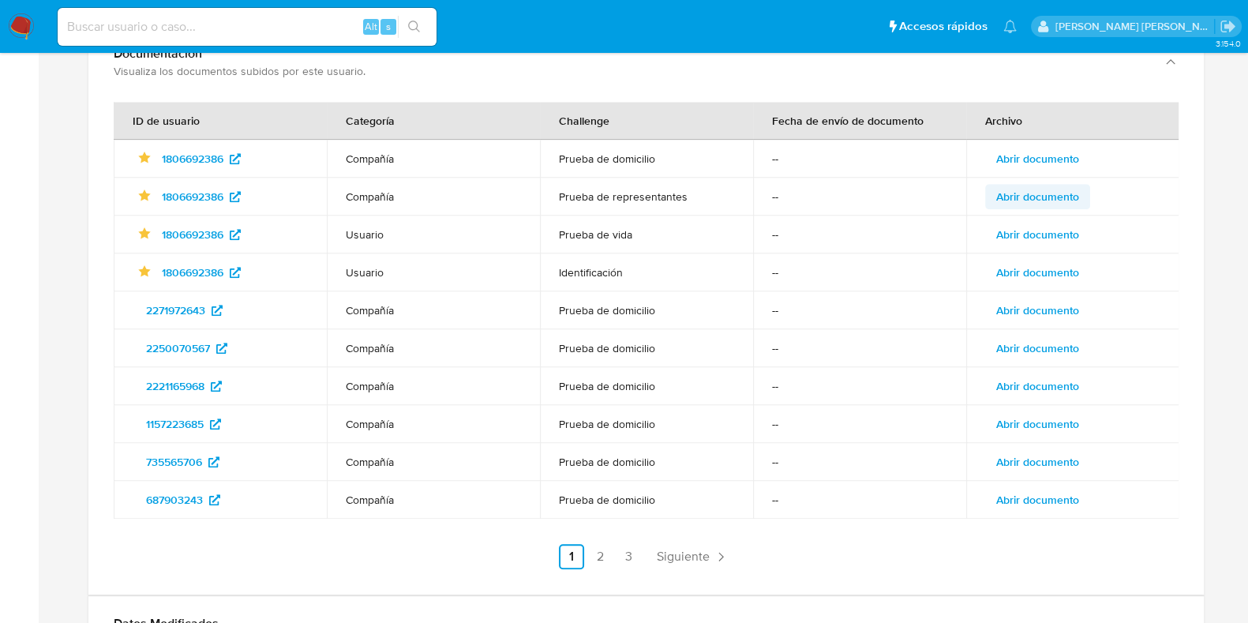
click at [1001, 186] on span "Abrir documento" at bounding box center [1037, 197] width 83 height 22
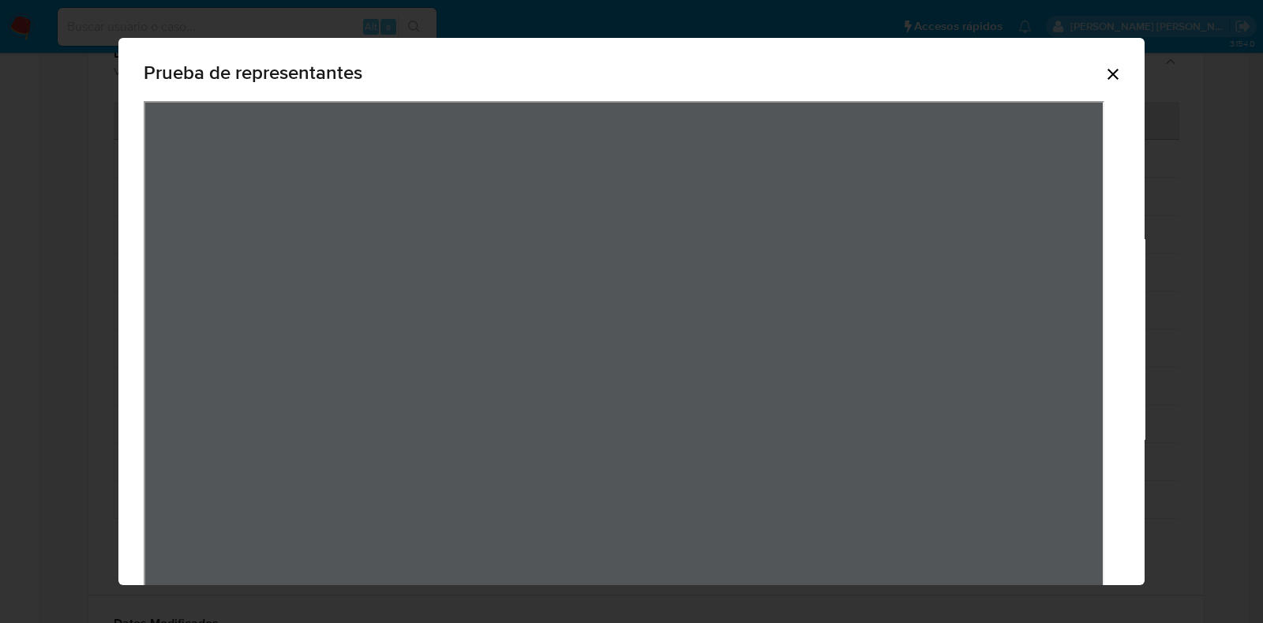
click at [1104, 73] on icon "Cerrar" at bounding box center [1113, 74] width 19 height 19
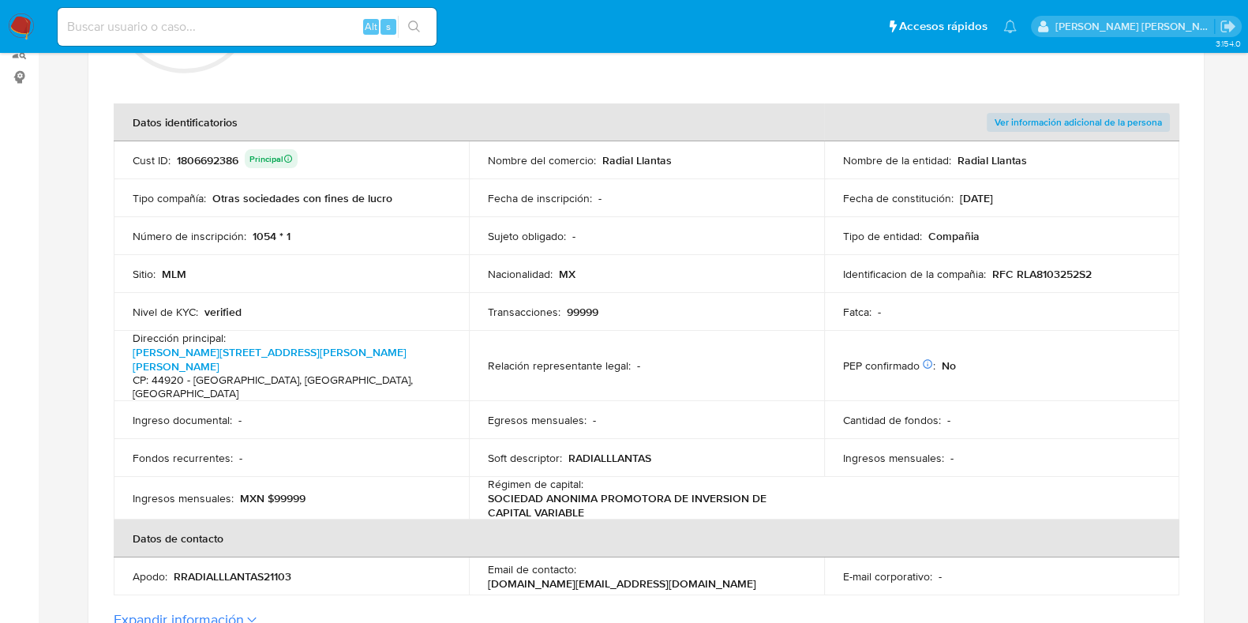
scroll to position [238, 0]
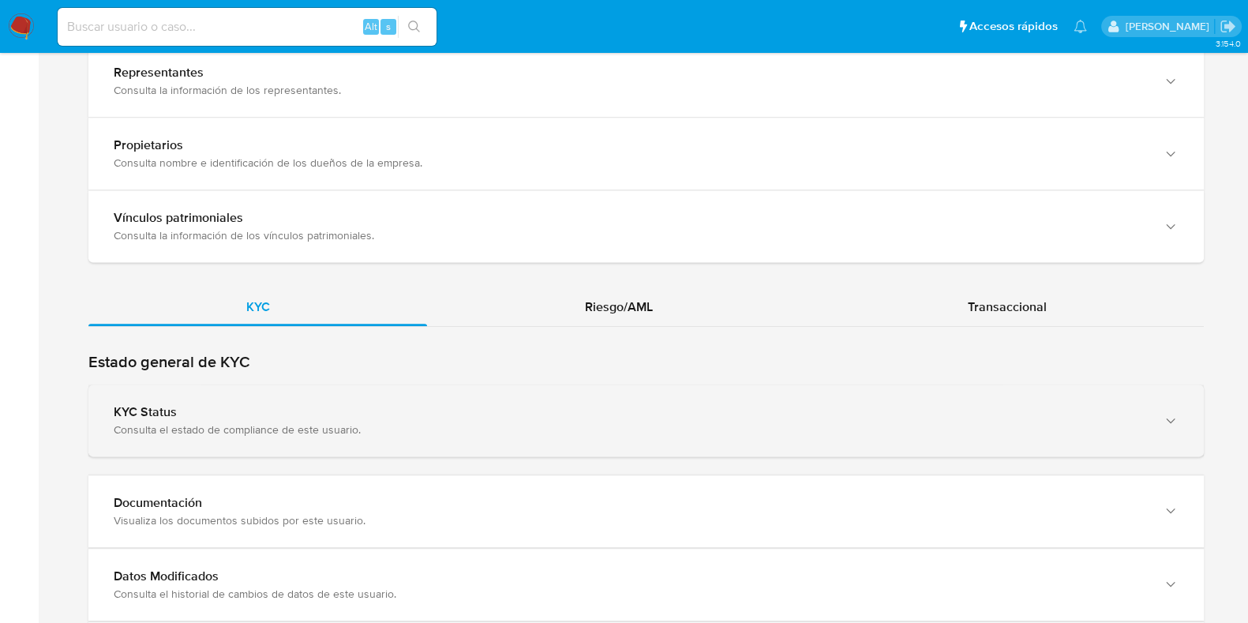
scroll to position [1480, 0]
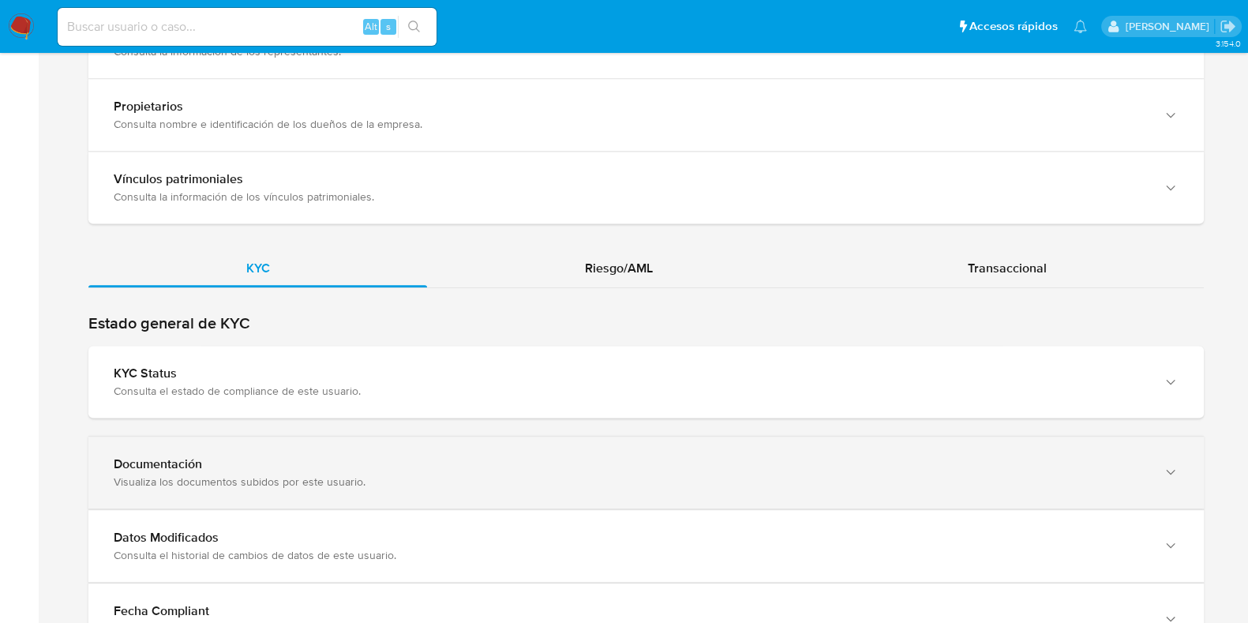
click at [221, 474] on div "Visualiza los documentos subidos por este usuario." at bounding box center [630, 481] width 1033 height 14
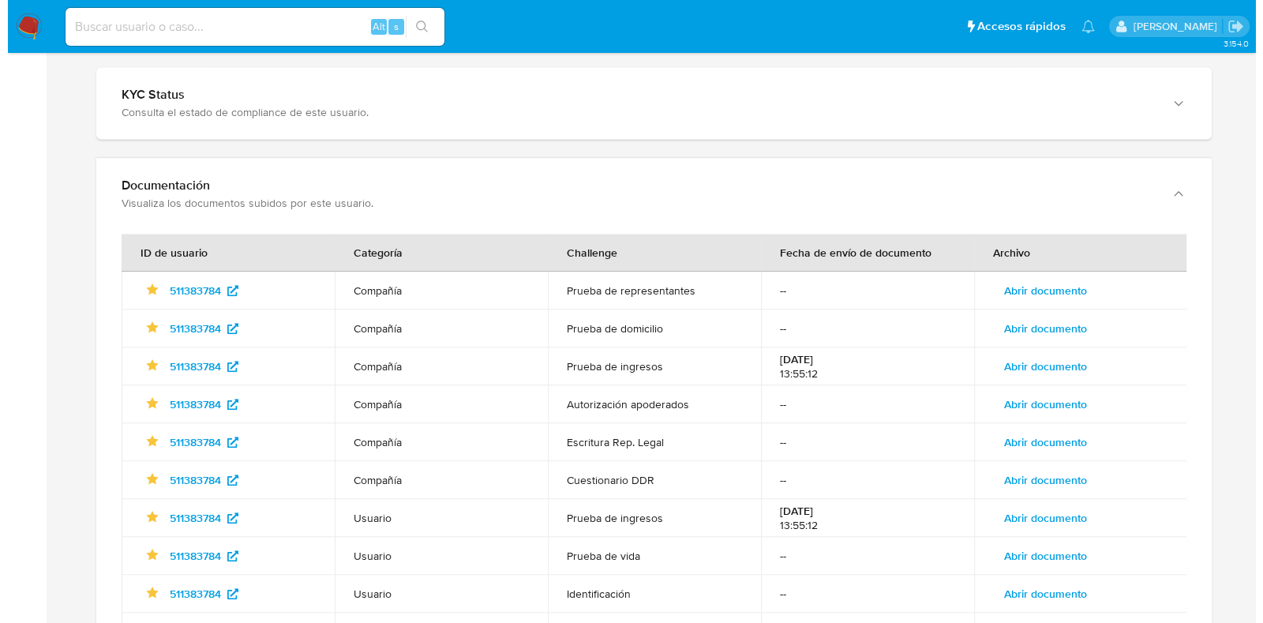
scroll to position [1776, 0]
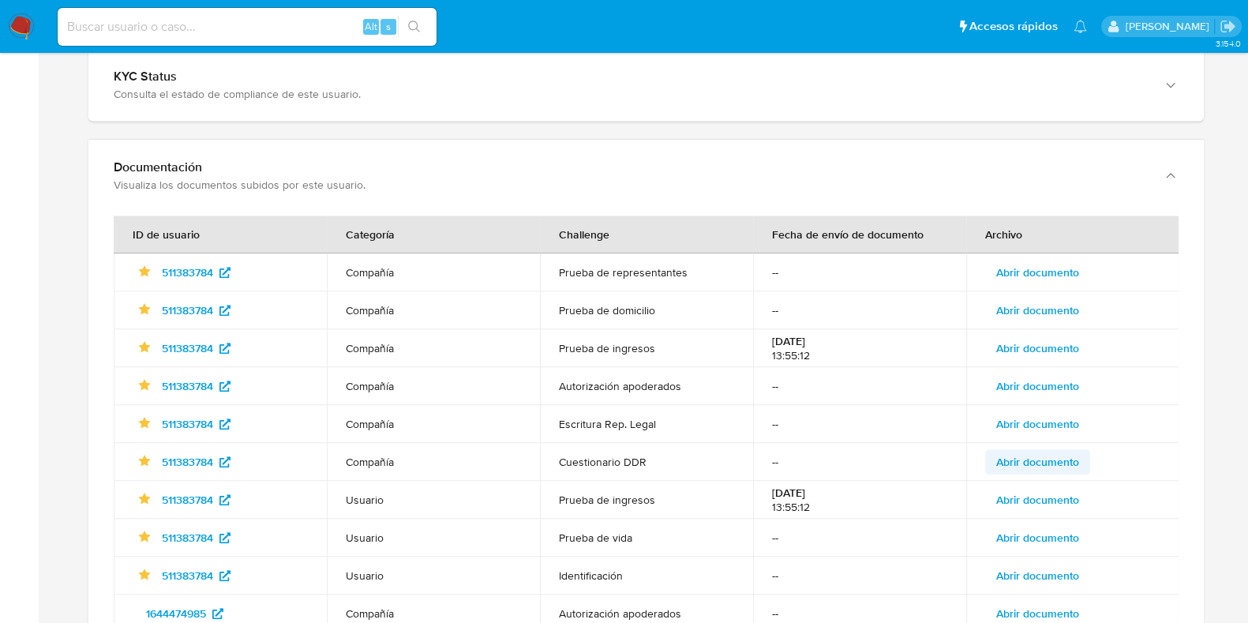
click at [1030, 464] on span "Abrir documento" at bounding box center [1037, 462] width 83 height 22
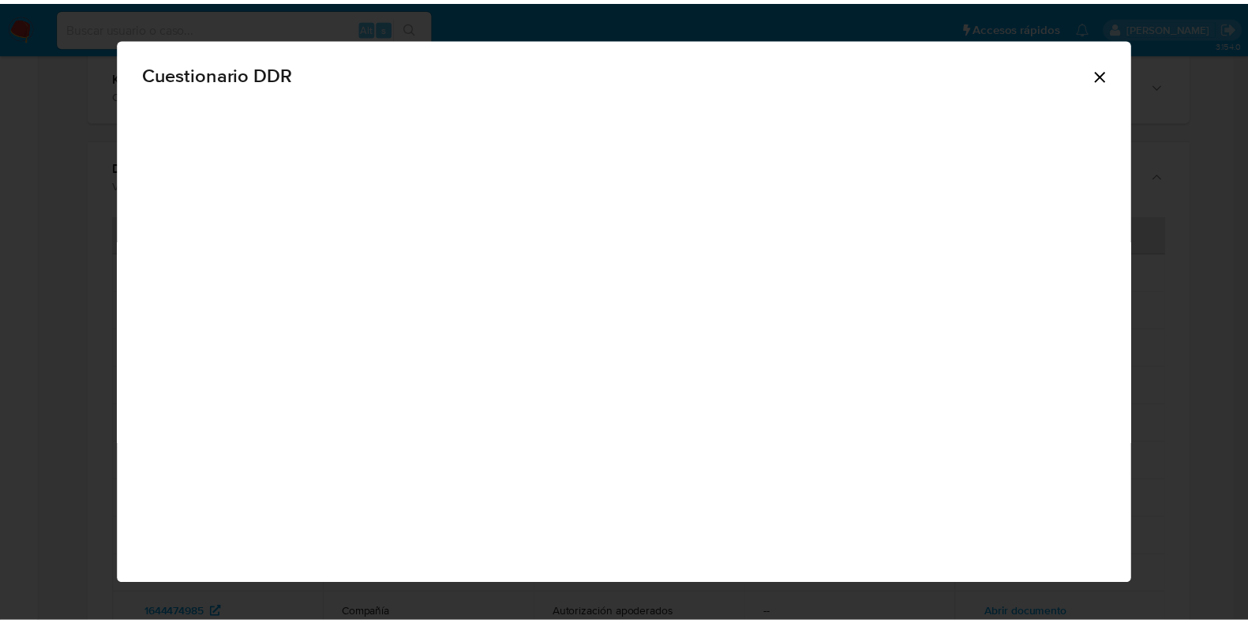
scroll to position [1282, 0]
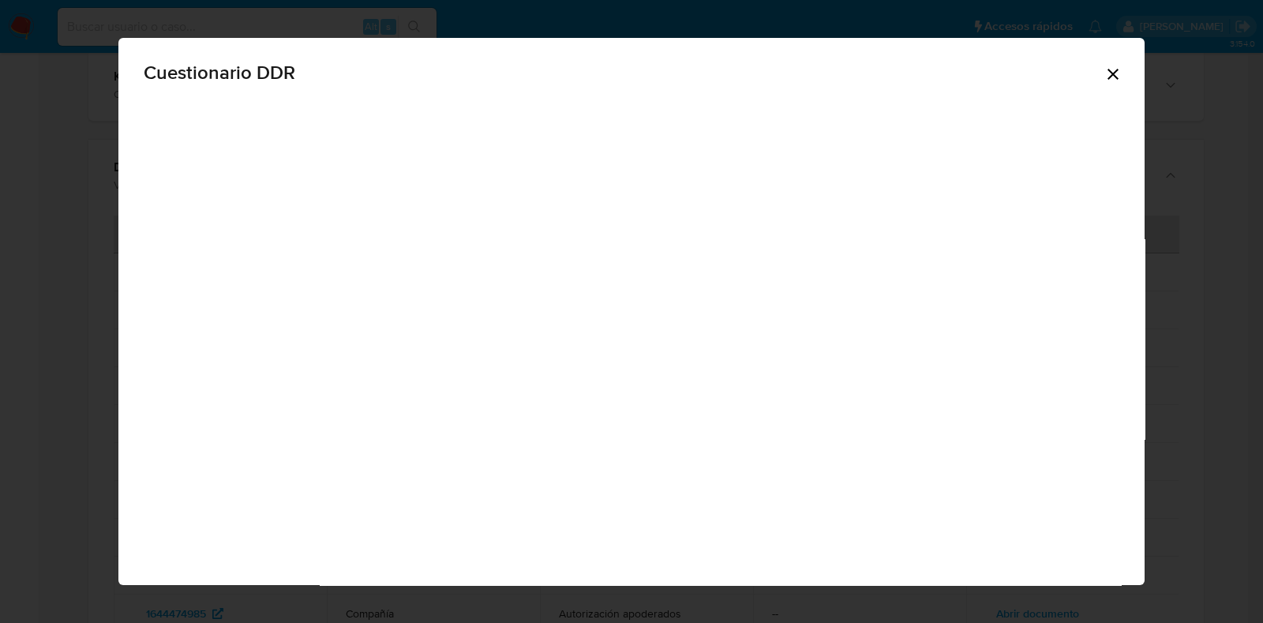
click at [1108, 77] on icon "Cerrar" at bounding box center [1113, 74] width 11 height 11
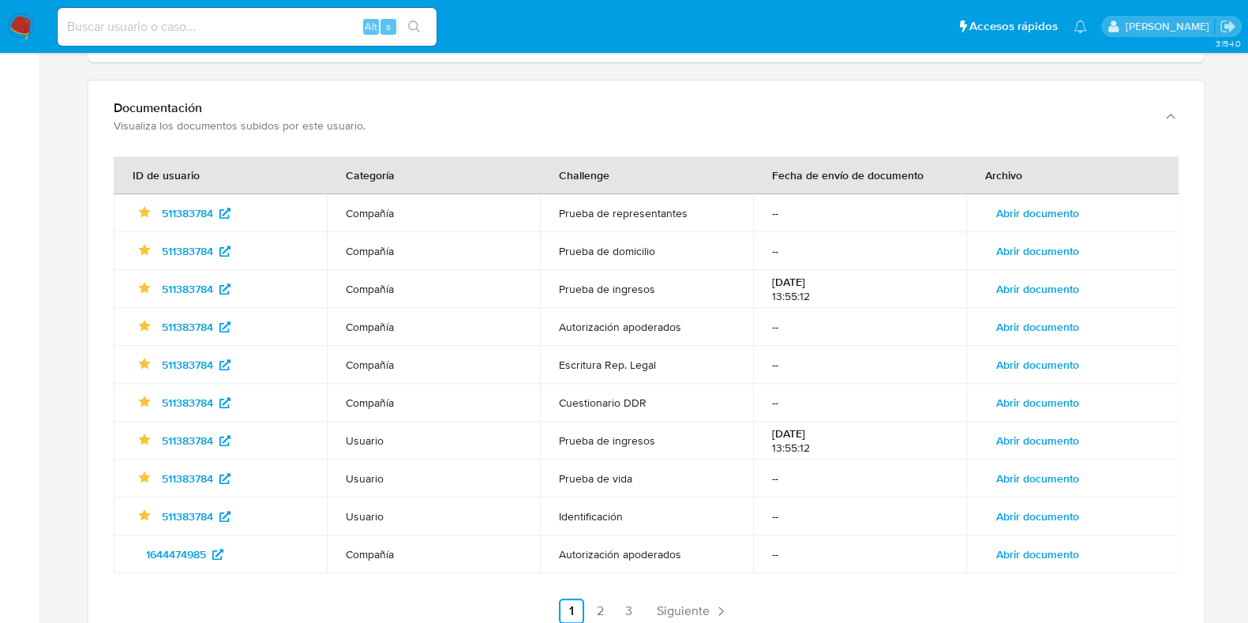
scroll to position [1875, 0]
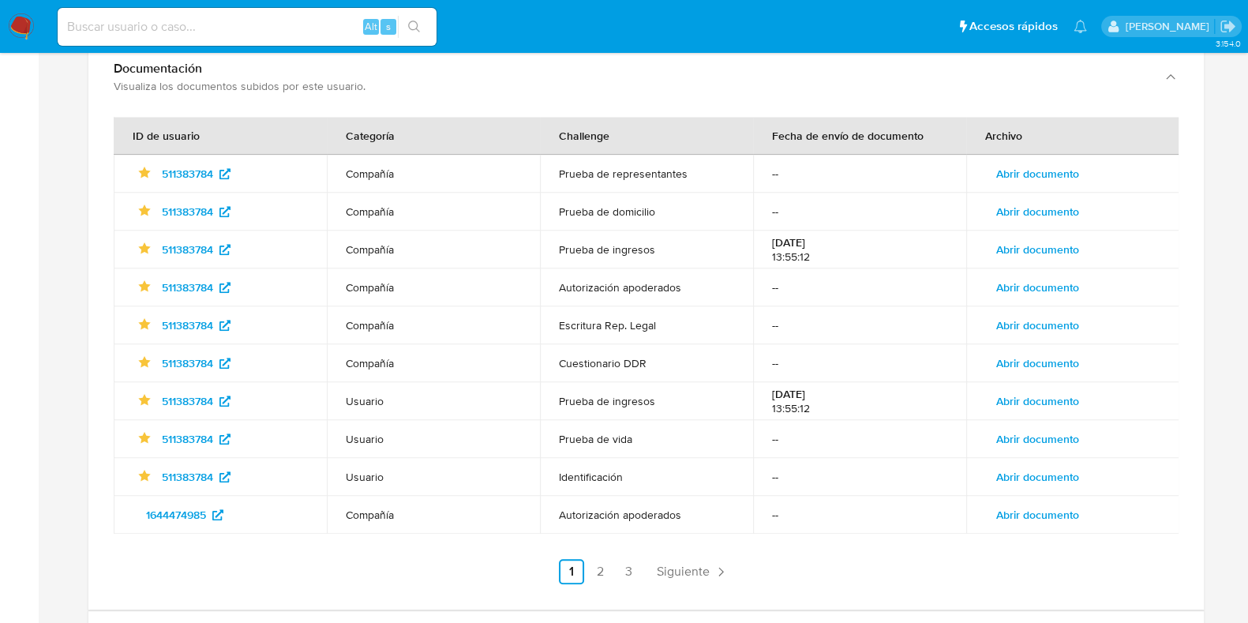
click at [1035, 444] on span "Abrir documento" at bounding box center [1037, 439] width 83 height 22
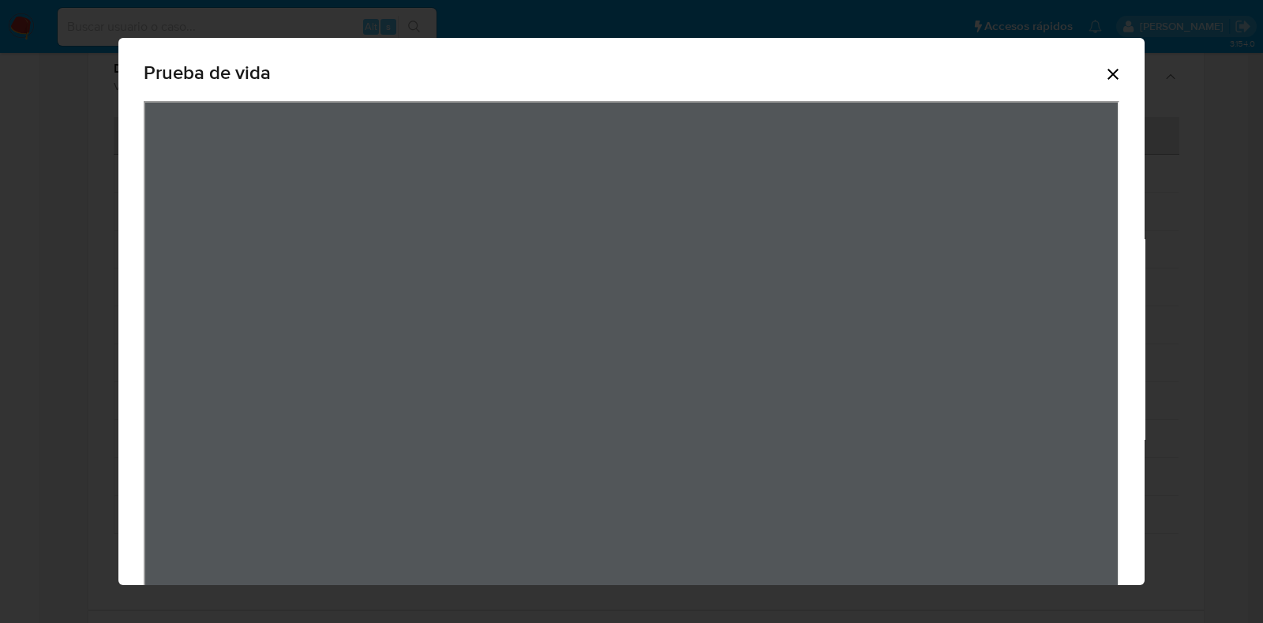
click at [1108, 87] on div "Prueba de vida" at bounding box center [631, 341] width 1026 height 606
click at [1108, 77] on icon "Cerrar" at bounding box center [1113, 74] width 11 height 11
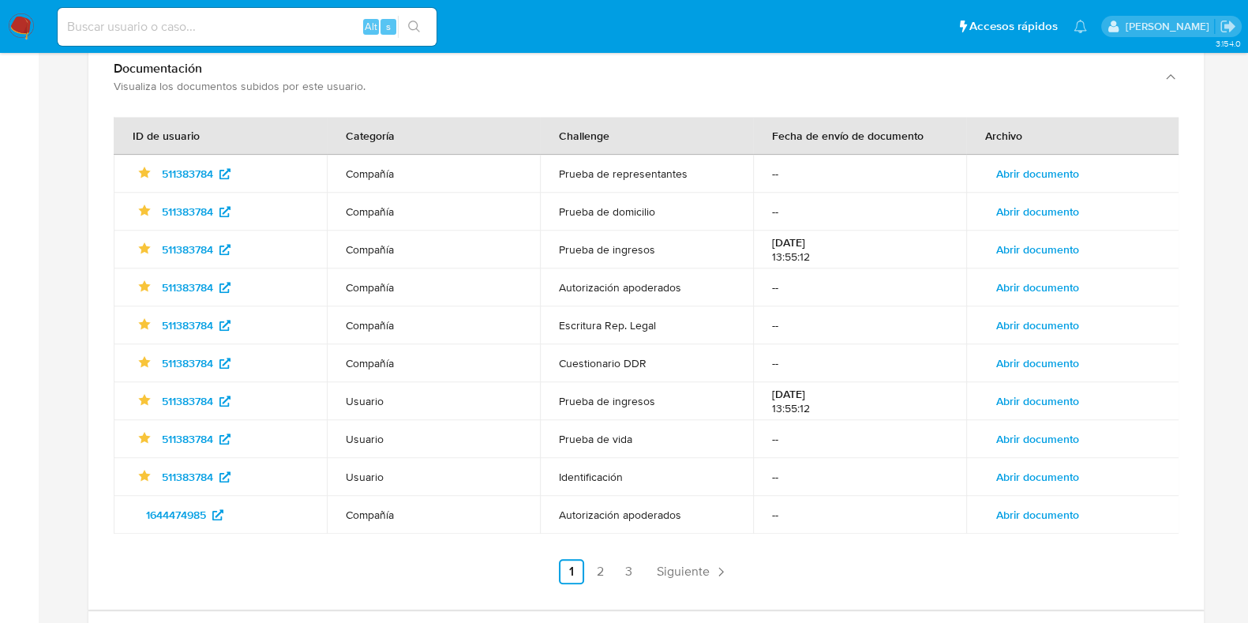
click at [1052, 468] on span "Abrir documento" at bounding box center [1037, 477] width 83 height 22
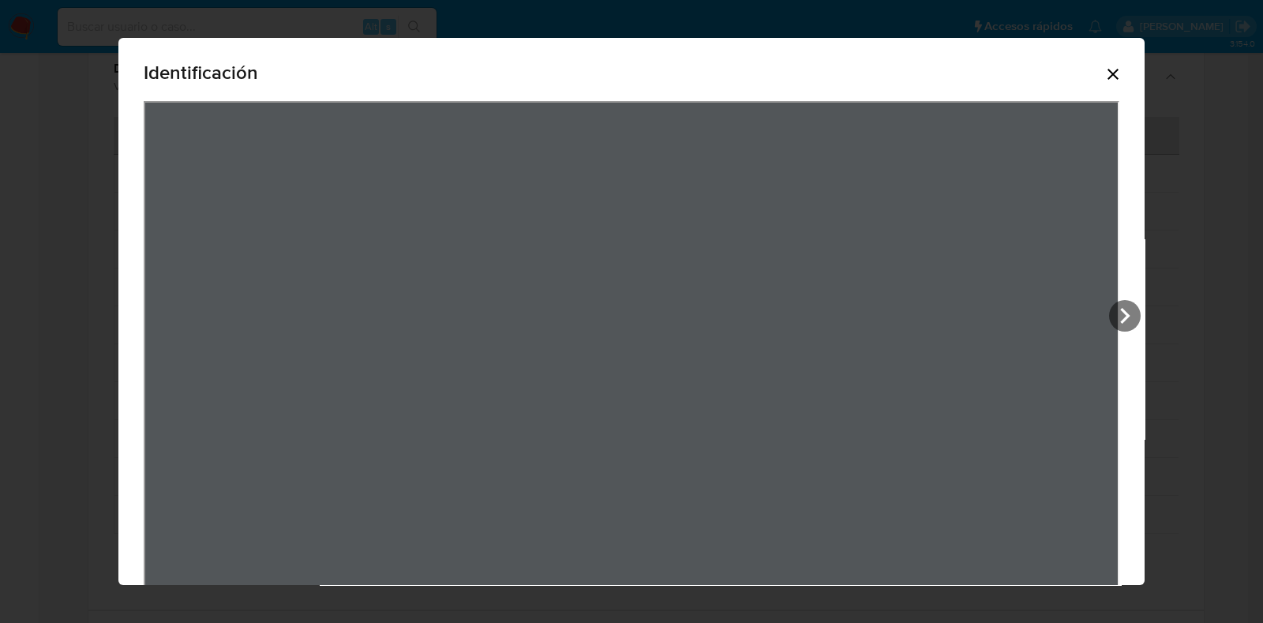
click at [1104, 70] on icon "Cerrar" at bounding box center [1113, 74] width 19 height 19
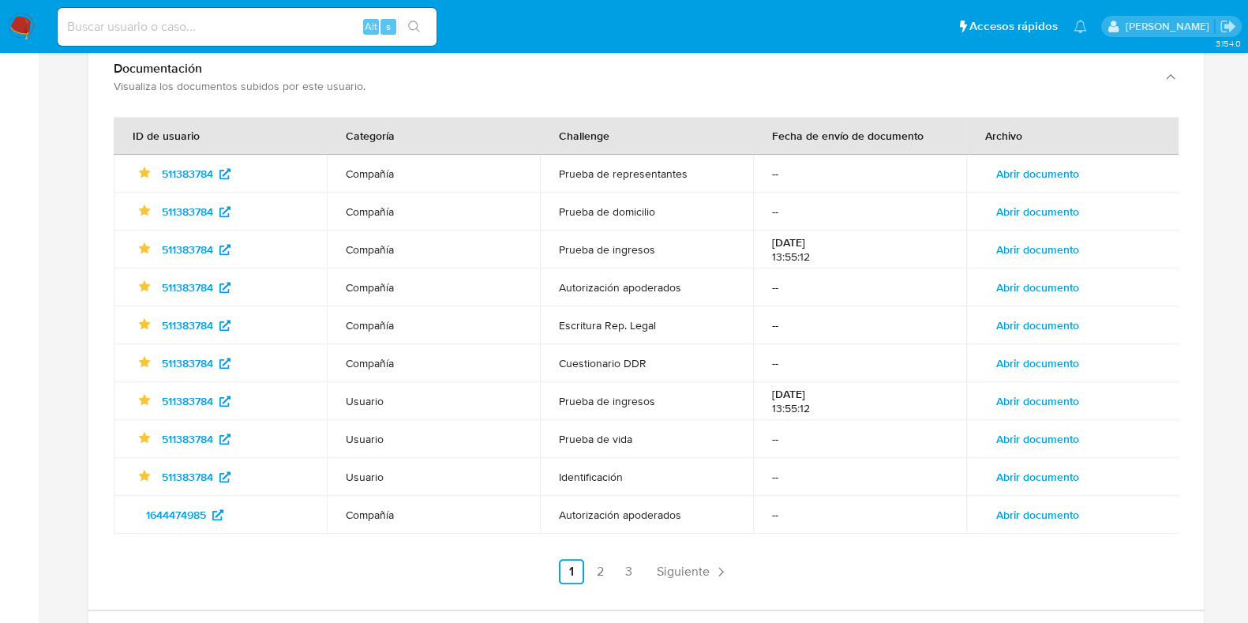
scroll to position [1832, 0]
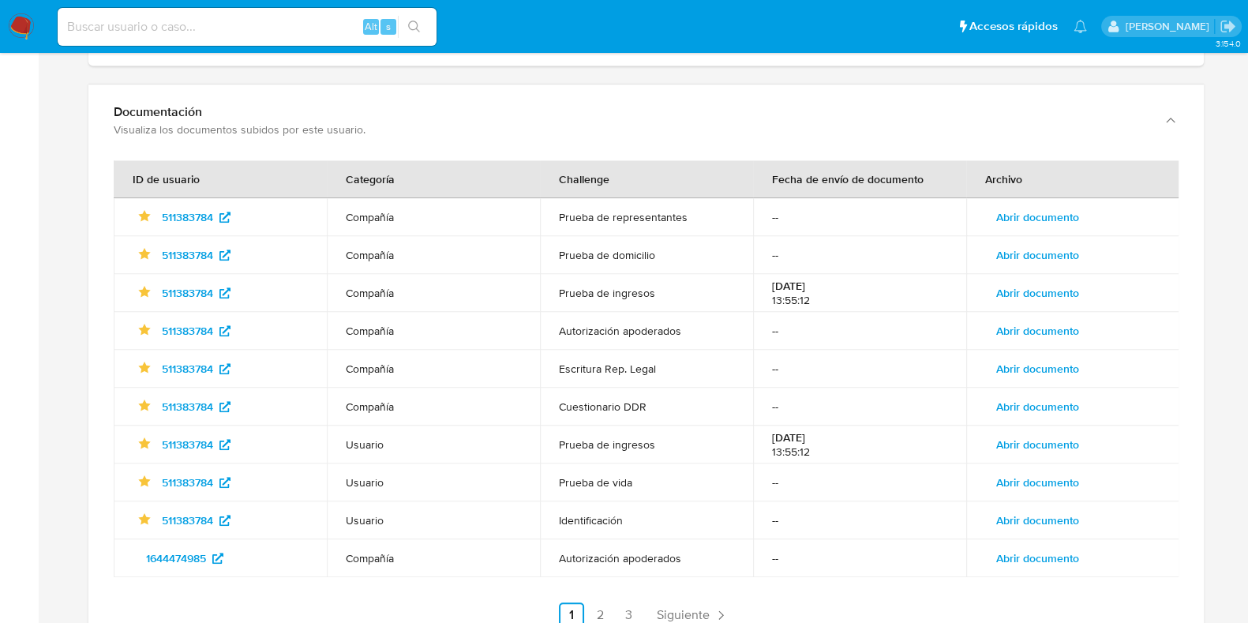
click at [1011, 325] on span "Abrir documento" at bounding box center [1037, 331] width 83 height 22
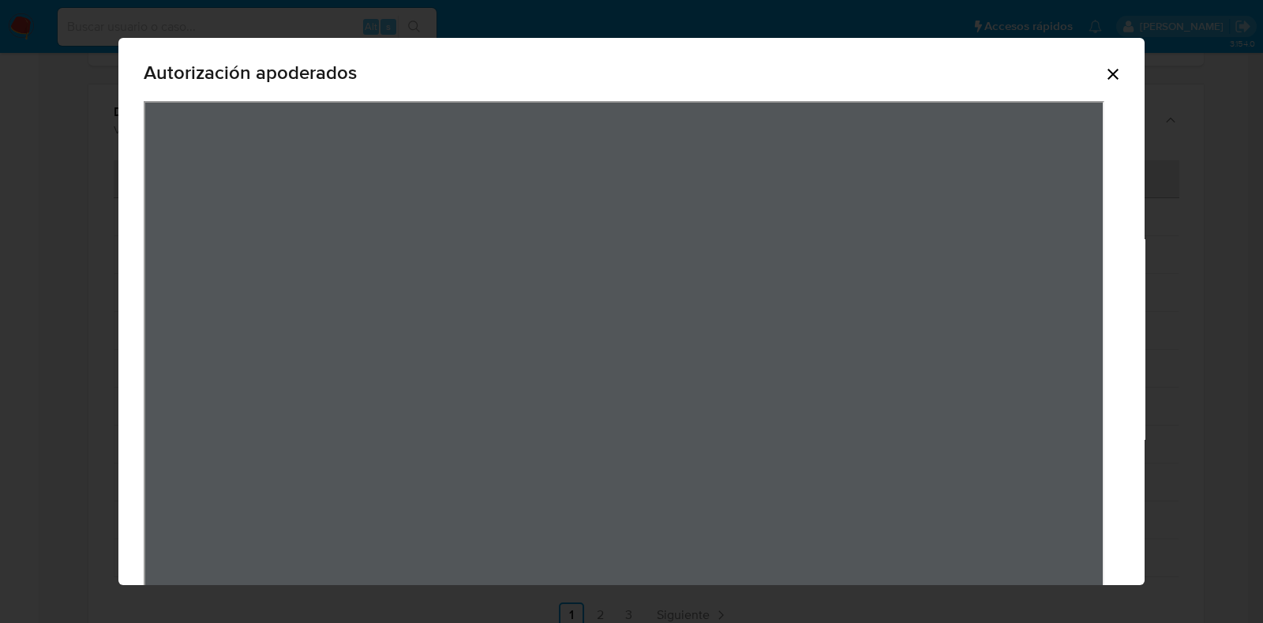
click at [1104, 76] on icon "Cerrar" at bounding box center [1113, 74] width 19 height 19
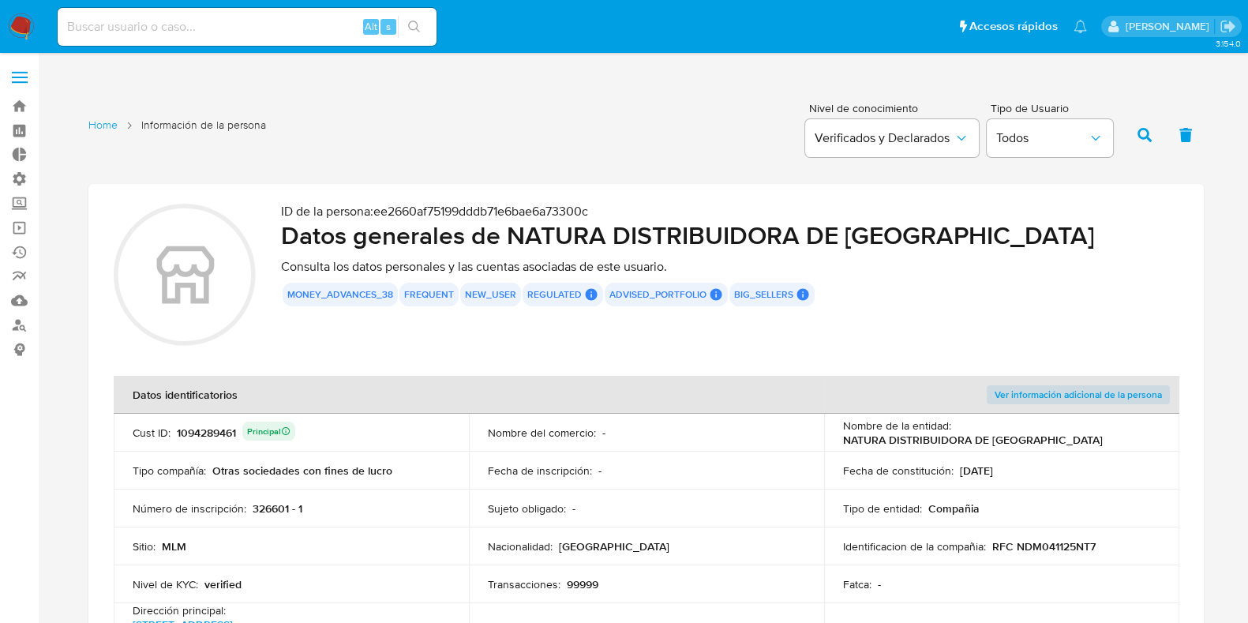
click at [151, 25] on input at bounding box center [247, 27] width 379 height 21
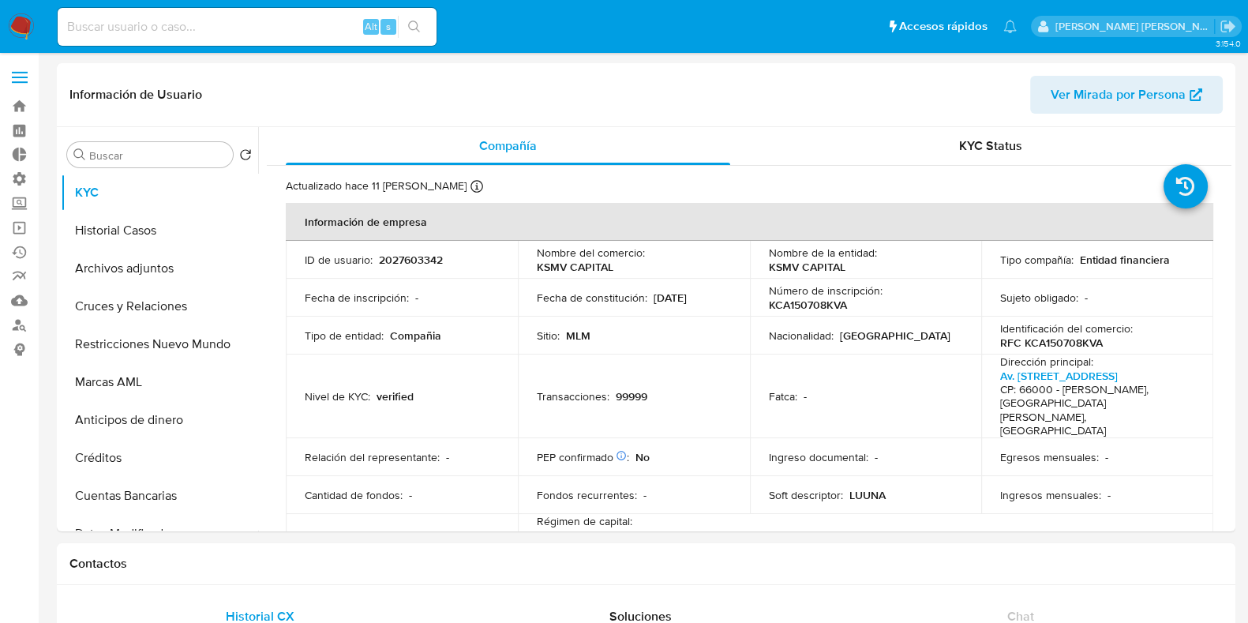
select select "10"
click at [147, 34] on input at bounding box center [247, 27] width 379 height 21
paste input "1691855009"
type input "1691855009"
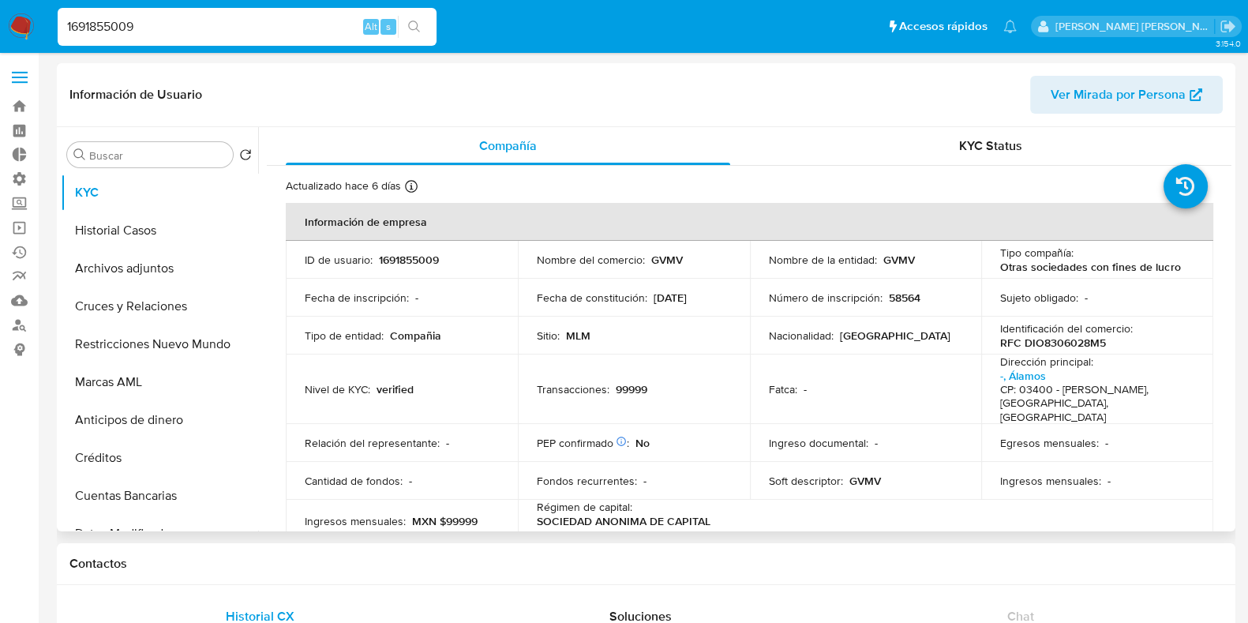
select select "10"
click at [1061, 339] on p "RFC DIO8306028M5" at bounding box center [1053, 343] width 106 height 14
copy p "DIO8306028M5"
click at [109, 26] on input "1691855009" at bounding box center [247, 27] width 379 height 21
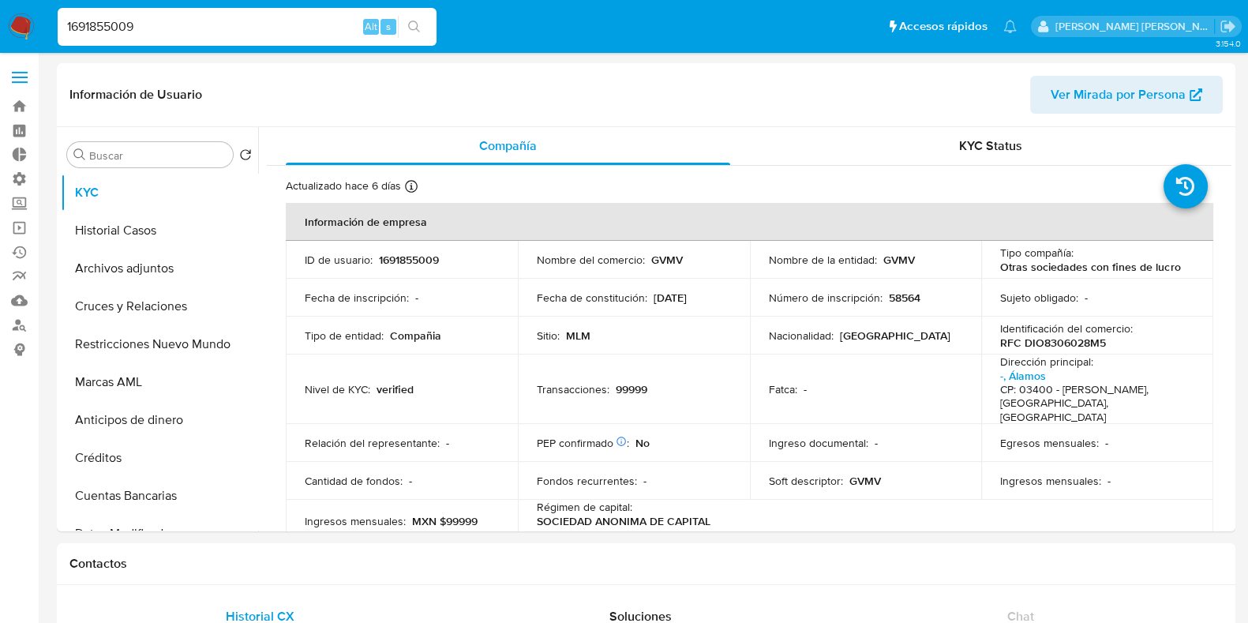
click at [110, 25] on input "1691855009" at bounding box center [247, 27] width 379 height 21
paste input "557932476"
type input "557932476"
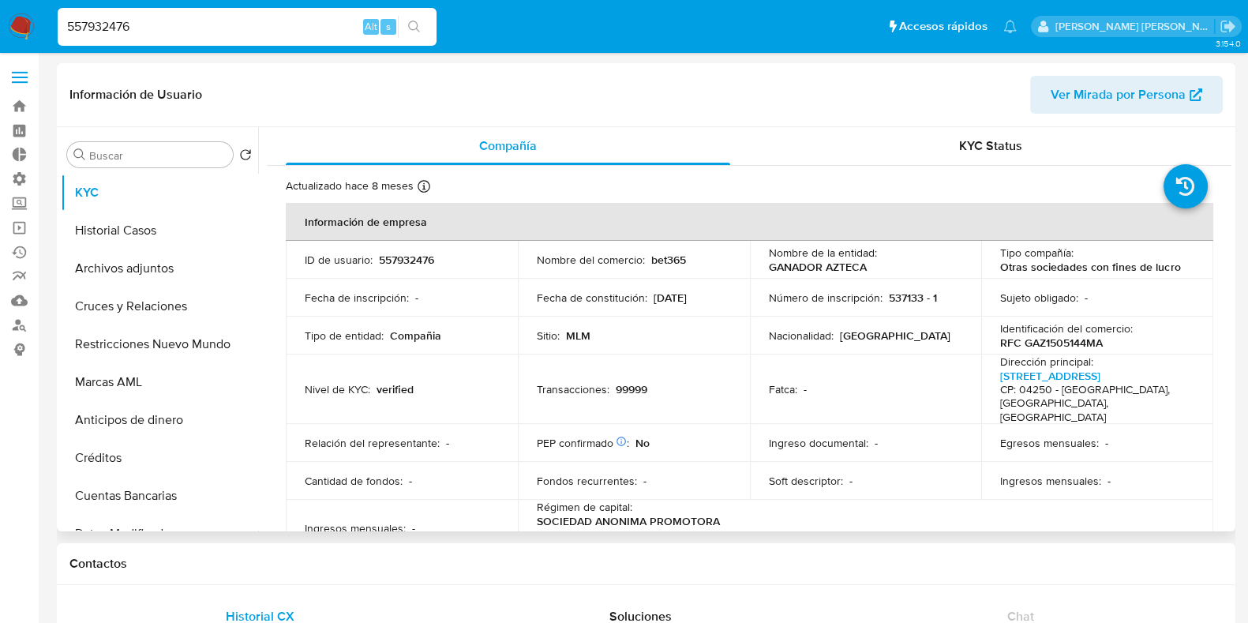
select select "10"
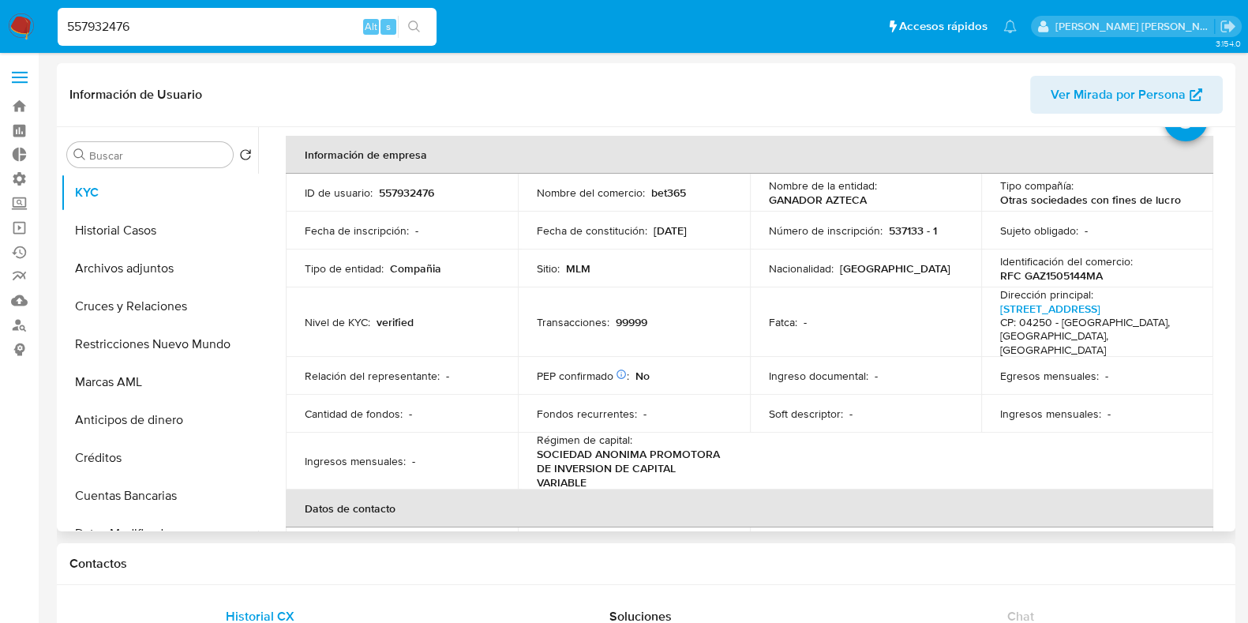
scroll to position [98, 0]
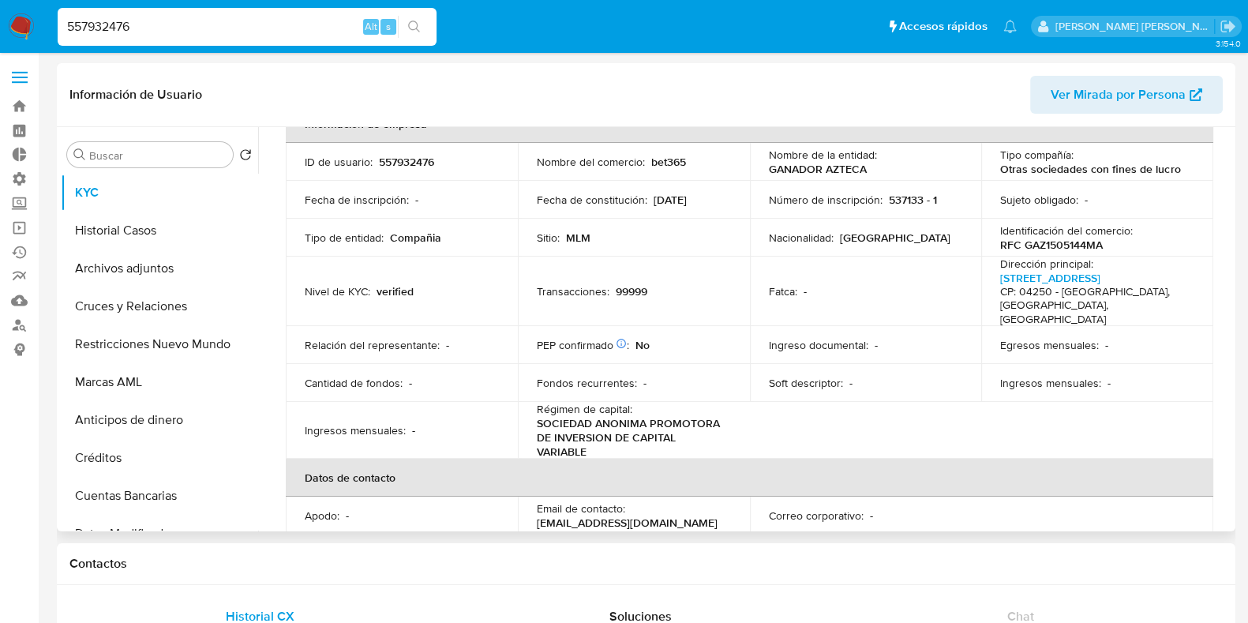
click at [1056, 238] on p "RFC GAZ1505144MA" at bounding box center [1051, 245] width 103 height 14
click at [1056, 239] on p "RFC GAZ1505144MA" at bounding box center [1051, 245] width 103 height 14
click at [1060, 243] on p "RFC GAZ1505144MA" at bounding box center [1051, 245] width 103 height 14
copy p "GAZ1505144MA"
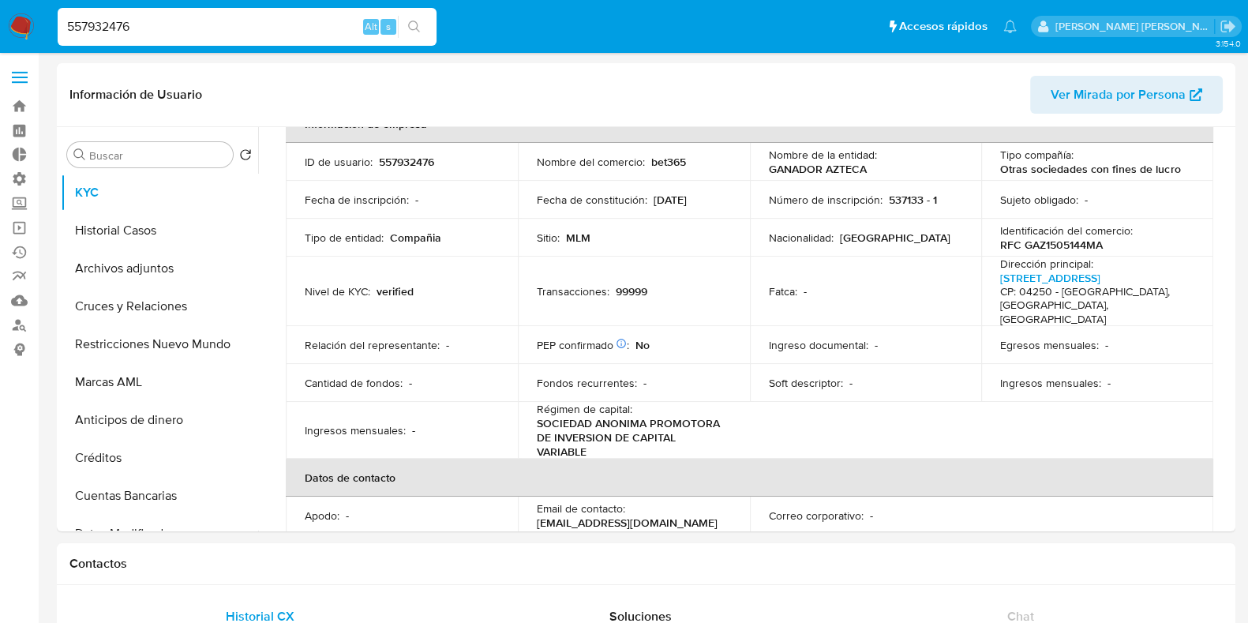
click at [106, 29] on input "557932476" at bounding box center [247, 27] width 379 height 21
paste input "1054821490"
type input "1054821490"
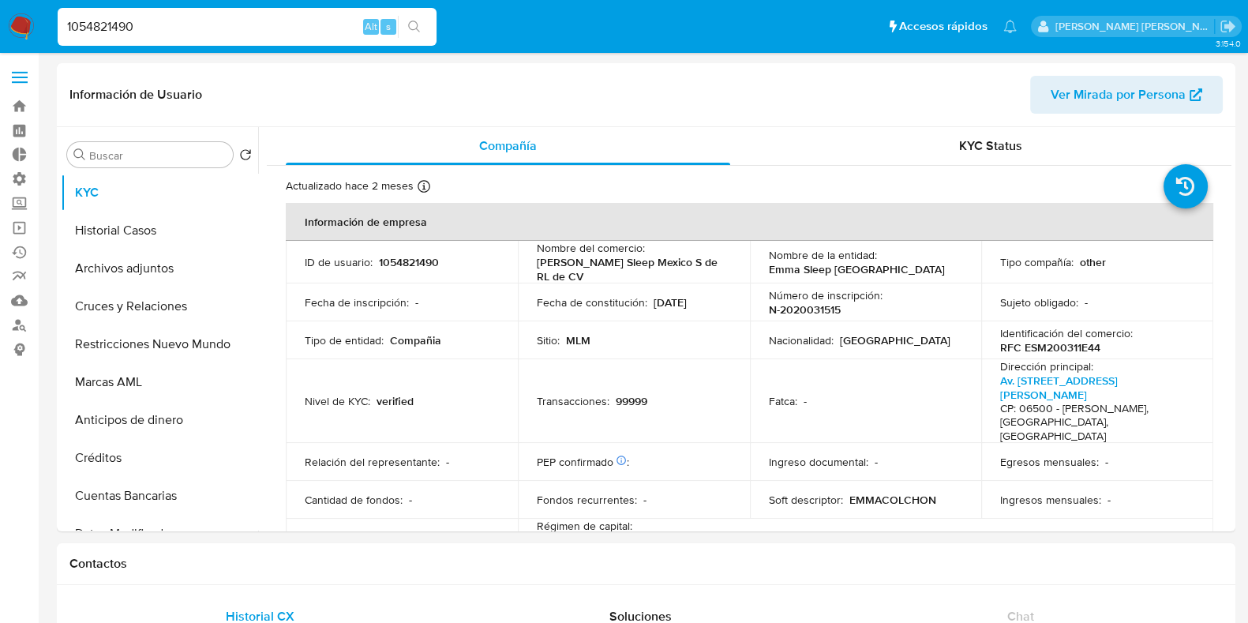
select select "10"
click at [1066, 343] on p "RFC ESM200311E44" at bounding box center [1050, 347] width 100 height 14
copy p "ESM200311E44"
click at [98, 21] on input "1054821490" at bounding box center [247, 27] width 379 height 21
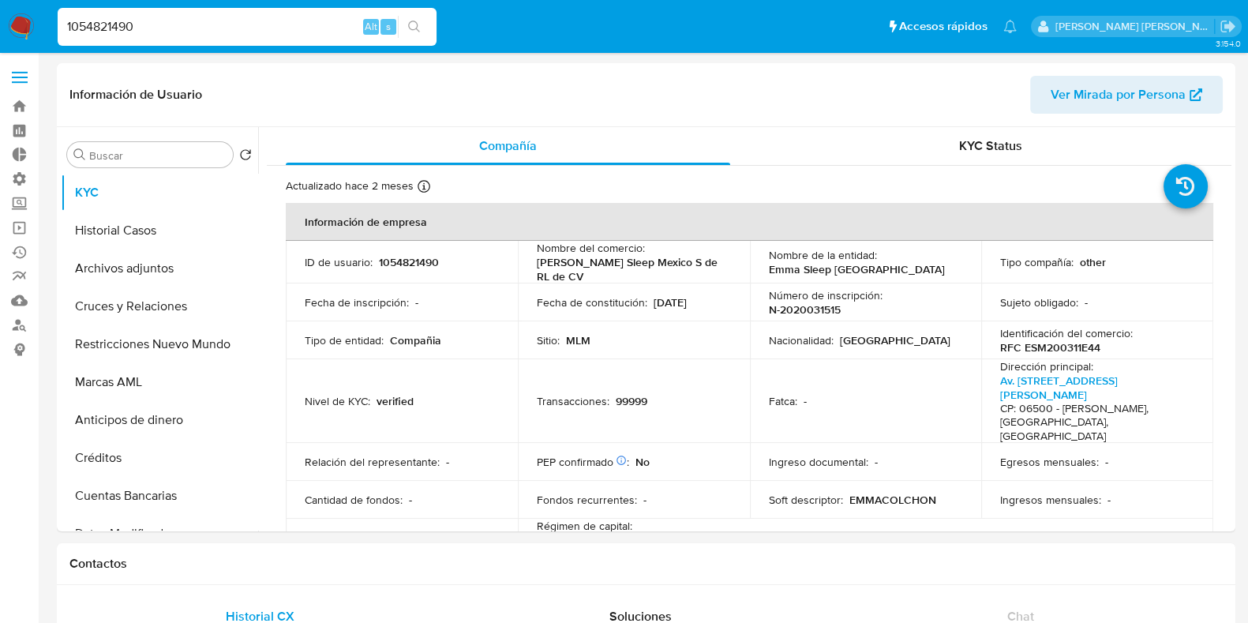
click at [98, 21] on input "1054821490" at bounding box center [247, 27] width 379 height 21
paste input "341988305"
type input "341988305"
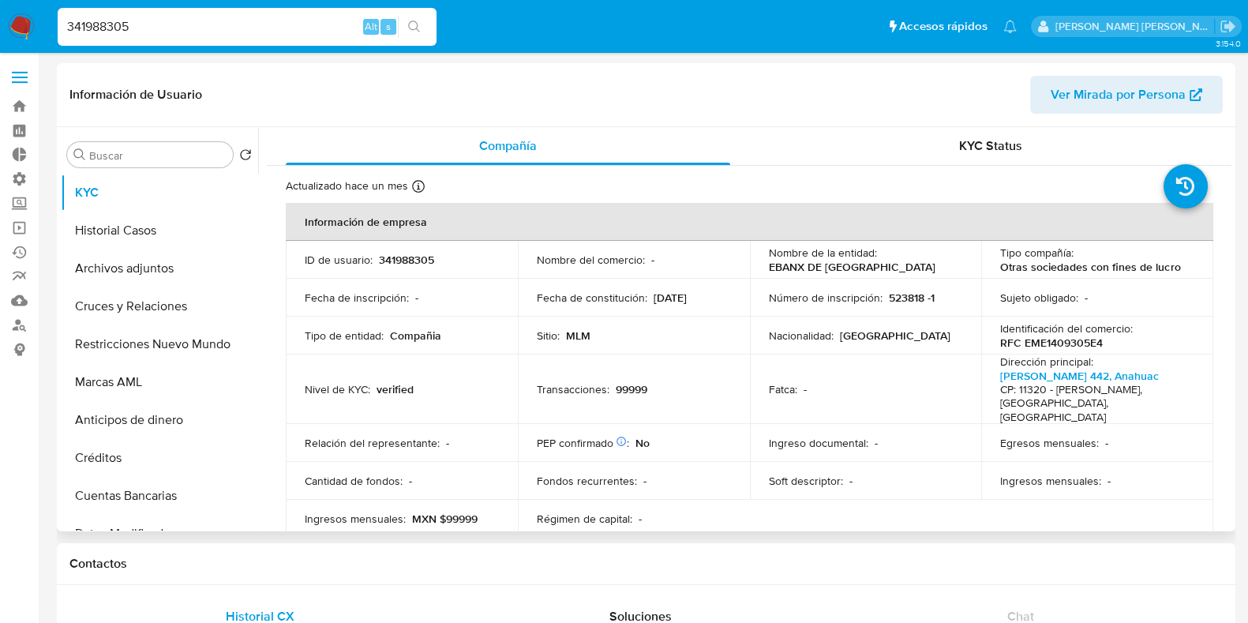
click at [1052, 340] on p "RFC EME1409305E4" at bounding box center [1051, 343] width 103 height 14
copy p "EME1409305E4"
select select "10"
click at [1137, 96] on span "Ver Mirada por Persona" at bounding box center [1118, 95] width 135 height 38
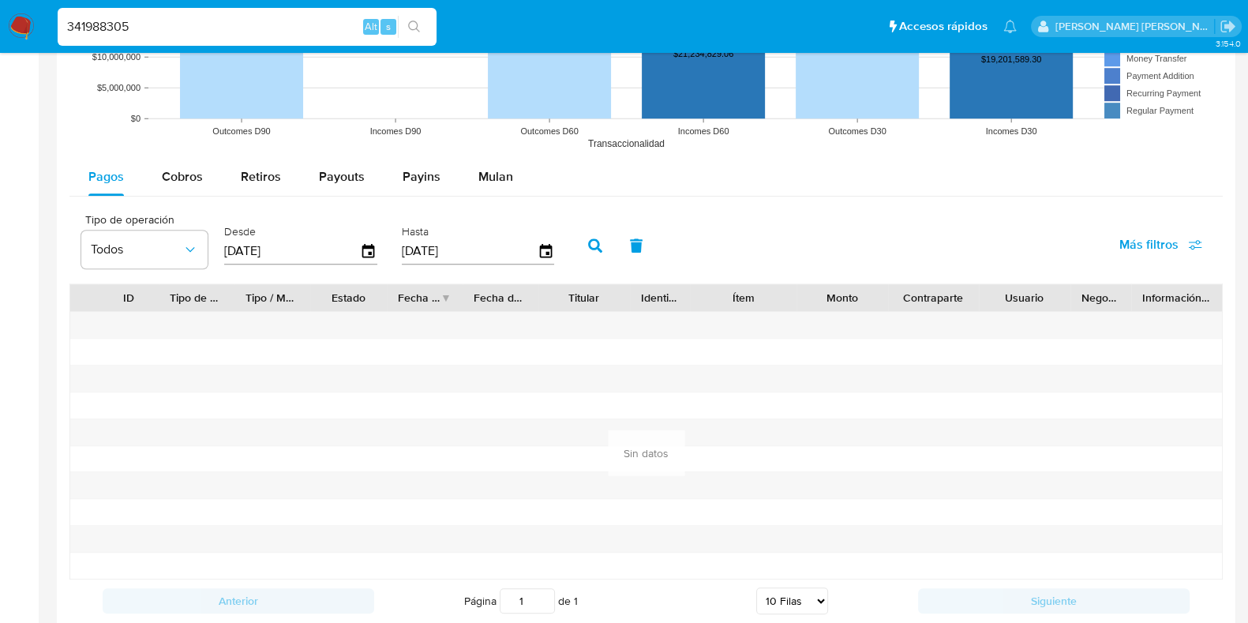
scroll to position [2108, 0]
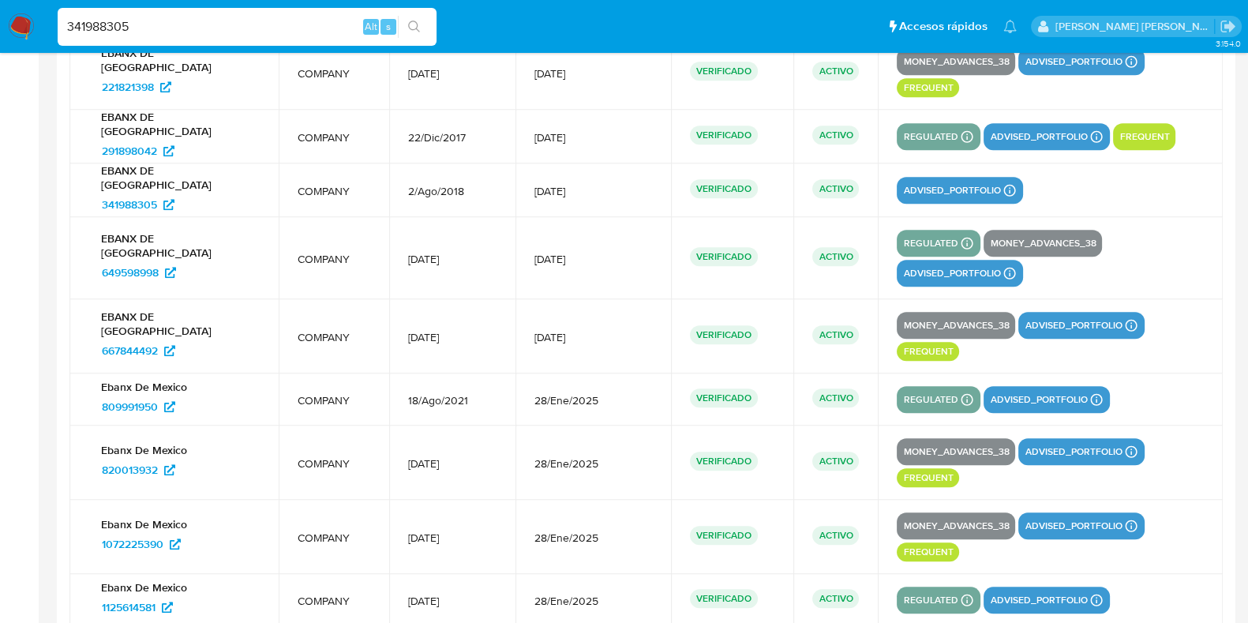
click at [89, 21] on input "341988305" at bounding box center [247, 27] width 379 height 21
paste input "1367624193"
type input "1367624193"
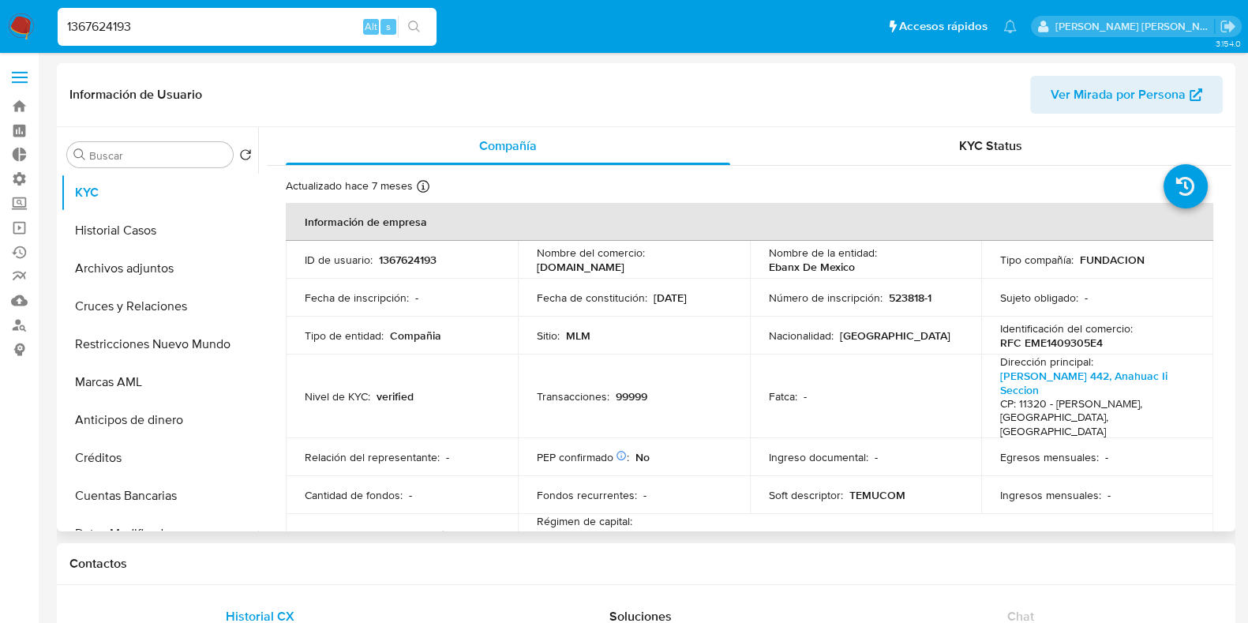
select select "10"
click at [101, 24] on input "1367624193" at bounding box center [247, 27] width 379 height 21
click at [103, 24] on input "1367624193" at bounding box center [247, 27] width 379 height 21
paste input "3017"
type input "1367623017"
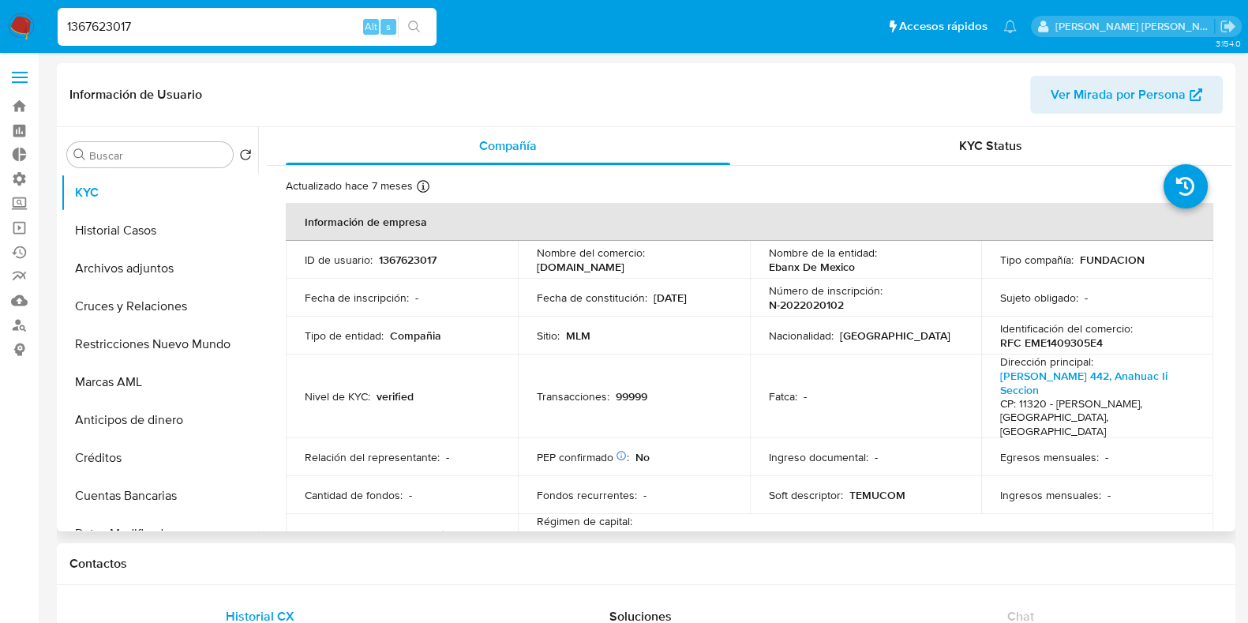
select select "10"
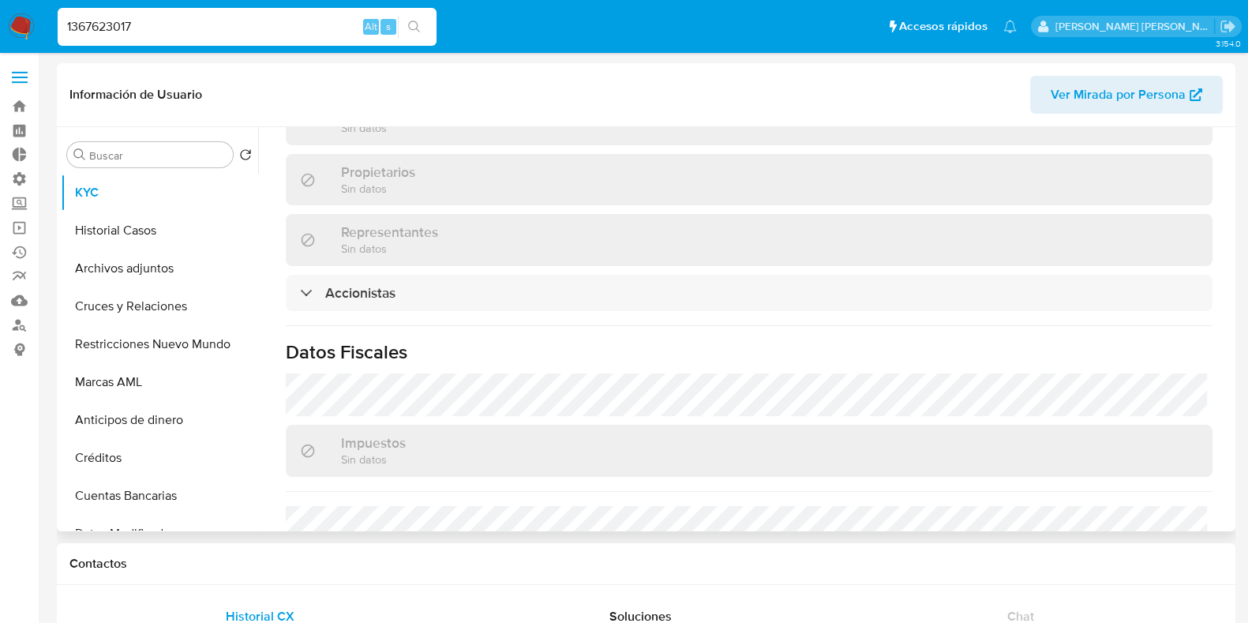
scroll to position [1173, 0]
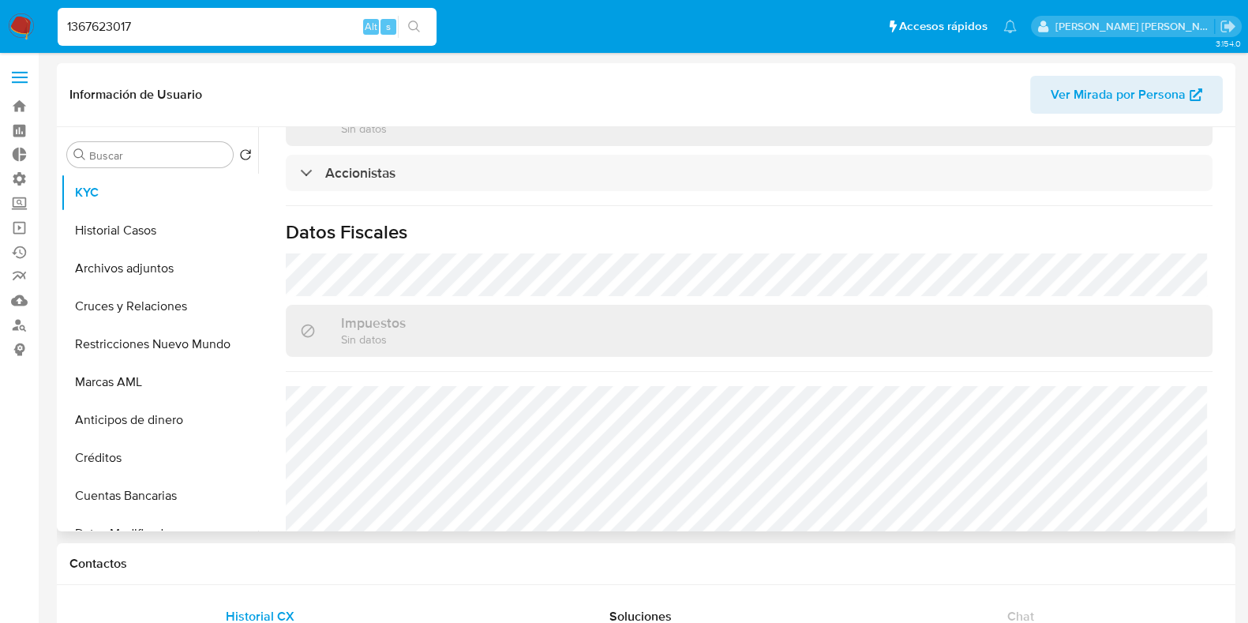
click at [809, 220] on h1 "Datos Fiscales" at bounding box center [749, 232] width 927 height 24
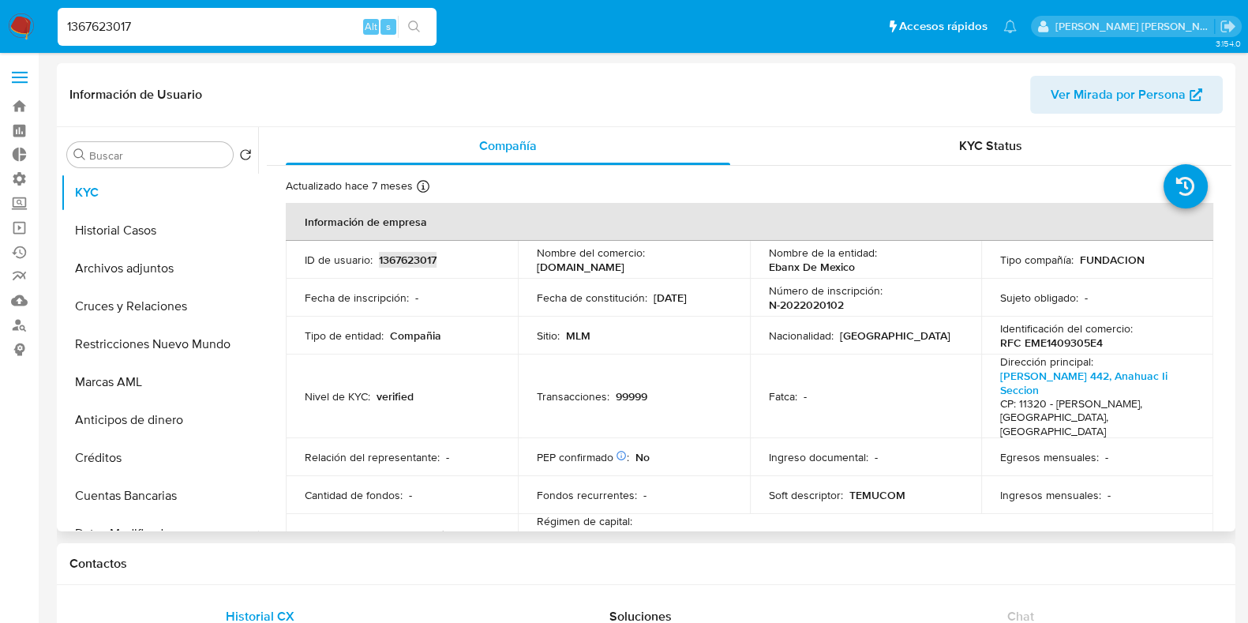
scroll to position [1922, 0]
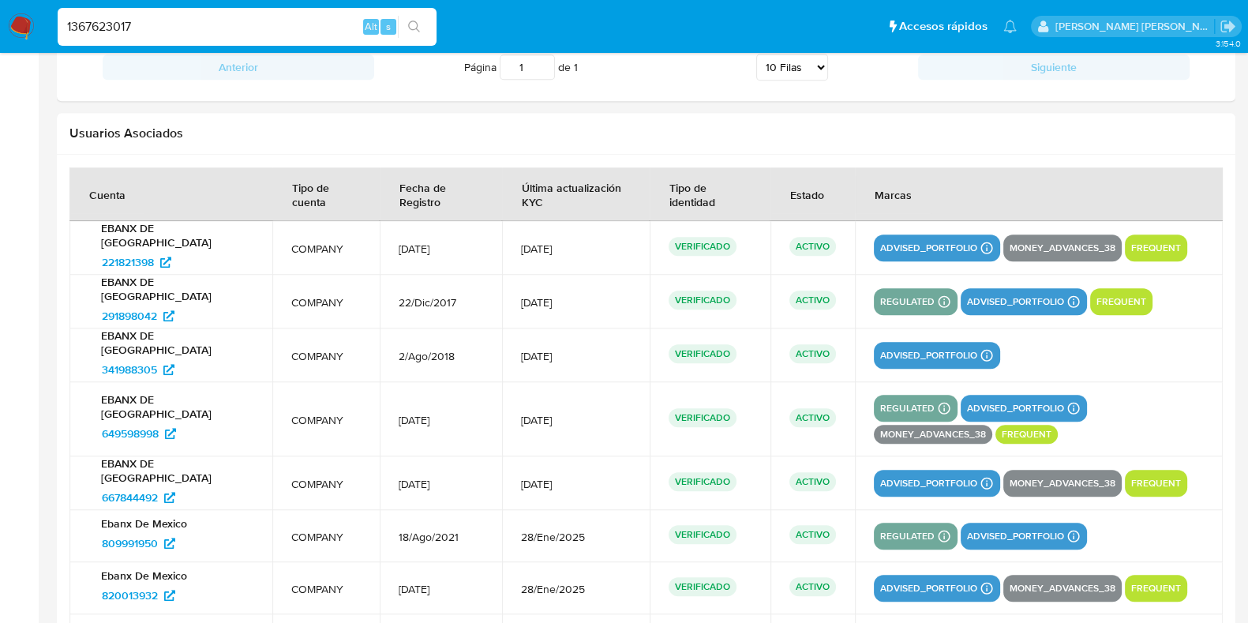
click at [114, 26] on input "1367623017" at bounding box center [247, 27] width 379 height 21
paste input "359881972"
type input "359881972"
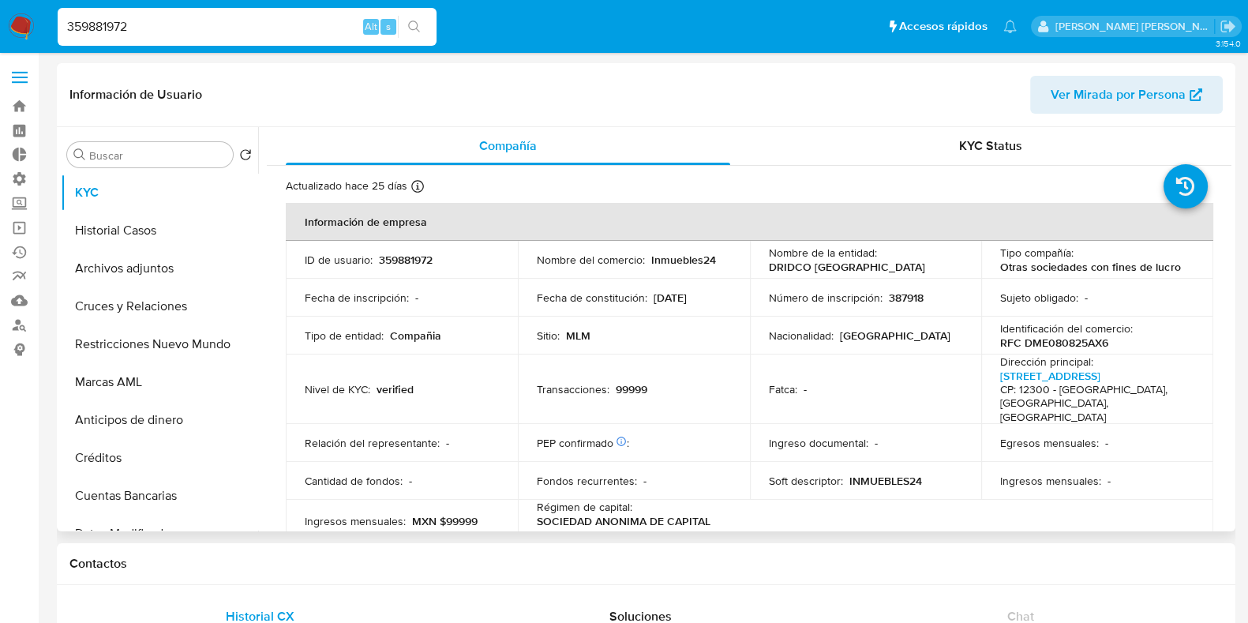
select select "10"
click at [1043, 338] on p "RFC DME080825AX6" at bounding box center [1054, 343] width 108 height 14
copy p "DME080825AX6"
click at [112, 33] on input "359881972" at bounding box center [247, 27] width 379 height 21
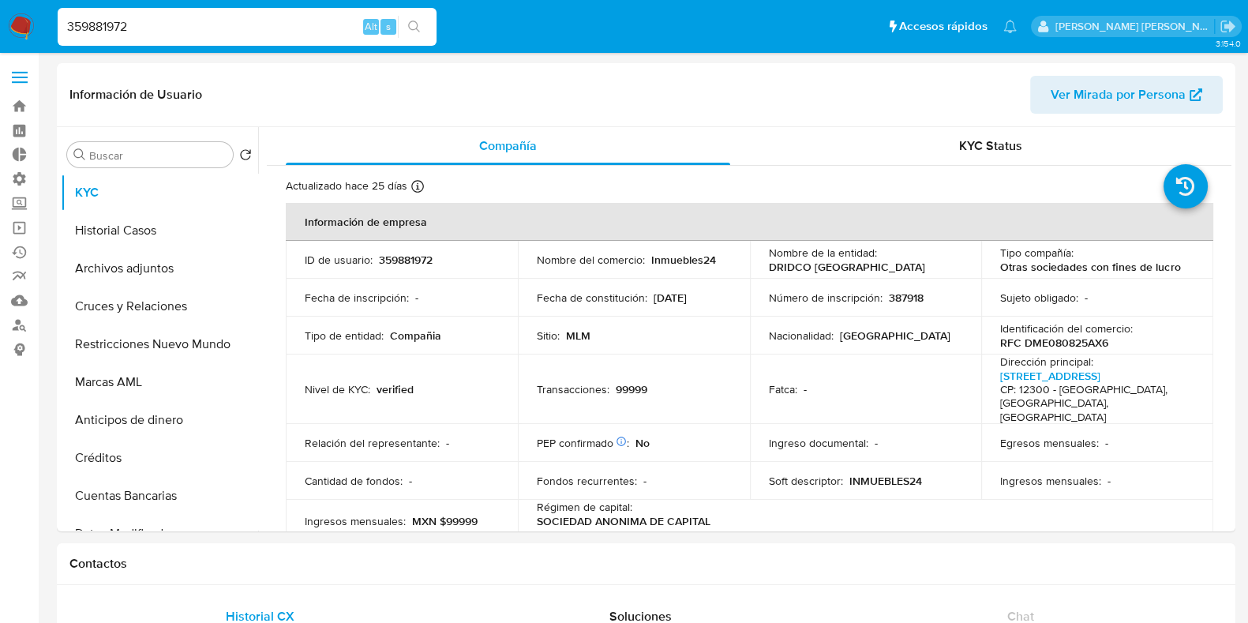
click at [112, 33] on input "359881972" at bounding box center [247, 27] width 379 height 21
paste input "1978082307"
type input "1978082307"
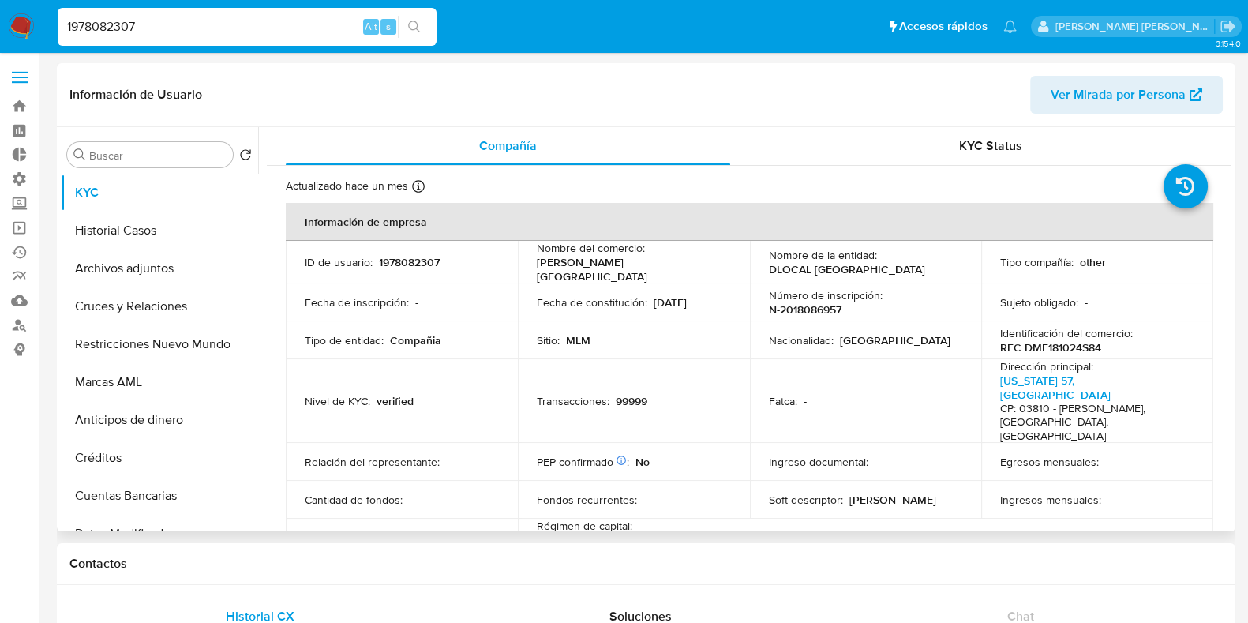
click at [1044, 342] on p "RFC DME181024S84" at bounding box center [1050, 347] width 101 height 14
select select "10"
click at [1044, 342] on p "RFC DME181024S84" at bounding box center [1050, 347] width 101 height 14
copy p "DME181024S84"
click at [1061, 345] on p "RFC DME181024S84" at bounding box center [1050, 347] width 101 height 14
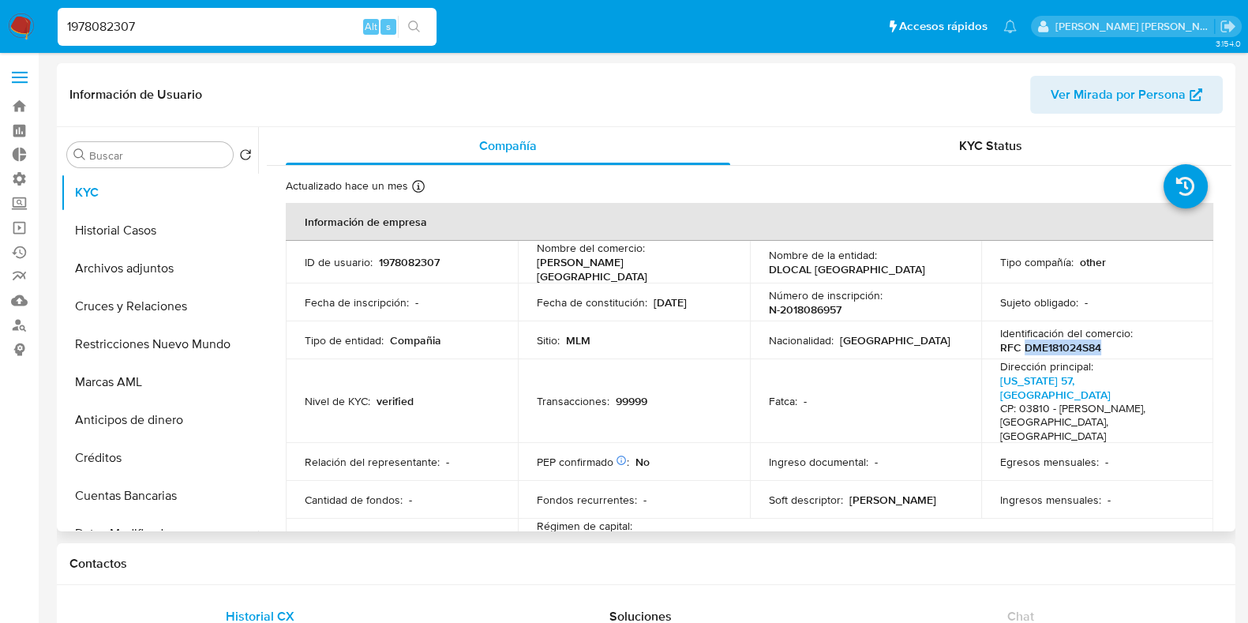
click at [1061, 345] on p "RFC DME181024S84" at bounding box center [1050, 347] width 101 height 14
click at [99, 23] on input "1978082307" at bounding box center [247, 27] width 379 height 21
click at [100, 23] on input "1978082307" at bounding box center [247, 27] width 379 height 21
paste input "1096409"
type input "110964097"
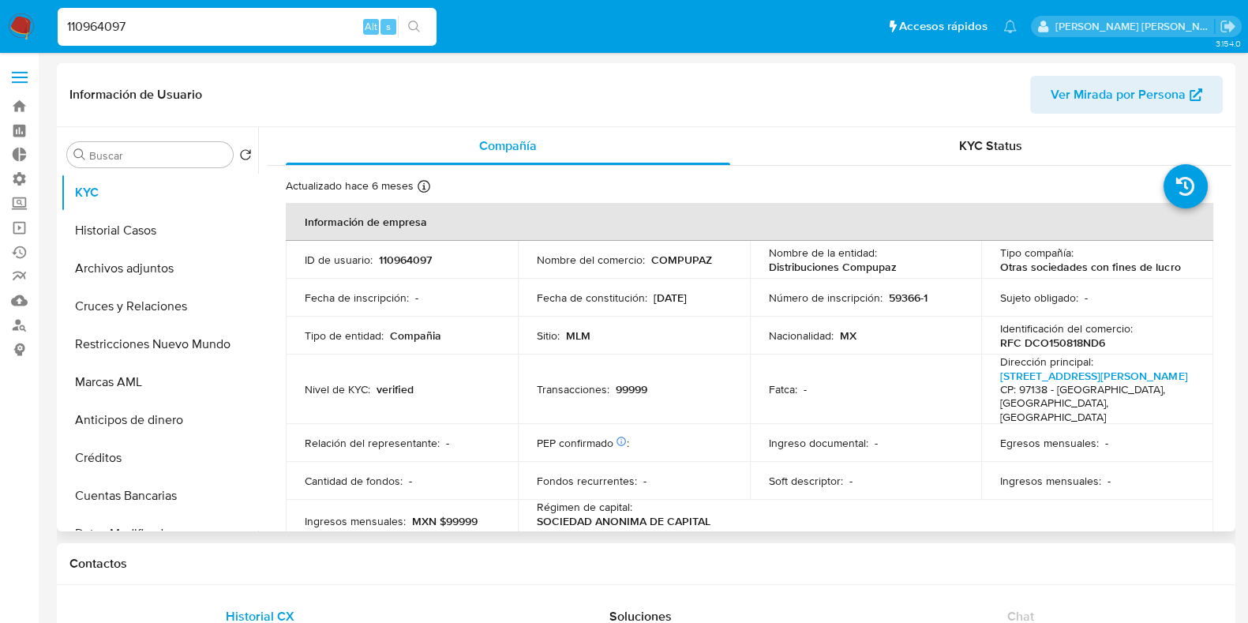
select select "10"
click at [1050, 344] on p "RFC DCO150818ND6" at bounding box center [1052, 343] width 105 height 14
copy p "DCO150818ND6"
click at [111, 29] on input "110964097" at bounding box center [247, 27] width 379 height 21
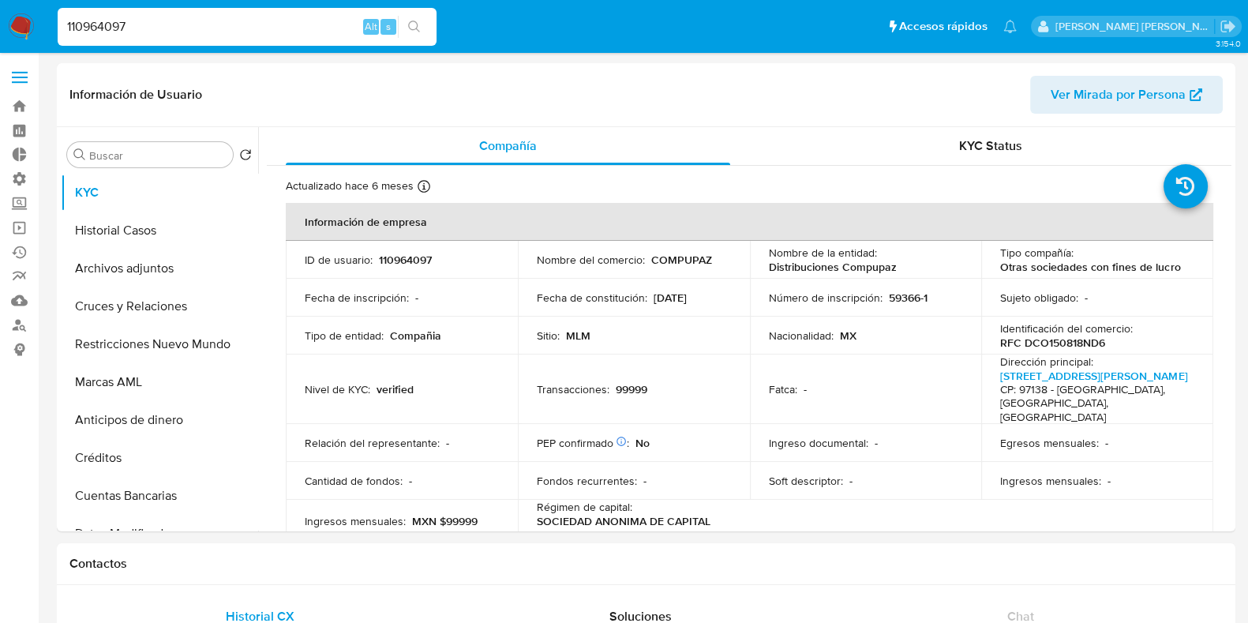
click at [111, 29] on input "110964097" at bounding box center [247, 27] width 379 height 21
paste input "291736929"
type input "1291736929"
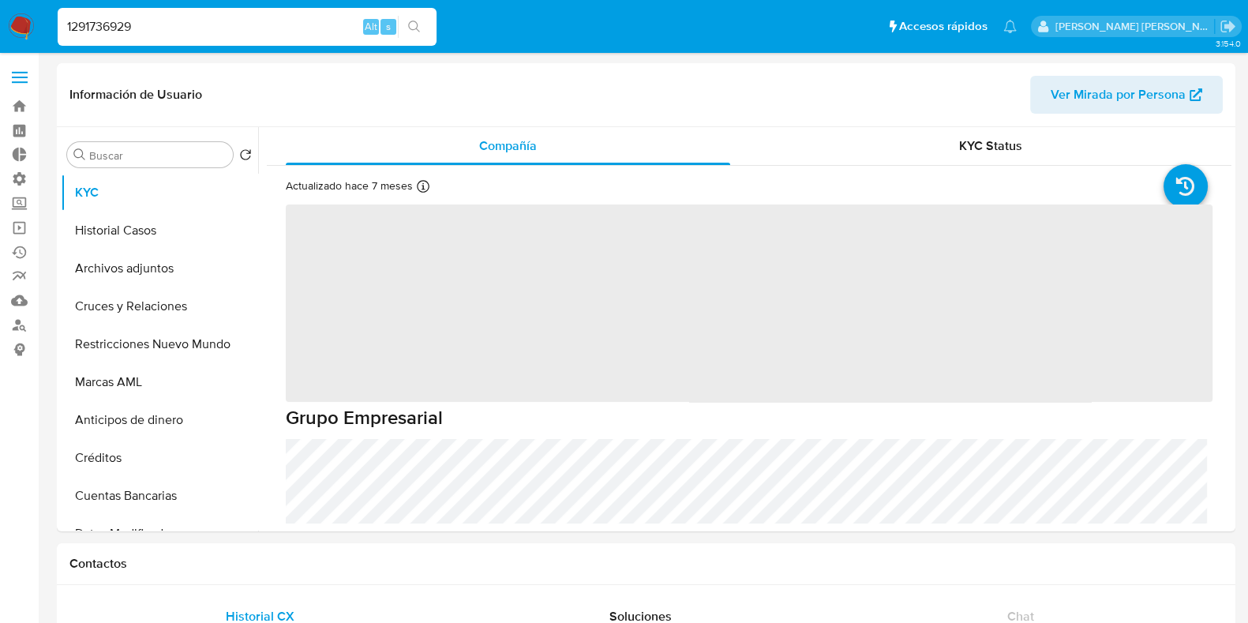
select select "10"
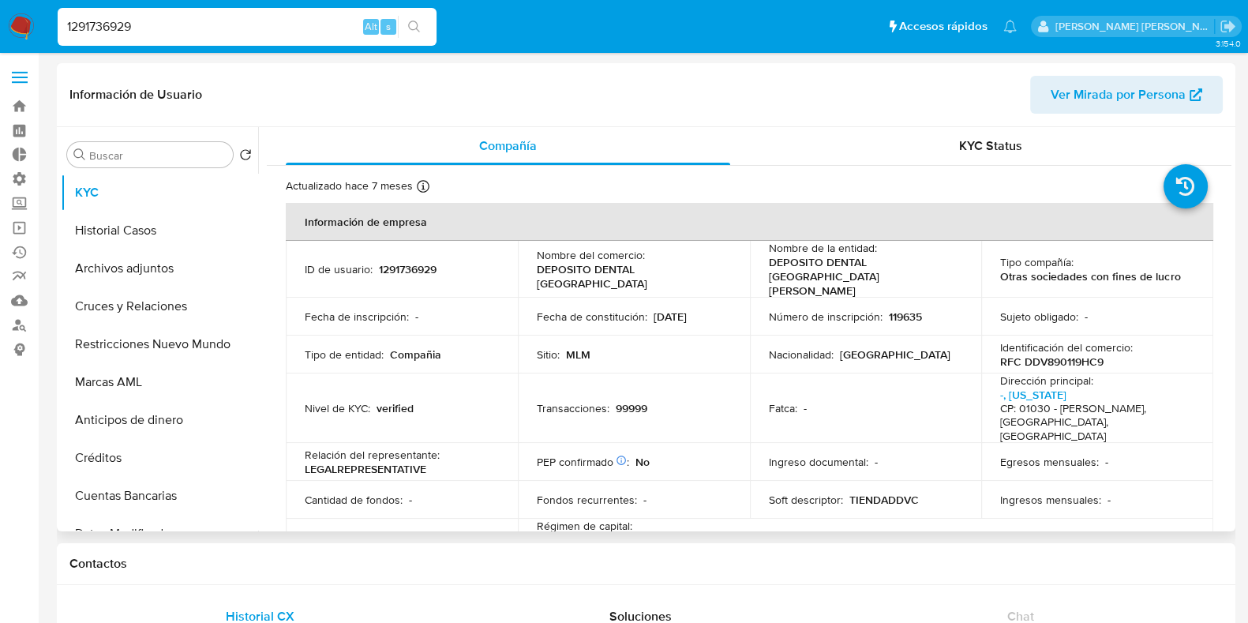
click at [1078, 354] on p "RFC DDV890119HC9" at bounding box center [1051, 361] width 103 height 14
copy p "DDV890119HC9"
click at [122, 26] on input "1291736929" at bounding box center [247, 27] width 379 height 21
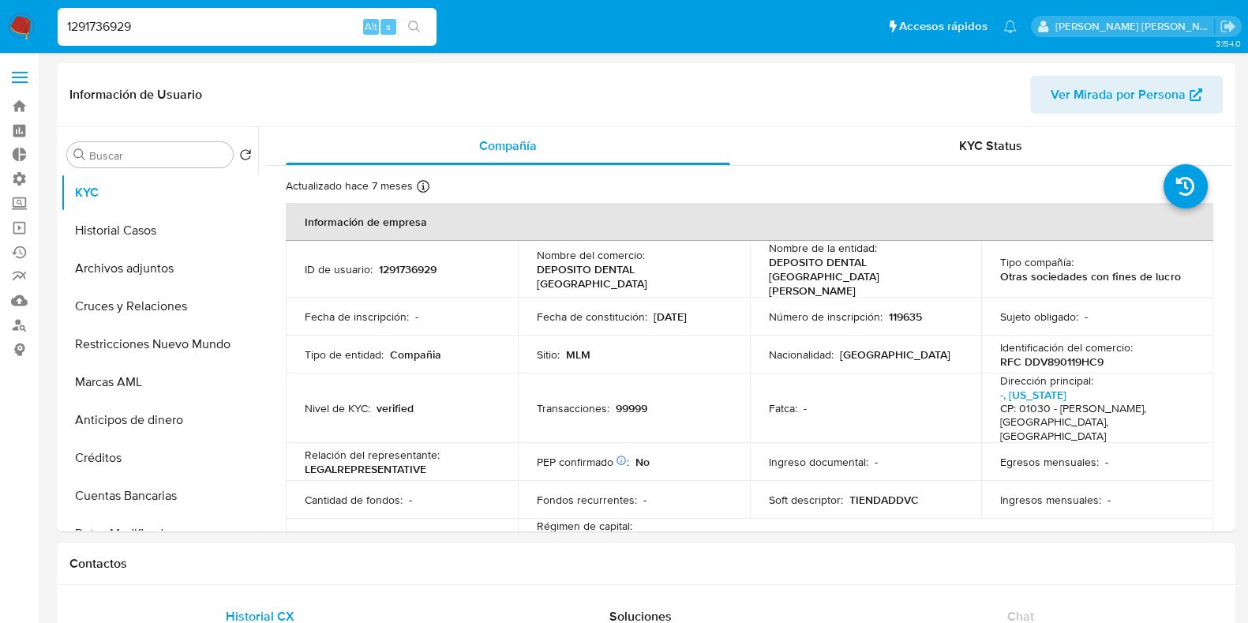
paste input "470362684"
type input "1470362684"
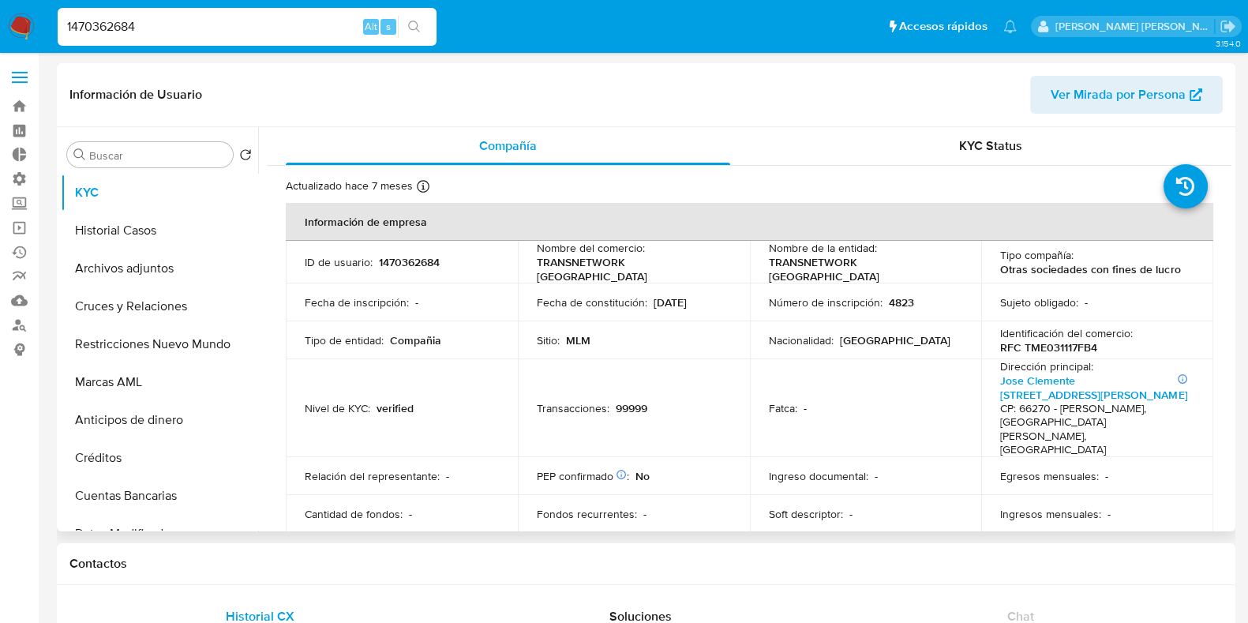
select select "10"
click at [1050, 341] on p "RFC TME031117FB4" at bounding box center [1048, 347] width 97 height 14
copy p "TME031117FB4"
click at [1055, 342] on p "RFC TME031117FB4" at bounding box center [1048, 347] width 97 height 14
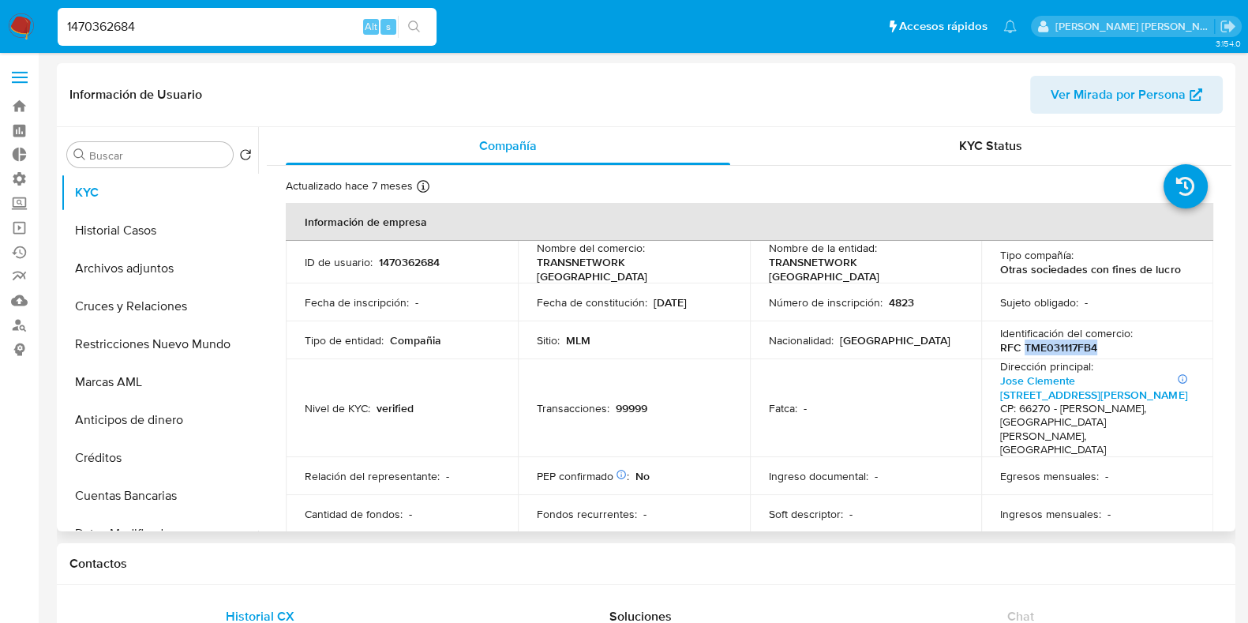
click at [1055, 342] on p "RFC TME031117FB4" at bounding box center [1048, 347] width 97 height 14
click at [103, 32] on input "1470362684" at bounding box center [247, 27] width 379 height 21
paste input "354029037"
type input "354029037"
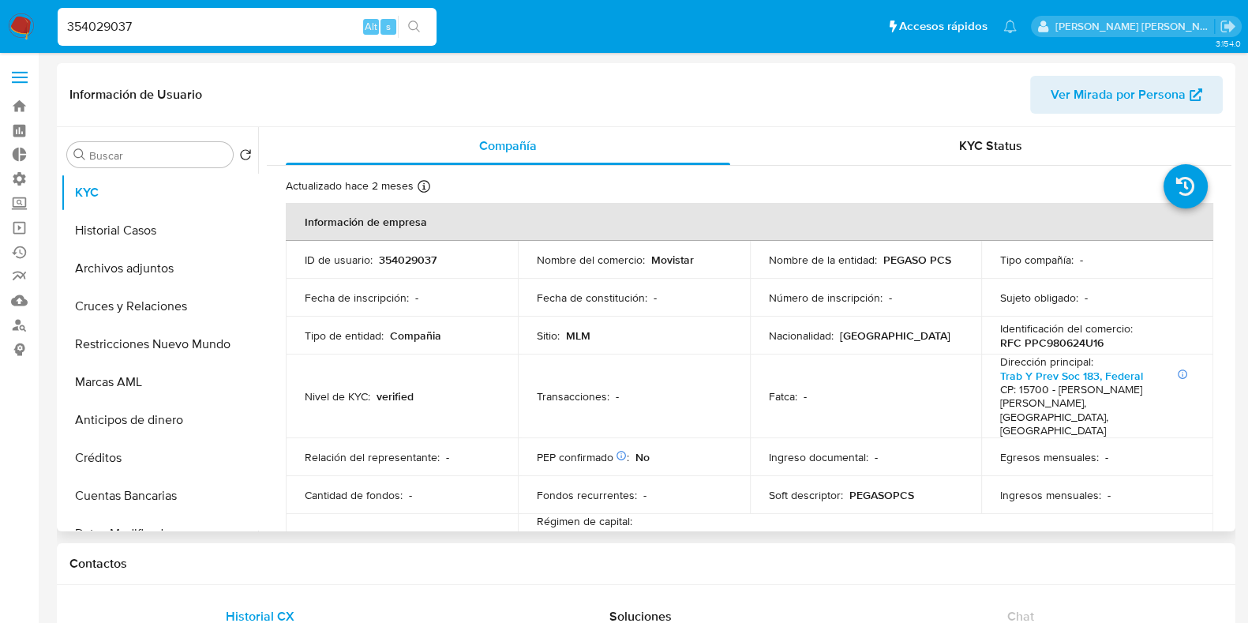
click at [1046, 345] on p "RFC PPC980624U16" at bounding box center [1051, 343] width 103 height 14
copy p "PPC980624U16"
select select "10"
click at [116, 26] on input "354029037" at bounding box center [247, 27] width 379 height 21
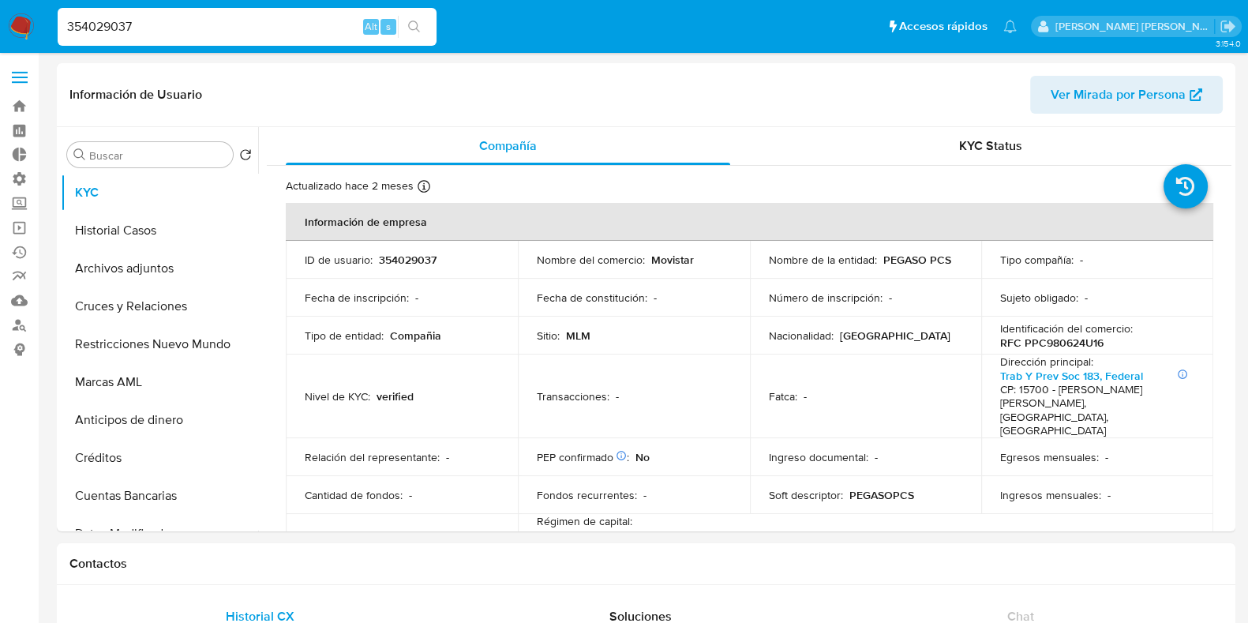
click at [116, 26] on input "354029037" at bounding box center [247, 27] width 379 height 21
paste input "1146921298"
type input "1146921298"
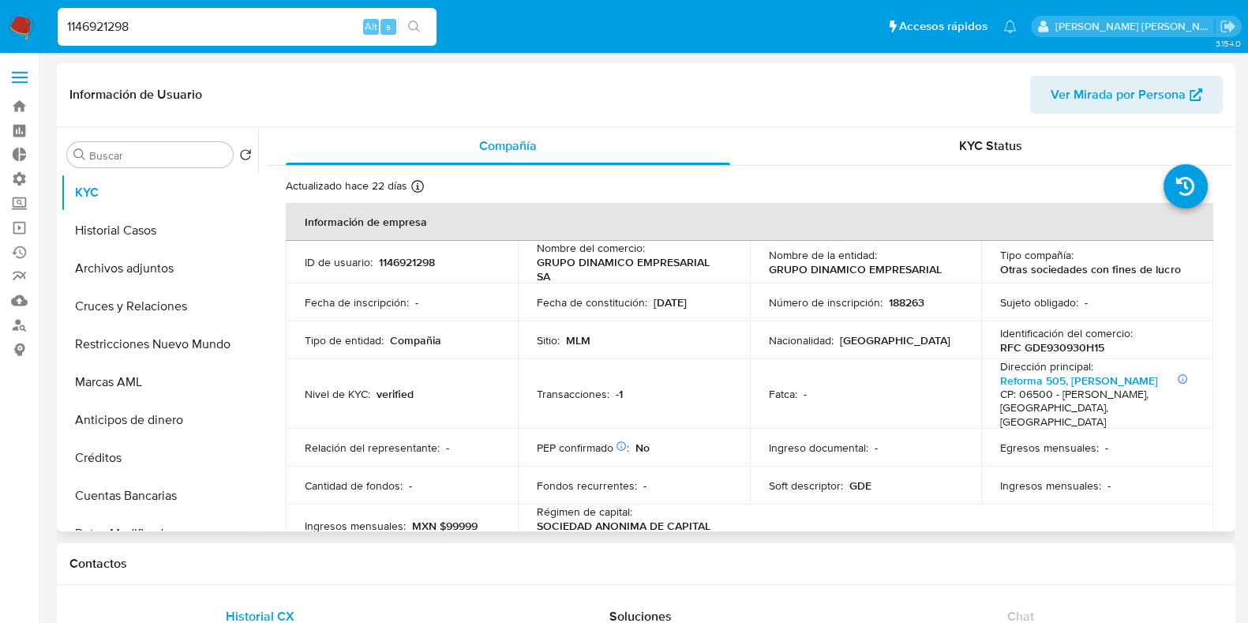
select select "10"
click at [1036, 345] on p "RFC GDE930930H15" at bounding box center [1052, 347] width 104 height 14
drag, startPoint x: 551, startPoint y: 276, endPoint x: 537, endPoint y: 264, distance: 18.5
click at [537, 264] on p "GRUPO DINAMICO EMPRESARIAL SA" at bounding box center [631, 269] width 188 height 28
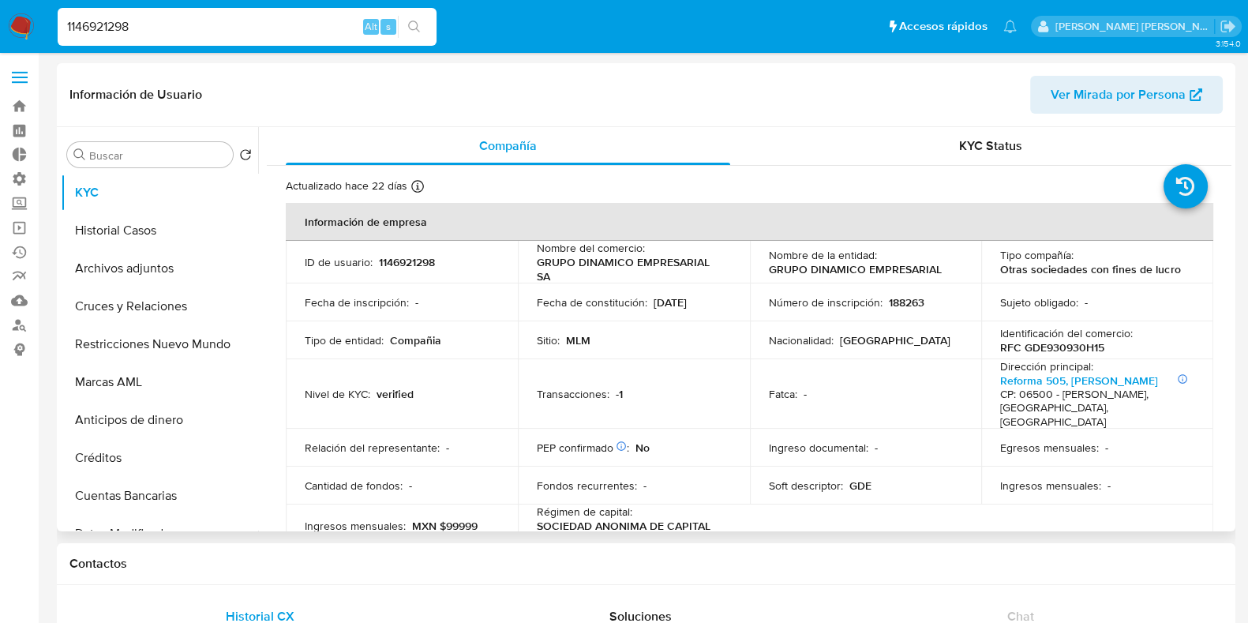
click at [1048, 349] on p "RFC GDE930930H15" at bounding box center [1052, 347] width 104 height 14
click at [93, 19] on input "1146921298" at bounding box center [247, 27] width 379 height 21
paste input "86426653"
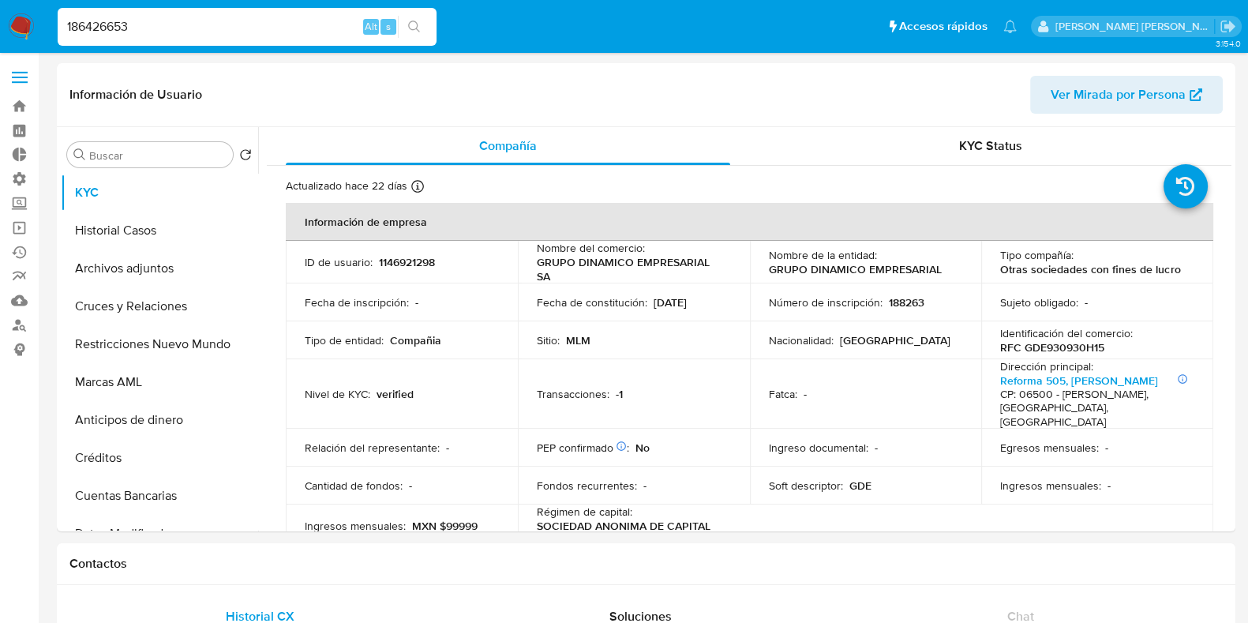
type input "186426653"
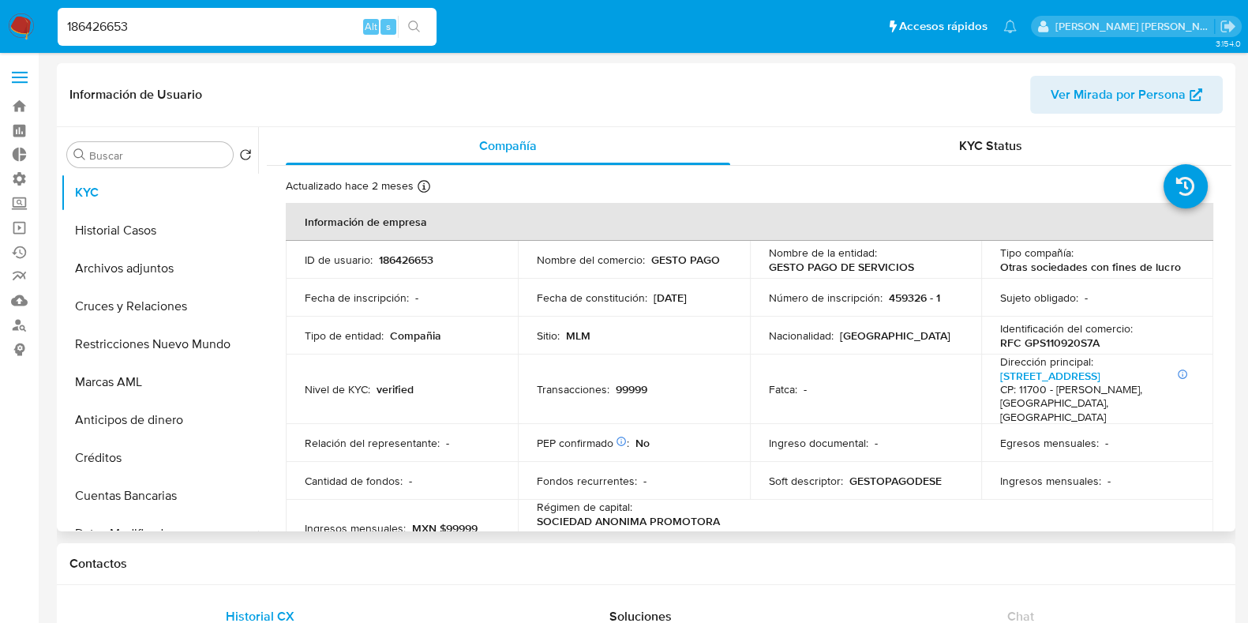
click at [1055, 340] on p "RFC GPS110920S7A" at bounding box center [1049, 343] width 99 height 14
click at [1056, 340] on p "RFC GPS110920S7A" at bounding box center [1049, 343] width 99 height 14
select select "10"
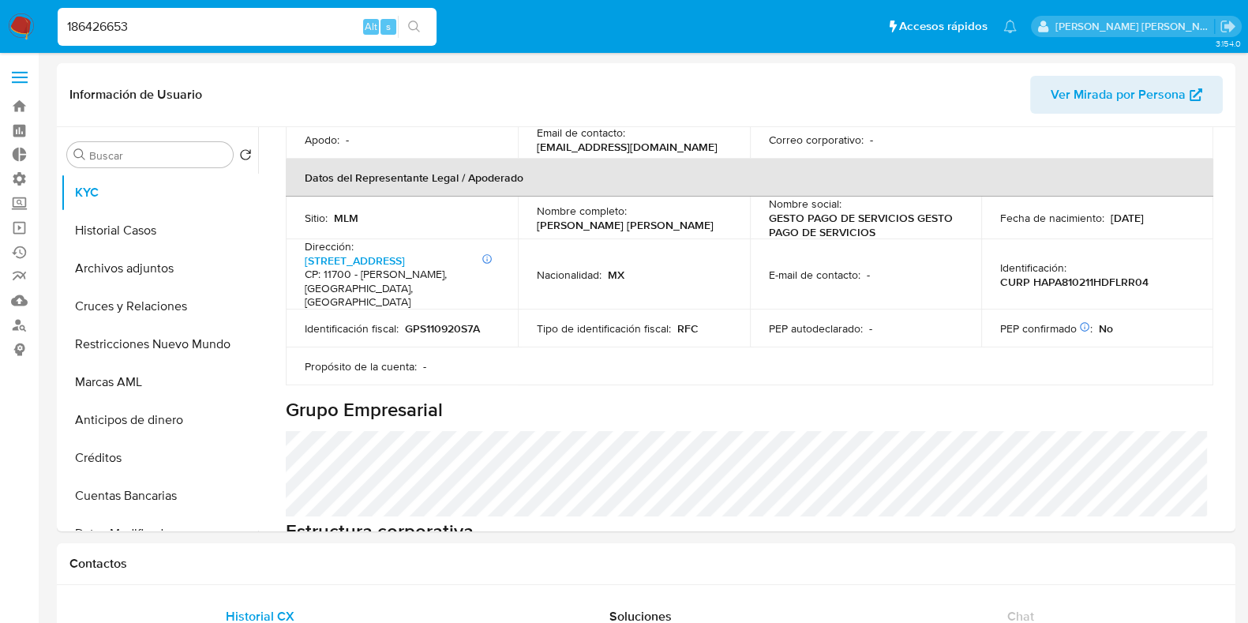
scroll to position [1803, 0]
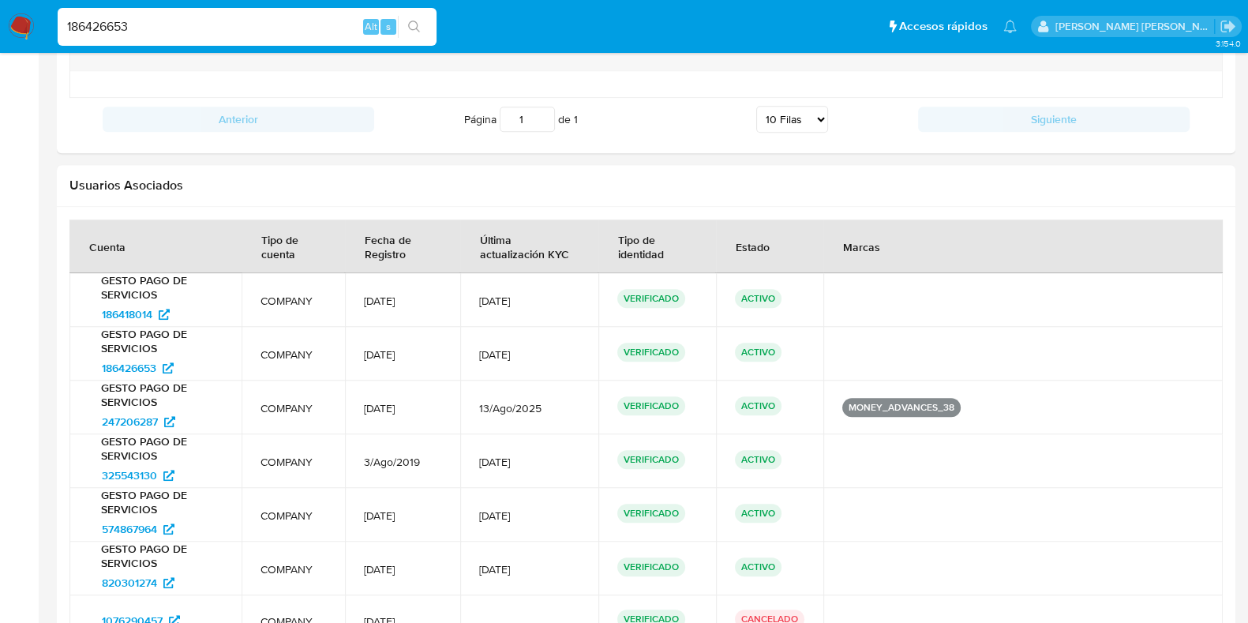
click at [197, 17] on input "186426653" at bounding box center [247, 27] width 379 height 21
drag, startPoint x: 151, startPoint y: 22, endPoint x: 36, endPoint y: 2, distance: 117.1
click at [36, 2] on nav "Pausado Ver notificaciones 186426653 Alt s Accesos rápidos Presiona las siguien…" at bounding box center [624, 26] width 1248 height 53
paste input "82163146"
type input "821631463"
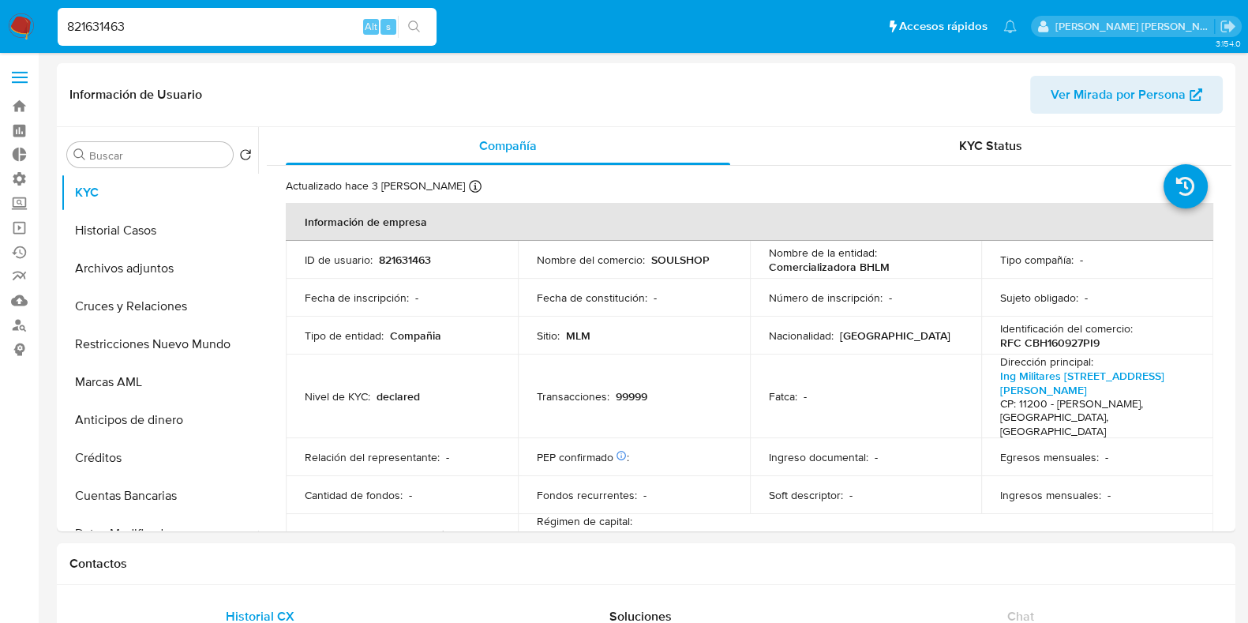
select select "10"
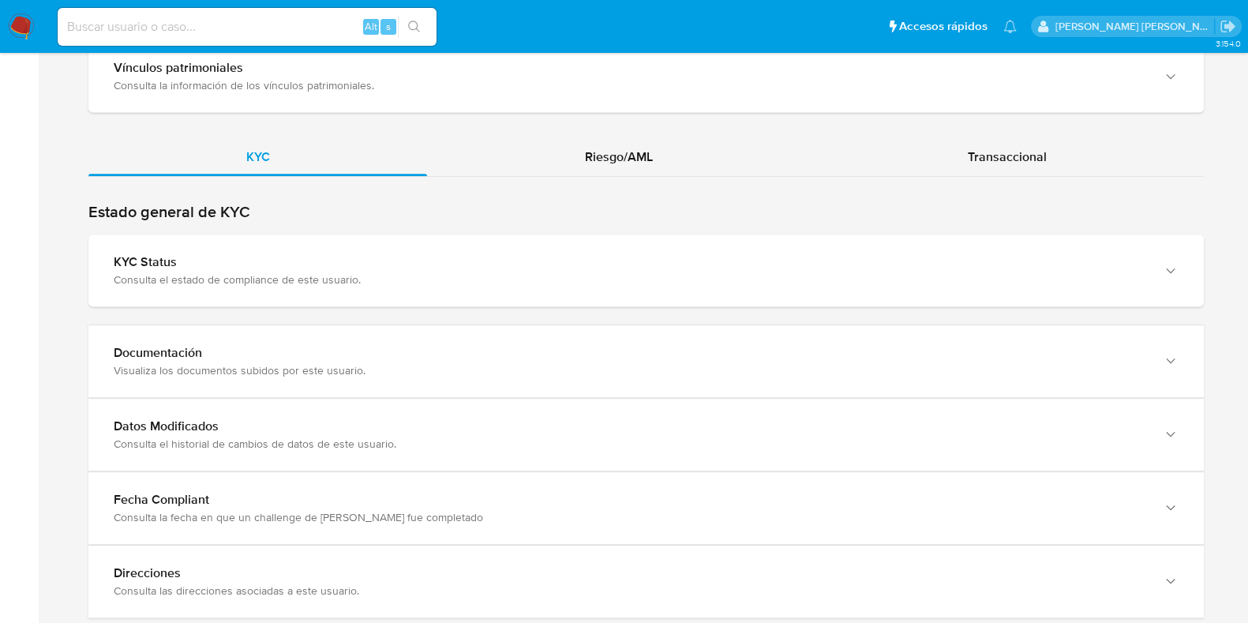
scroll to position [1622, 0]
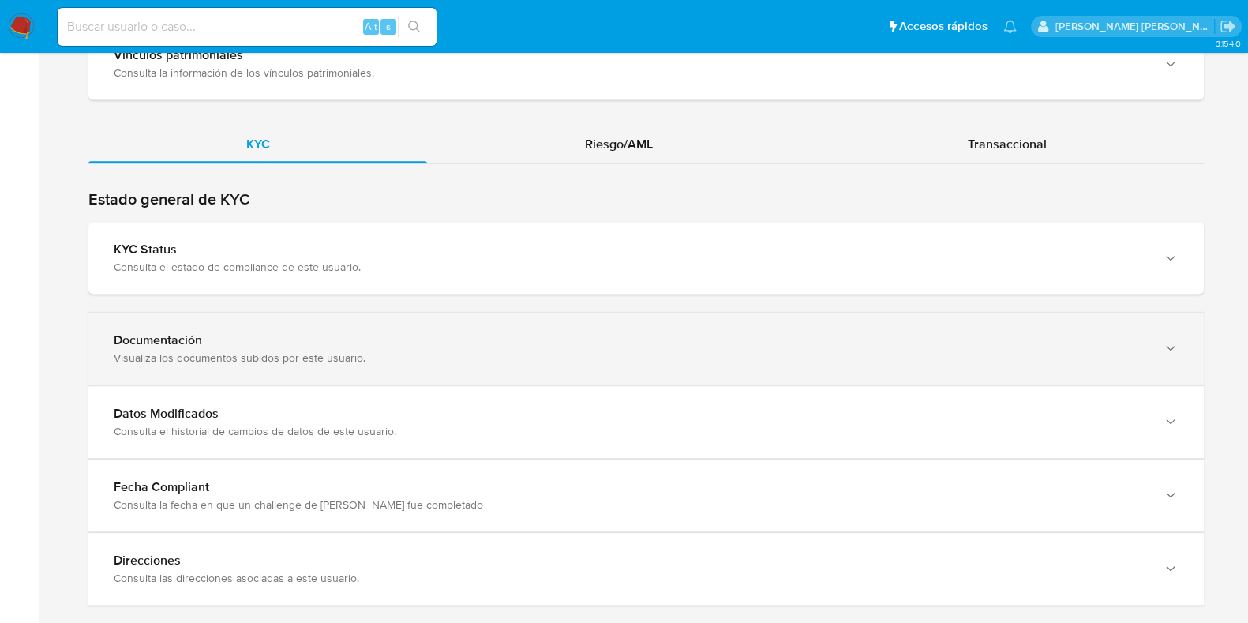
click at [600, 332] on div "Documentación" at bounding box center [630, 340] width 1033 height 16
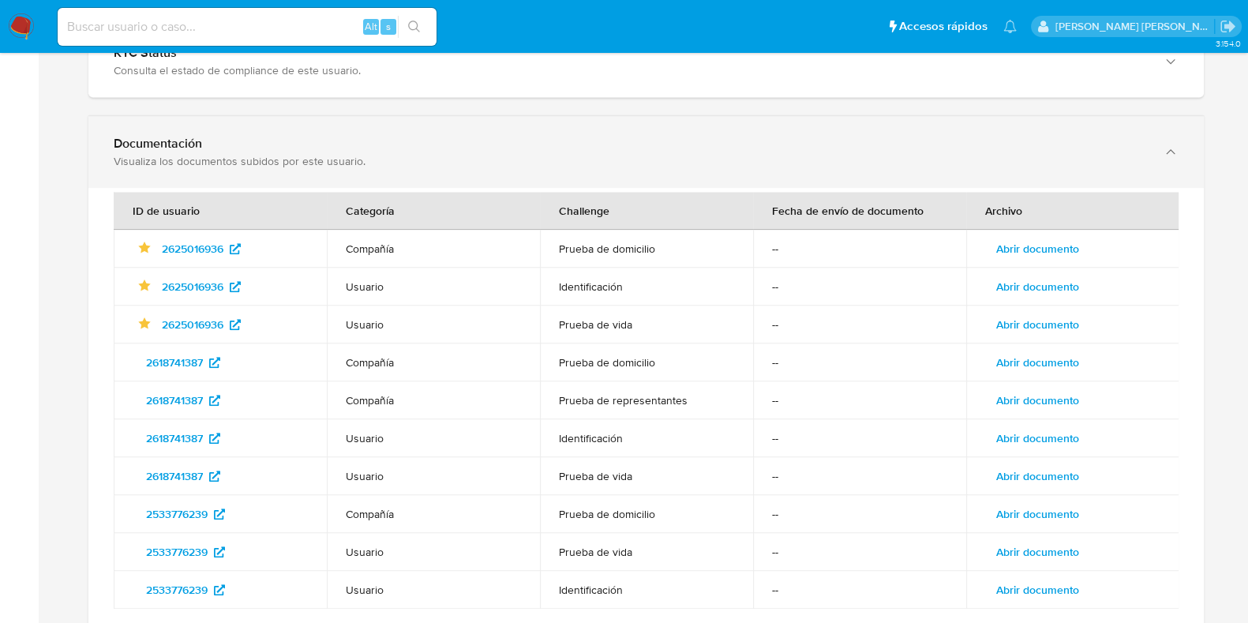
scroll to position [1820, 0]
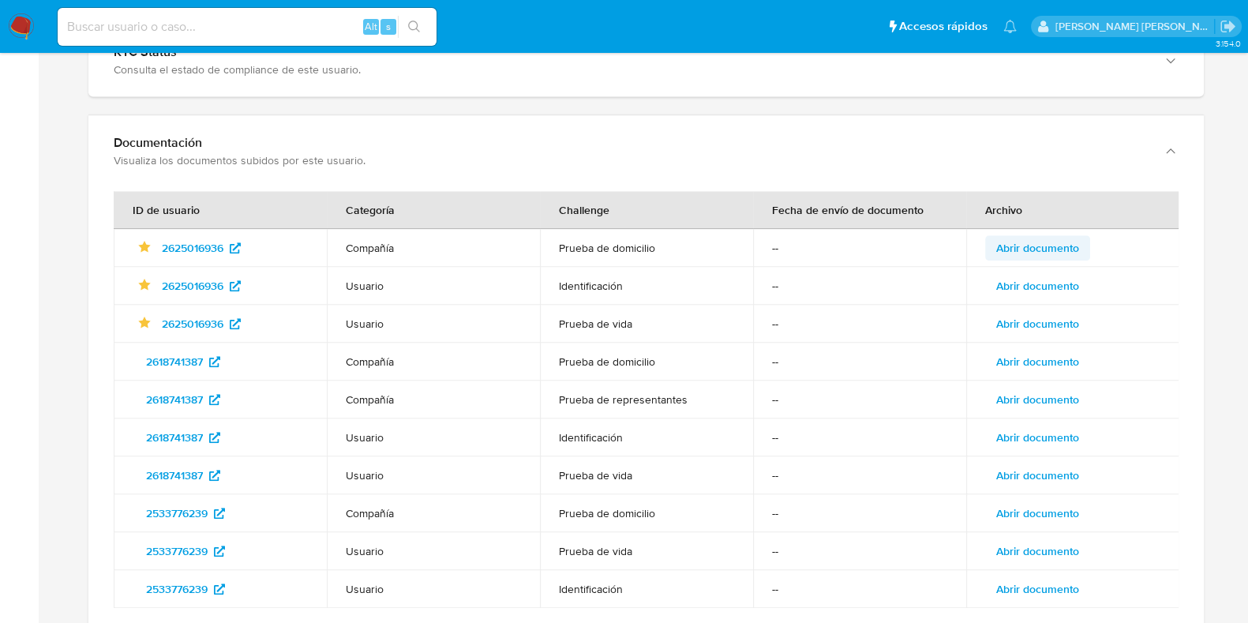
click at [1019, 237] on span "Abrir documento" at bounding box center [1037, 248] width 83 height 22
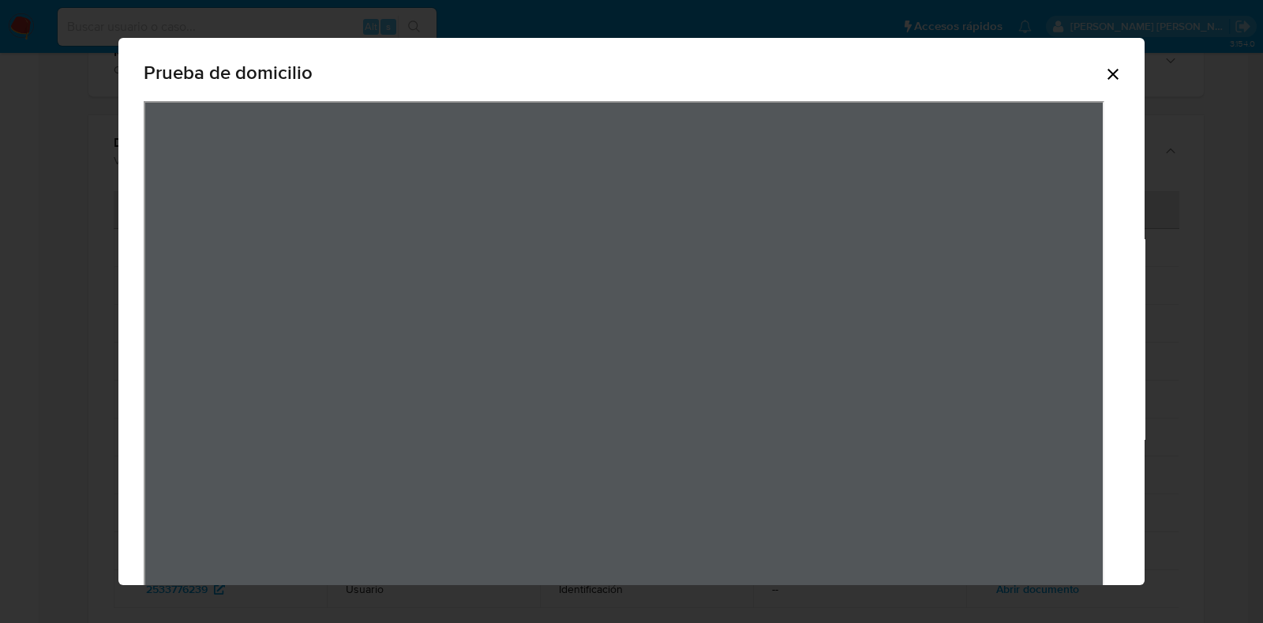
click at [1104, 77] on icon "Cerrar" at bounding box center [1113, 74] width 19 height 19
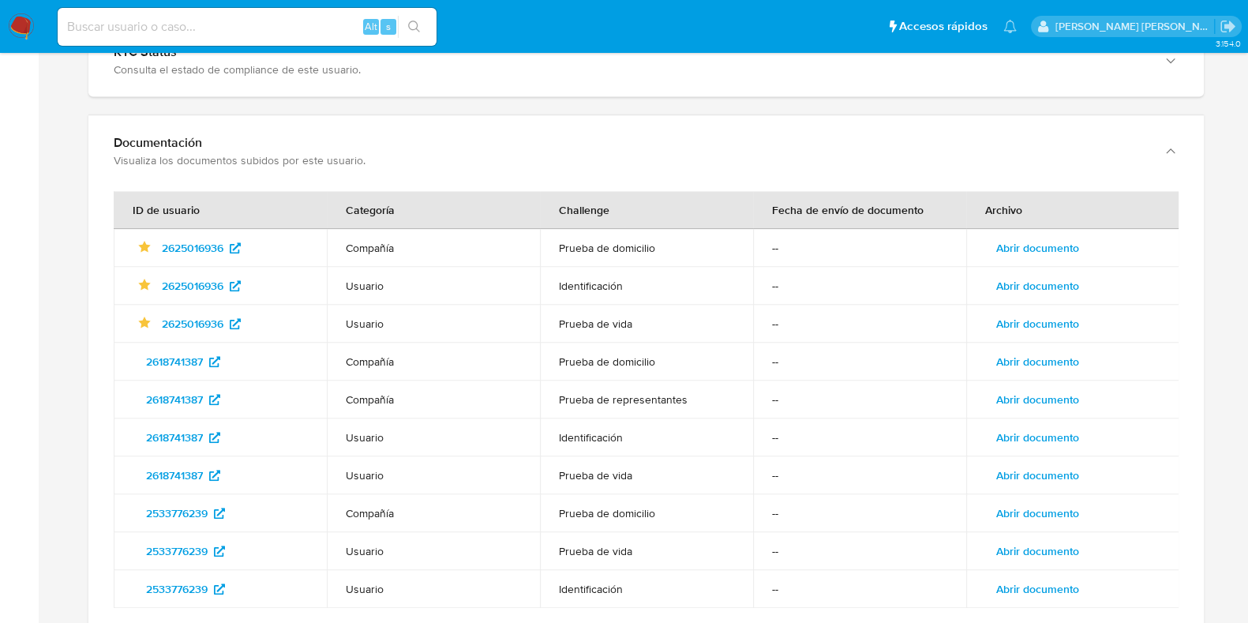
click at [1022, 275] on span "Abrir documento" at bounding box center [1037, 286] width 83 height 22
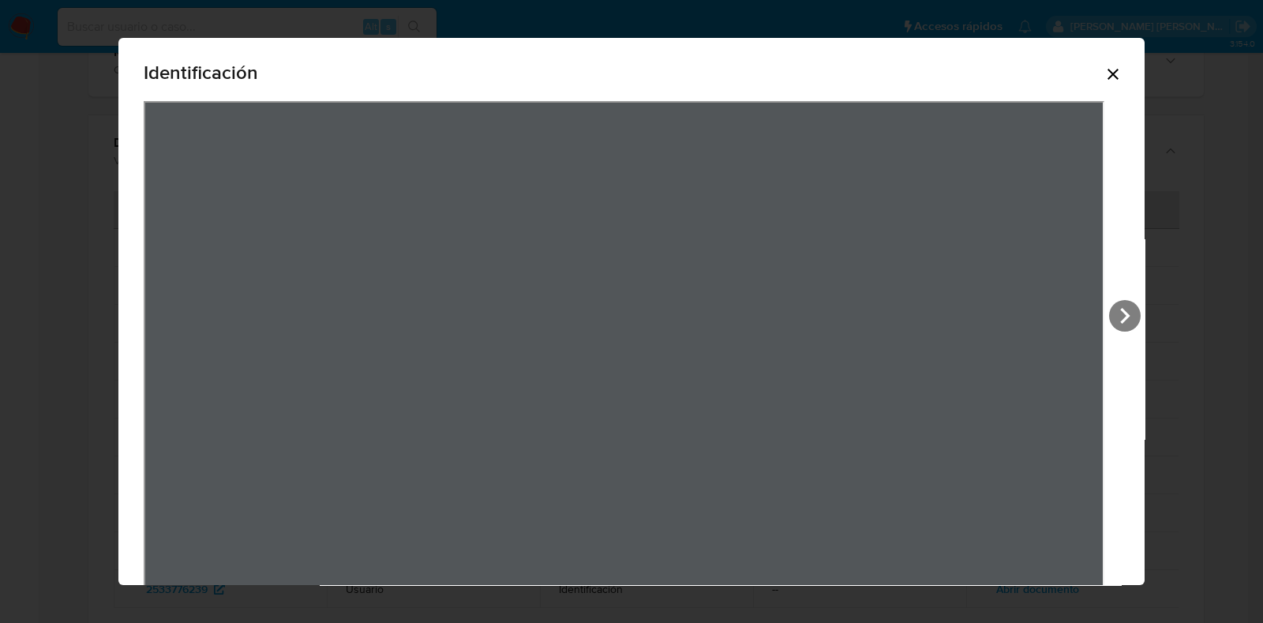
click at [1104, 78] on icon "Cerrar" at bounding box center [1113, 74] width 19 height 19
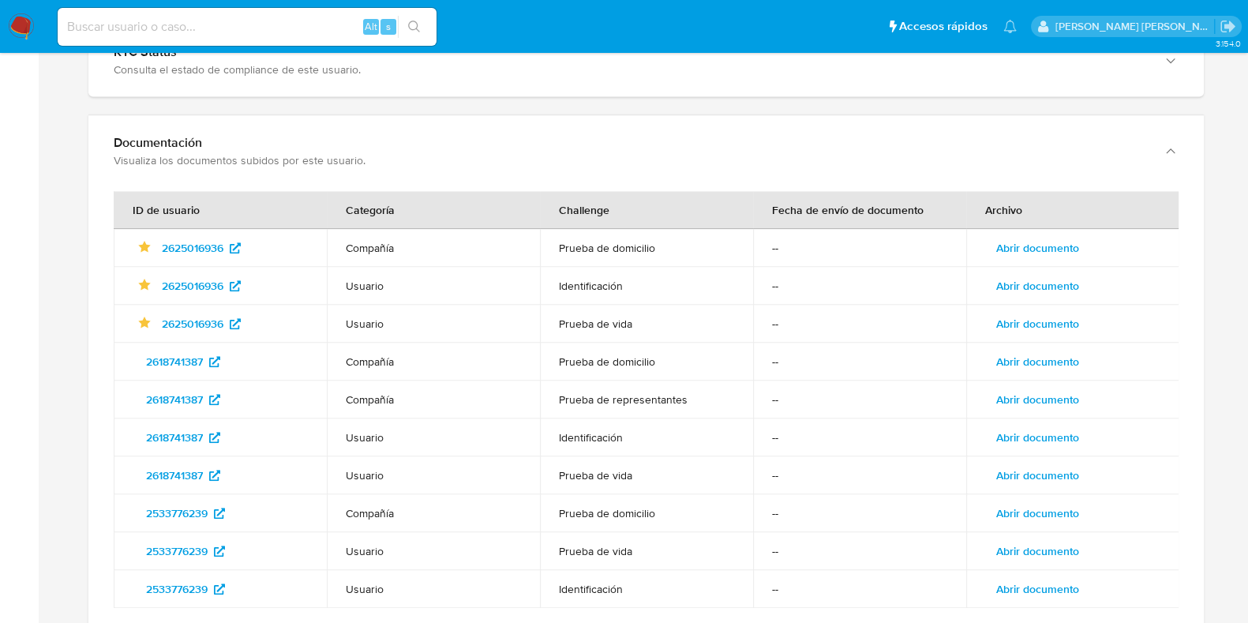
click at [1045, 313] on span "Abrir documento" at bounding box center [1037, 324] width 83 height 22
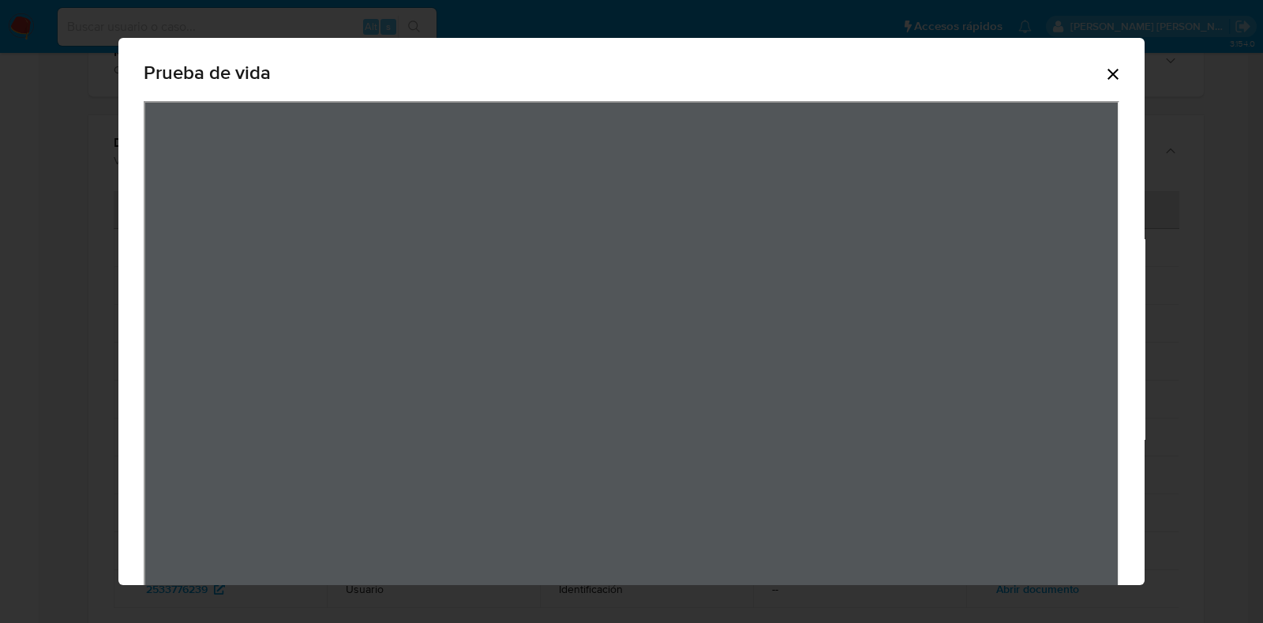
click at [1104, 77] on icon "Cerrar" at bounding box center [1113, 74] width 19 height 19
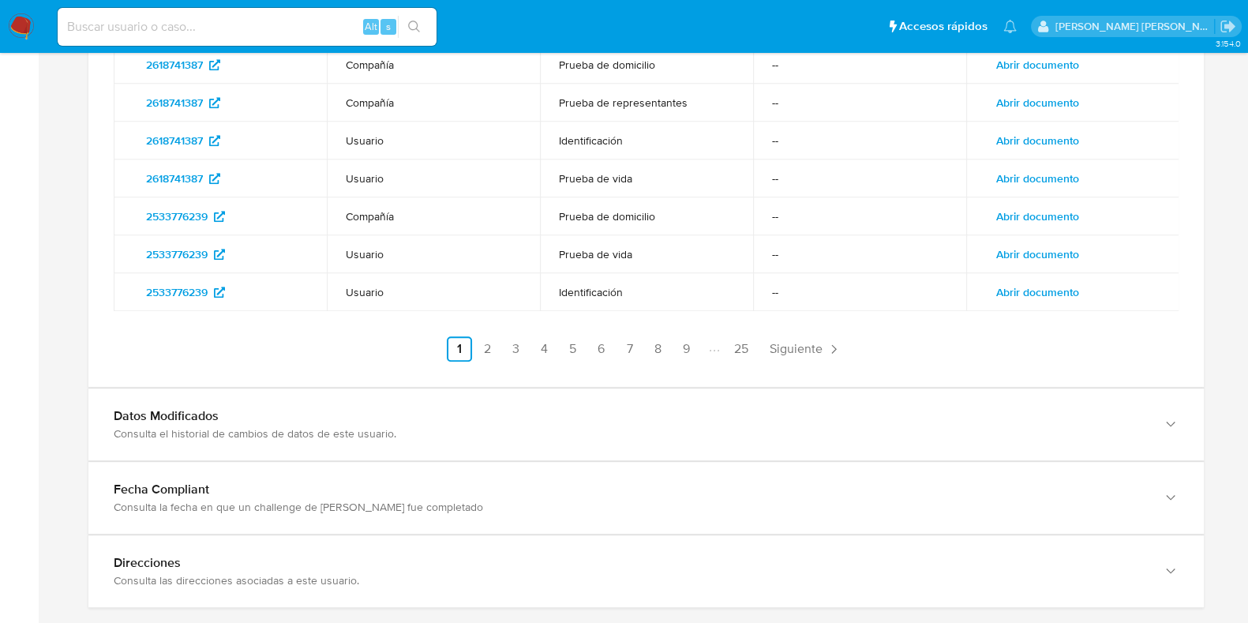
scroll to position [2118, 0]
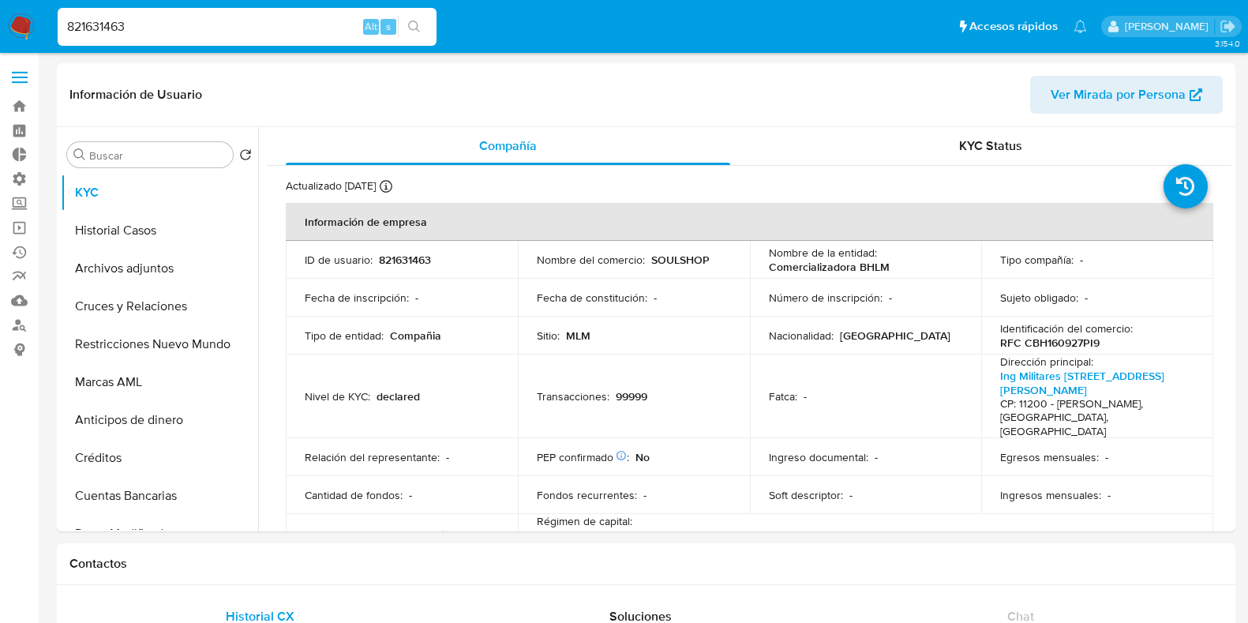
select select "10"
click at [1067, 344] on p "RFC CBH160927PI9" at bounding box center [1049, 343] width 99 height 14
copy p "CBH160927PI9"
drag, startPoint x: 894, startPoint y: 263, endPoint x: 765, endPoint y: 268, distance: 128.8
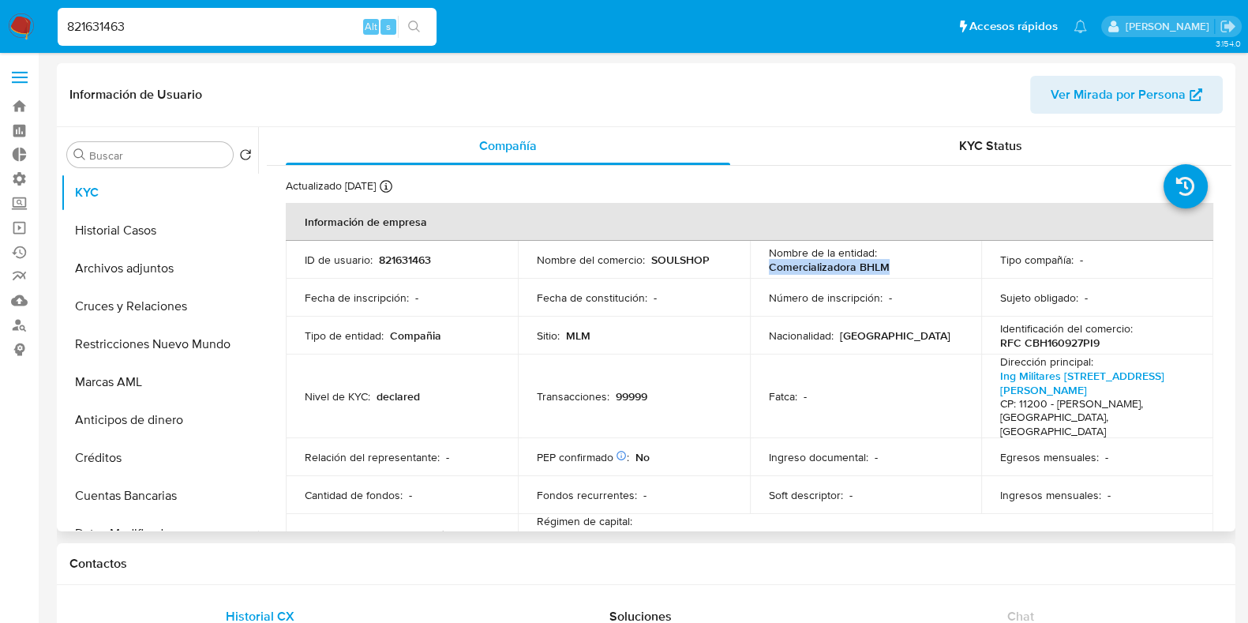
click at [769, 268] on div "Nombre de la entidad : Comercializadora BHLM" at bounding box center [866, 260] width 194 height 28
copy p "Comercializadora BHLM"
click at [1085, 339] on p "RFC CBH160927PI9" at bounding box center [1049, 343] width 99 height 14
copy p "CBH160927PI9"
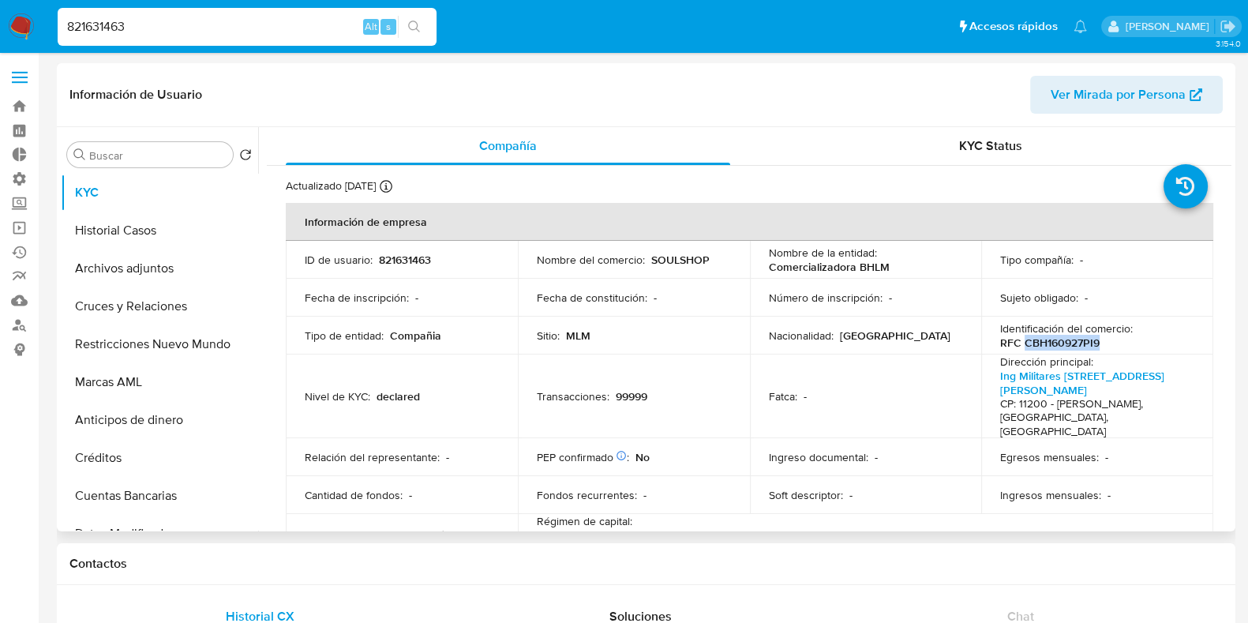
click at [1141, 95] on span "Ver Mirada por Persona" at bounding box center [1118, 95] width 135 height 38
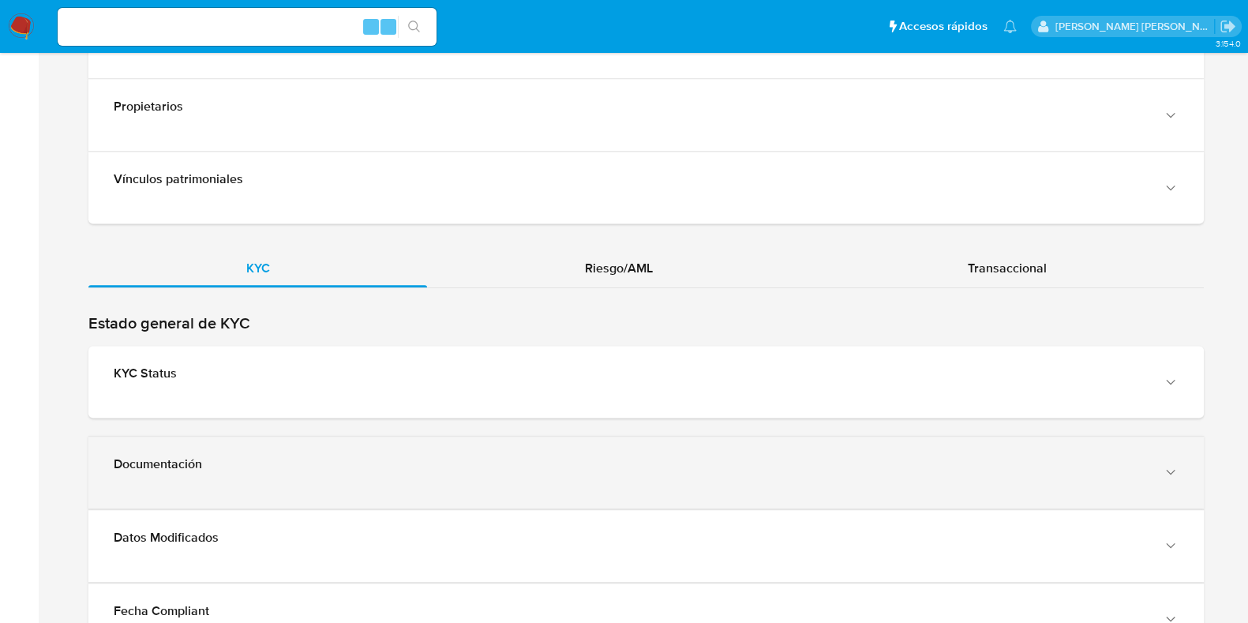
scroll to position [1480, 0]
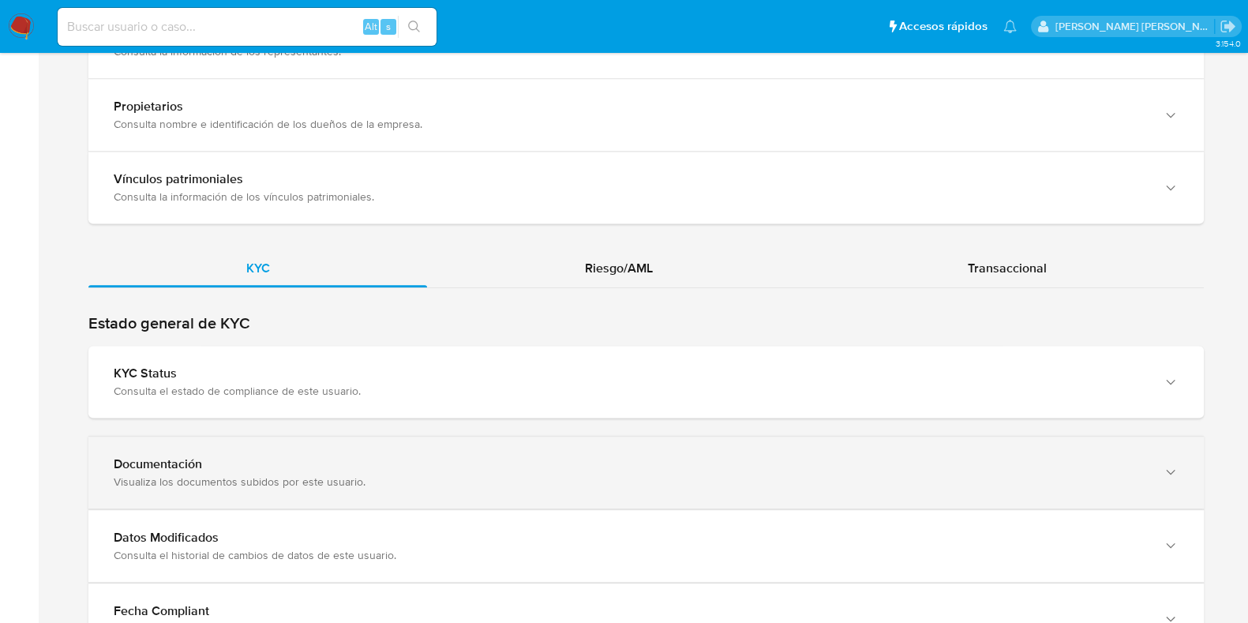
click at [240, 456] on div "Documentación" at bounding box center [630, 464] width 1033 height 16
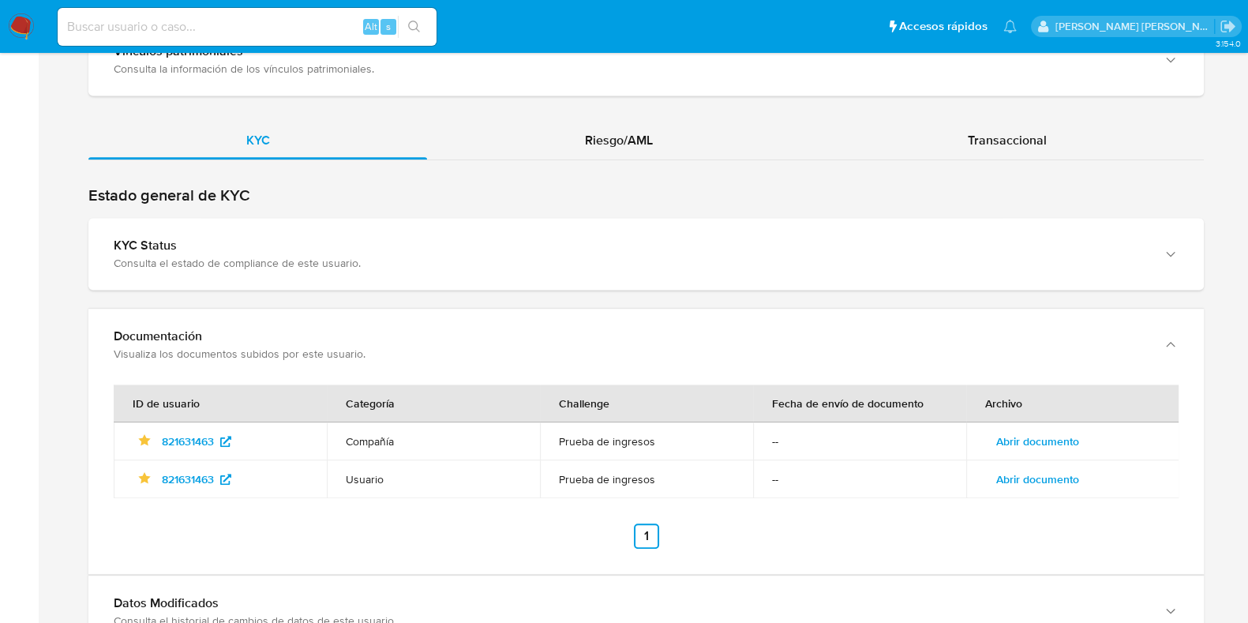
scroll to position [1678, 0]
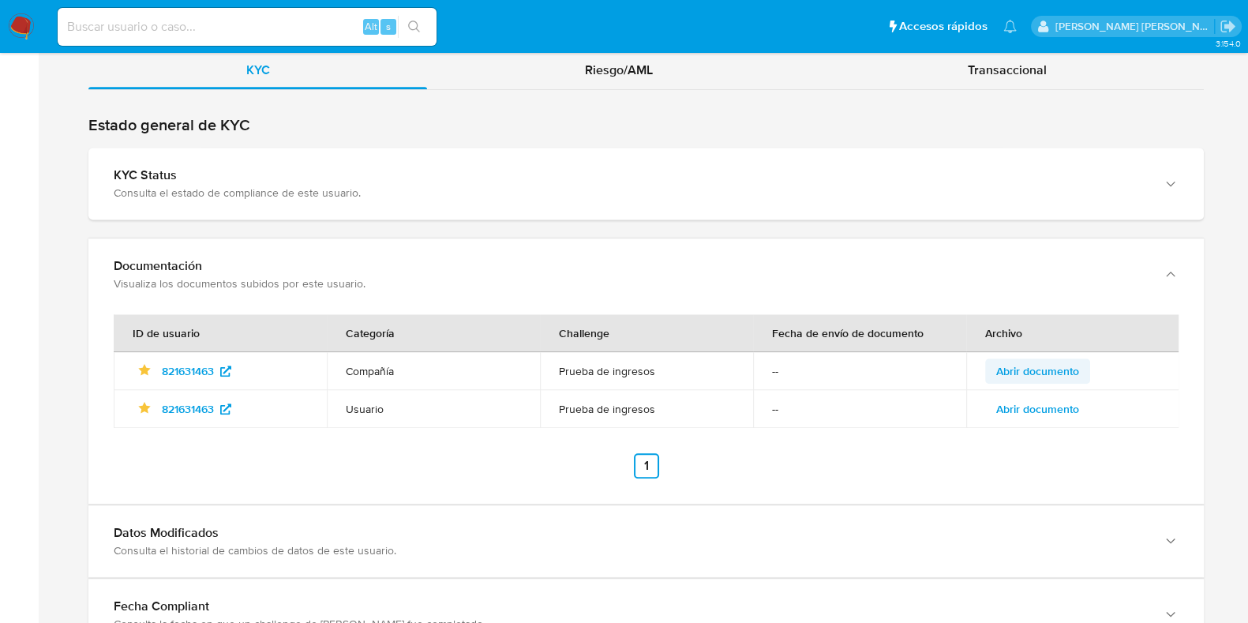
click at [1022, 361] on span "Abrir documento" at bounding box center [1037, 371] width 83 height 22
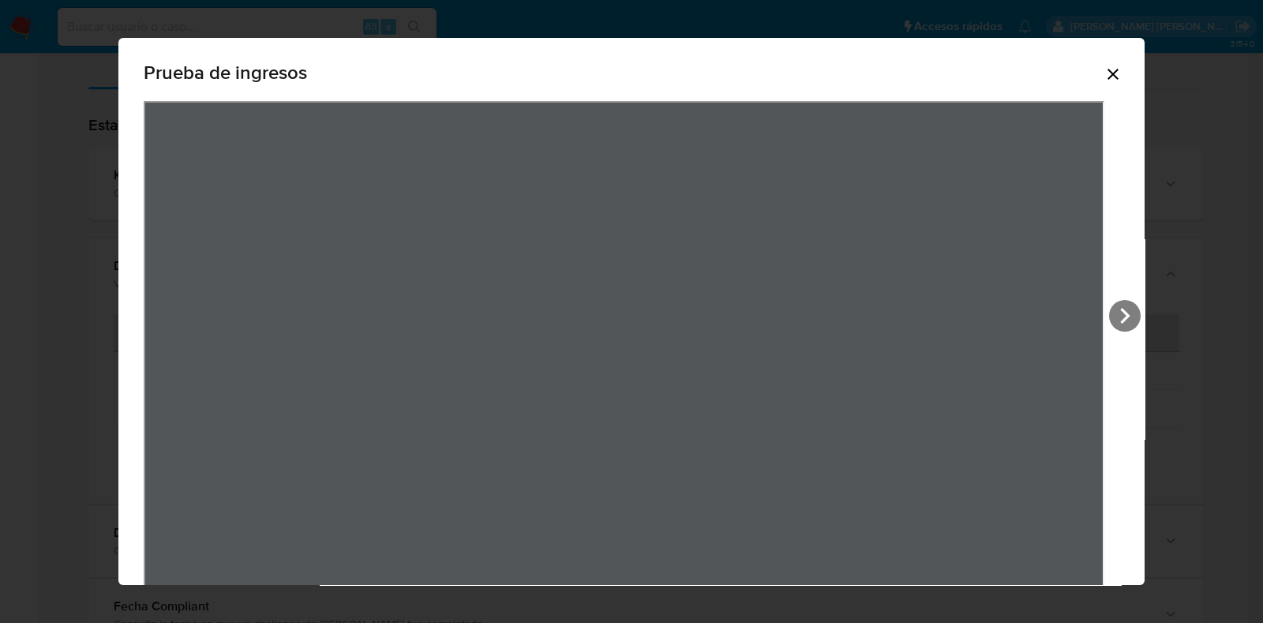
click at [1108, 73] on icon "Cerrar" at bounding box center [1113, 74] width 11 height 11
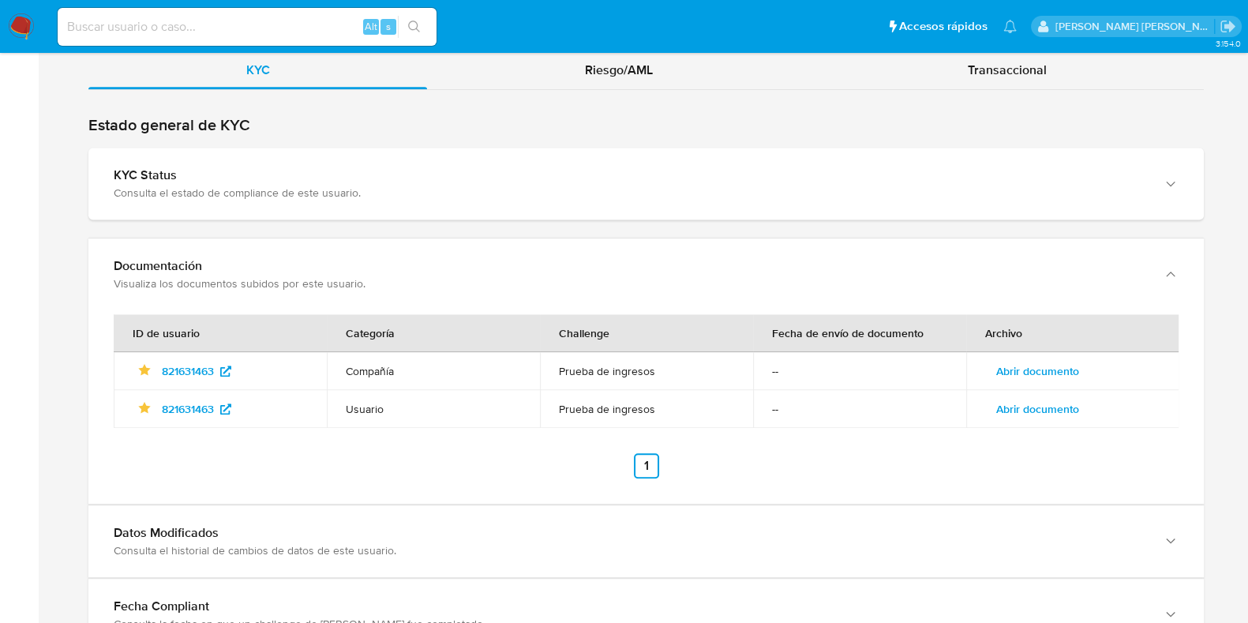
click at [1030, 398] on span "Abrir documento" at bounding box center [1037, 409] width 83 height 22
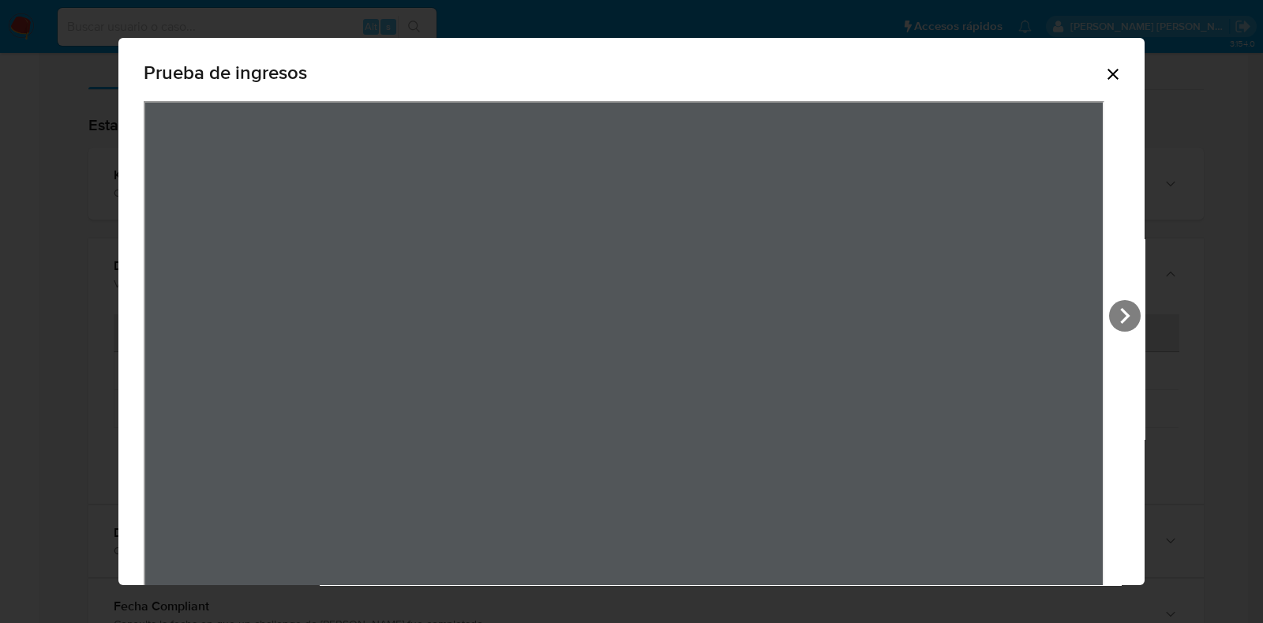
click at [1108, 72] on icon "Cerrar" at bounding box center [1113, 74] width 11 height 11
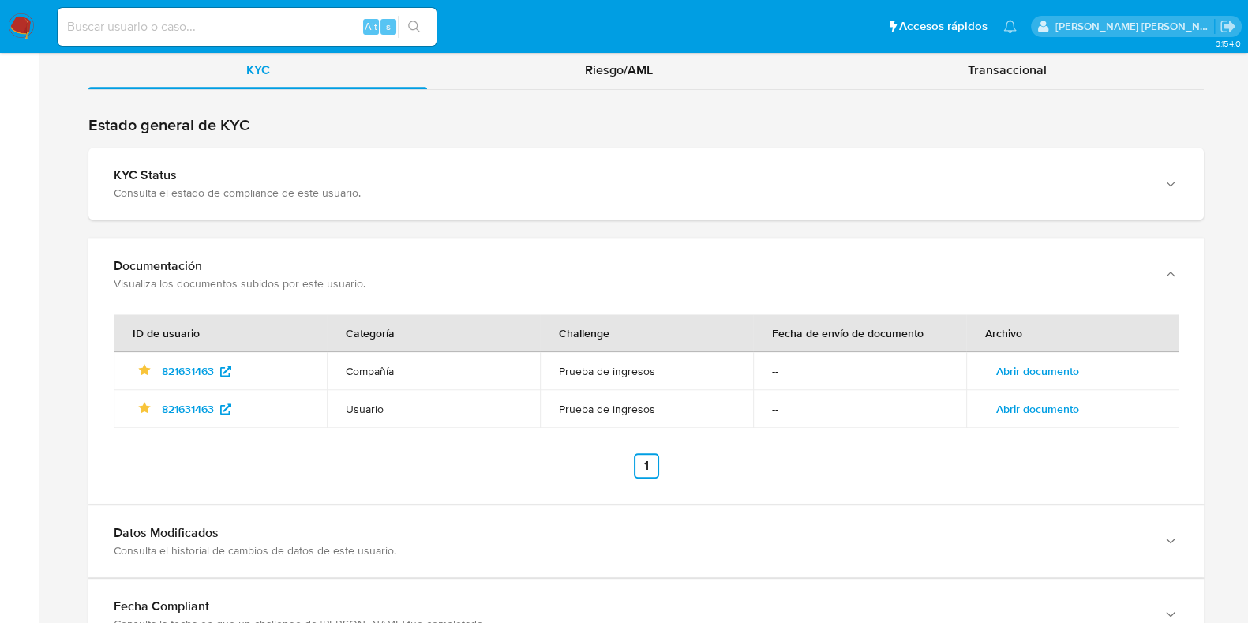
click at [213, 18] on input at bounding box center [247, 27] width 379 height 21
paste input "247206287"
type input "247206287"
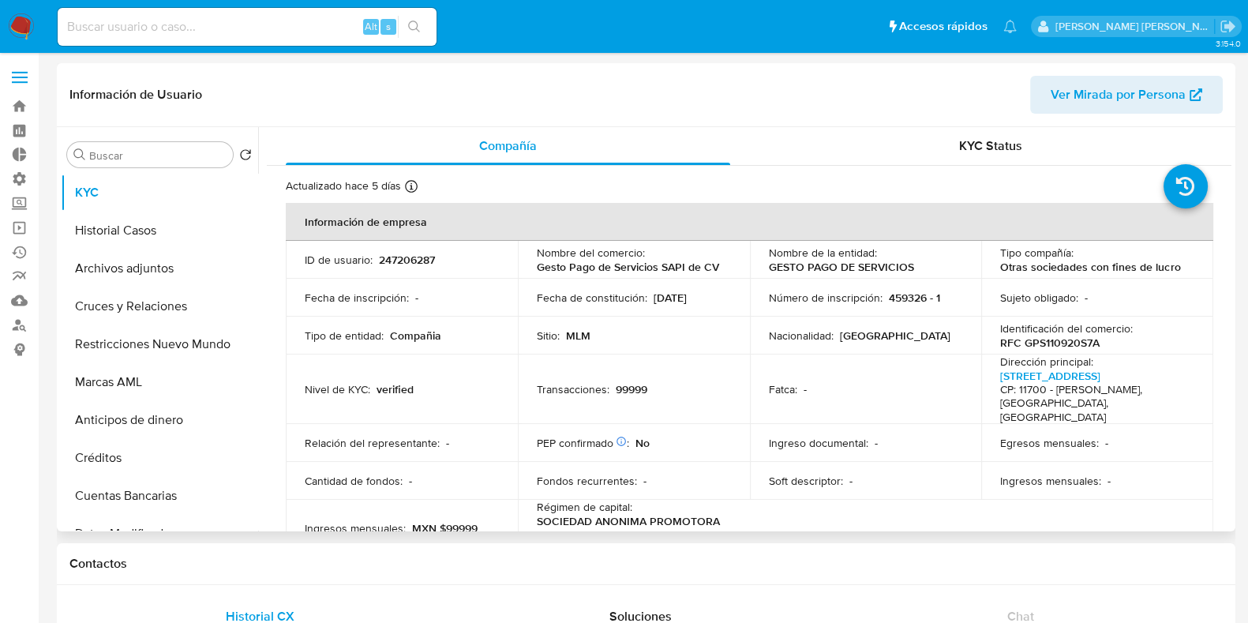
select select "10"
click at [304, 21] on input at bounding box center [247, 27] width 379 height 21
paste input "1302162091"
type input "1302162091"
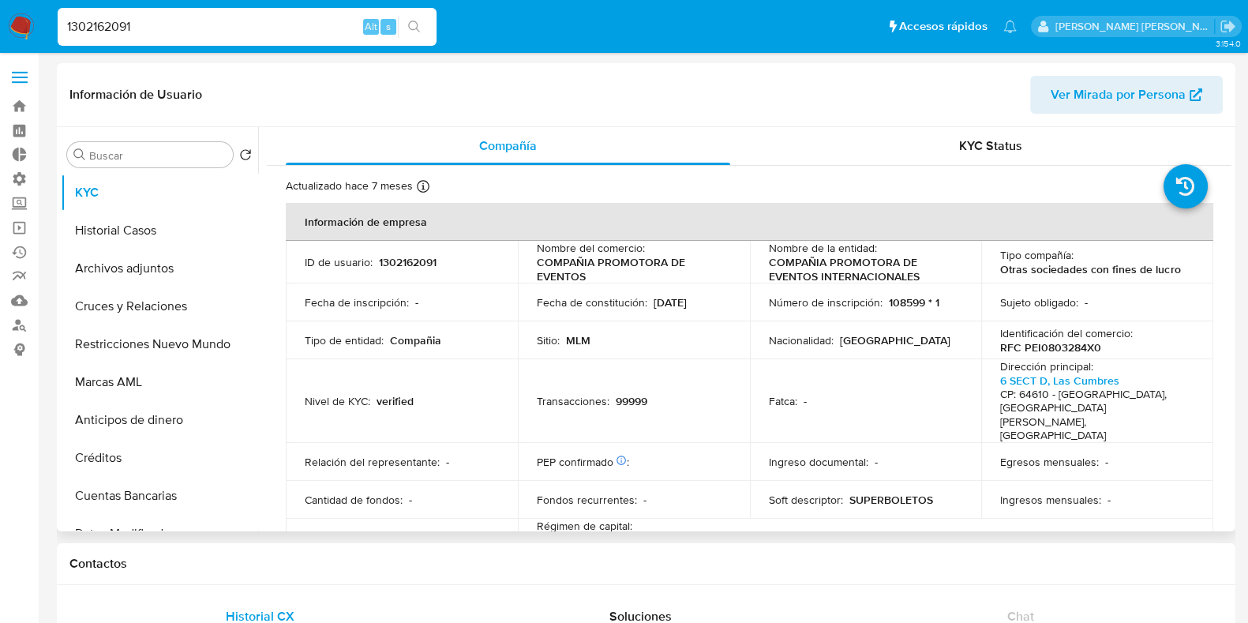
select select "10"
click at [1053, 343] on p "RFC PEI0803284X0" at bounding box center [1050, 347] width 101 height 14
copy p "PEI0803284X0"
drag, startPoint x: 928, startPoint y: 277, endPoint x: 768, endPoint y: 267, distance: 159.8
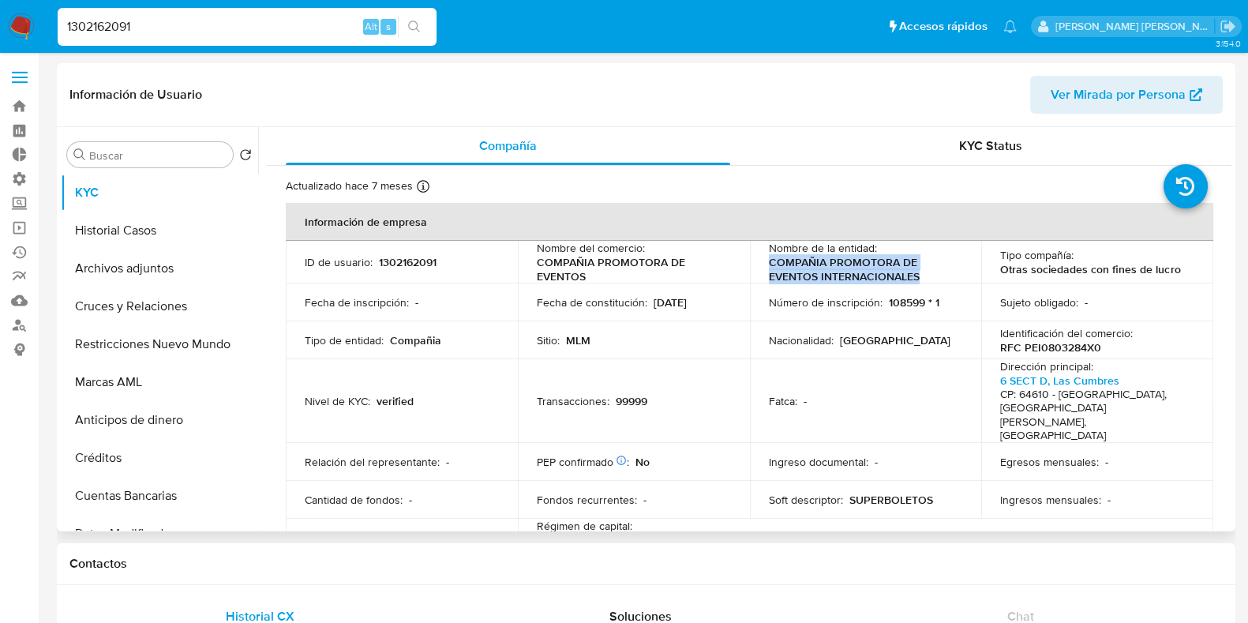
click at [769, 267] on p "COMPAÑIA PROMOTORA DE EVENTOS INTERNACIONALES" at bounding box center [863, 269] width 188 height 28
copy p "COMPAÑIA PROMOTORA DE EVENTOS INTERNACIONALES"
click at [1062, 345] on p "RFC PEI0803284X0" at bounding box center [1050, 347] width 101 height 14
copy p "PEI0803284X0"
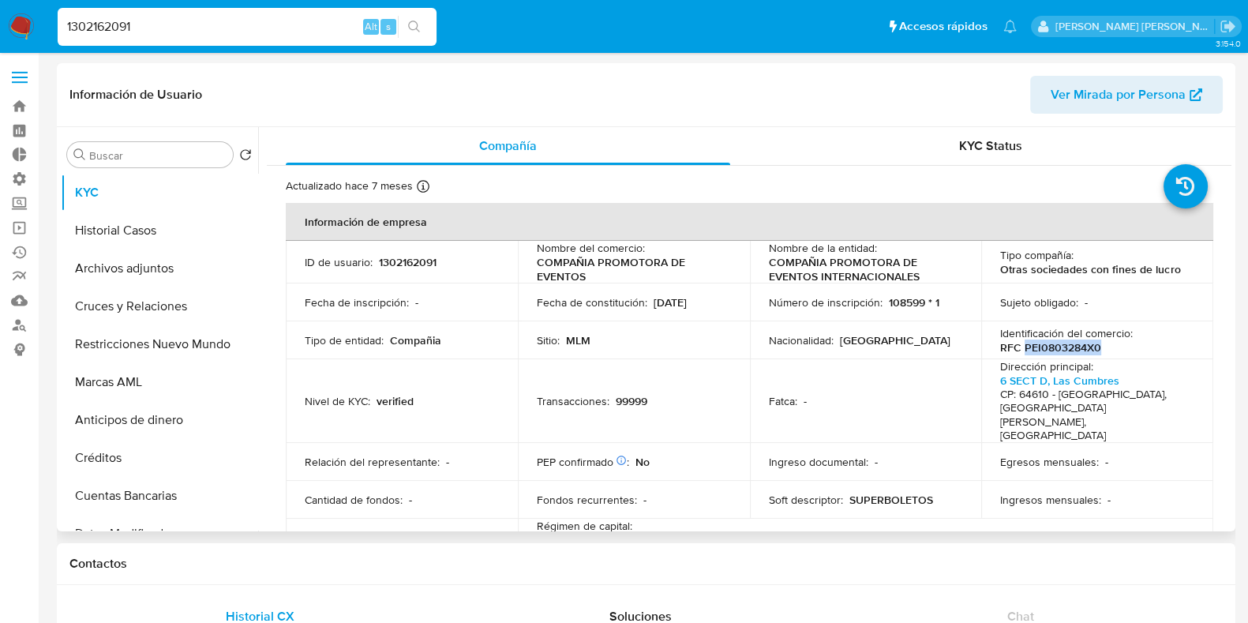
click at [1109, 104] on span "Ver Mirada por Persona" at bounding box center [1118, 95] width 135 height 38
click at [118, 36] on input "1302162091" at bounding box center [247, 27] width 379 height 21
click at [118, 35] on input "1302162091" at bounding box center [247, 27] width 379 height 21
paste input "21045256"
type input "210452561"
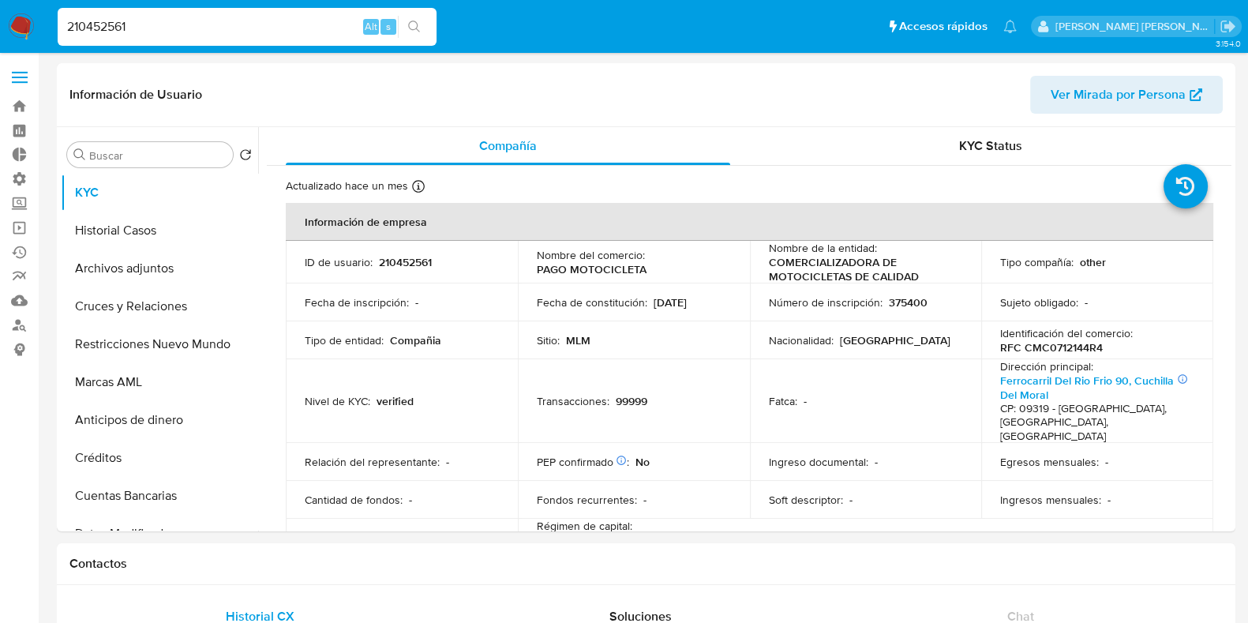
select select "10"
click at [1060, 347] on p "RFC CMC0712144R4" at bounding box center [1051, 347] width 103 height 14
copy p "CMC0712144R4"
click at [126, 21] on input "210452561" at bounding box center [247, 27] width 379 height 21
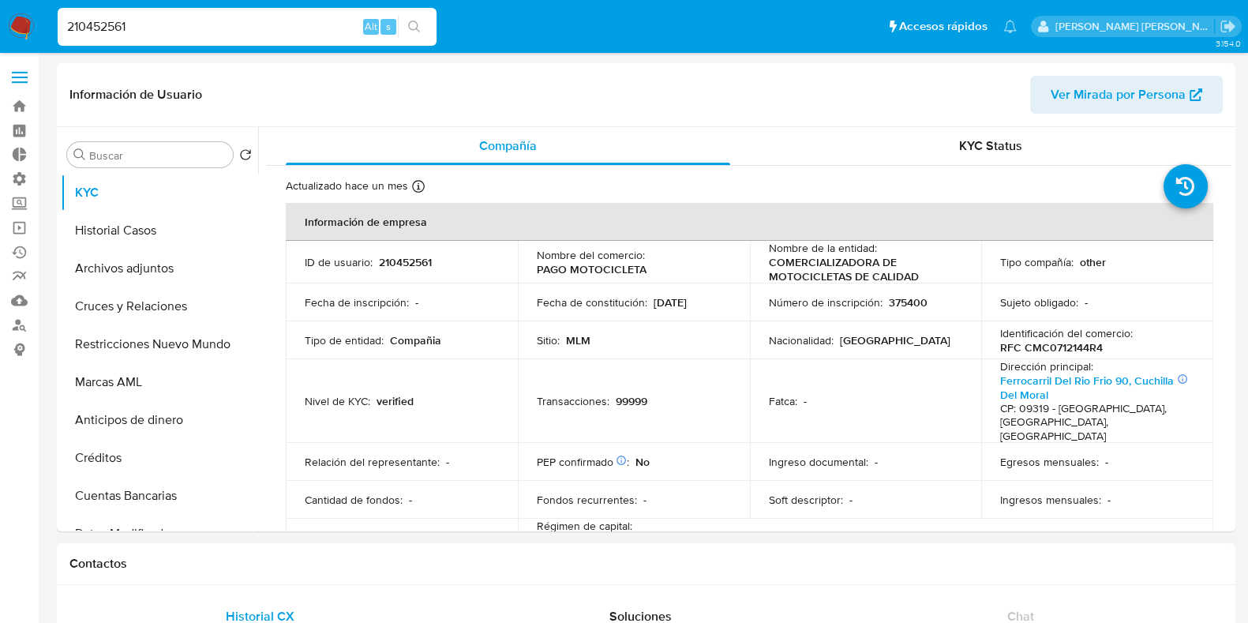
click at [126, 21] on input "210452561" at bounding box center [247, 27] width 379 height 21
paste input "1543559530"
type input "1543559530"
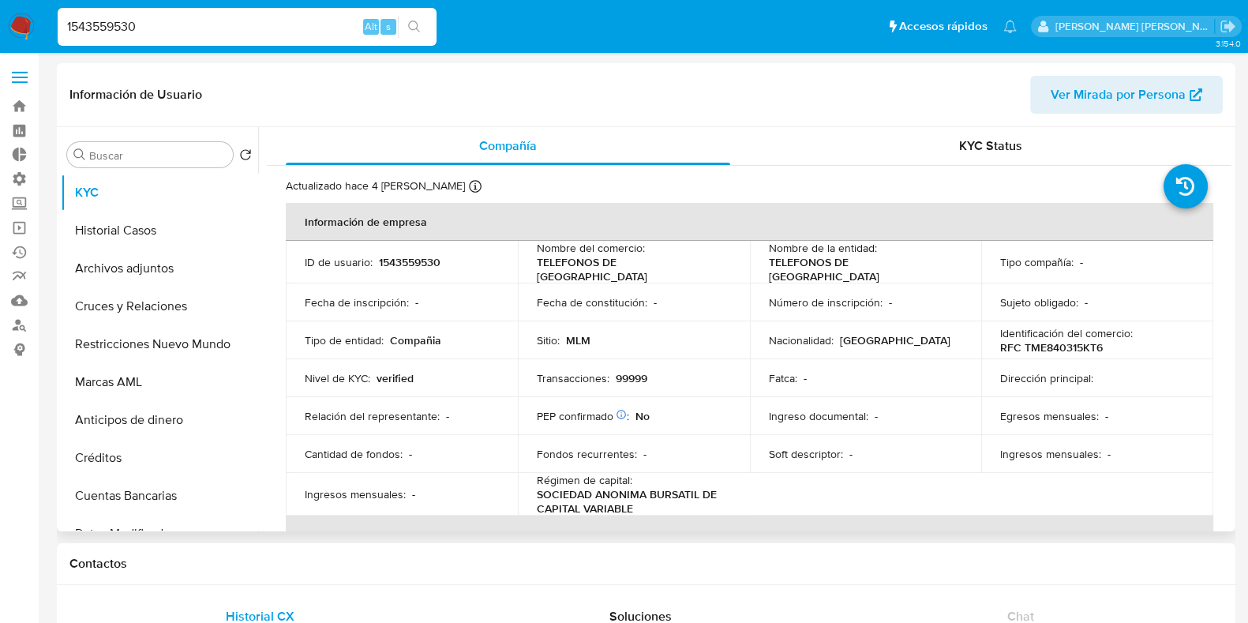
click at [1027, 340] on p "RFC TME840315KT6" at bounding box center [1051, 347] width 103 height 14
click at [1028, 340] on p "RFC TME840315KT6" at bounding box center [1051, 347] width 103 height 14
copy p "TME840315KT6"
select select "10"
click at [107, 29] on input "1543559530" at bounding box center [247, 27] width 379 height 21
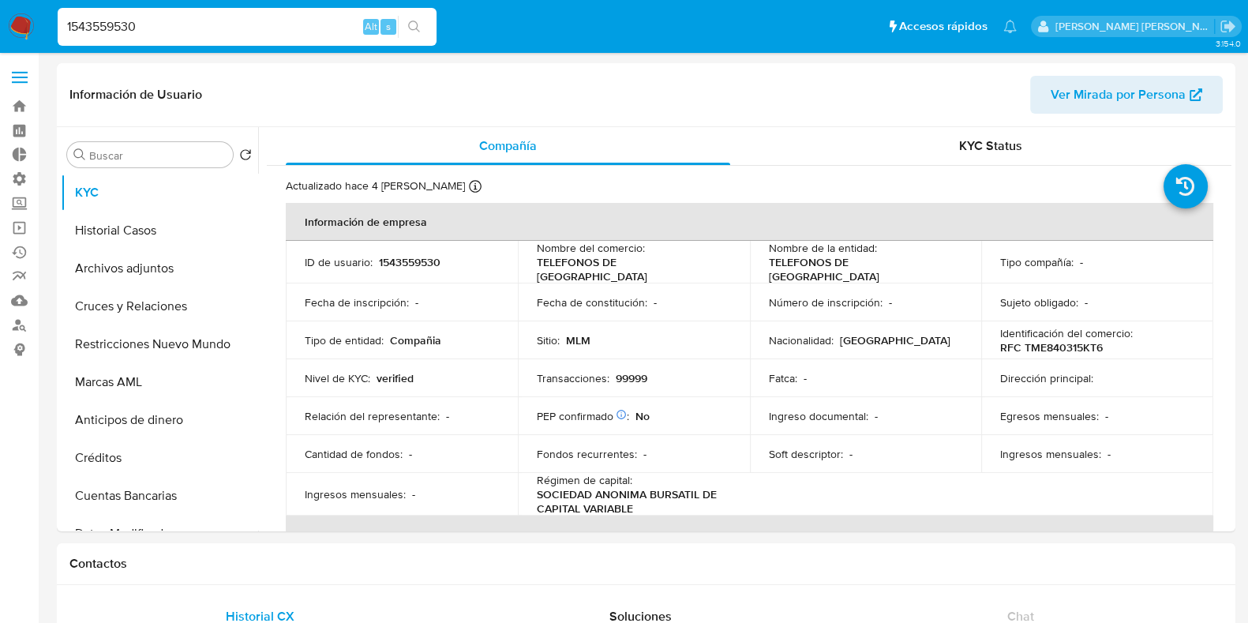
click at [107, 29] on input "1543559530" at bounding box center [247, 27] width 379 height 21
paste input "820301274"
type input "820301274"
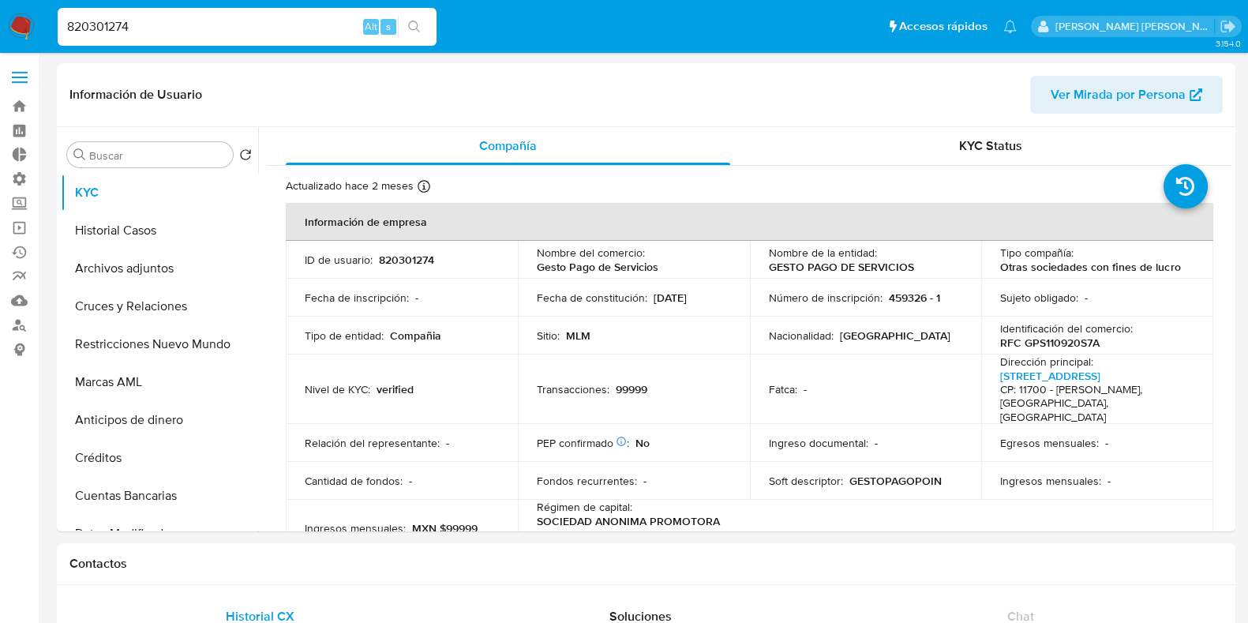
select select "10"
click at [97, 24] on input "820301274" at bounding box center [247, 27] width 379 height 21
click at [97, 25] on input "820301274" at bounding box center [247, 27] width 379 height 21
paste input "790516368"
type input "790516368"
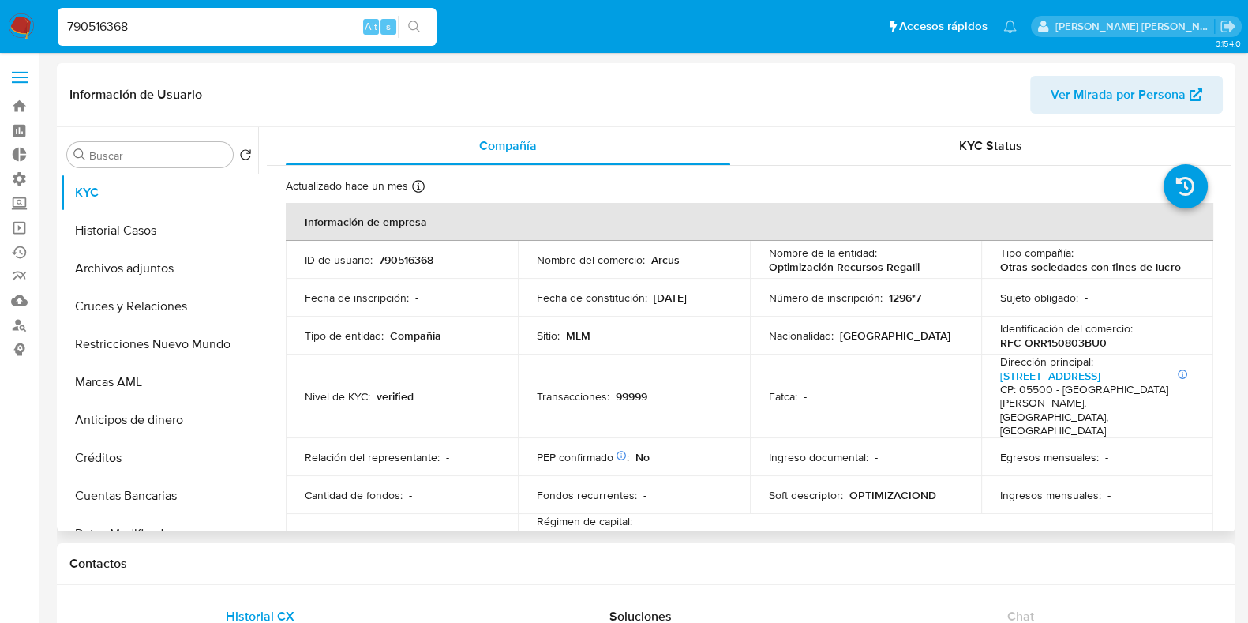
click at [1054, 340] on p "RFC ORR150803BU0" at bounding box center [1053, 343] width 107 height 14
select select "10"
copy p "ORR150803BU0"
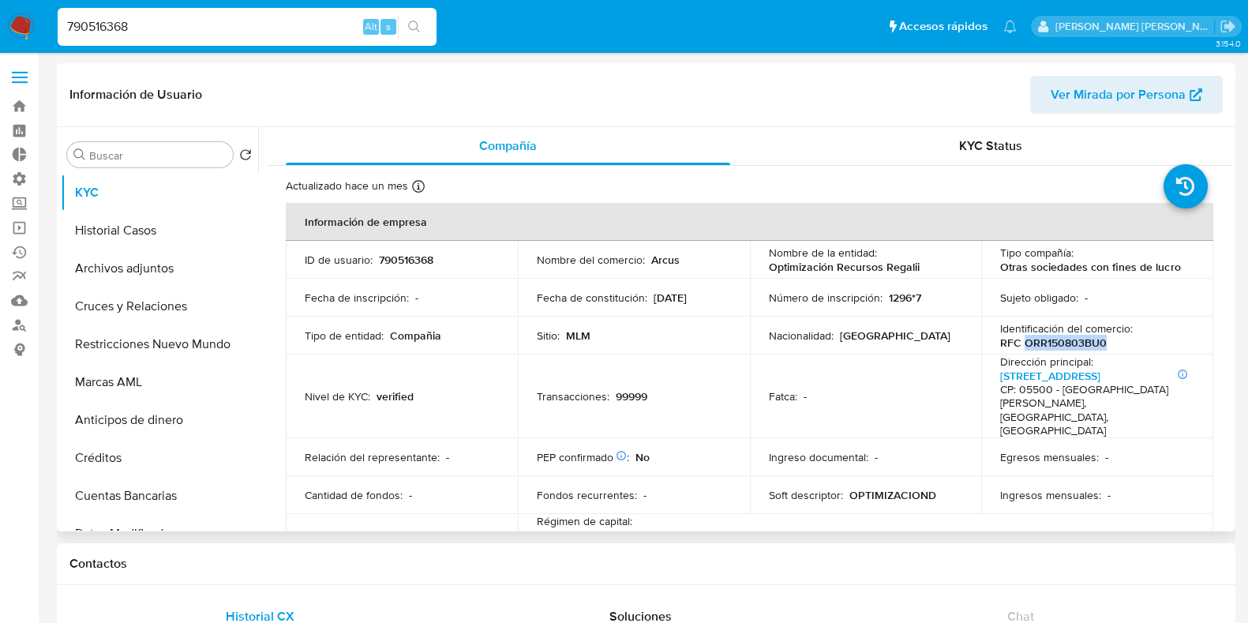
copy p "ORR150803BU0"
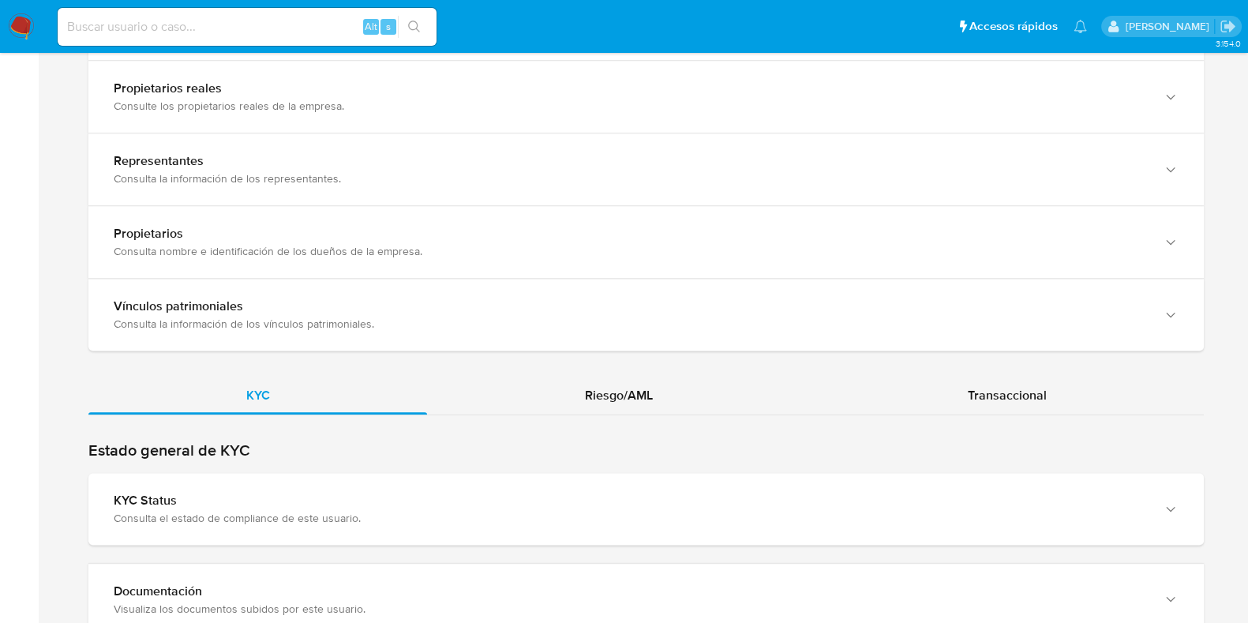
scroll to position [1578, 0]
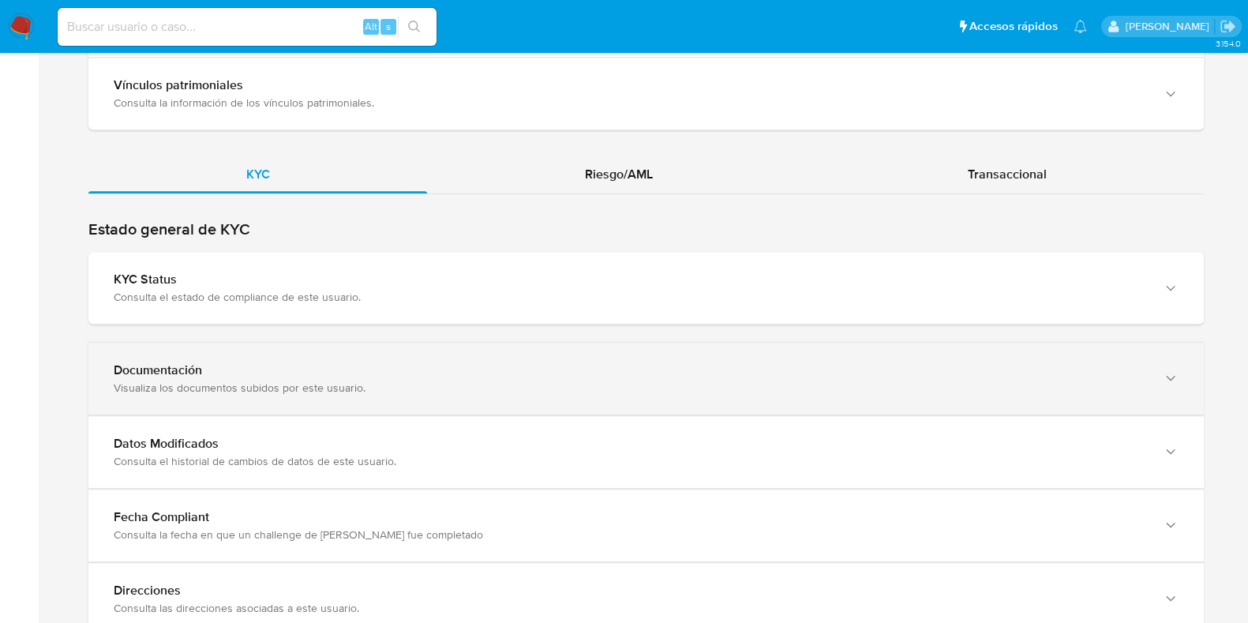
click at [225, 362] on div "Documentación" at bounding box center [630, 370] width 1033 height 16
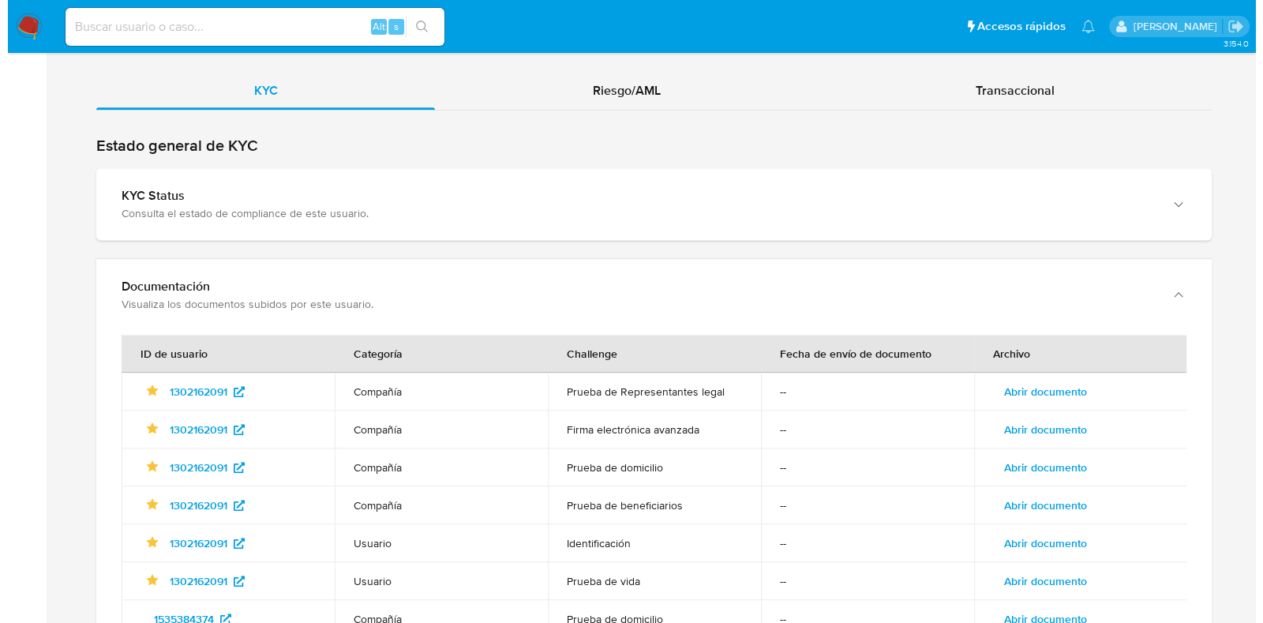
scroll to position [1875, 0]
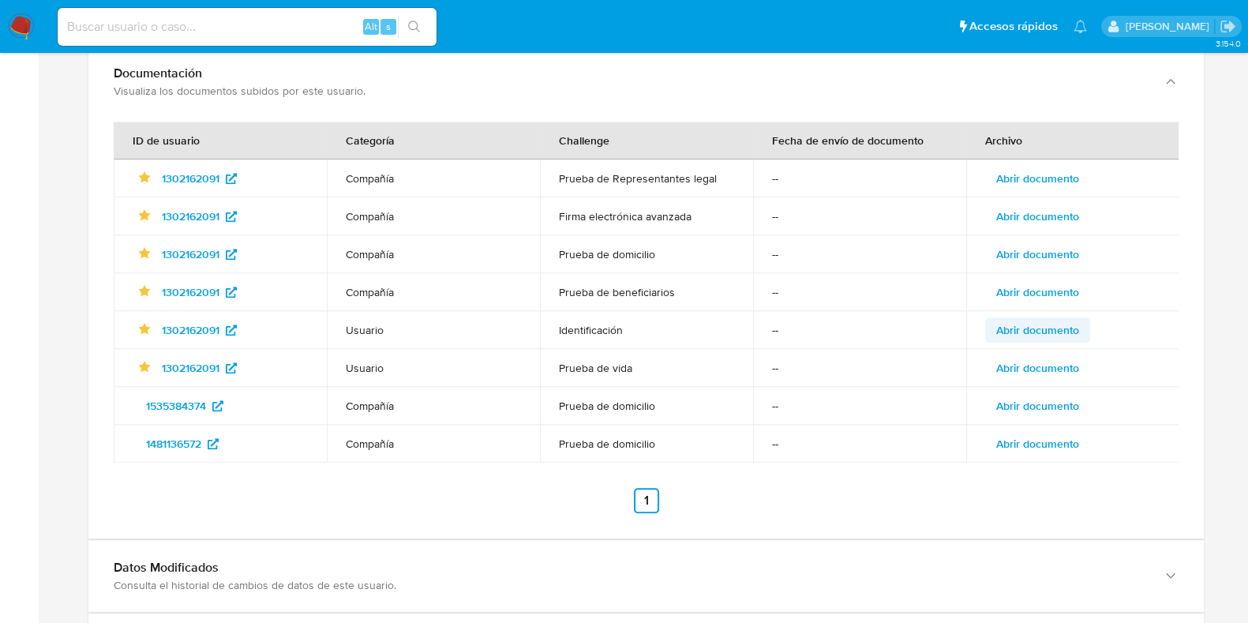
click at [1042, 319] on span "Abrir documento" at bounding box center [1037, 330] width 83 height 22
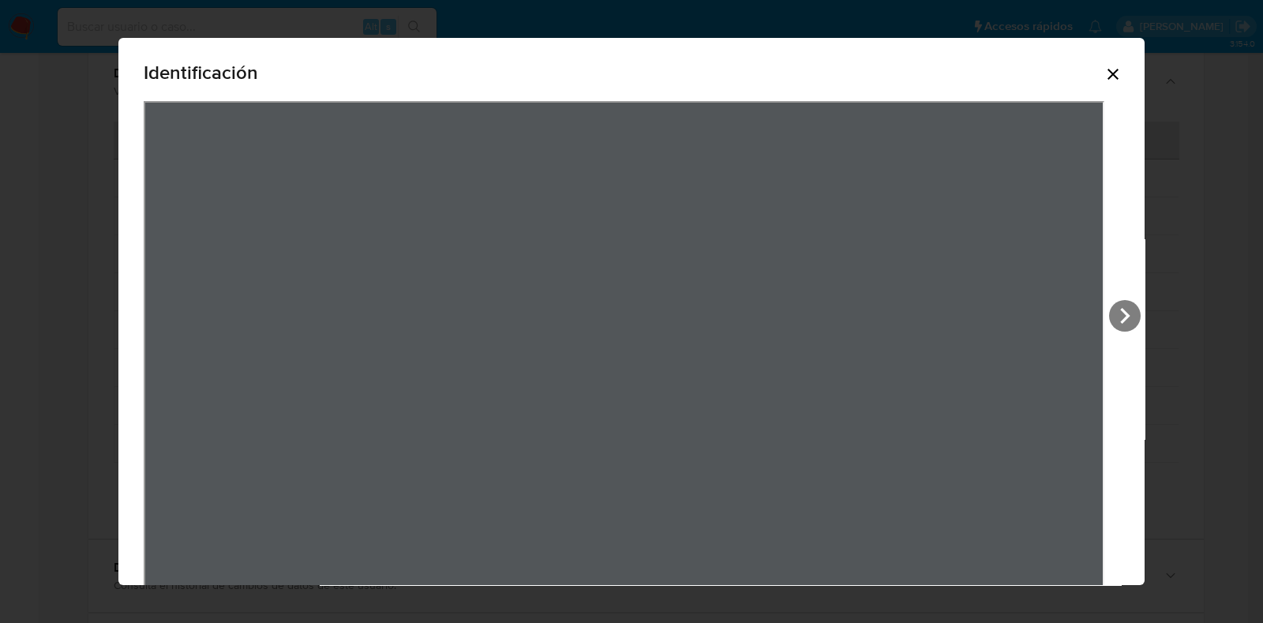
click at [1108, 77] on icon "Cerrar" at bounding box center [1113, 74] width 11 height 11
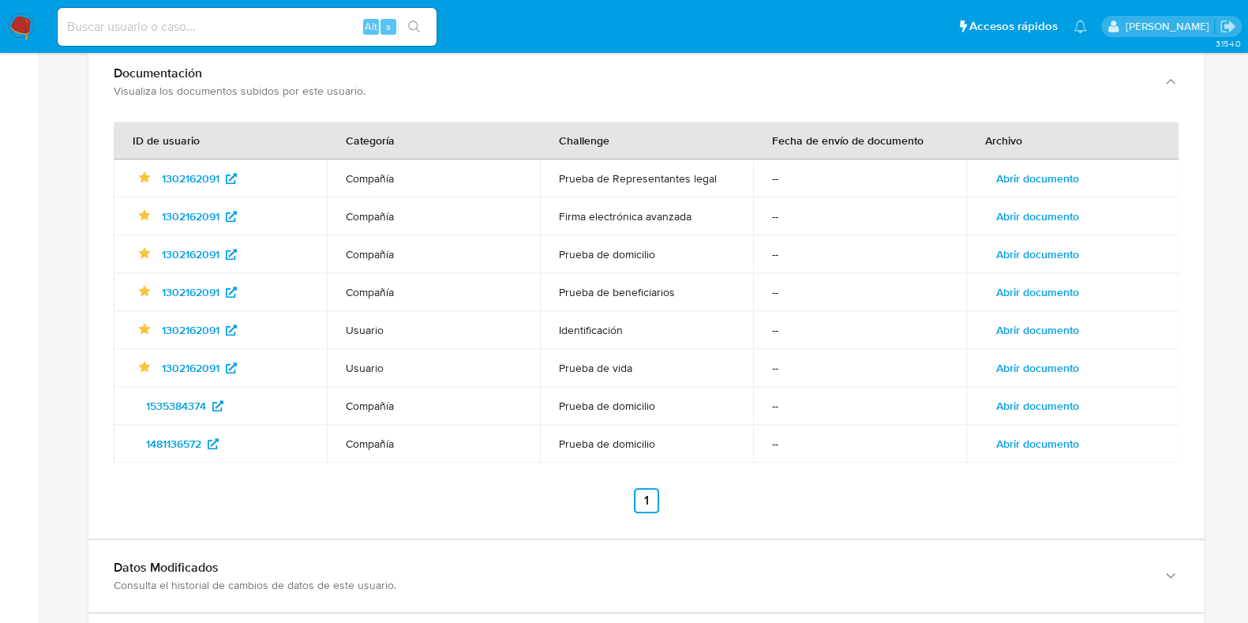
click at [1017, 357] on span "Abrir documento" at bounding box center [1037, 368] width 83 height 22
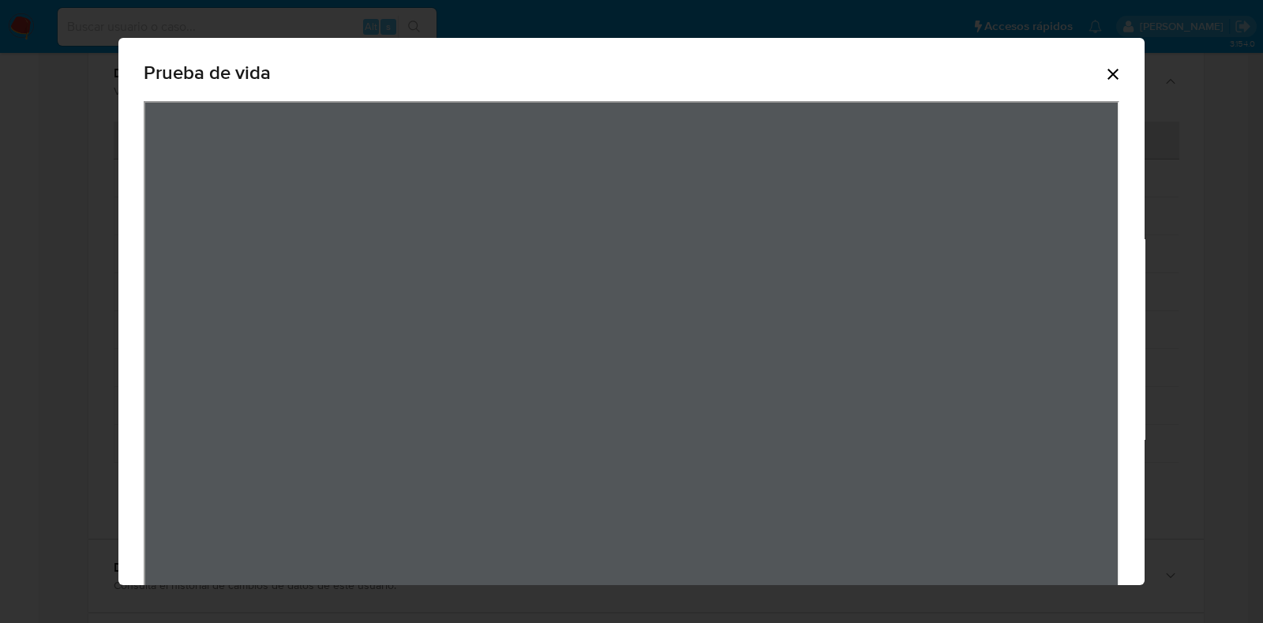
click at [1104, 77] on icon "Cerrar" at bounding box center [1113, 74] width 19 height 19
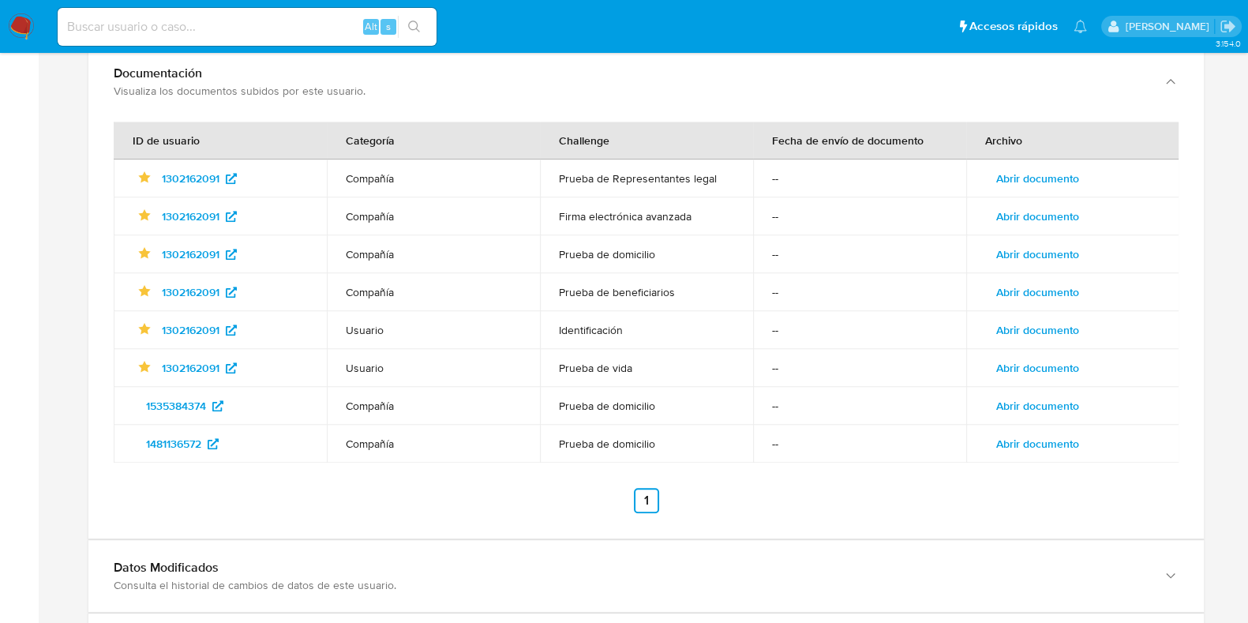
click at [1011, 395] on span "Abrir documento" at bounding box center [1037, 406] width 83 height 22
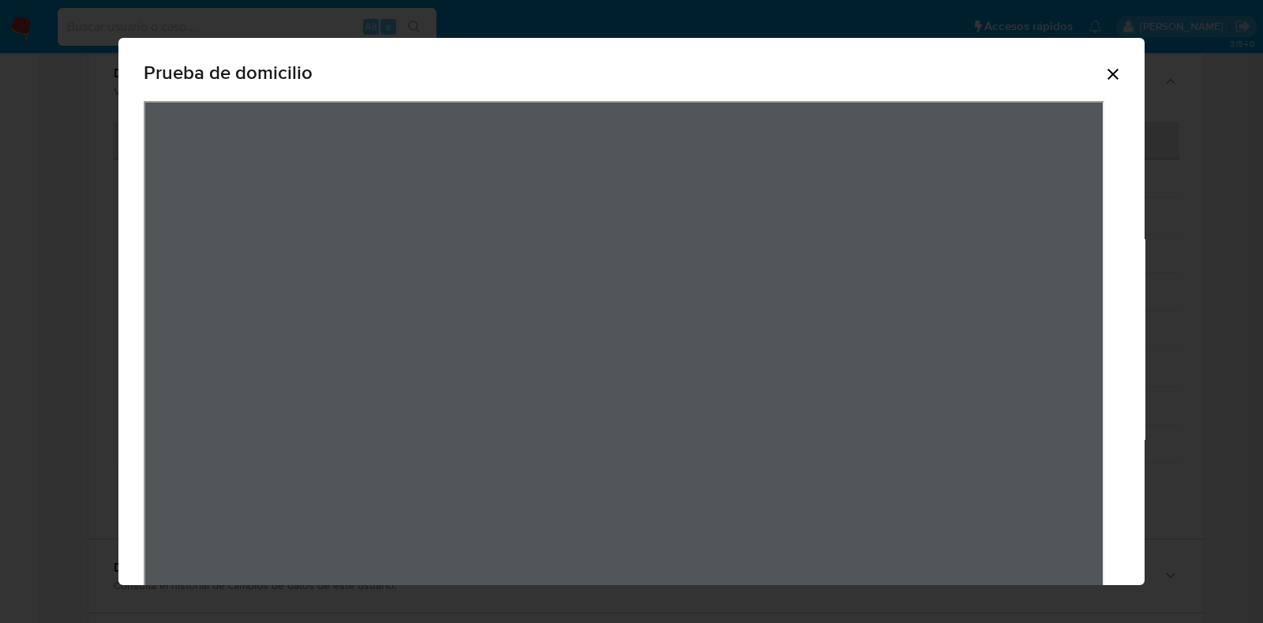
click at [1105, 72] on icon "Cerrar" at bounding box center [1113, 74] width 19 height 19
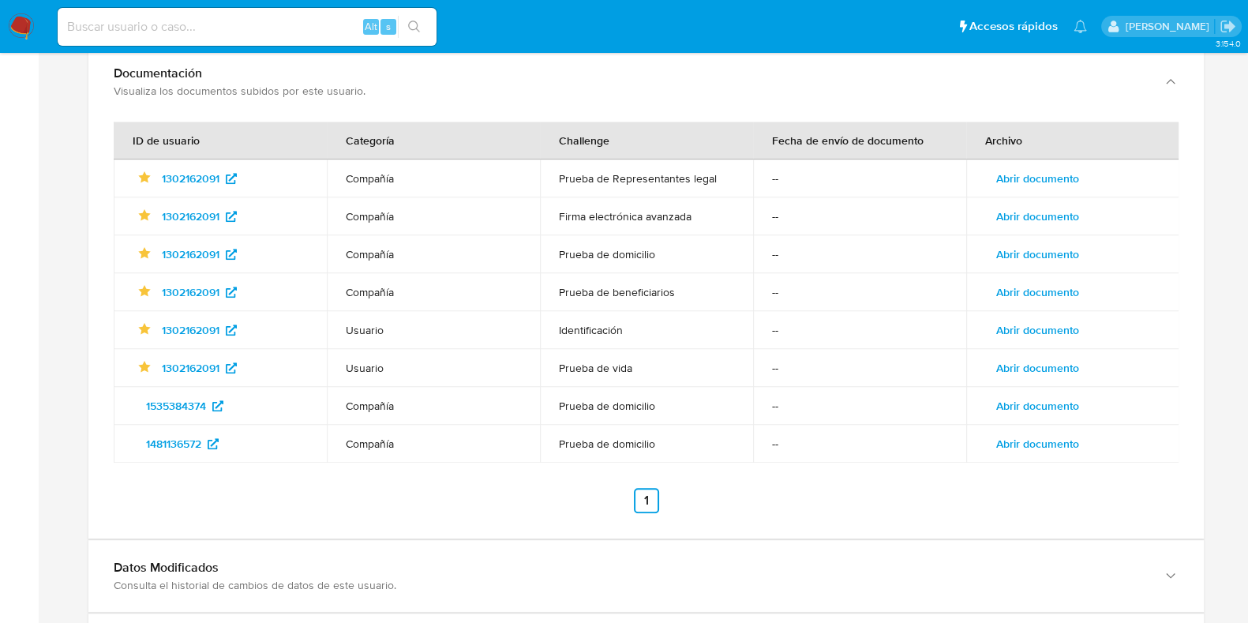
click at [1019, 357] on span "Abrir documento" at bounding box center [1037, 368] width 83 height 22
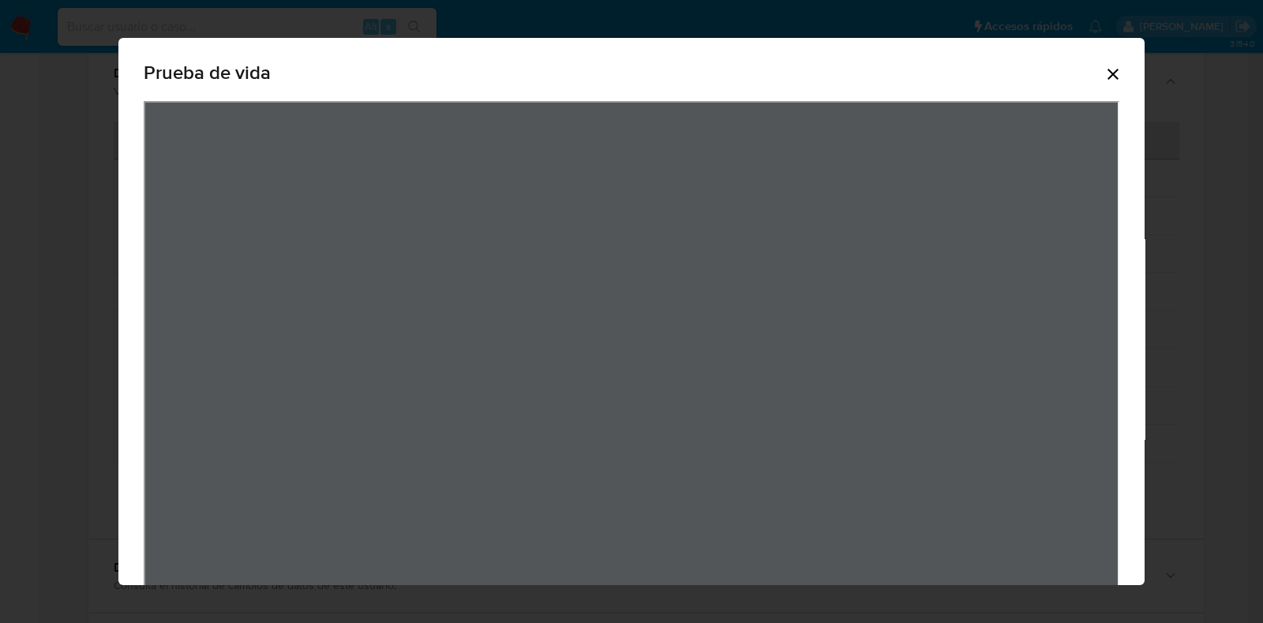
click at [1104, 73] on icon "Cerrar" at bounding box center [1113, 74] width 19 height 19
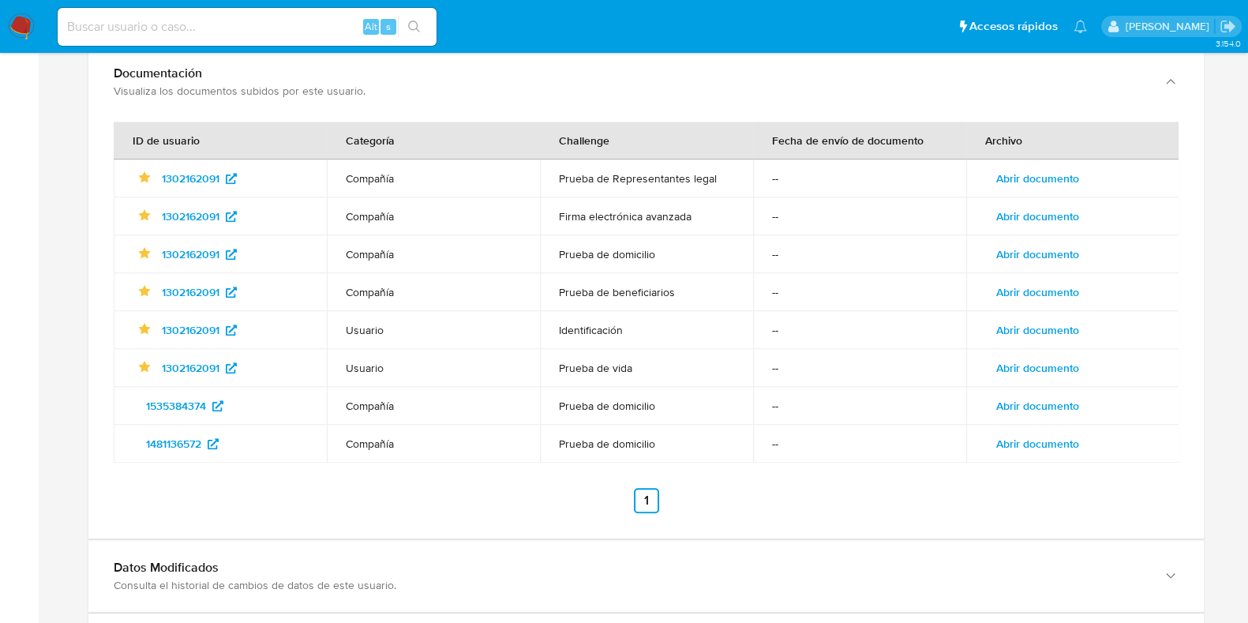
click at [1022, 167] on span "Abrir documento" at bounding box center [1037, 178] width 83 height 22
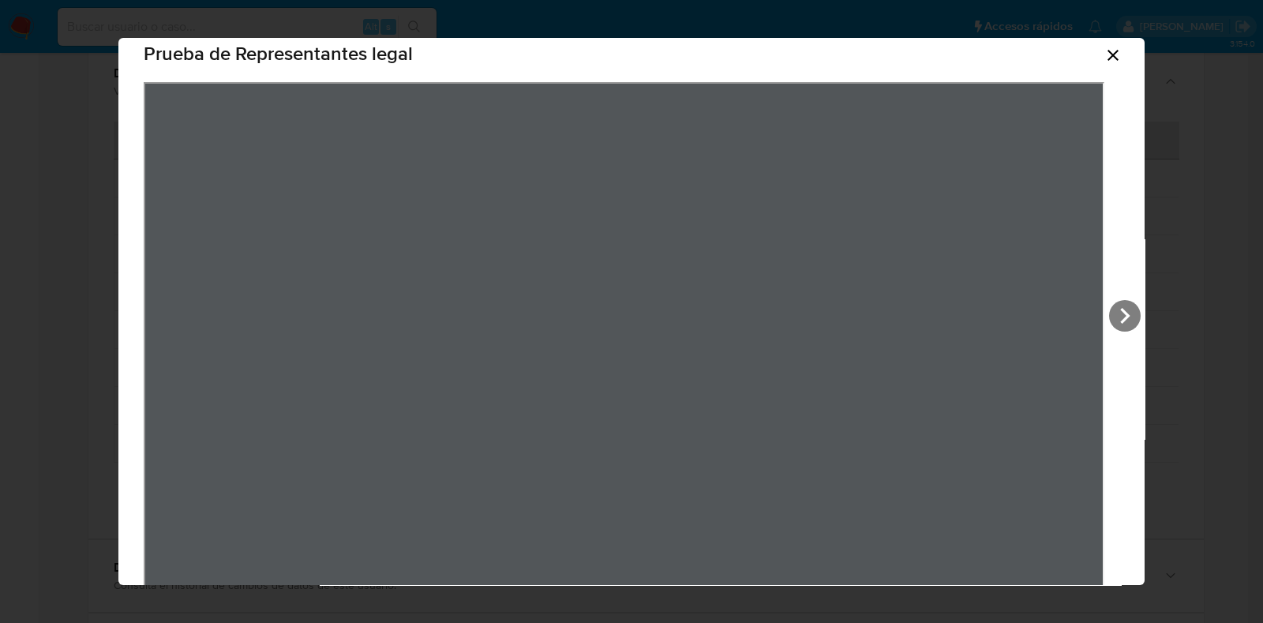
scroll to position [0, 0]
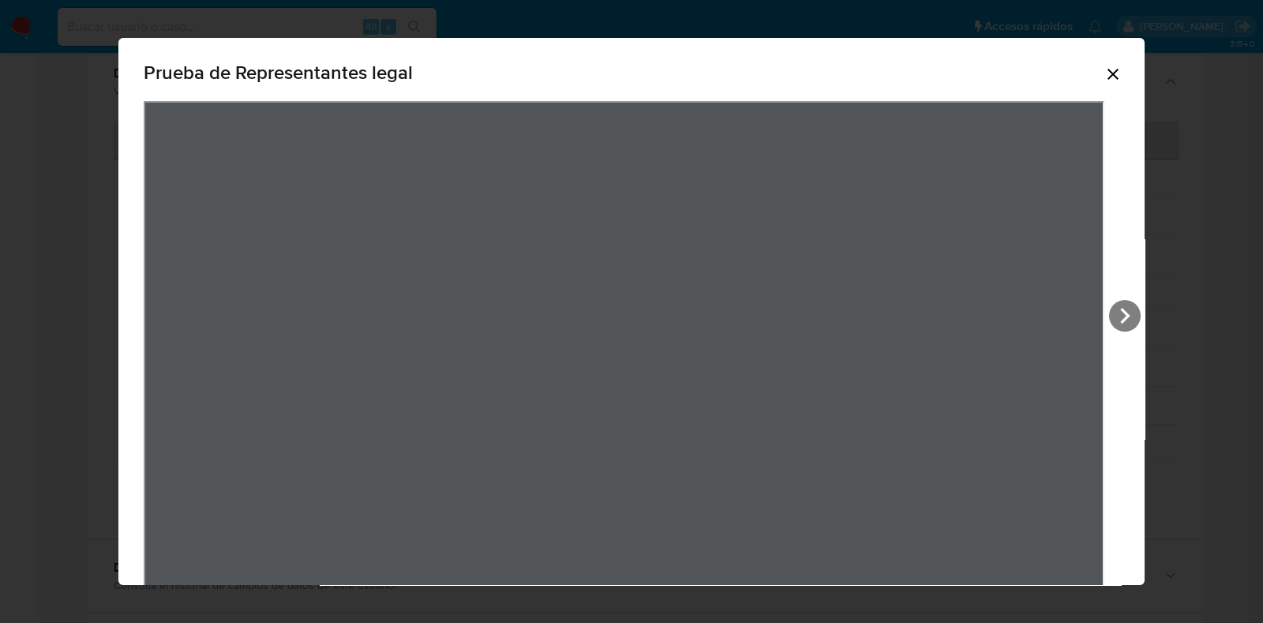
click at [1105, 73] on icon "Cerrar" at bounding box center [1113, 74] width 19 height 19
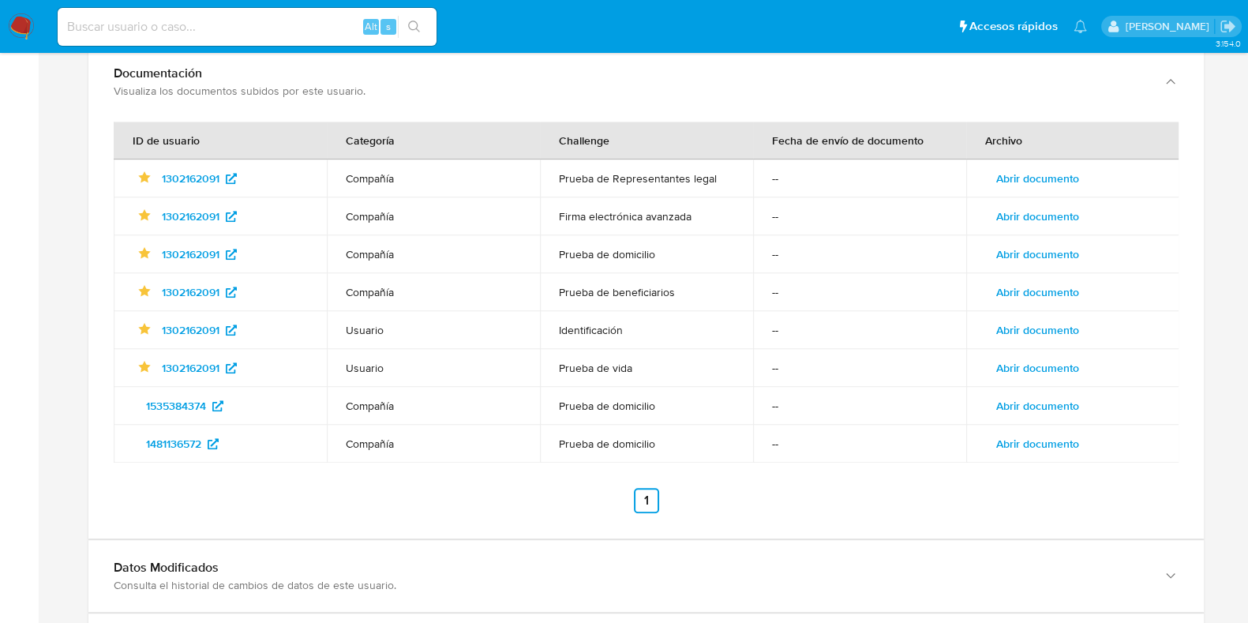
click at [1028, 319] on span "Abrir documento" at bounding box center [1037, 330] width 83 height 22
